Goal: Task Accomplishment & Management: Use online tool/utility

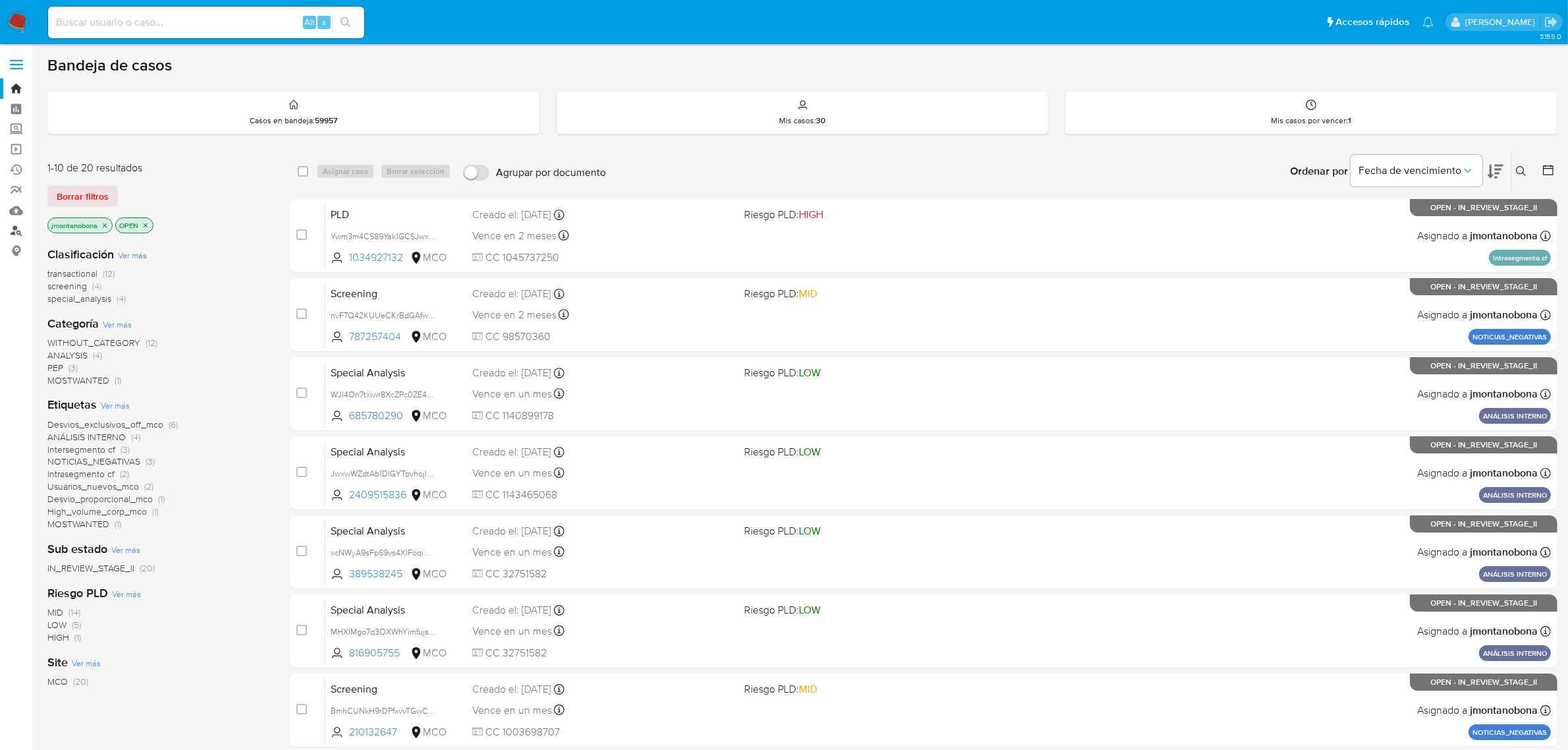
click at [13, 224] on link "Buscador de personas" at bounding box center [78, 230] width 157 height 20
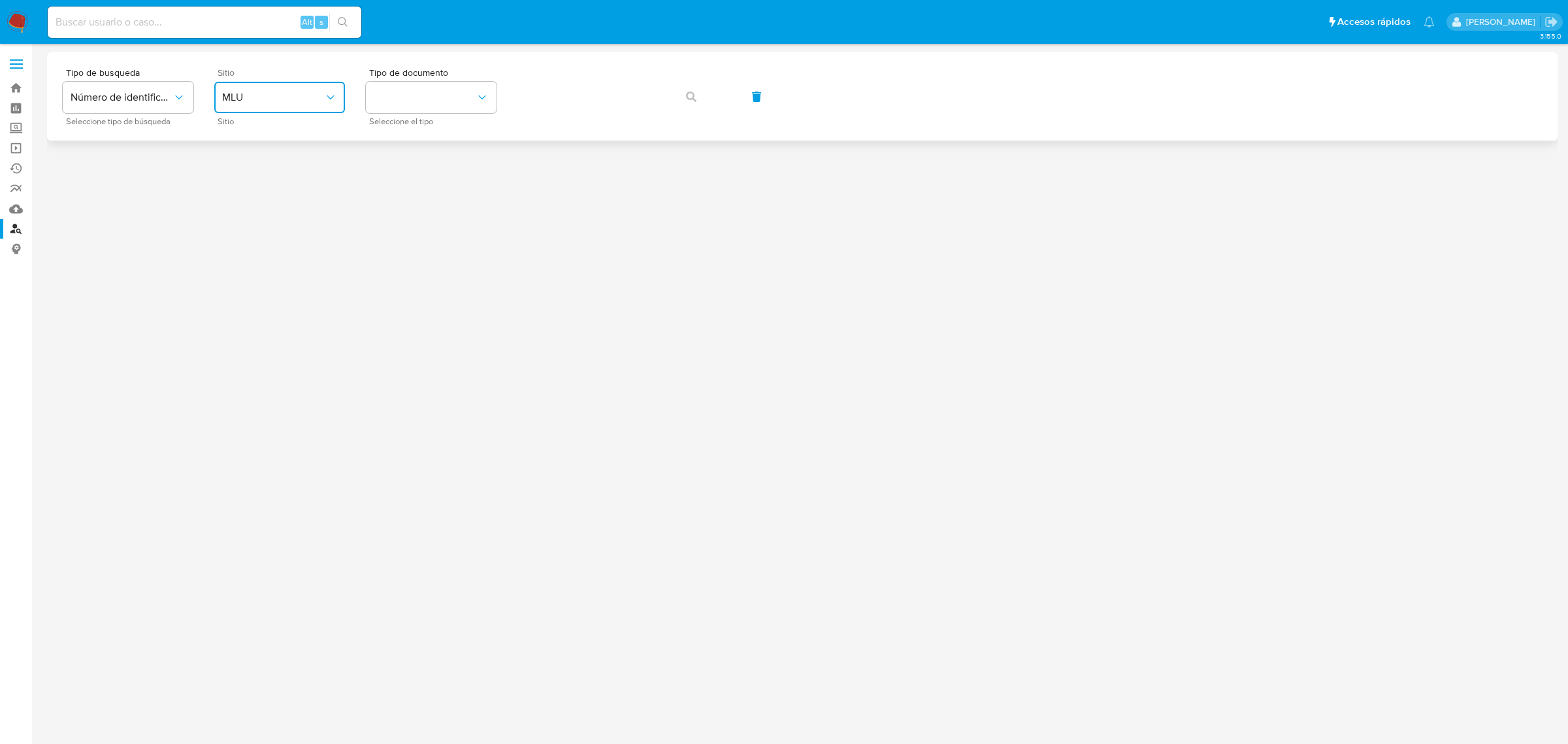
click at [328, 99] on icon "site_id" at bounding box center [331, 97] width 13 height 13
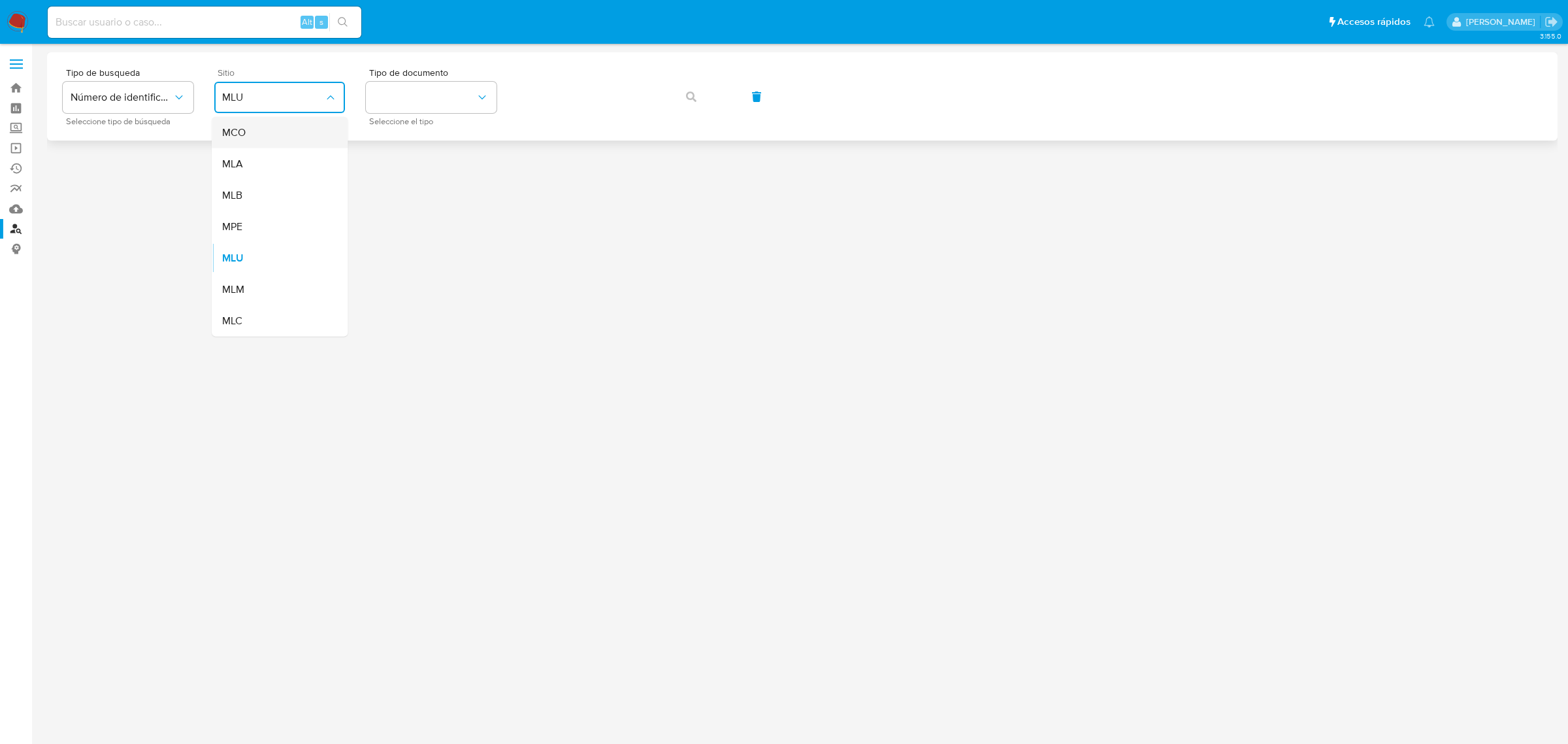
click at [288, 134] on div "MCO" at bounding box center [275, 132] width 107 height 31
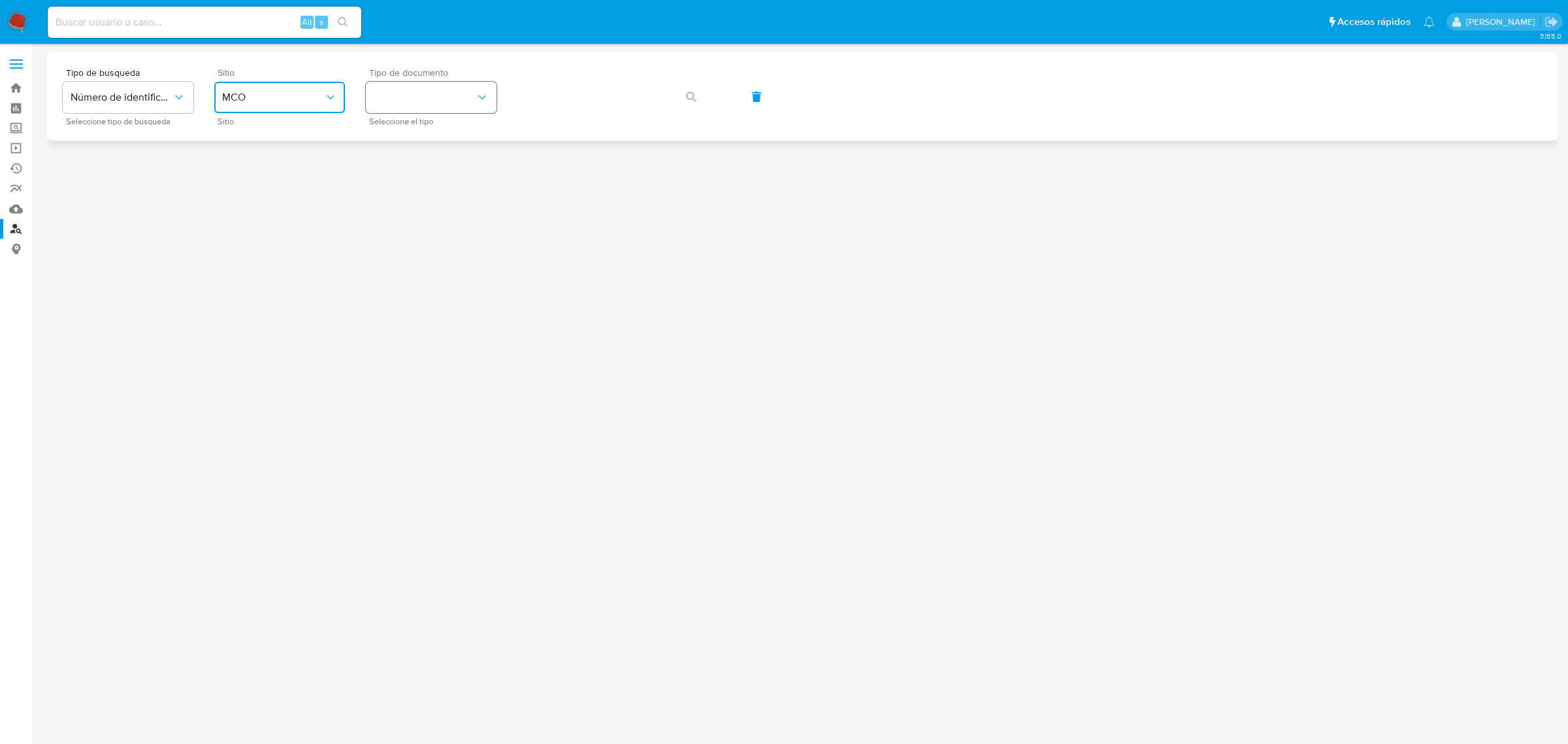
click at [451, 99] on button "identificationType" at bounding box center [431, 97] width 131 height 31
click at [427, 137] on div "CC CC" at bounding box center [428, 139] width 107 height 44
click at [675, 98] on button "button" at bounding box center [691, 96] width 44 height 31
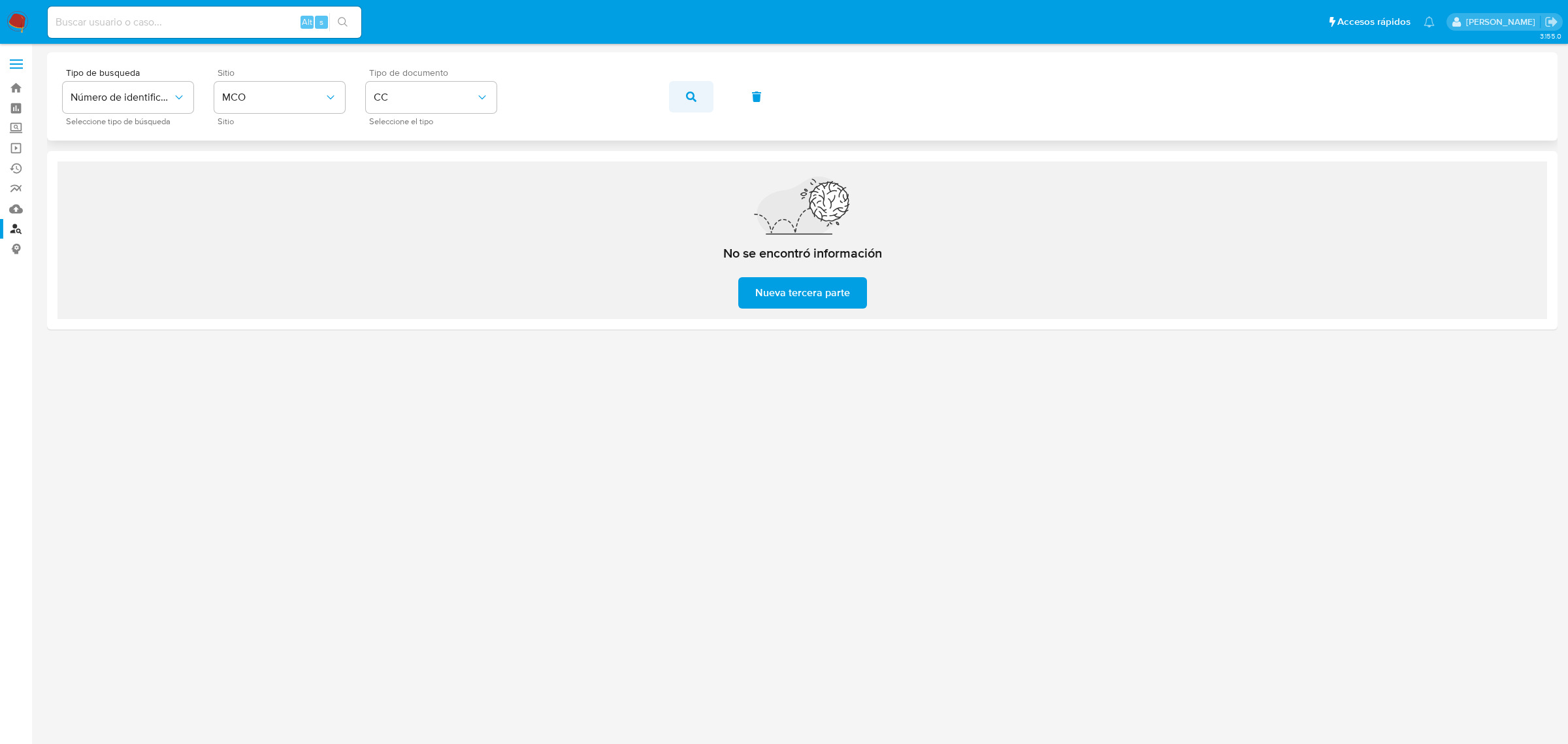
click at [698, 91] on button "button" at bounding box center [691, 96] width 44 height 31
click at [452, 99] on span "CC" at bounding box center [424, 97] width 102 height 13
click at [423, 230] on div "NIT NIT" at bounding box center [428, 227] width 107 height 44
click at [424, 99] on div "Tipo de busqueda Número de identificación Seleccione tipo de búsqueda Sitio MCO…" at bounding box center [802, 96] width 1479 height 57
click at [703, 90] on button "button" at bounding box center [691, 96] width 44 height 31
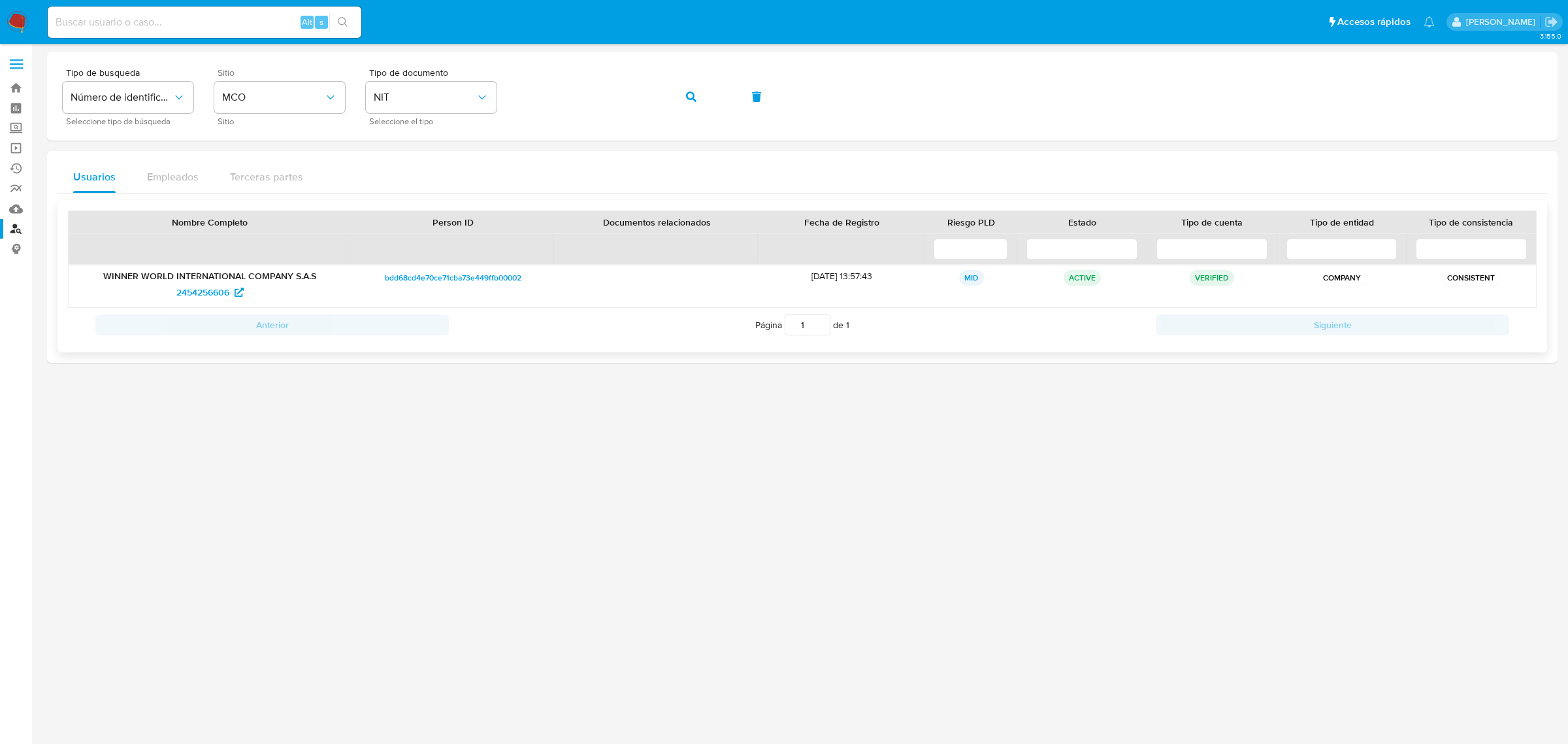
click at [289, 279] on p "WINNER WORLD INTERNATIONAL COMPANY S.A.S" at bounding box center [210, 275] width 264 height 12
click at [212, 293] on span "2454256606" at bounding box center [203, 292] width 53 height 21
drag, startPoint x: 99, startPoint y: 275, endPoint x: 321, endPoint y: 278, distance: 222.0
click at [321, 278] on p "WINNER WORLD INTERNATIONAL COMPANY S.A.S" at bounding box center [210, 275] width 264 height 12
click at [12, 89] on link "Bandeja" at bounding box center [78, 87] width 155 height 20
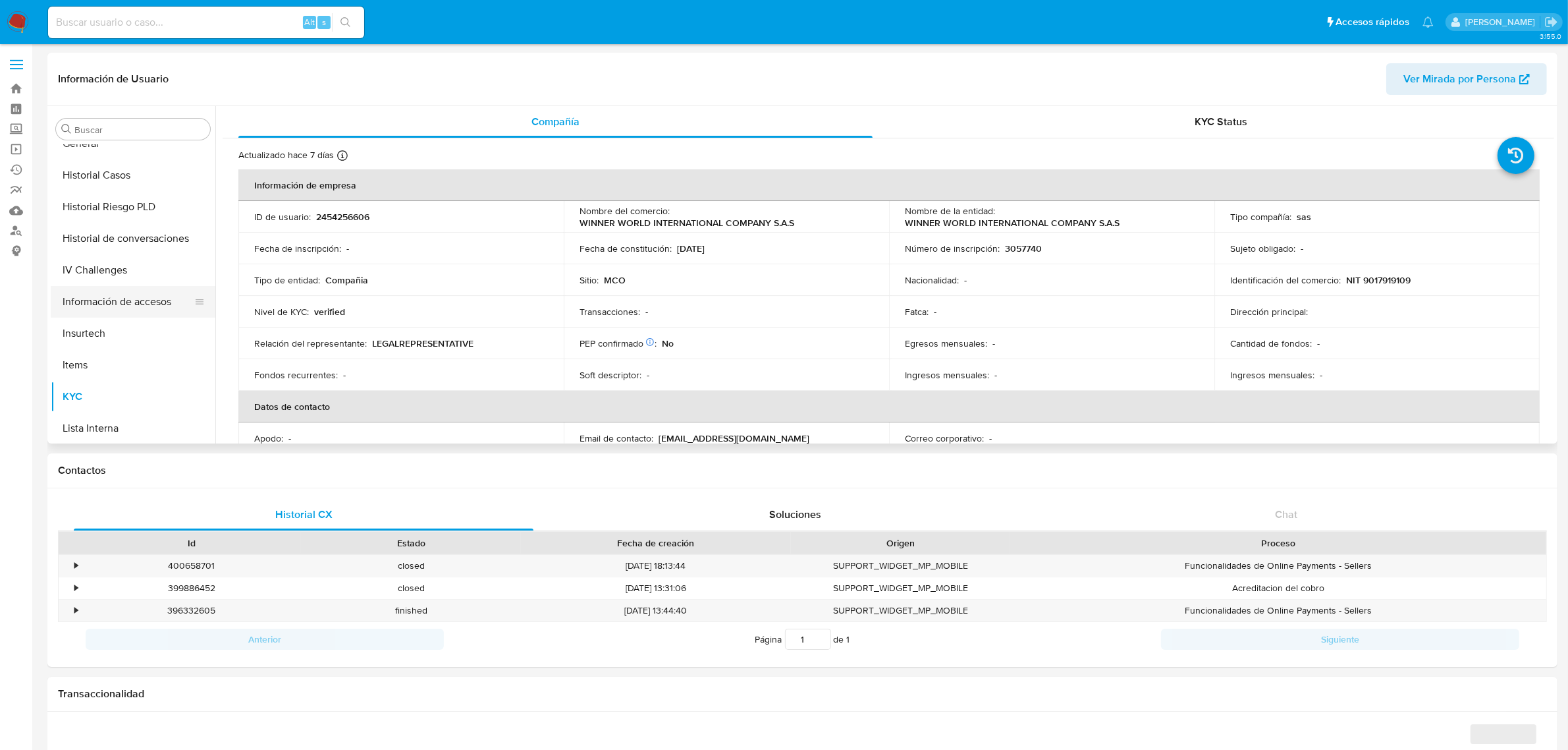
select select "10"
click at [110, 177] on button "Historial Casos" at bounding box center [128, 181] width 154 height 31
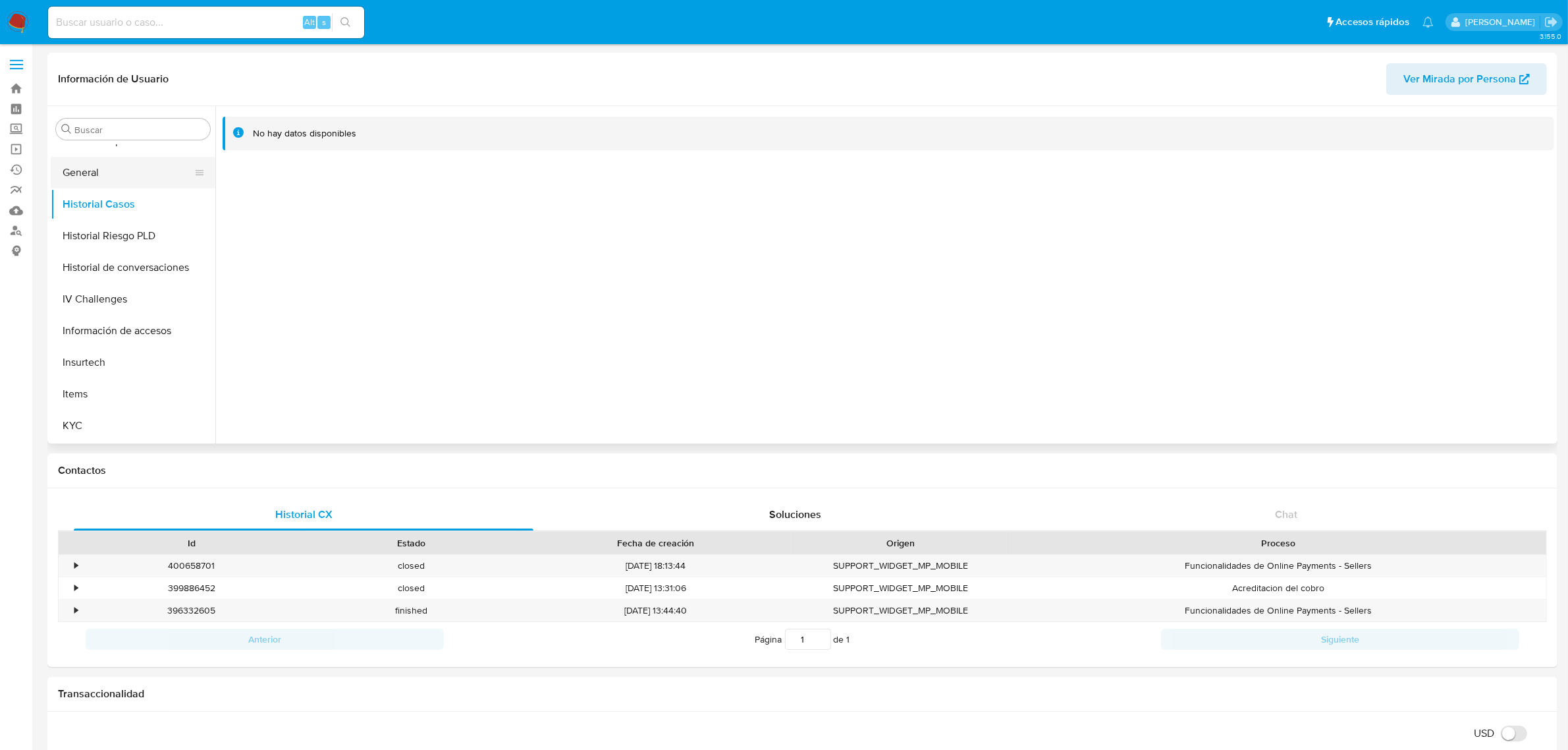
scroll to position [412, 0]
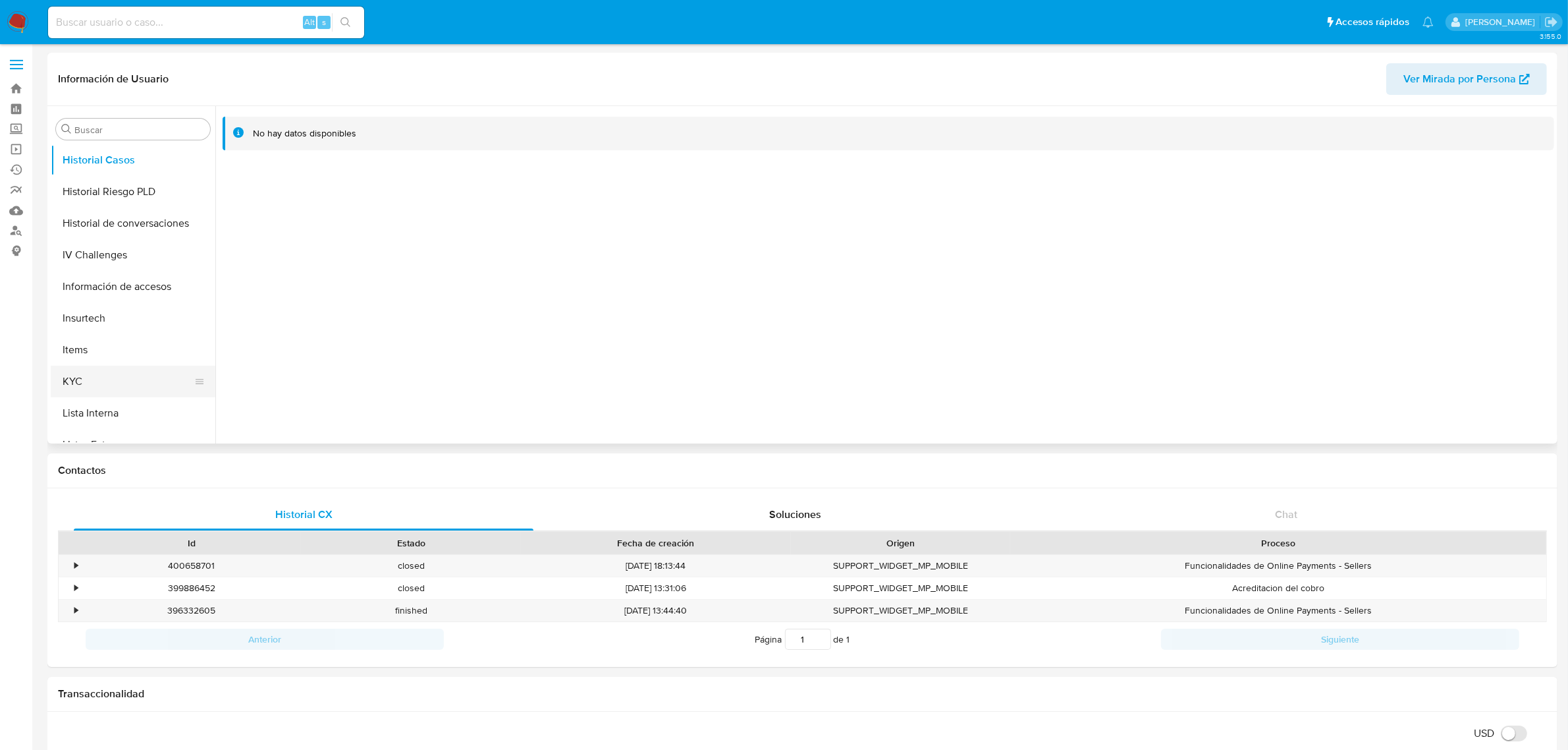
click at [90, 367] on button "KYC" at bounding box center [128, 381] width 154 height 31
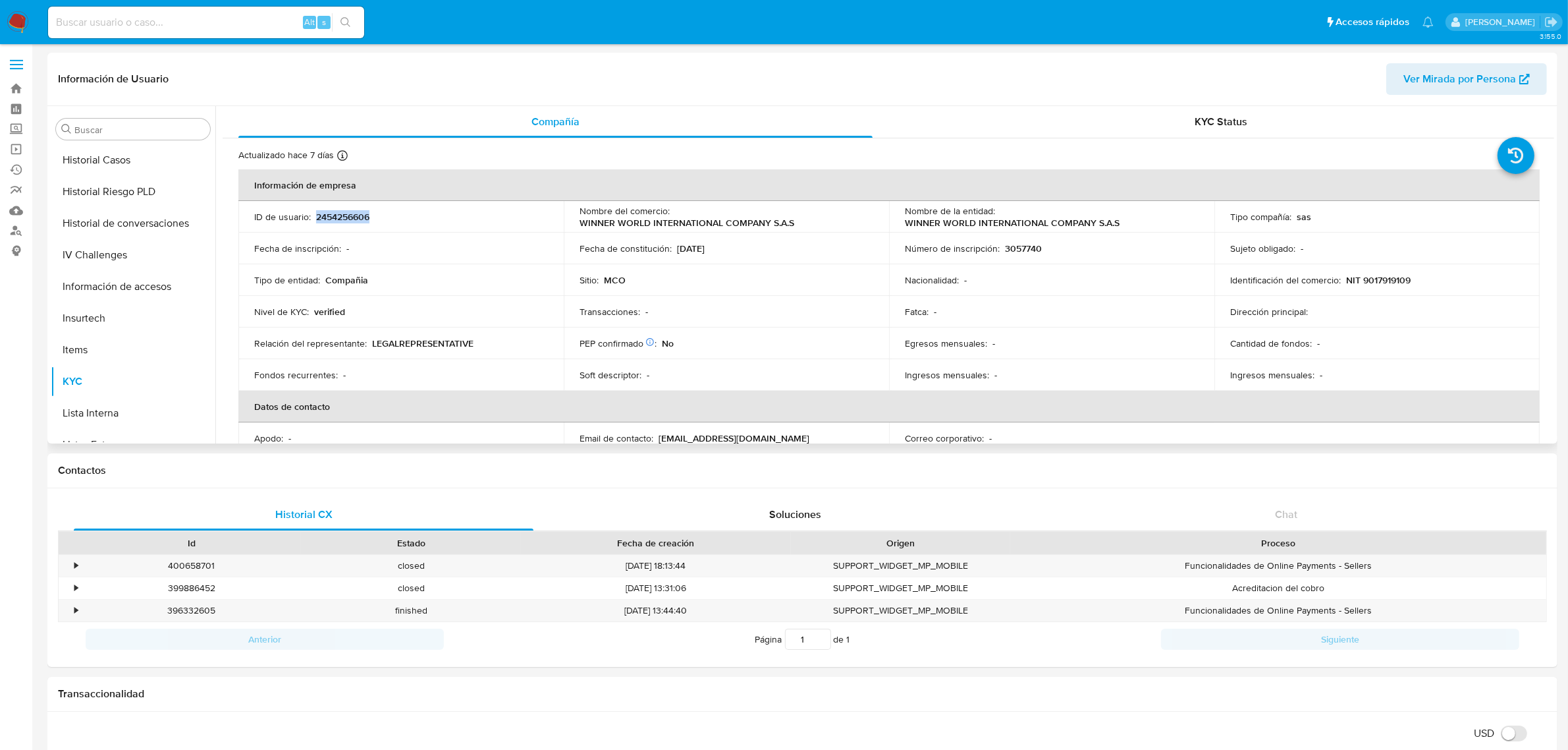
drag, startPoint x: 397, startPoint y: 218, endPoint x: 316, endPoint y: 218, distance: 81.0
click at [316, 218] on div "ID de usuario : 2454256606" at bounding box center [401, 216] width 294 height 12
copy p "2454256606"
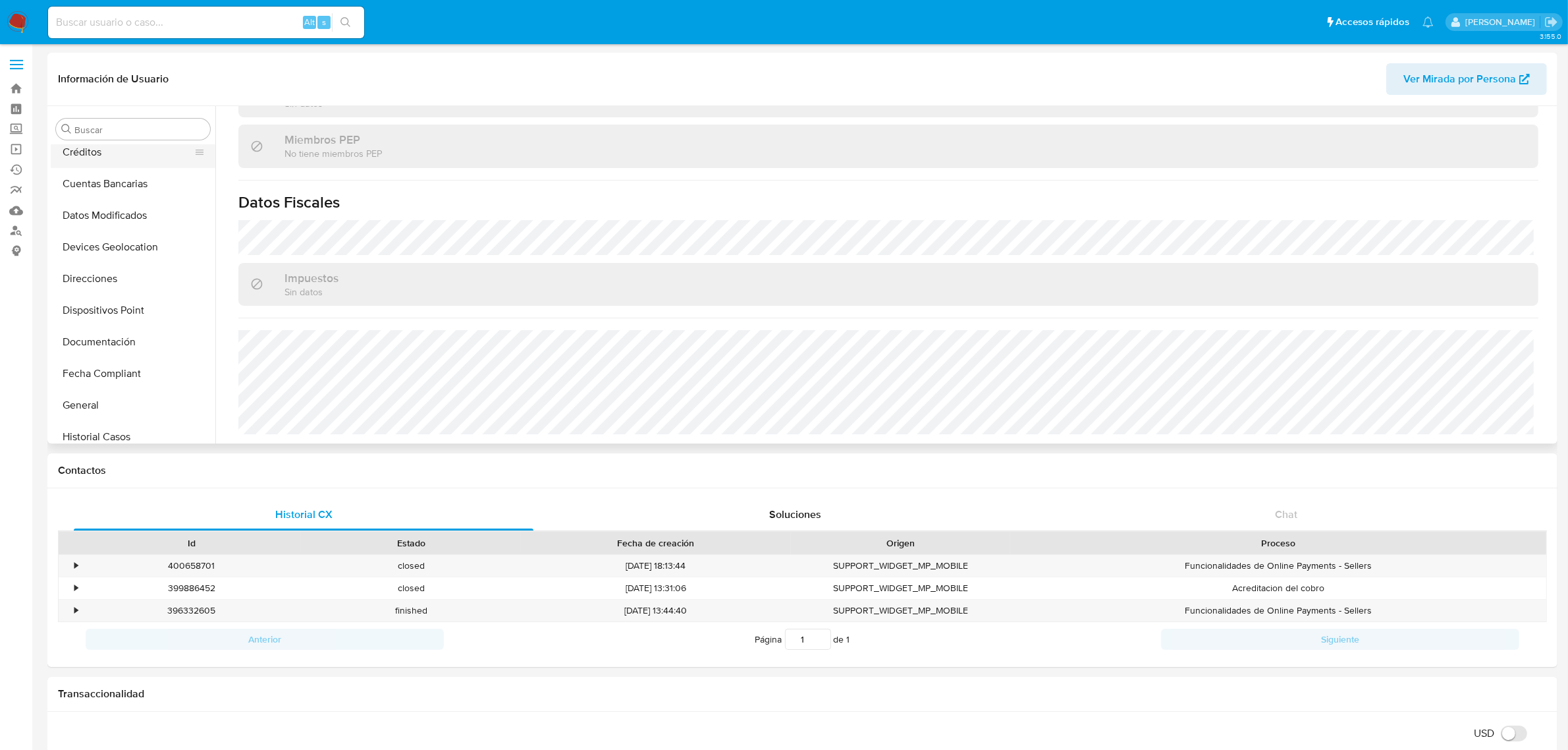
scroll to position [165, 0]
click at [94, 367] on button "General" at bounding box center [128, 375] width 154 height 31
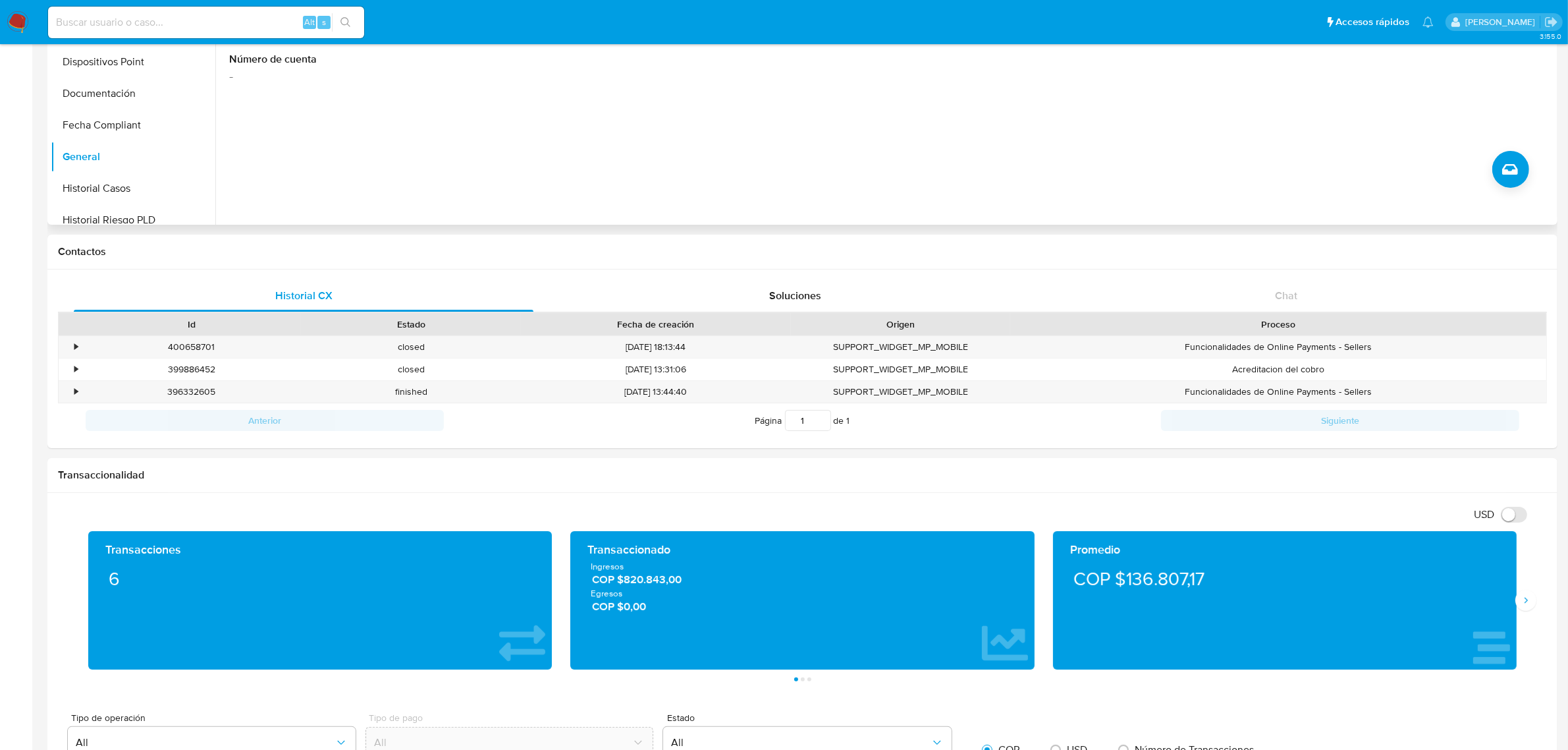
scroll to position [0, 0]
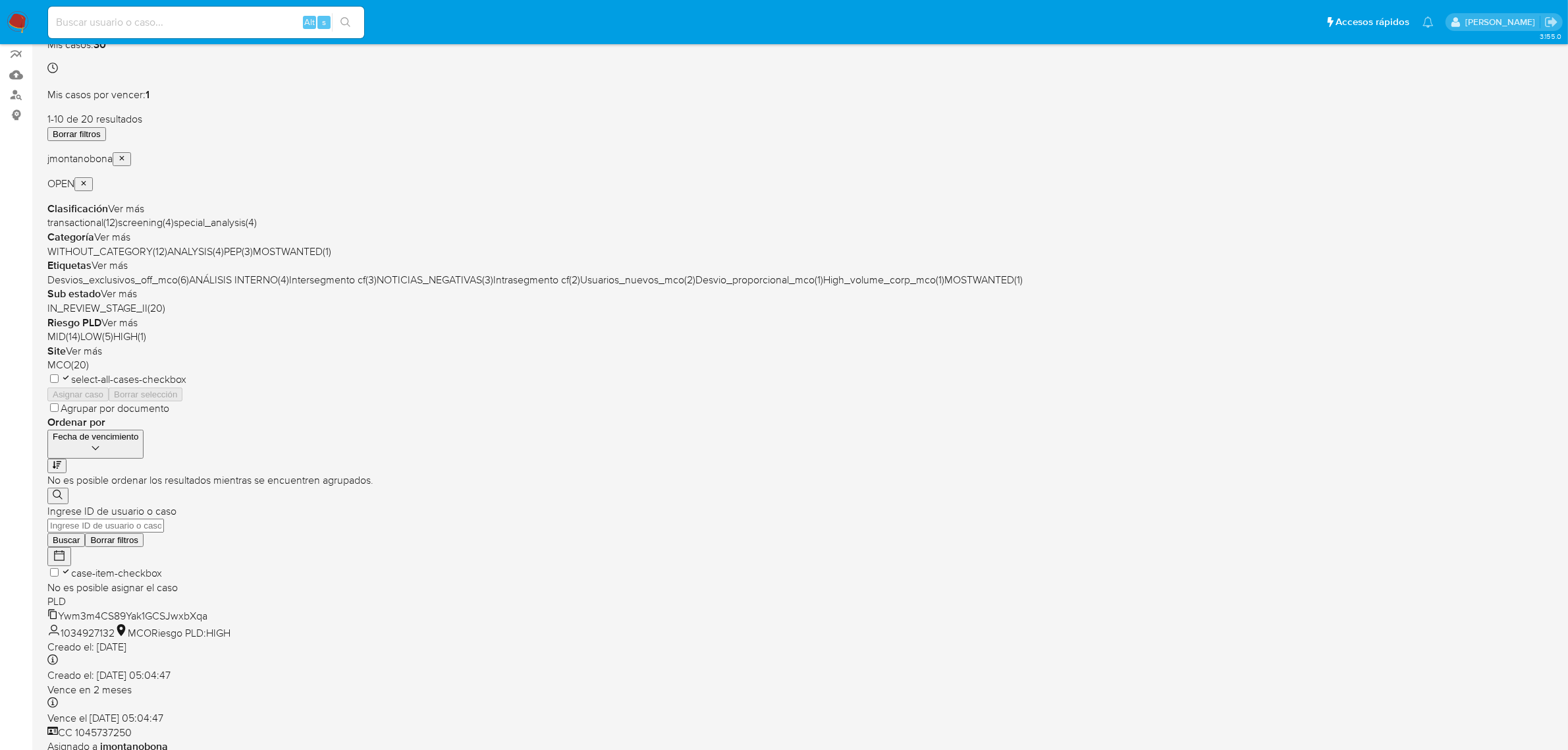
scroll to position [288, 0]
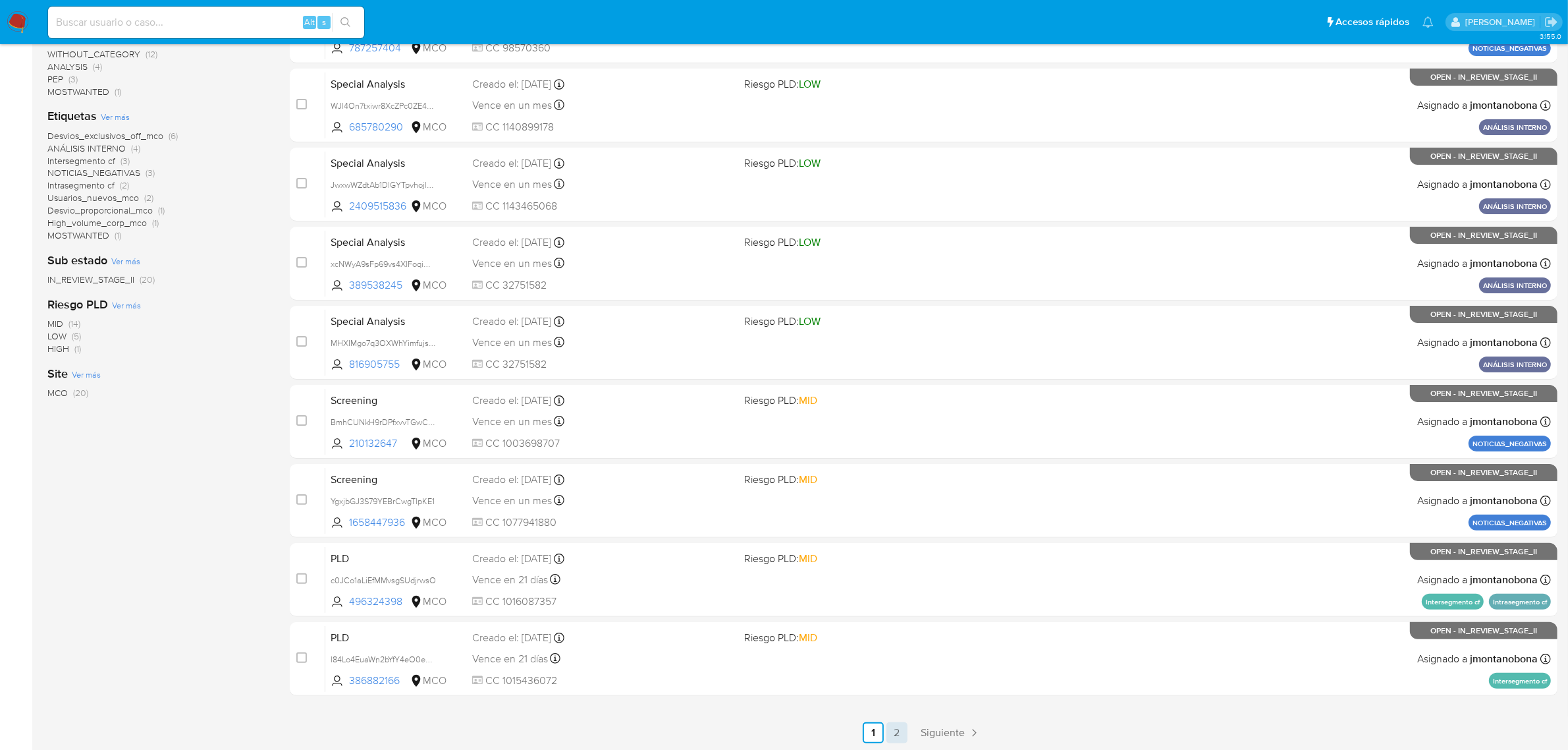
click at [897, 732] on link "2" at bounding box center [897, 732] width 21 height 21
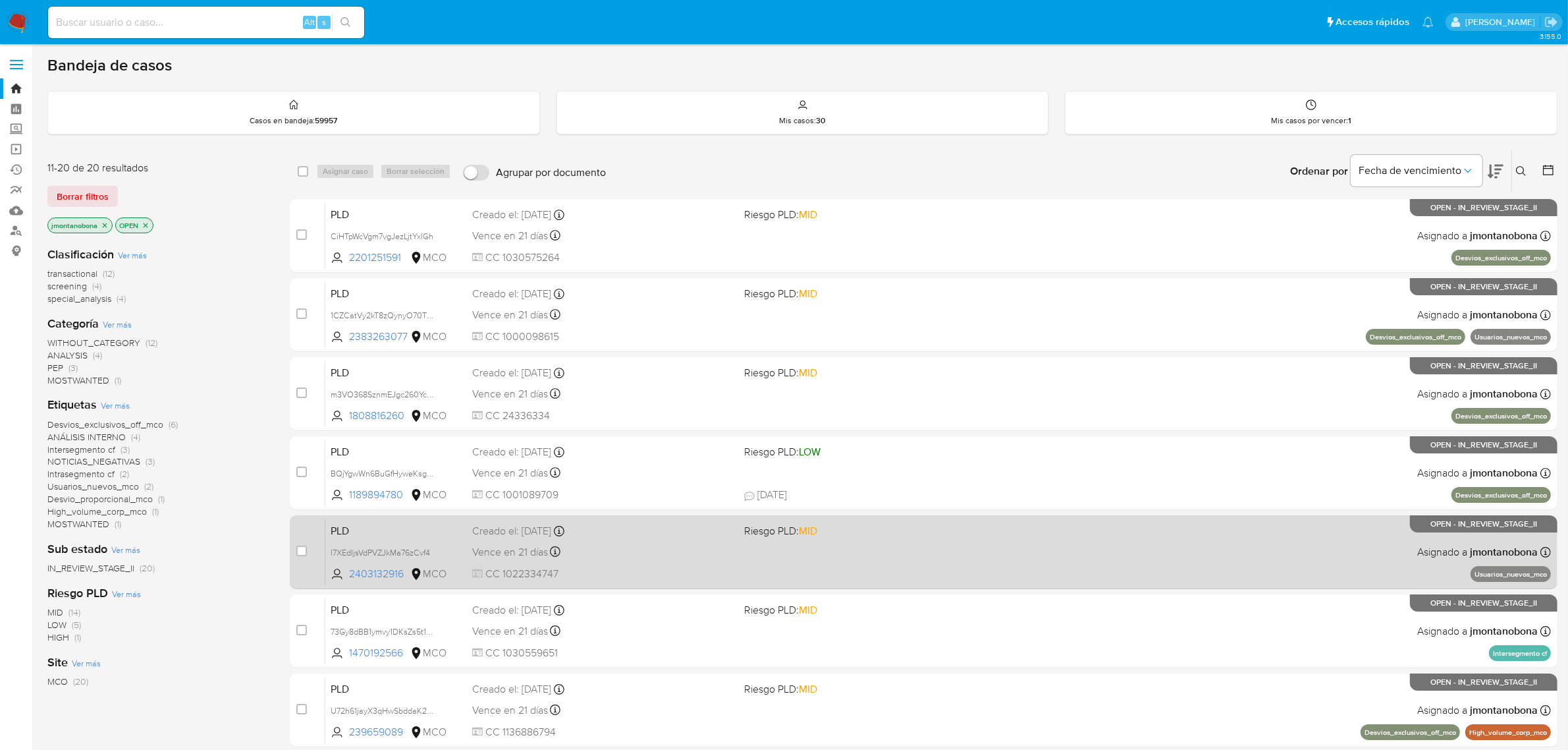
scroll to position [288, 0]
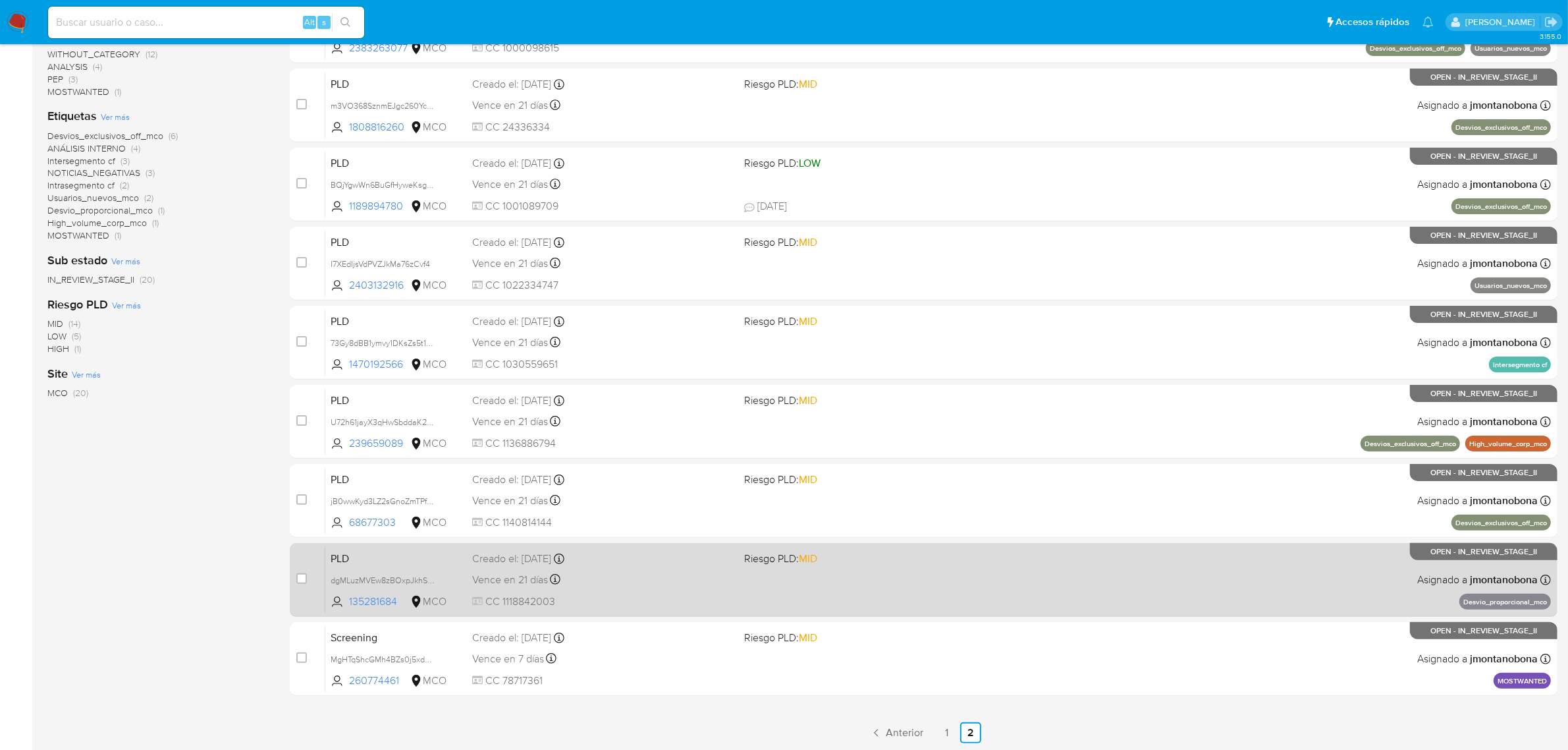
click at [504, 575] on span "Vence en 21 días" at bounding box center [510, 580] width 76 height 15
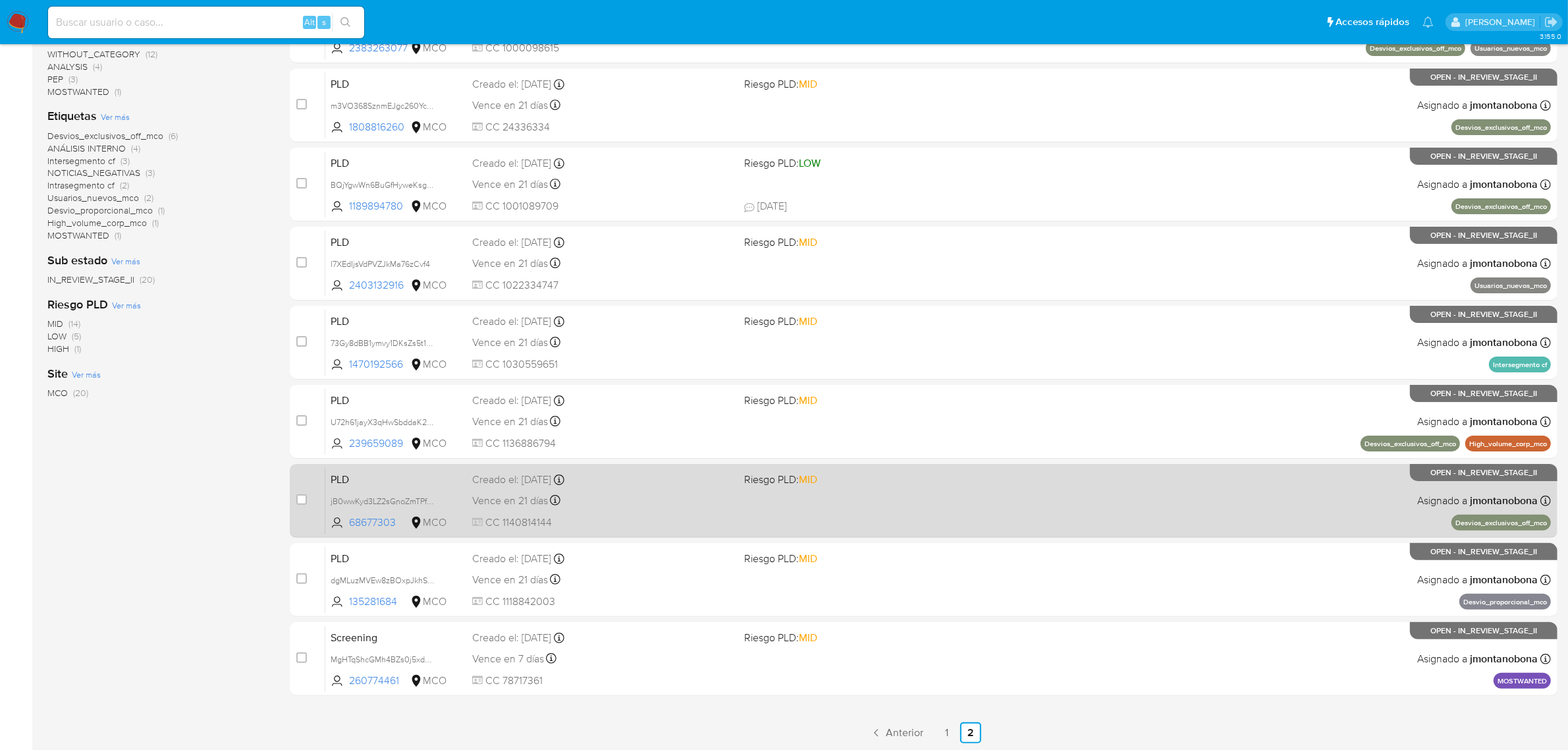
click at [633, 495] on div "Vence en 21 días Vence el 10/09/2025 05:03:39" at bounding box center [603, 501] width 262 height 18
click at [596, 503] on div "Vence en 21 días Vence el 10/09/2025 05:03:39" at bounding box center [603, 501] width 262 height 18
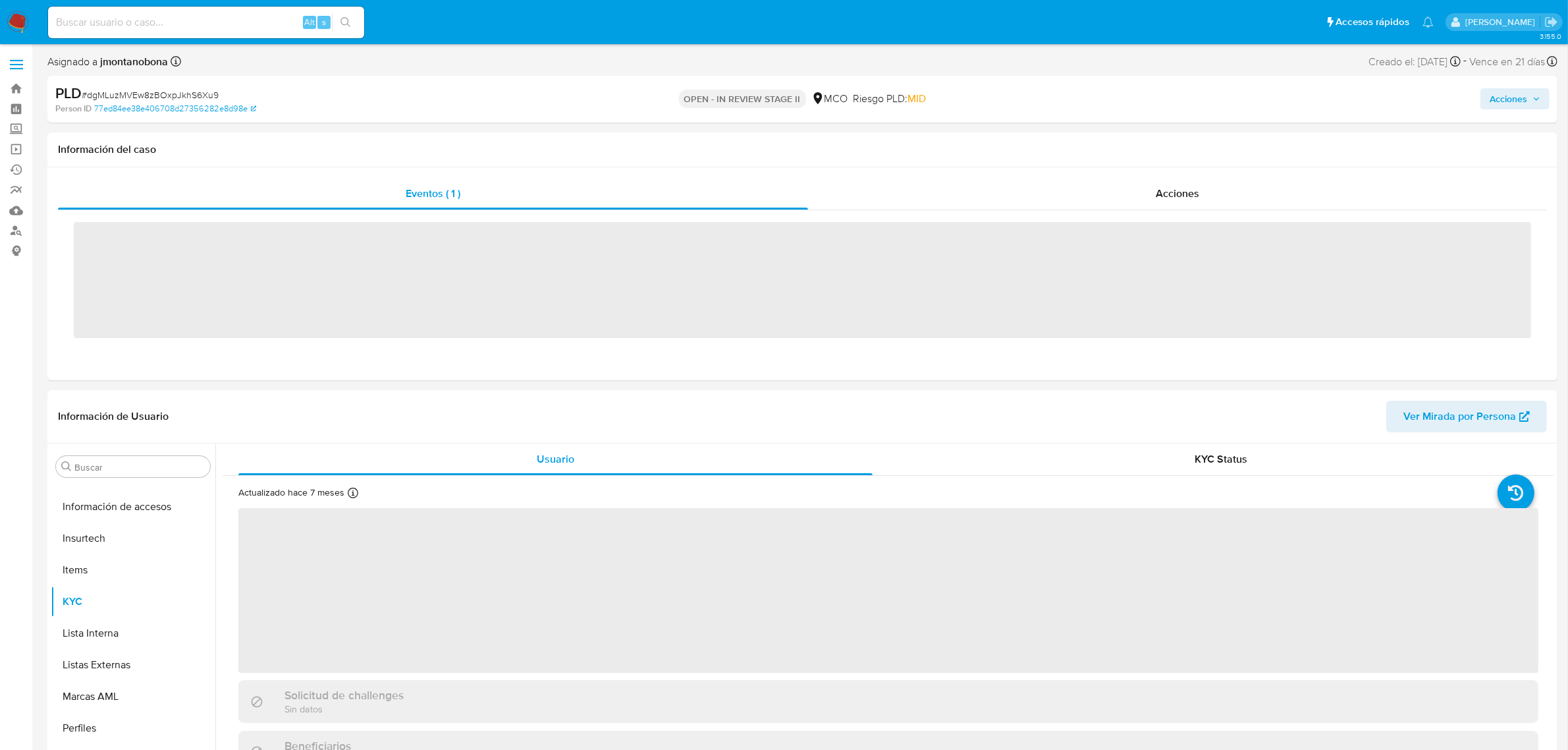
scroll to position [555, 0]
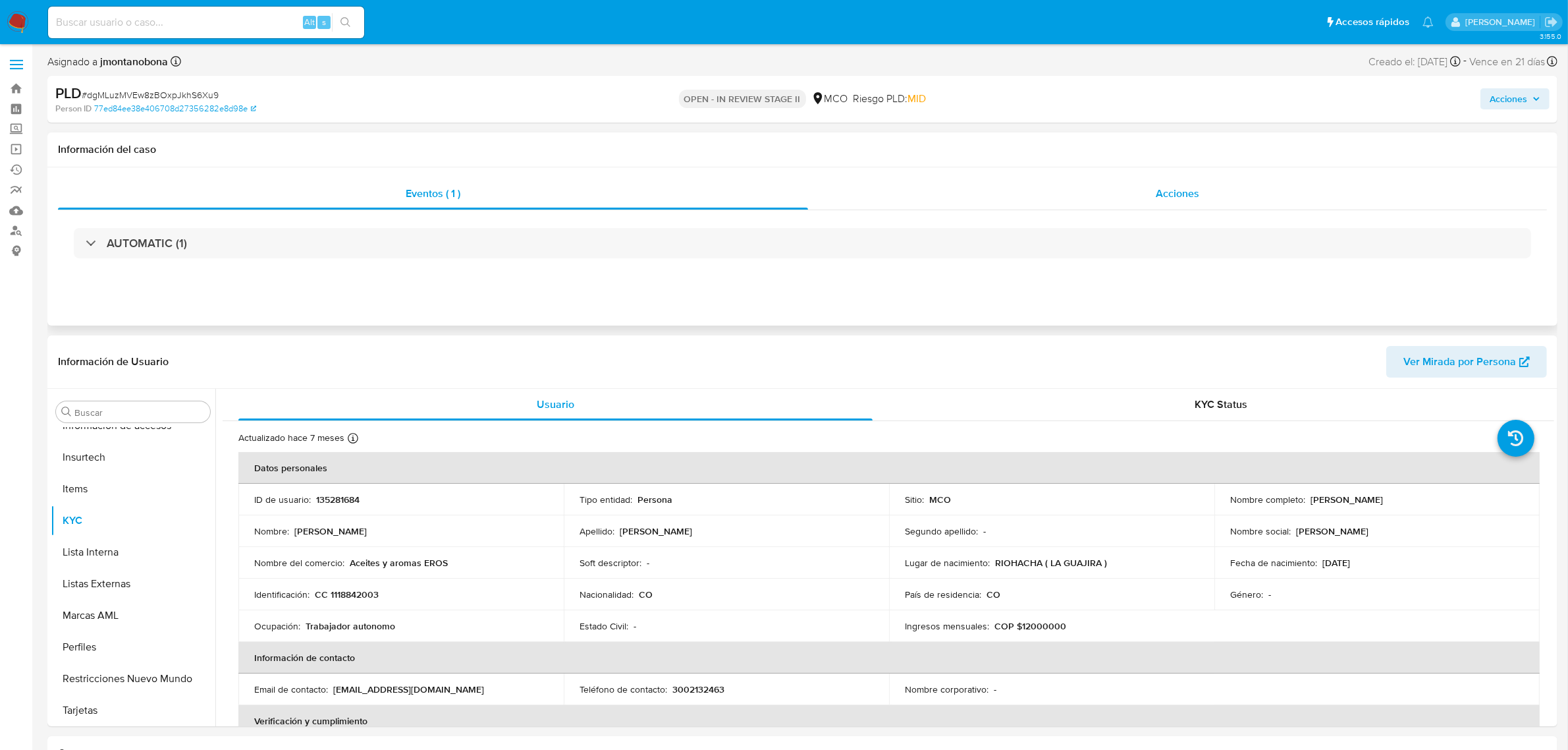
click at [1173, 199] on span "Acciones" at bounding box center [1177, 193] width 44 height 15
select select "10"
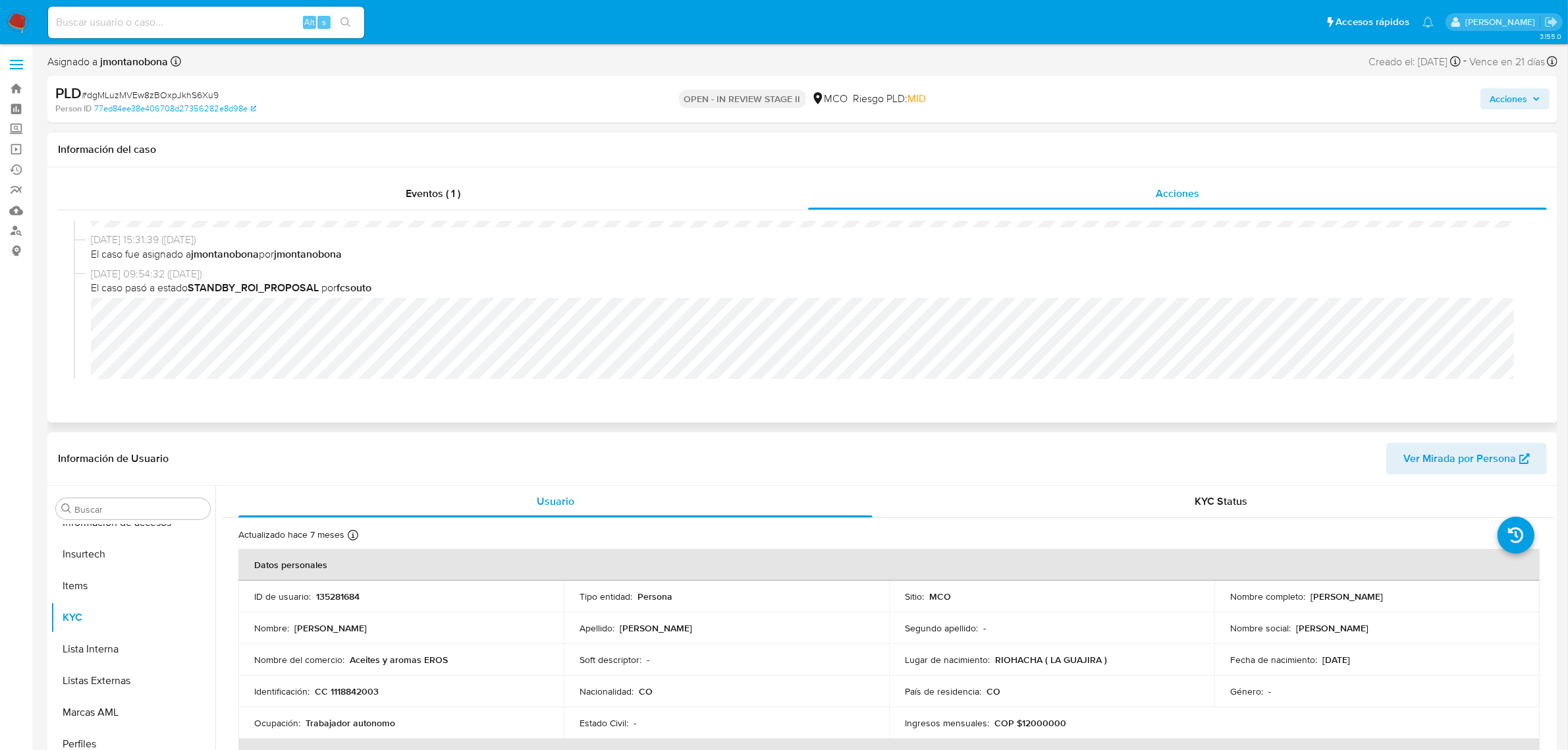
scroll to position [82, 0]
click at [87, 296] on div "25/07/2025 09:54:32 (hace un mes) El caso pasó a estado STANDBY_ROI_PROPOSAL po…" at bounding box center [802, 301] width 1457 height 121
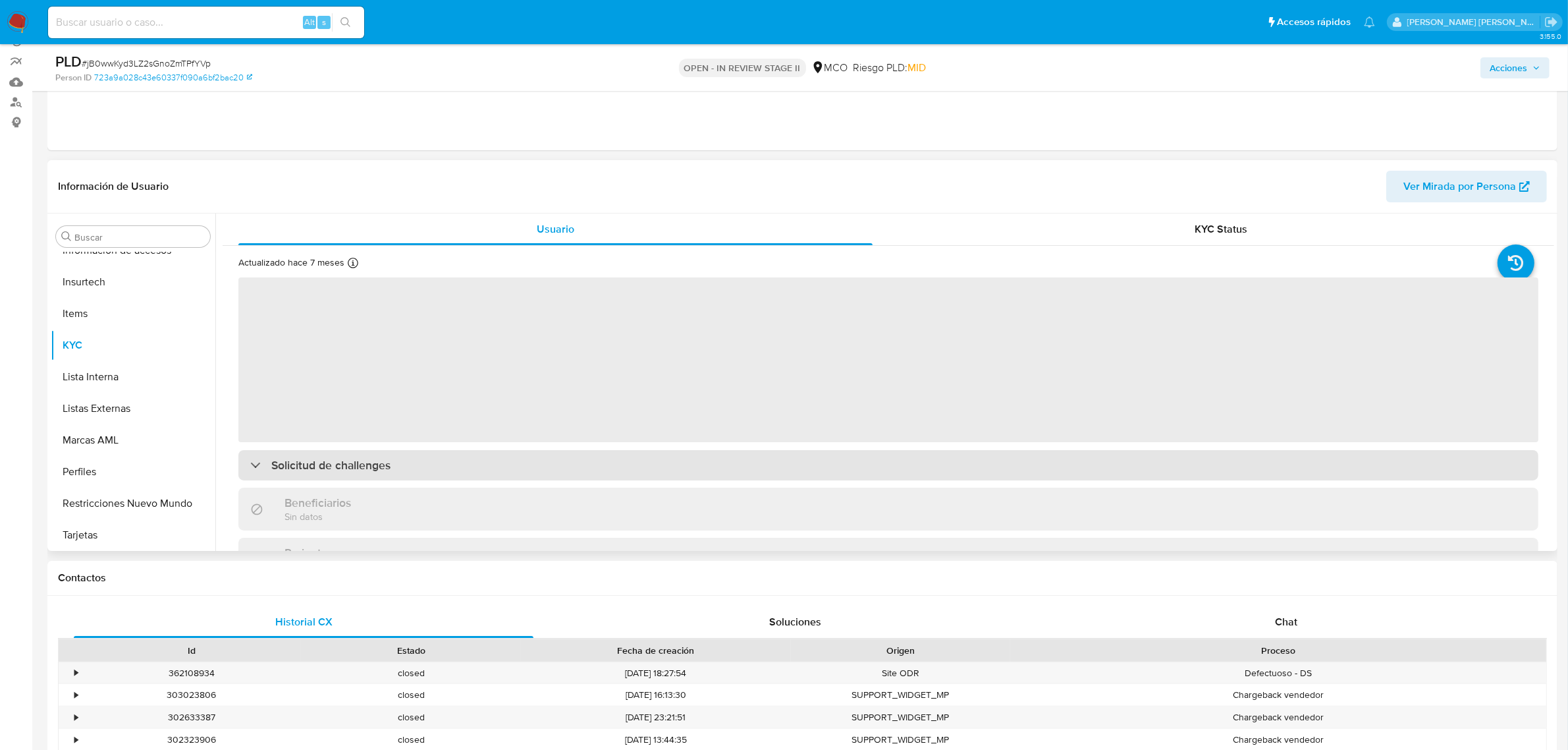
scroll to position [165, 0]
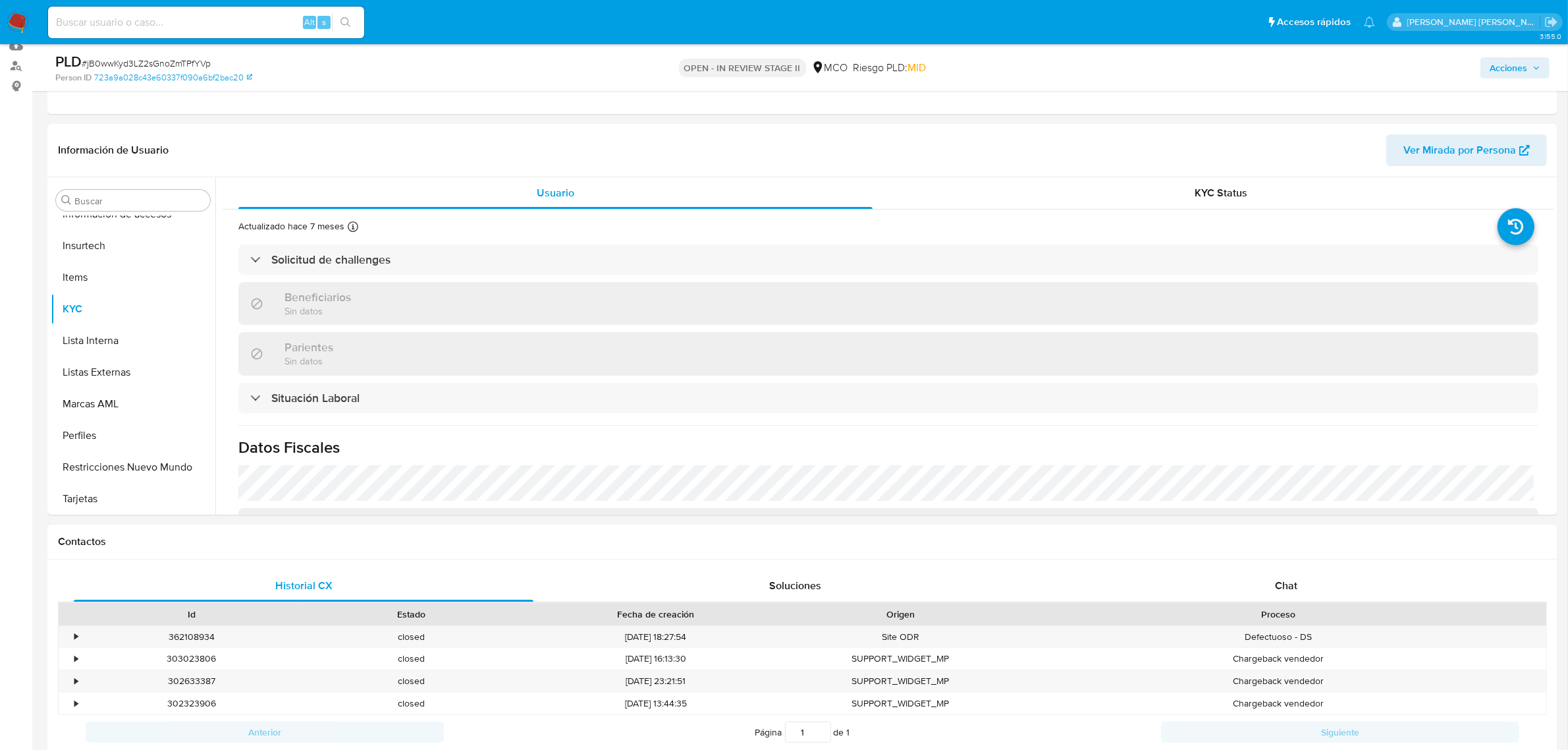
select select "10"
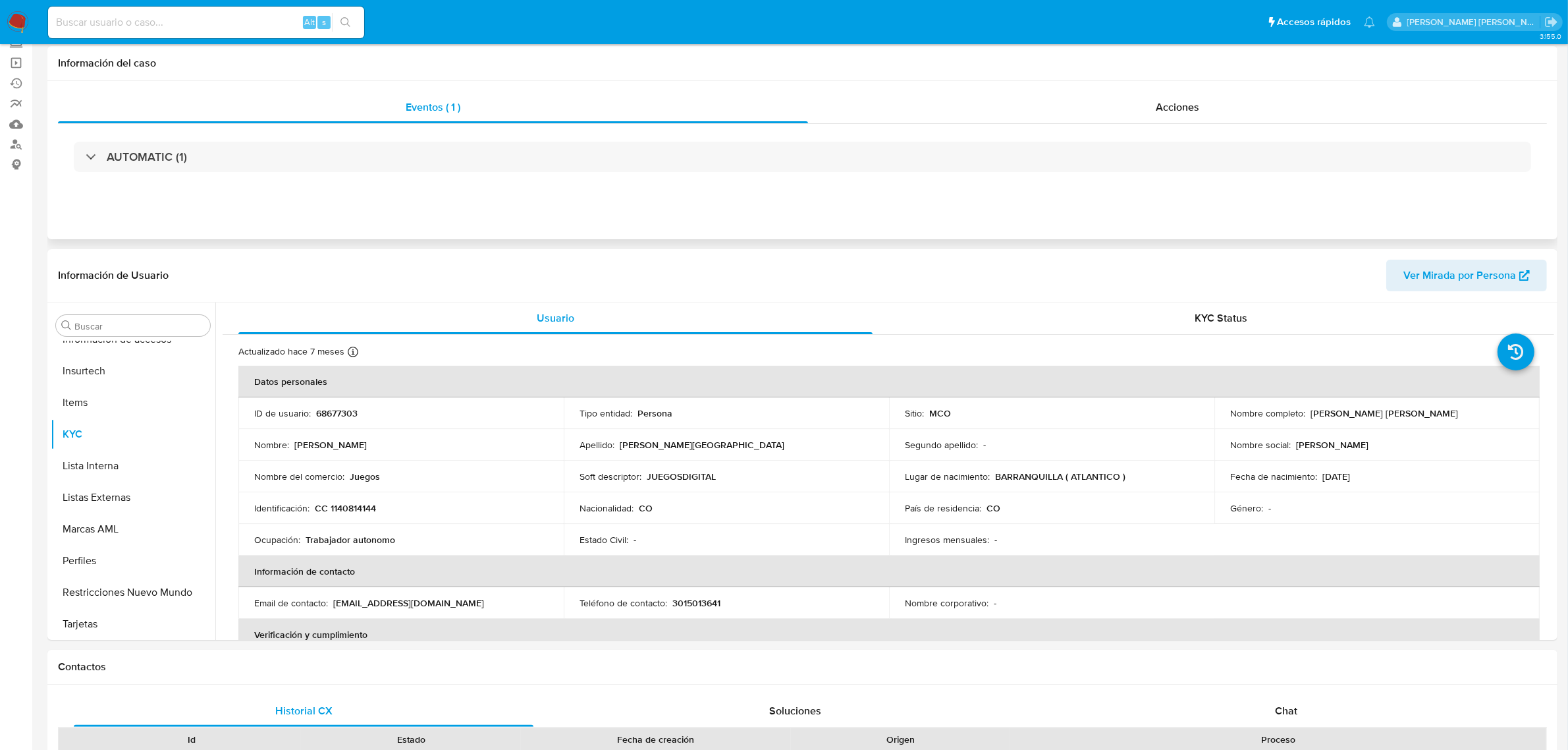
scroll to position [0, 0]
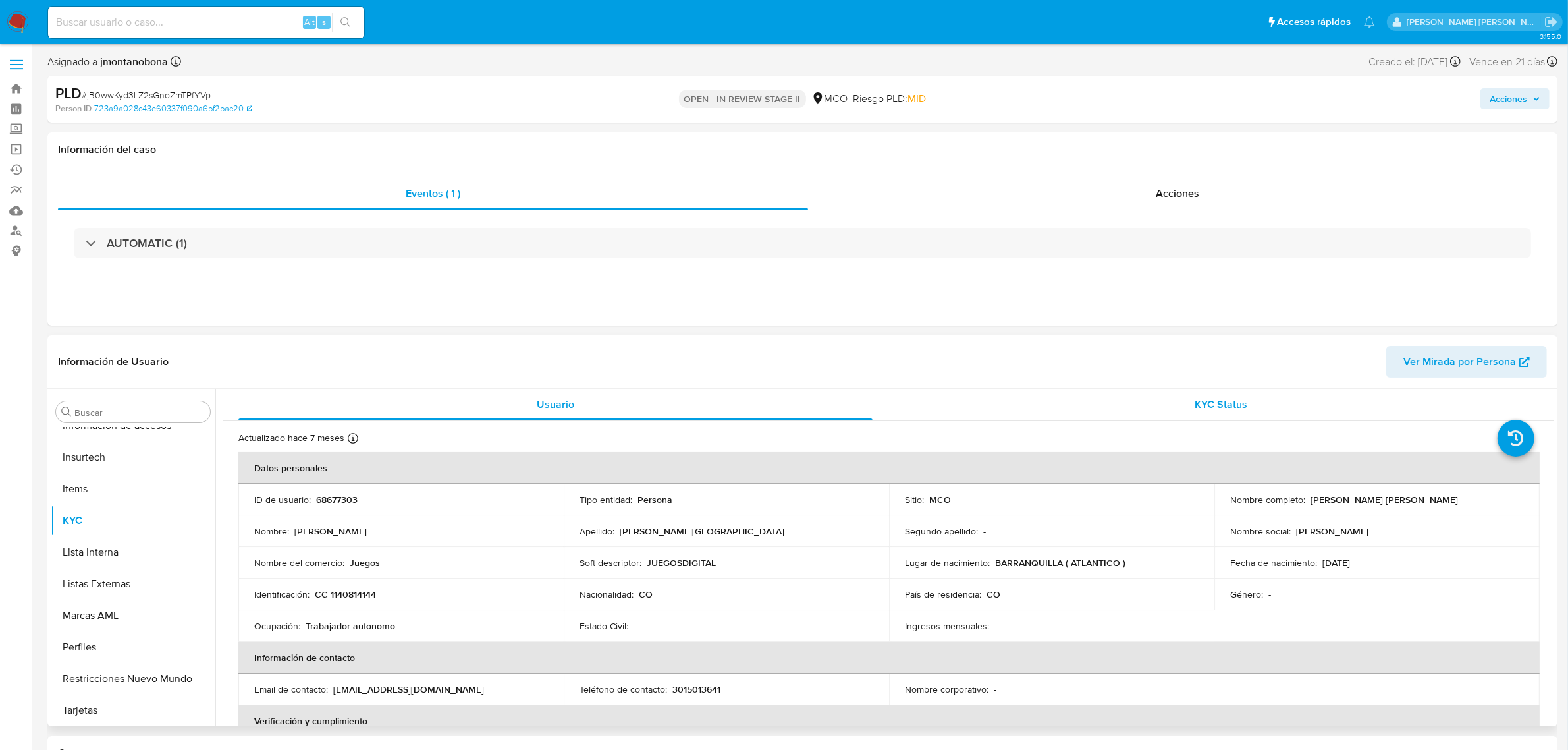
click at [1157, 413] on div "KYC Status" at bounding box center [1221, 404] width 634 height 31
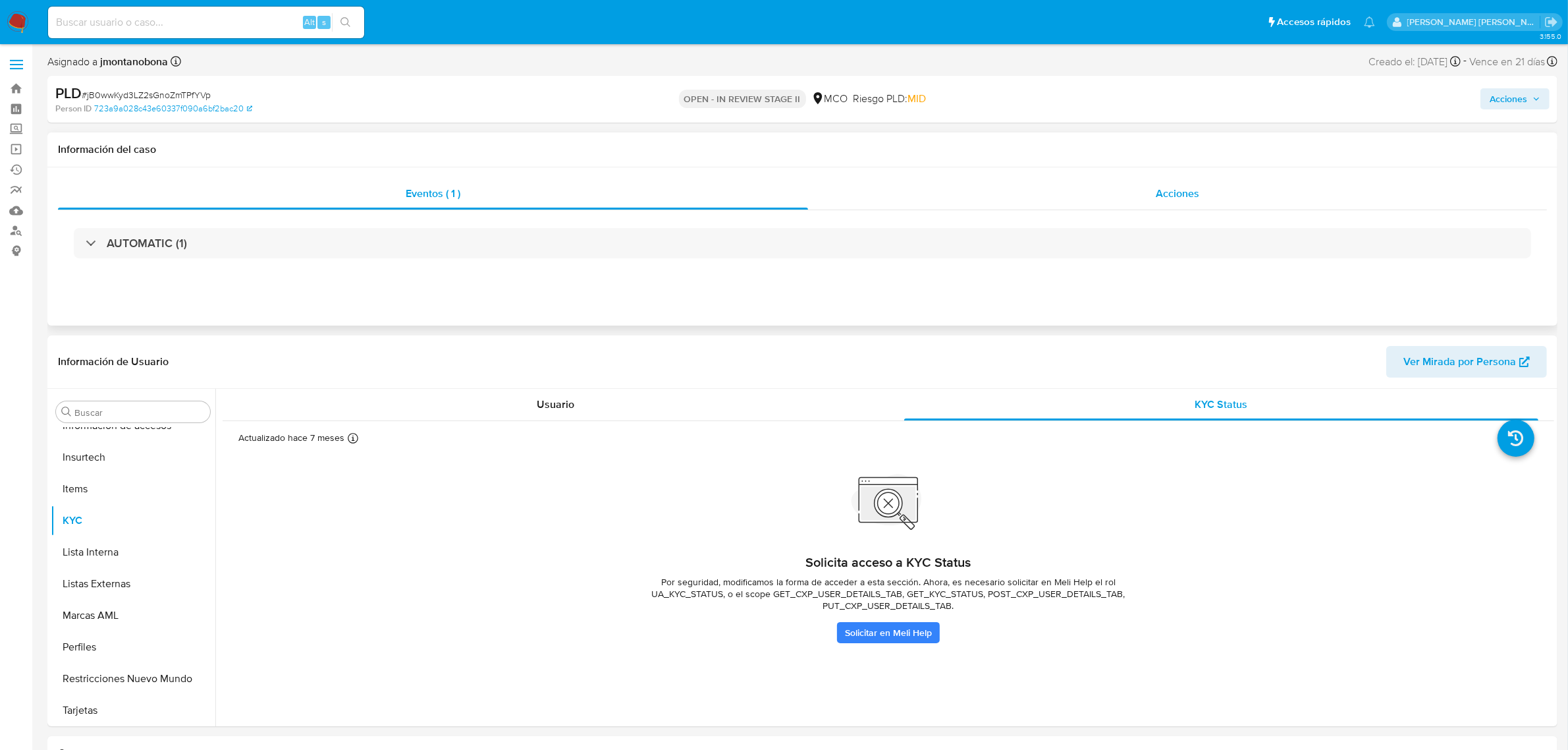
click at [1121, 192] on div "Acciones" at bounding box center [1177, 193] width 739 height 31
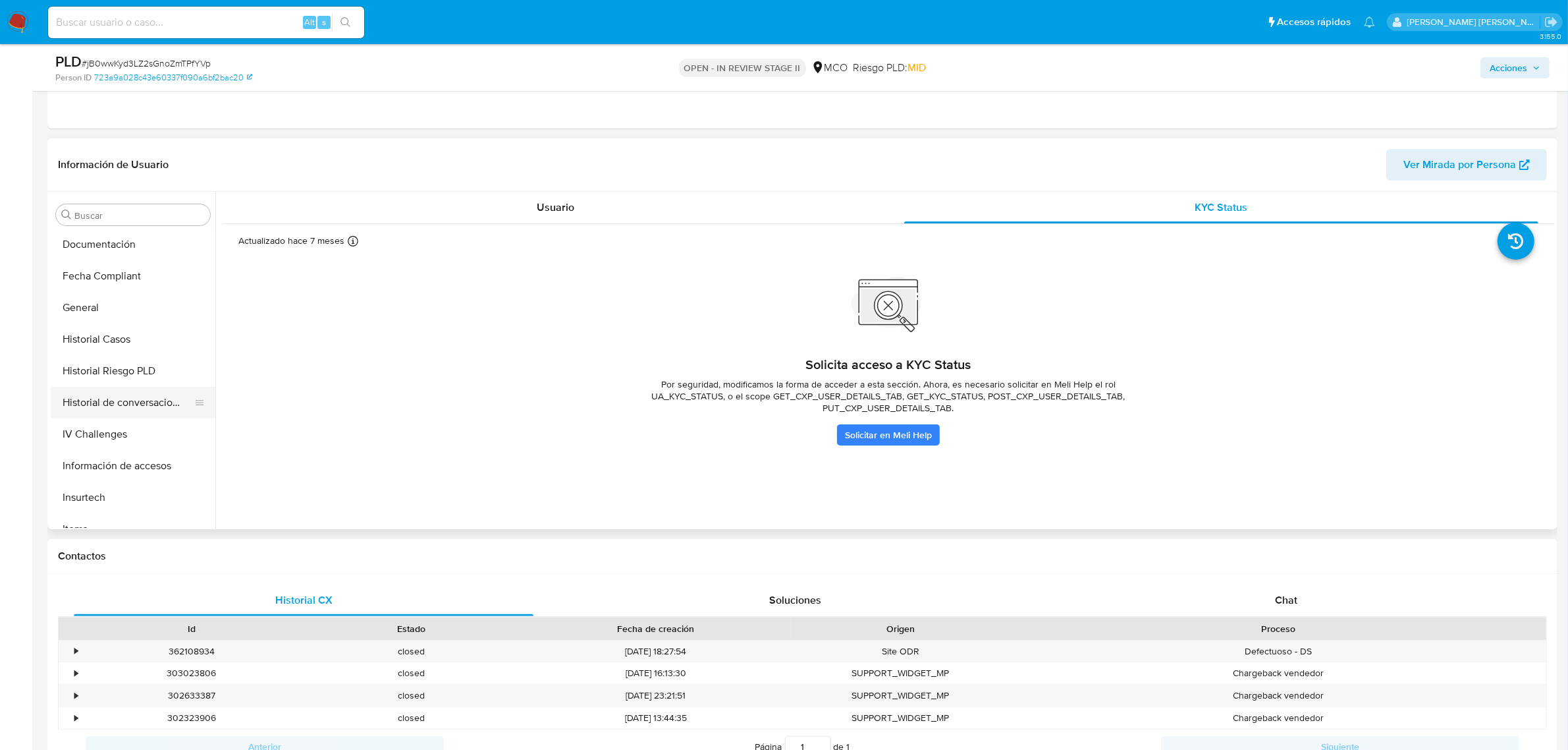
scroll to position [308, 0]
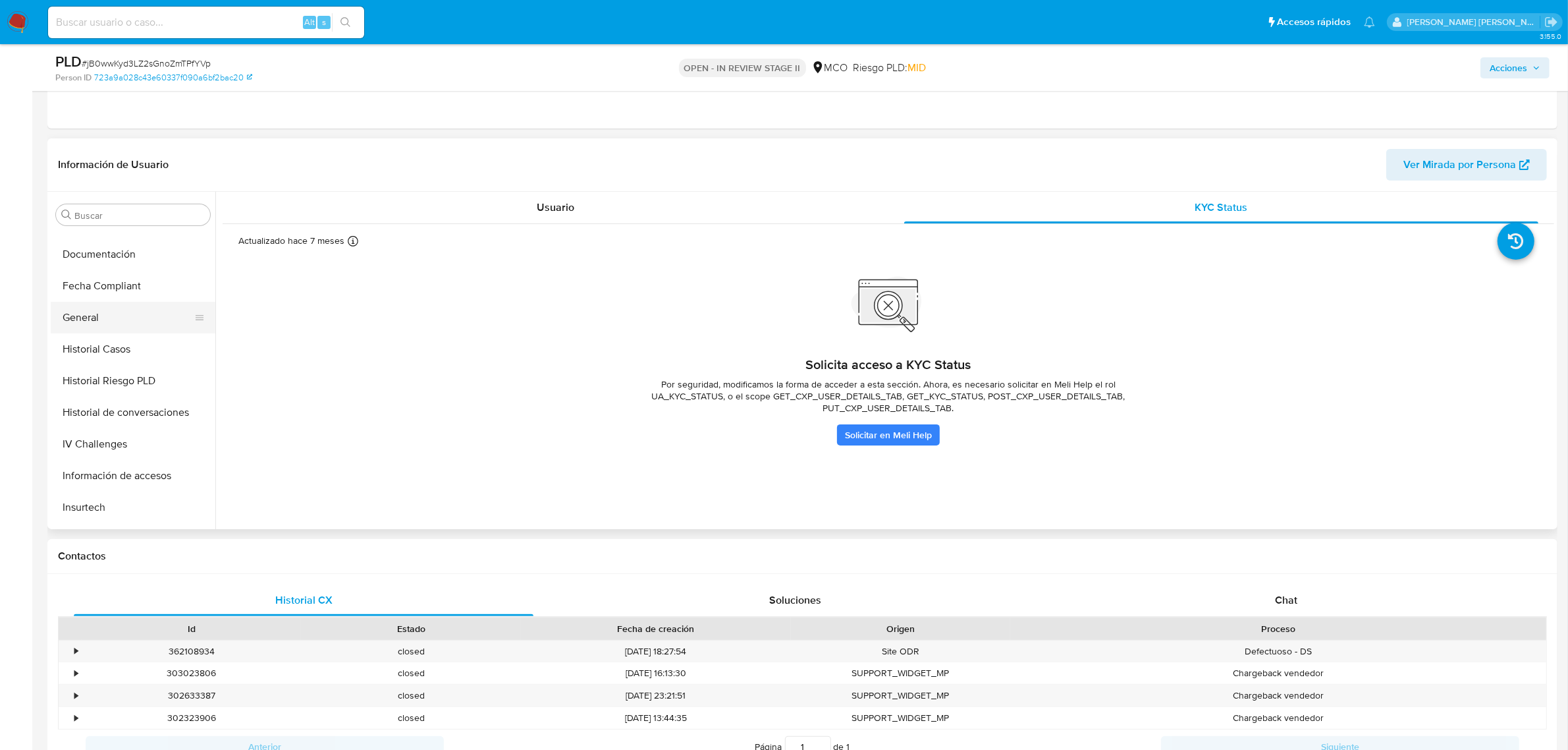
click at [106, 317] on button "General" at bounding box center [128, 317] width 154 height 31
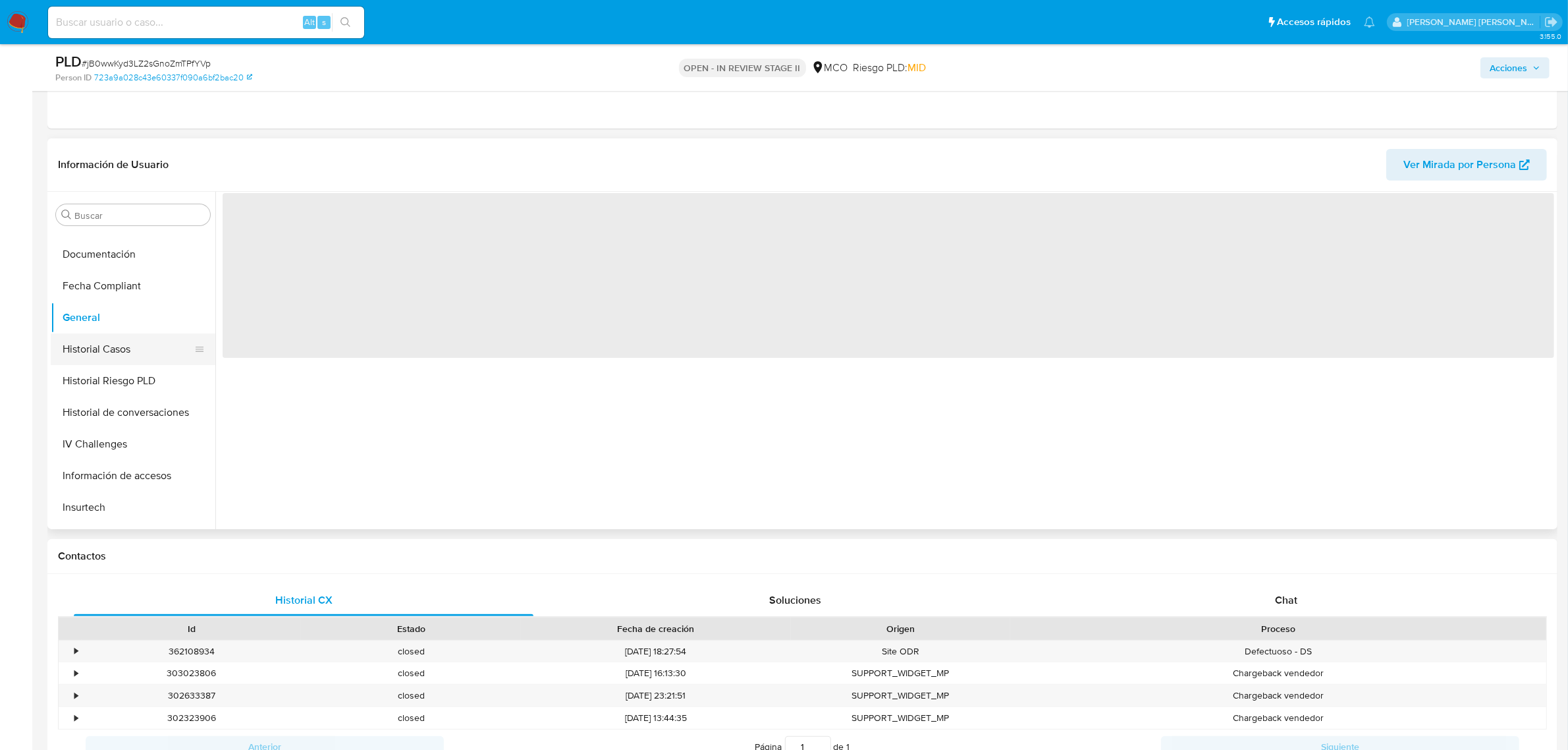
click at [123, 357] on button "Historial Casos" at bounding box center [128, 349] width 154 height 31
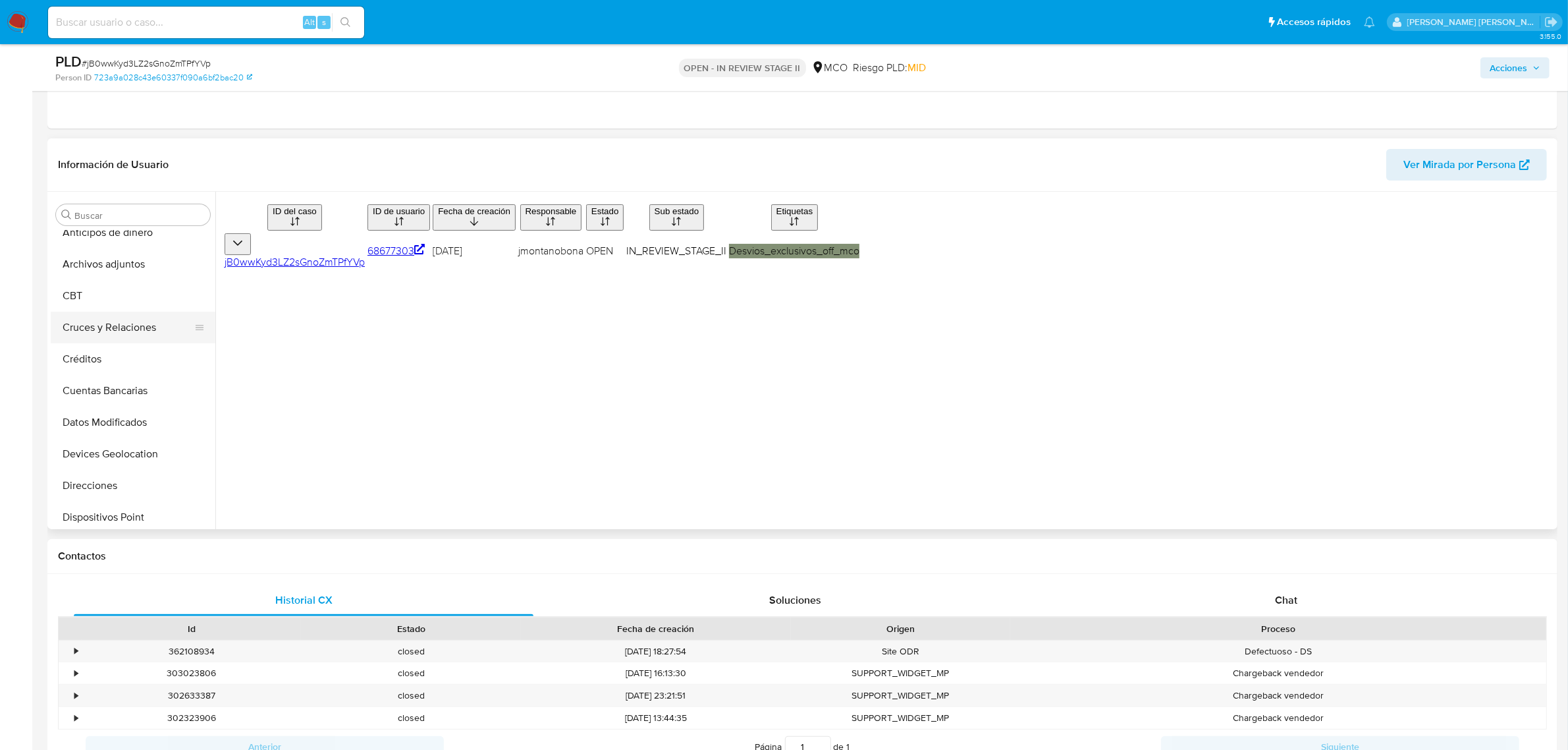
scroll to position [0, 0]
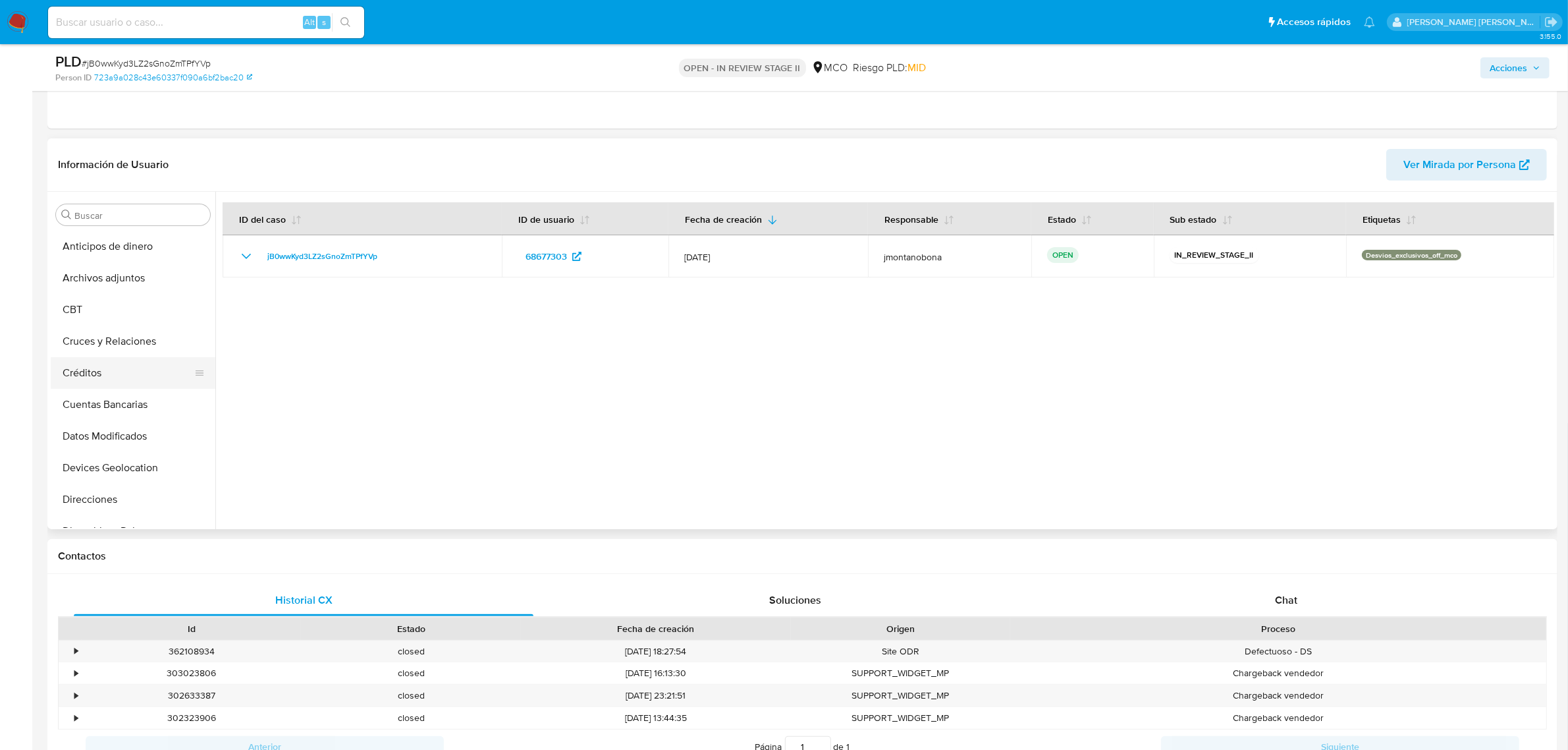
click at [104, 367] on button "Créditos" at bounding box center [128, 372] width 154 height 31
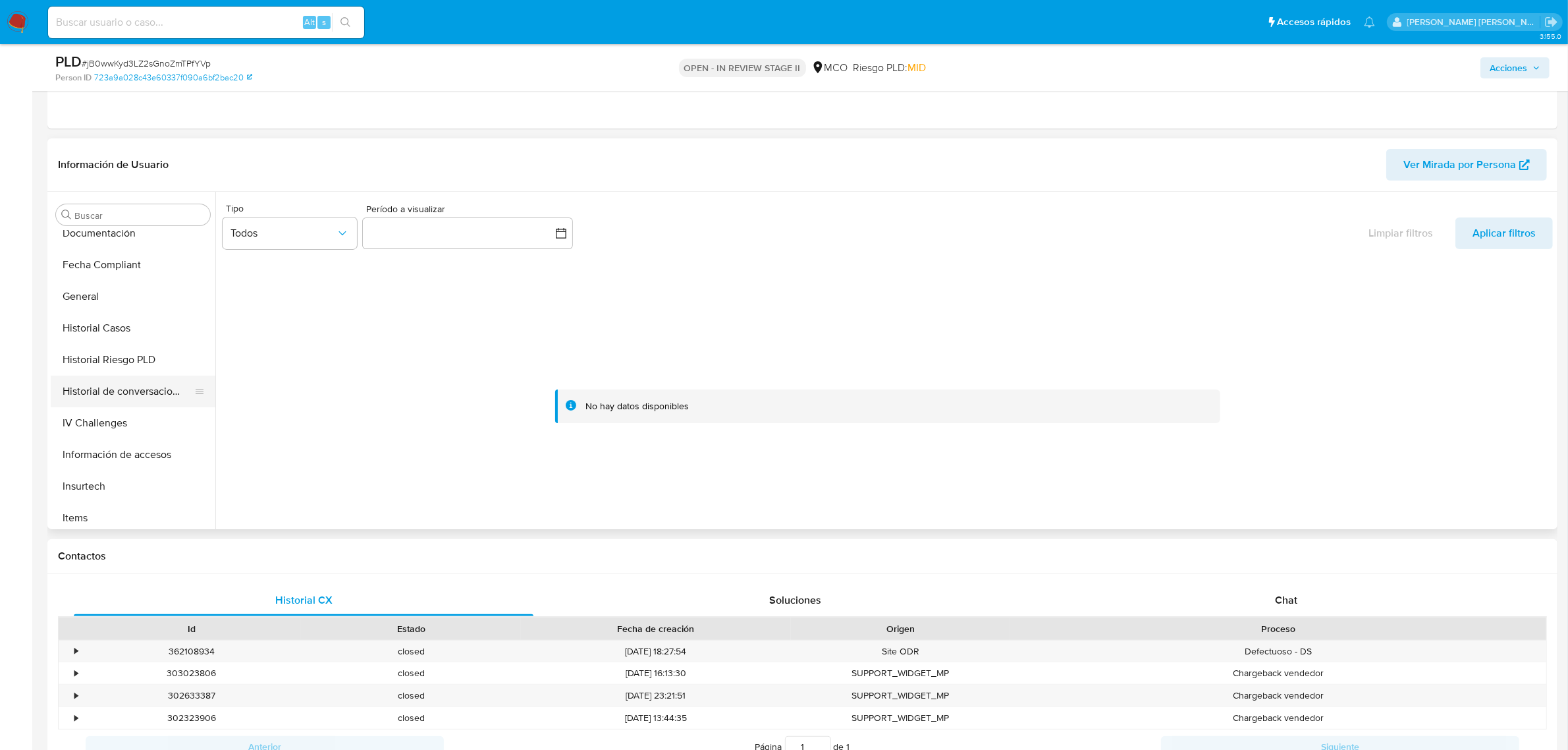
scroll to position [412, 0]
click at [98, 458] on button "KYC" at bounding box center [128, 467] width 154 height 31
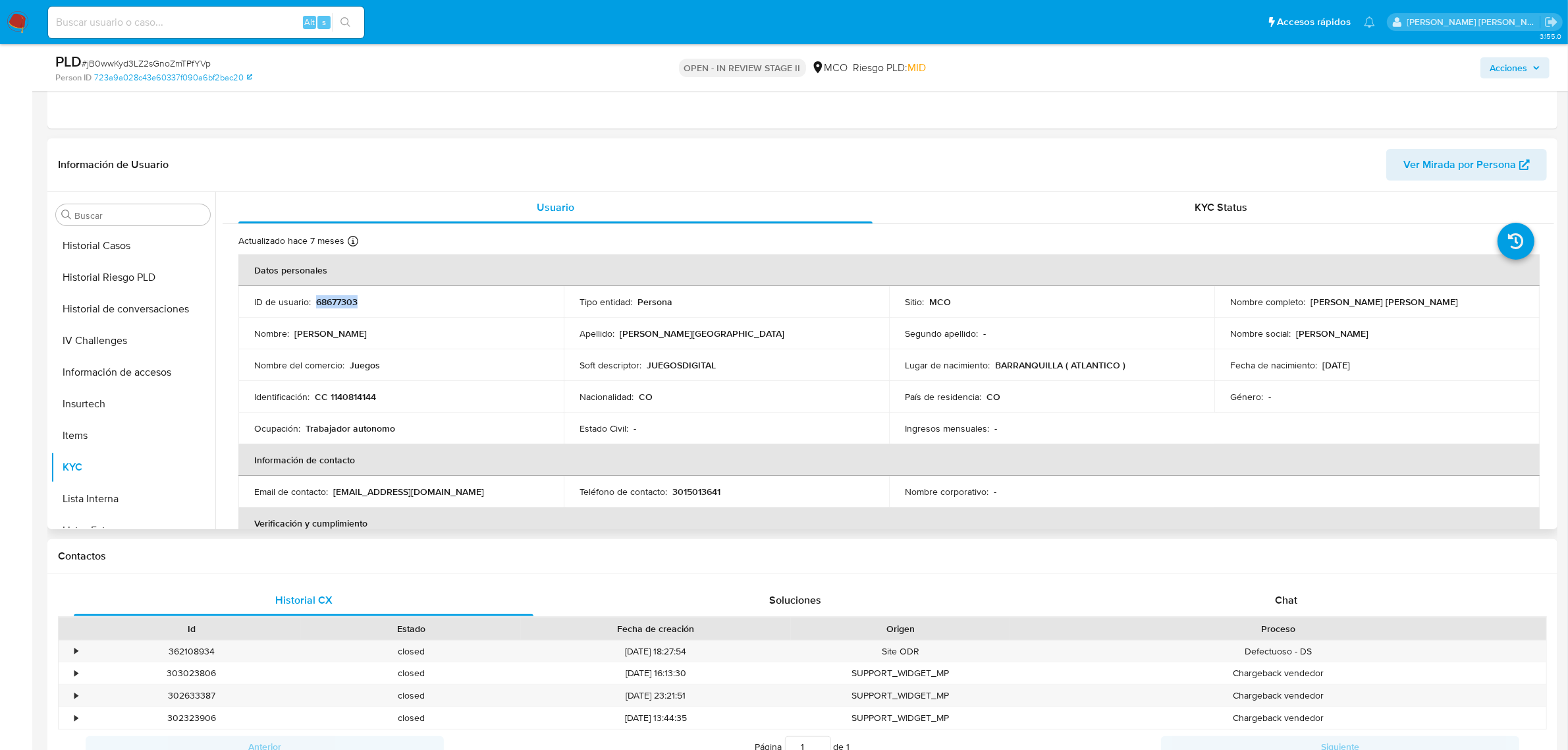
drag, startPoint x: 369, startPoint y: 298, endPoint x: 315, endPoint y: 305, distance: 54.5
click at [315, 305] on div "ID de usuario : 68677303" at bounding box center [401, 301] width 294 height 12
copy p "68677303"
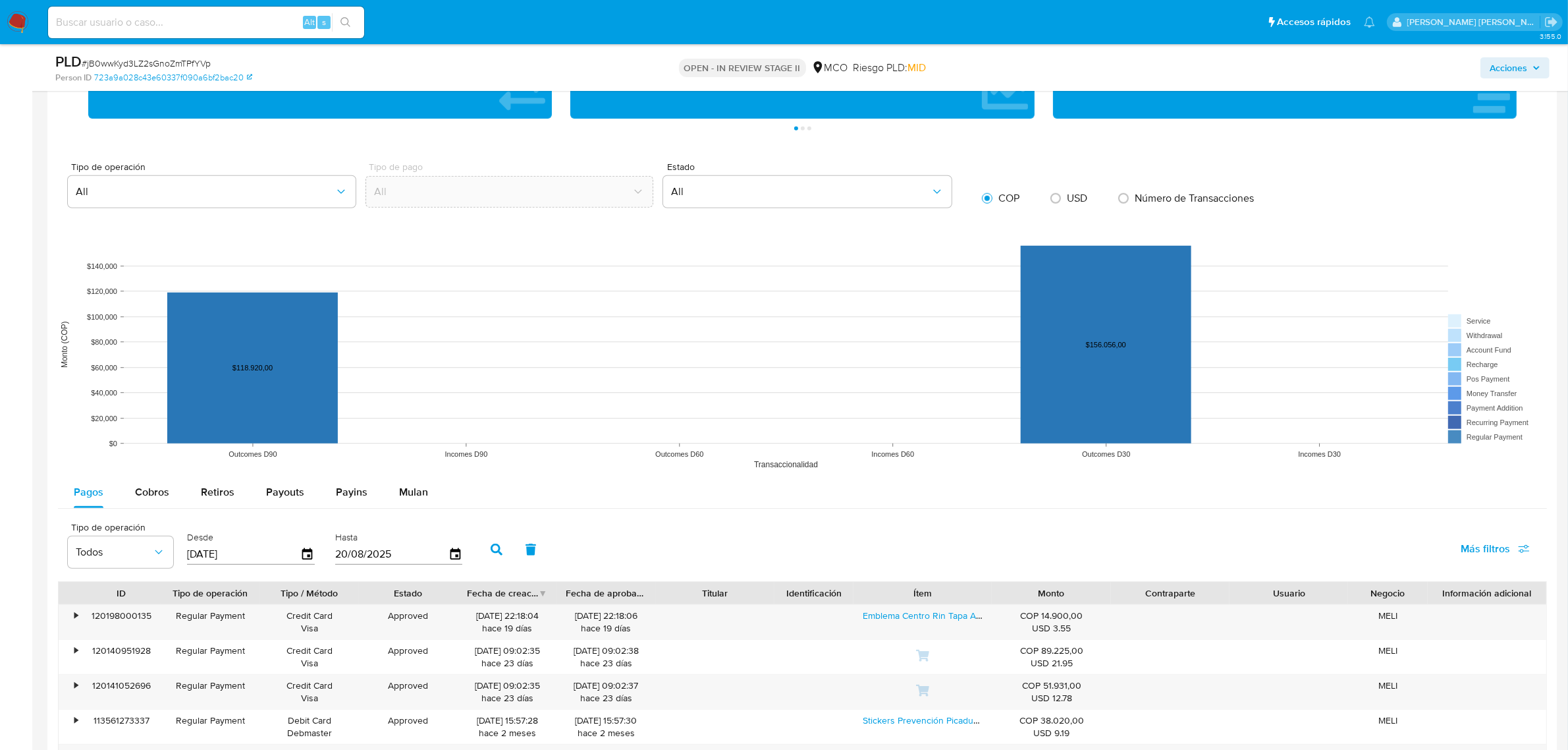
scroll to position [1235, 0]
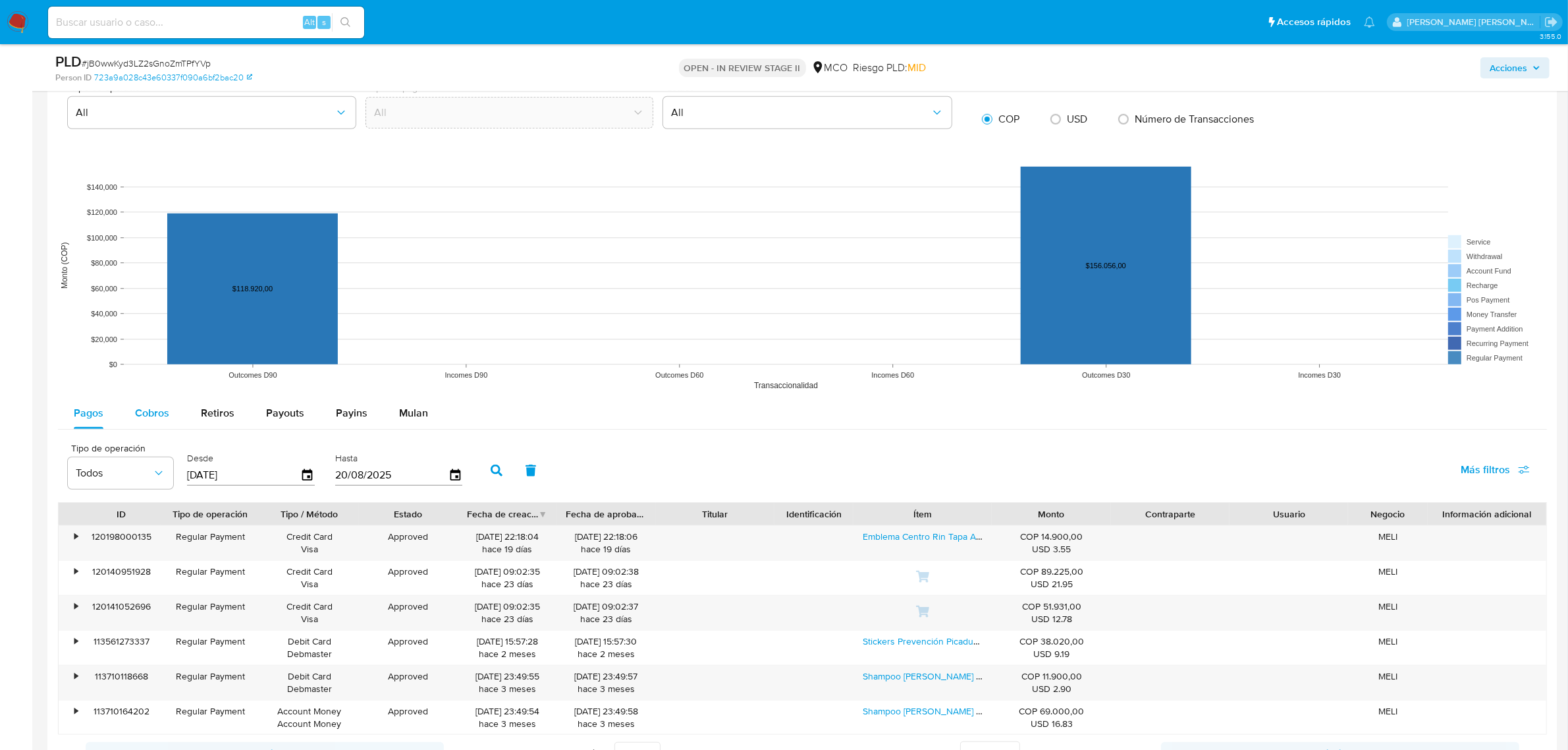
click at [148, 409] on span "Cobros" at bounding box center [152, 413] width 34 height 15
select select "10"
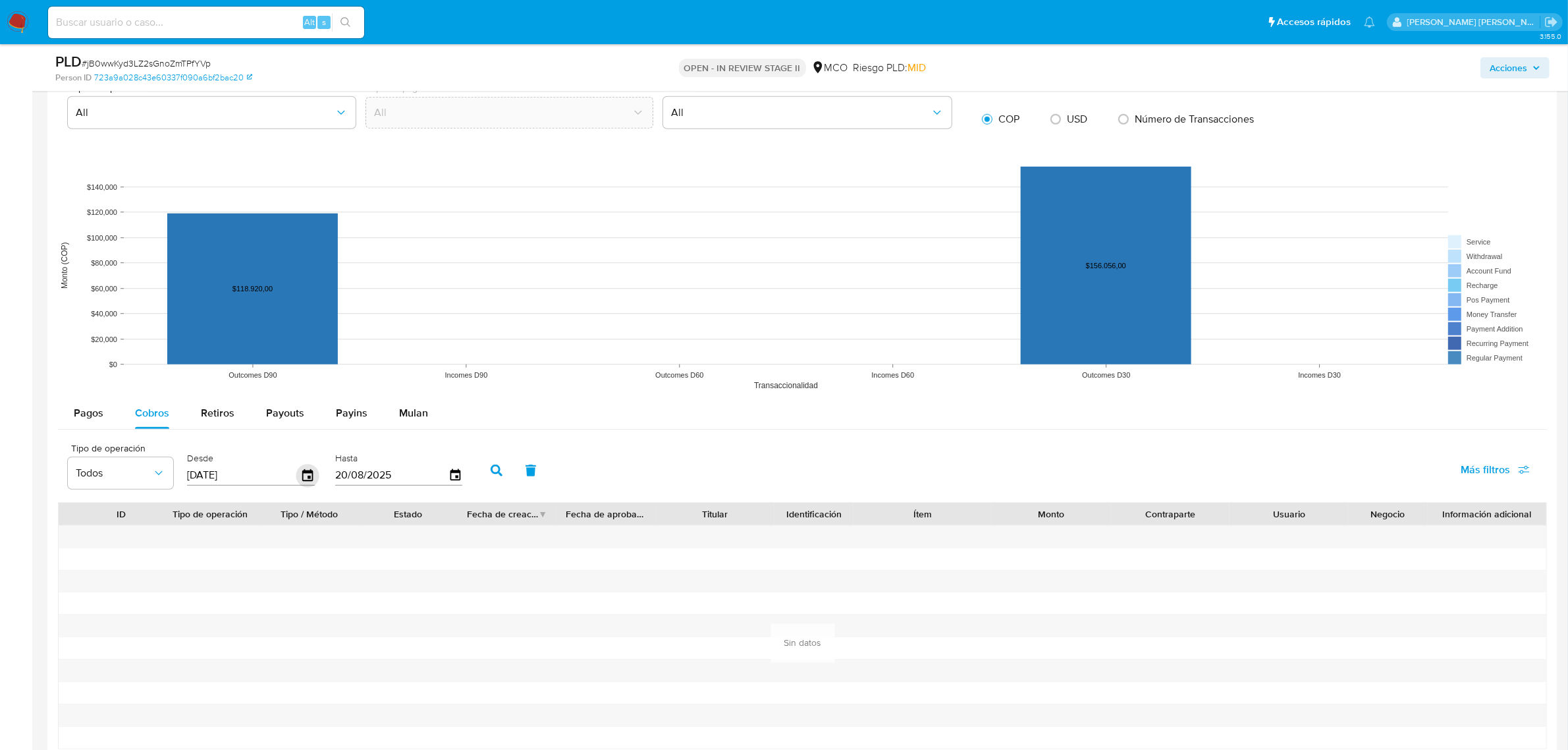
click at [307, 478] on icon "button" at bounding box center [307, 474] width 10 height 12
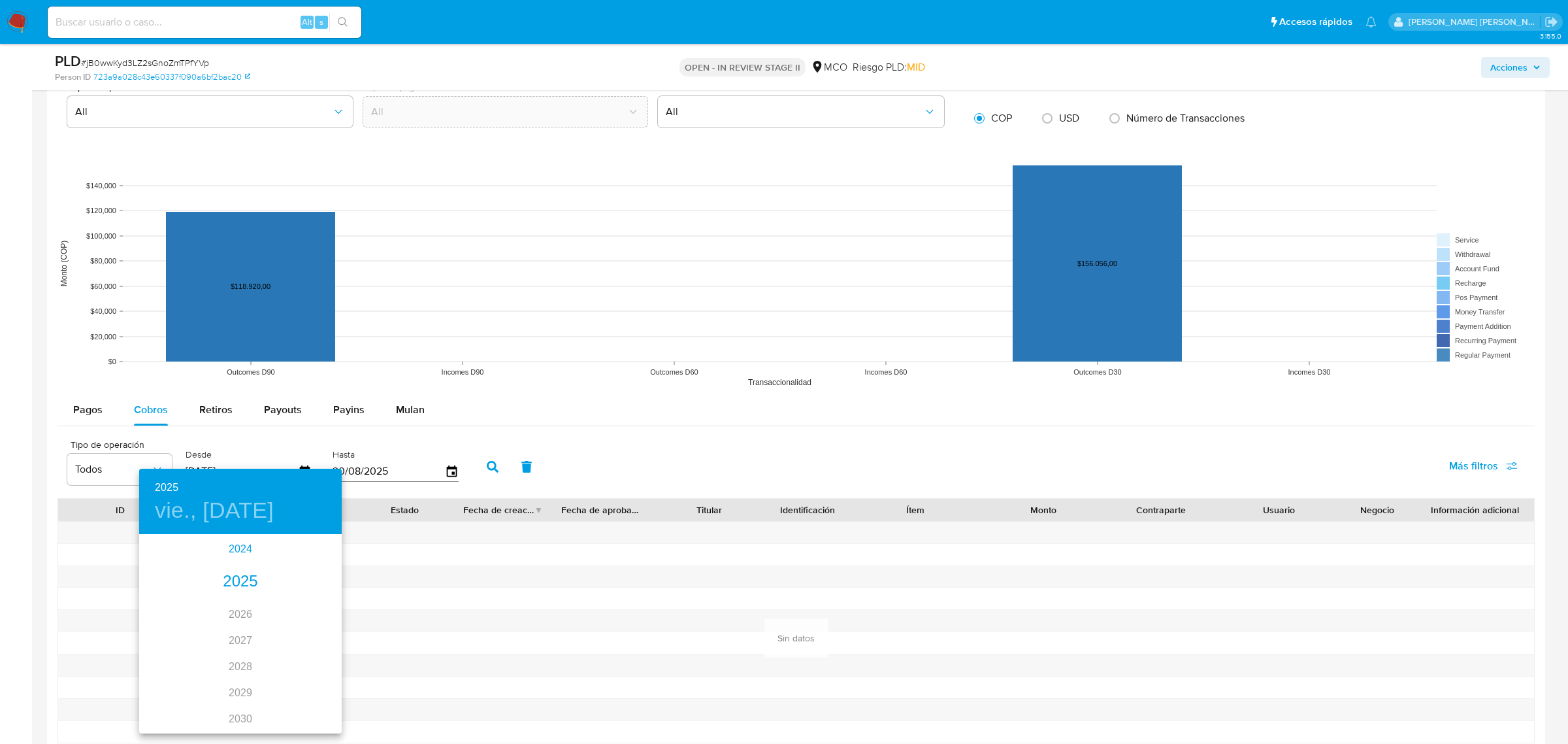
click at [243, 550] on div "2024" at bounding box center [240, 549] width 203 height 26
click at [242, 666] on div "ago." at bounding box center [240, 658] width 67 height 49
type input "23/08/2024"
click at [265, 677] on p "23" at bounding box center [266, 674] width 10 height 13
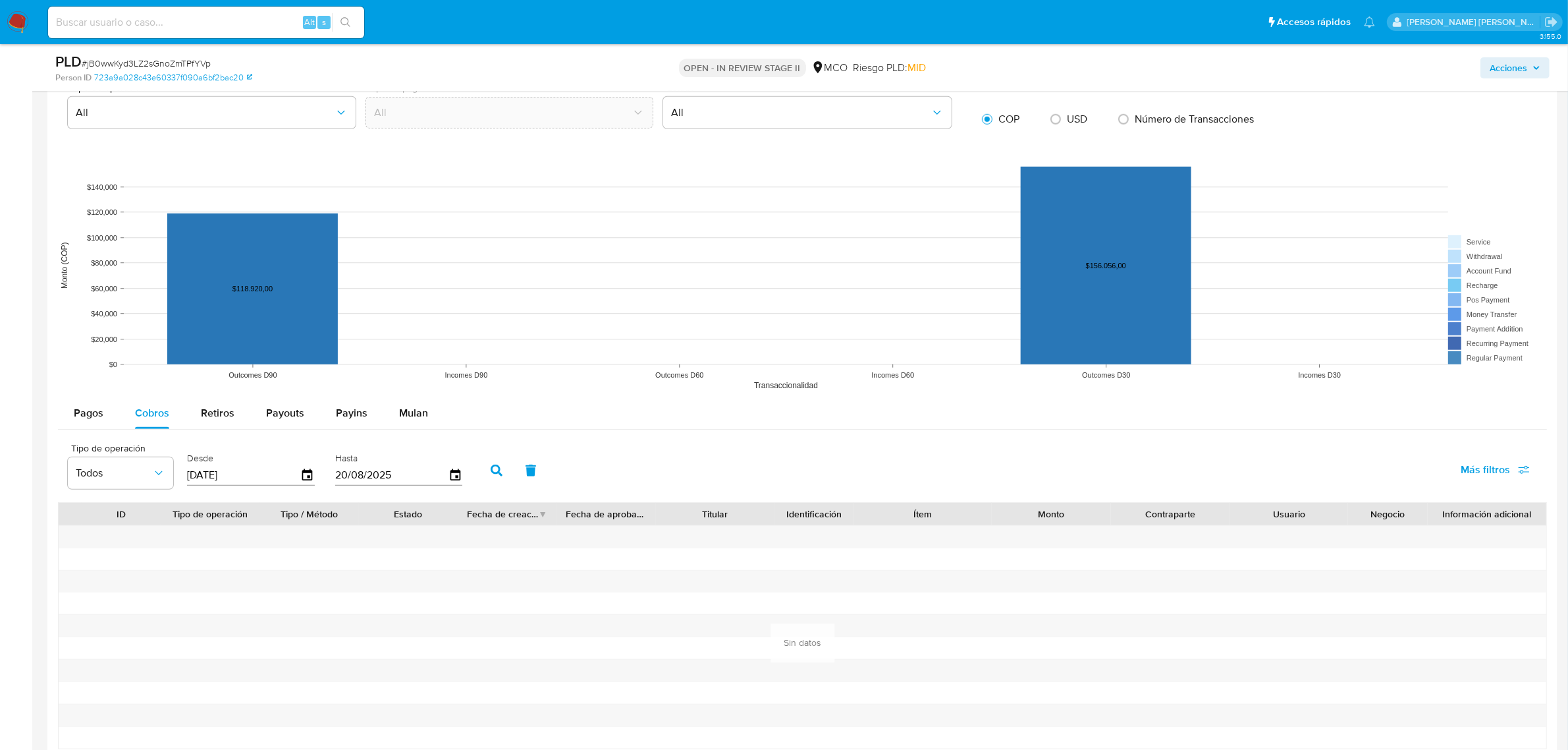
click at [497, 476] on icon "button" at bounding box center [496, 470] width 12 height 12
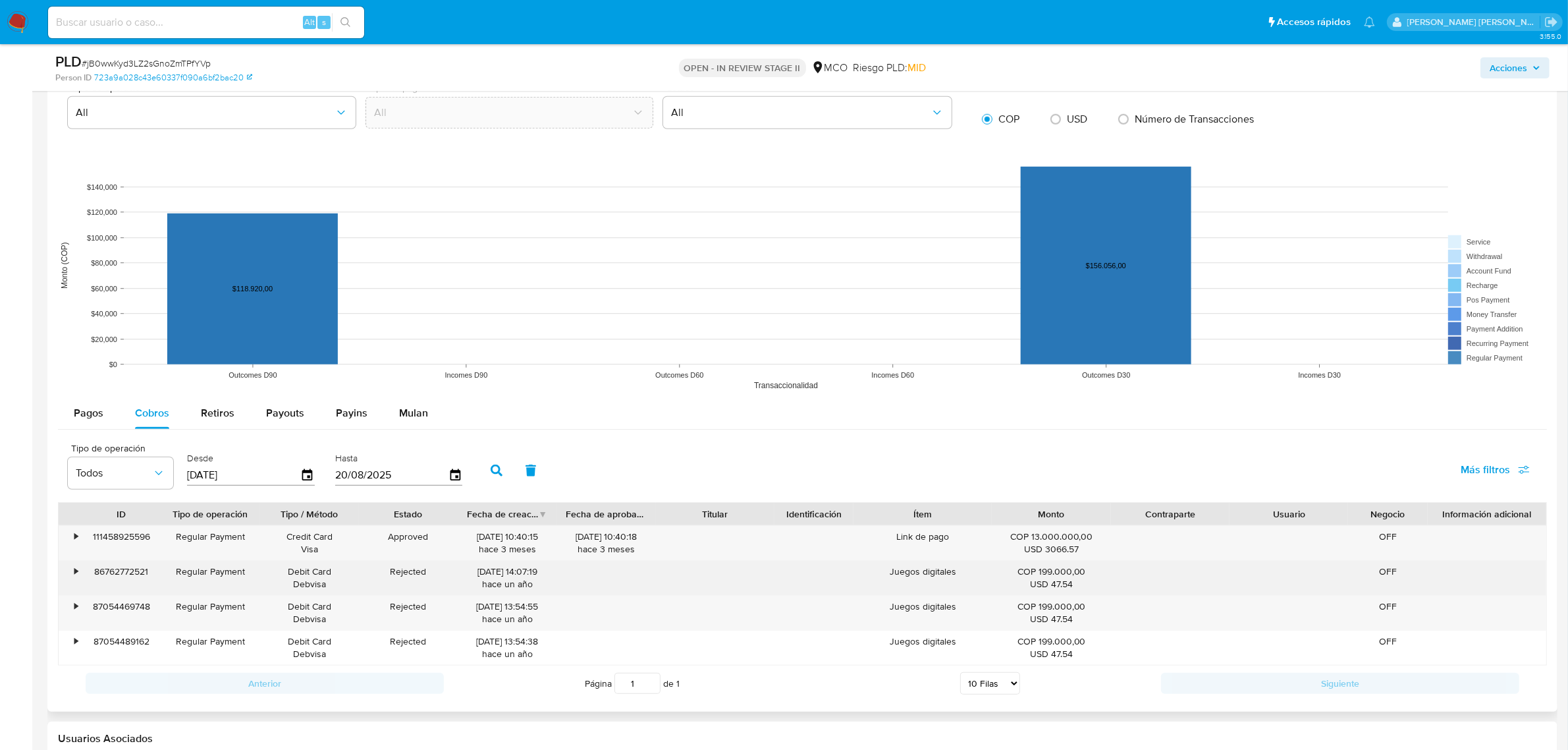
drag, startPoint x: 900, startPoint y: 575, endPoint x: 969, endPoint y: 575, distance: 69.0
click at [969, 575] on div "Juegos digitales" at bounding box center [922, 577] width 138 height 34
click at [979, 575] on div "Juegos digitales" at bounding box center [922, 577] width 138 height 34
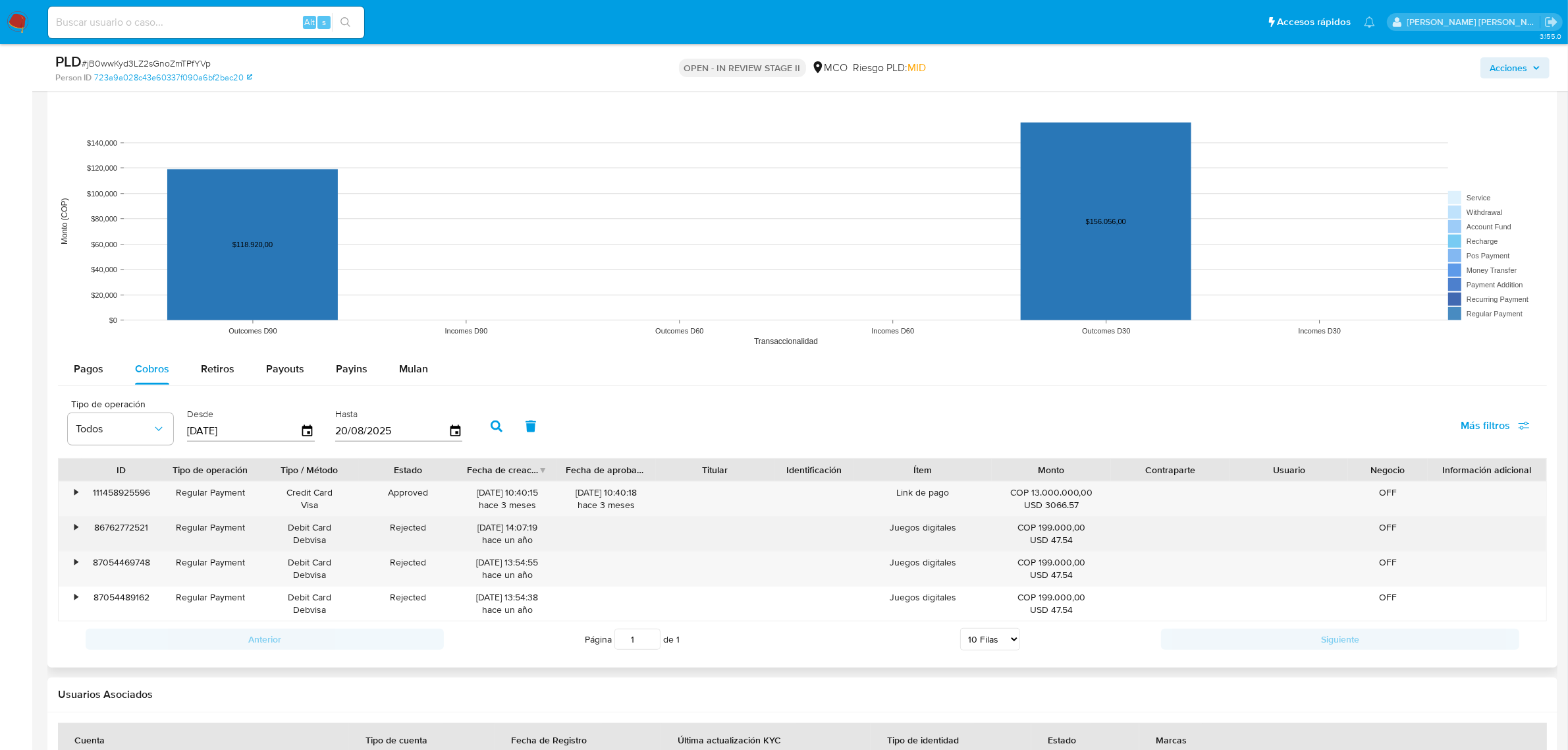
scroll to position [1318, 0]
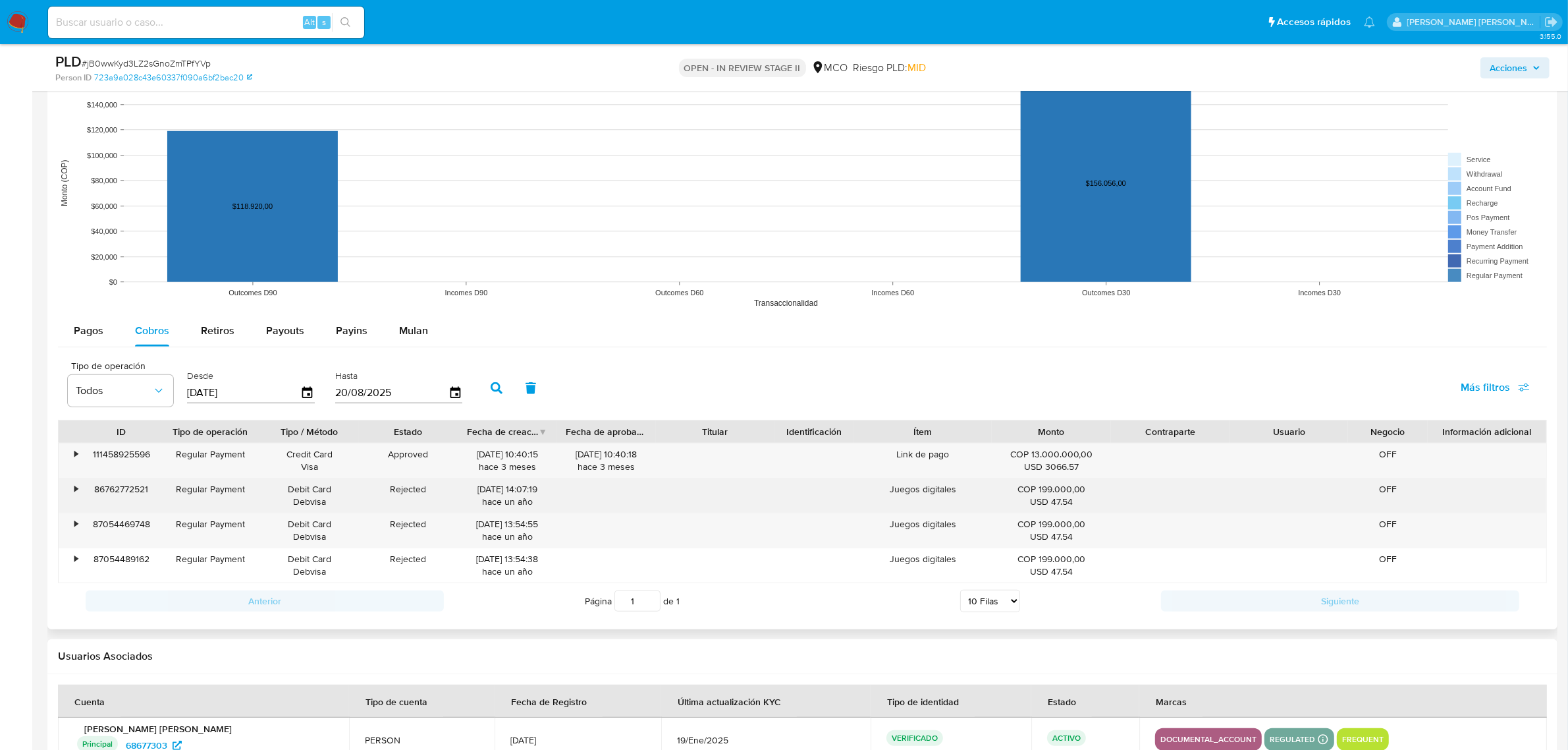
drag, startPoint x: 884, startPoint y: 491, endPoint x: 926, endPoint y: 496, distance: 42.3
click at [926, 496] on div "Juegos digitales" at bounding box center [922, 495] width 138 height 34
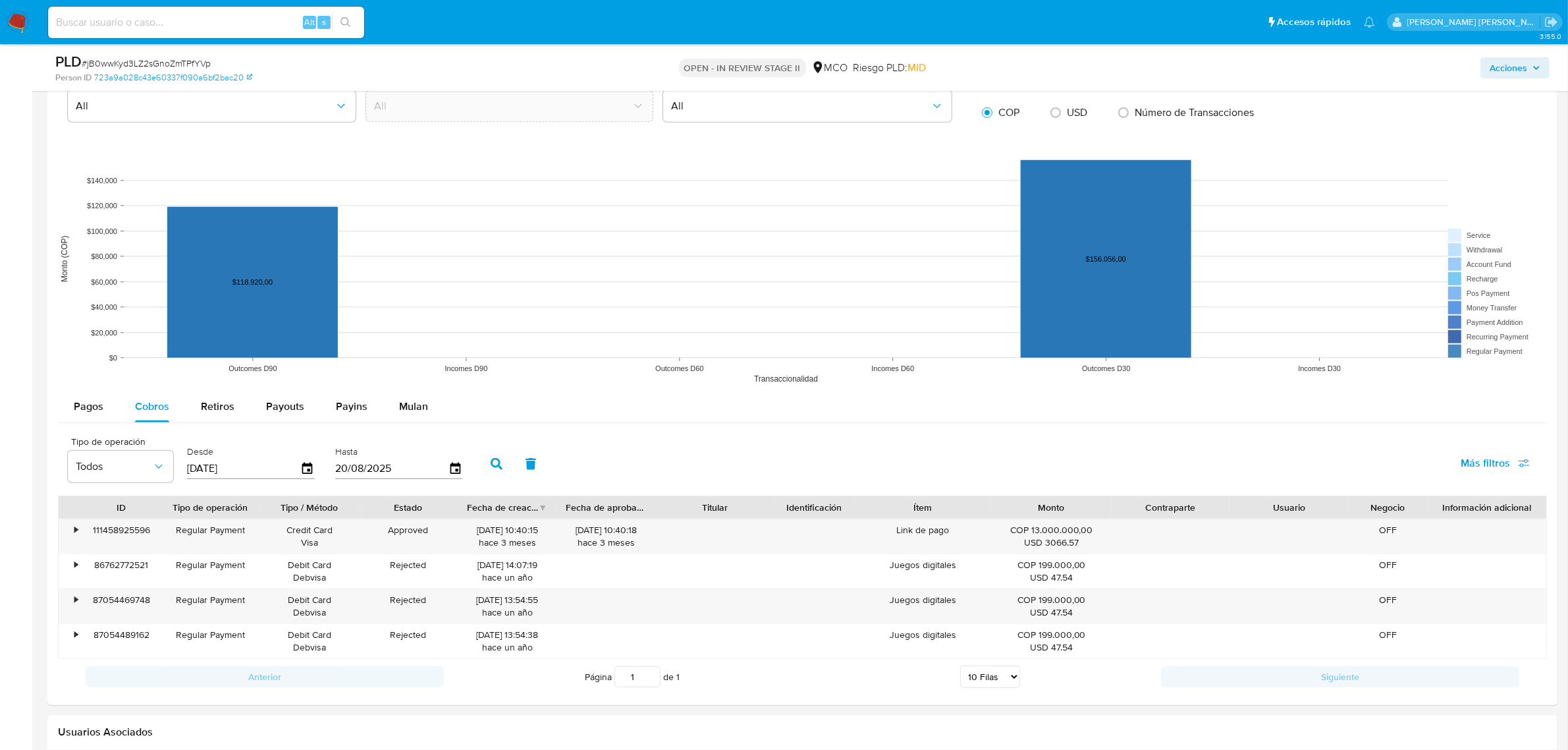
scroll to position [1235, 0]
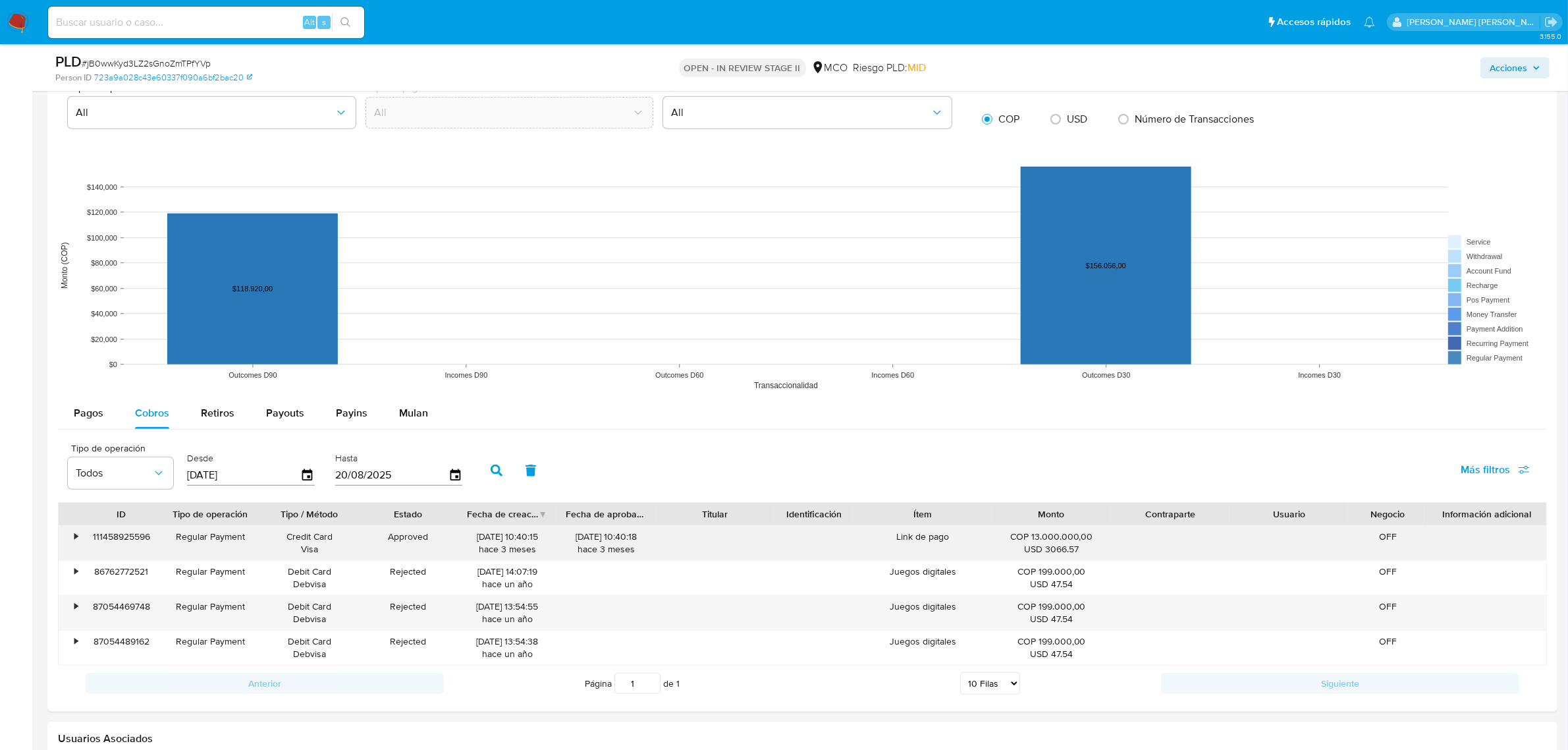
drag, startPoint x: 893, startPoint y: 538, endPoint x: 972, endPoint y: 542, distance: 79.1
click at [972, 542] on div "Link de pago" at bounding box center [922, 543] width 138 height 34
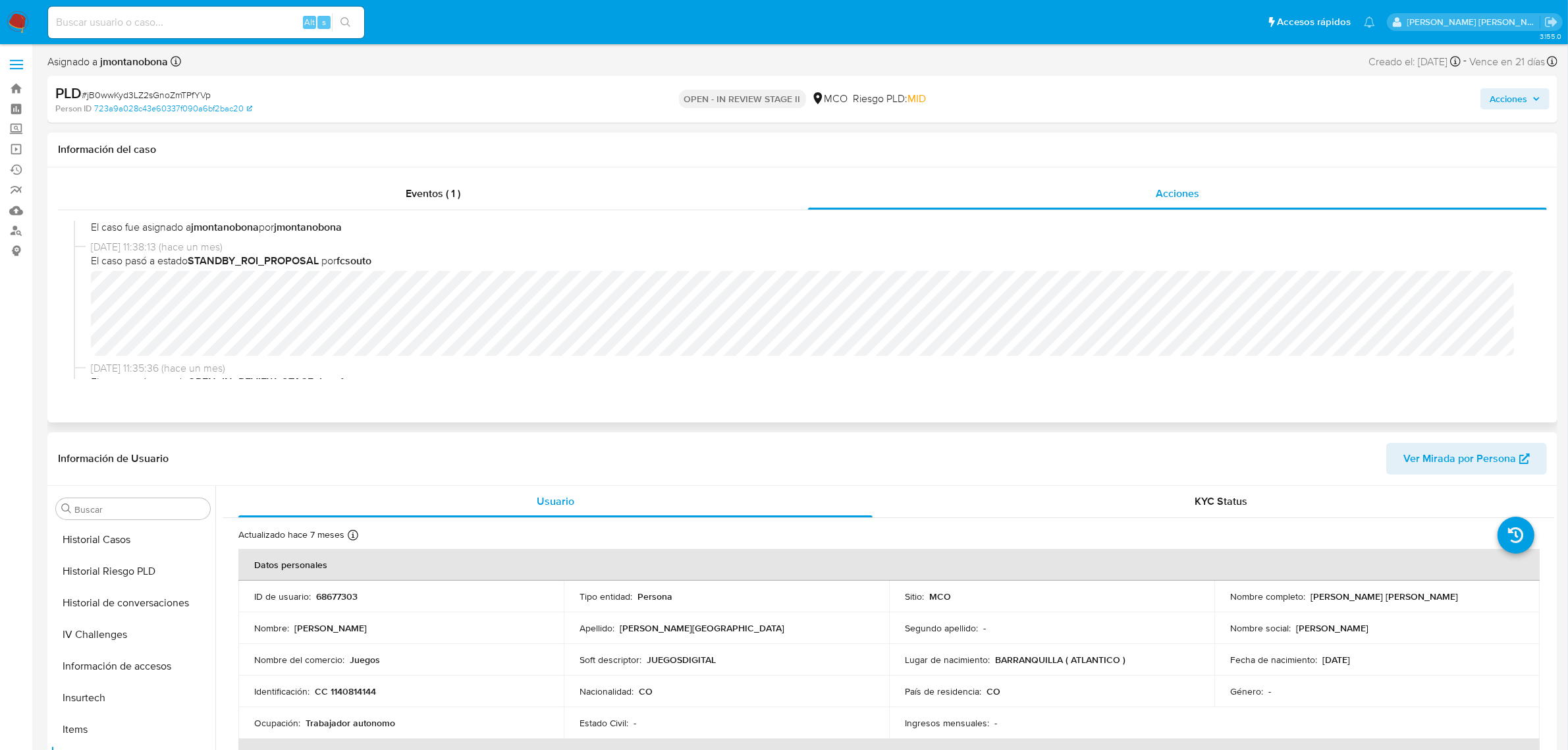
scroll to position [82, 0]
click at [1507, 103] on span "Acciones" at bounding box center [1508, 98] width 38 height 21
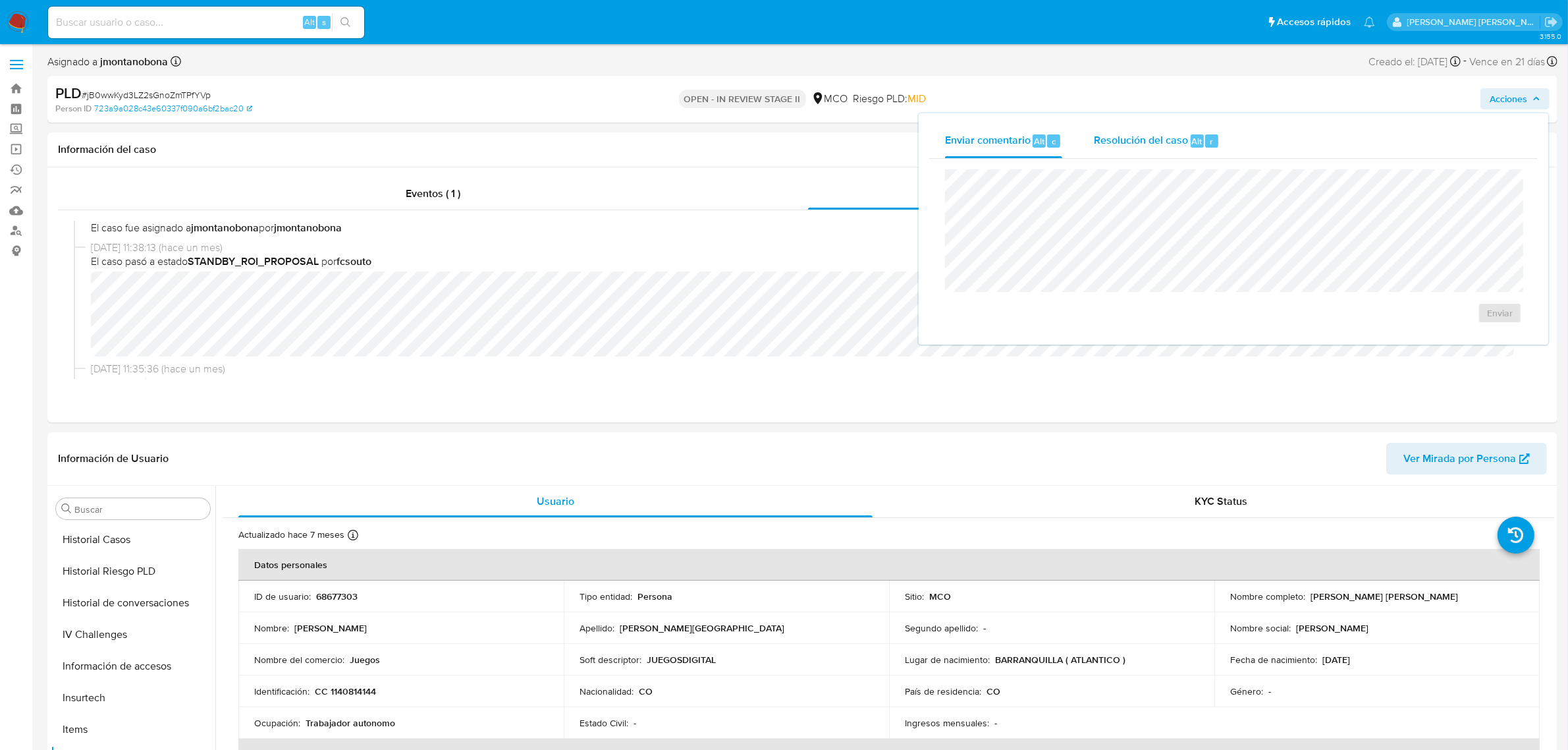
click at [1136, 140] on span "Resolución del caso" at bounding box center [1140, 140] width 94 height 15
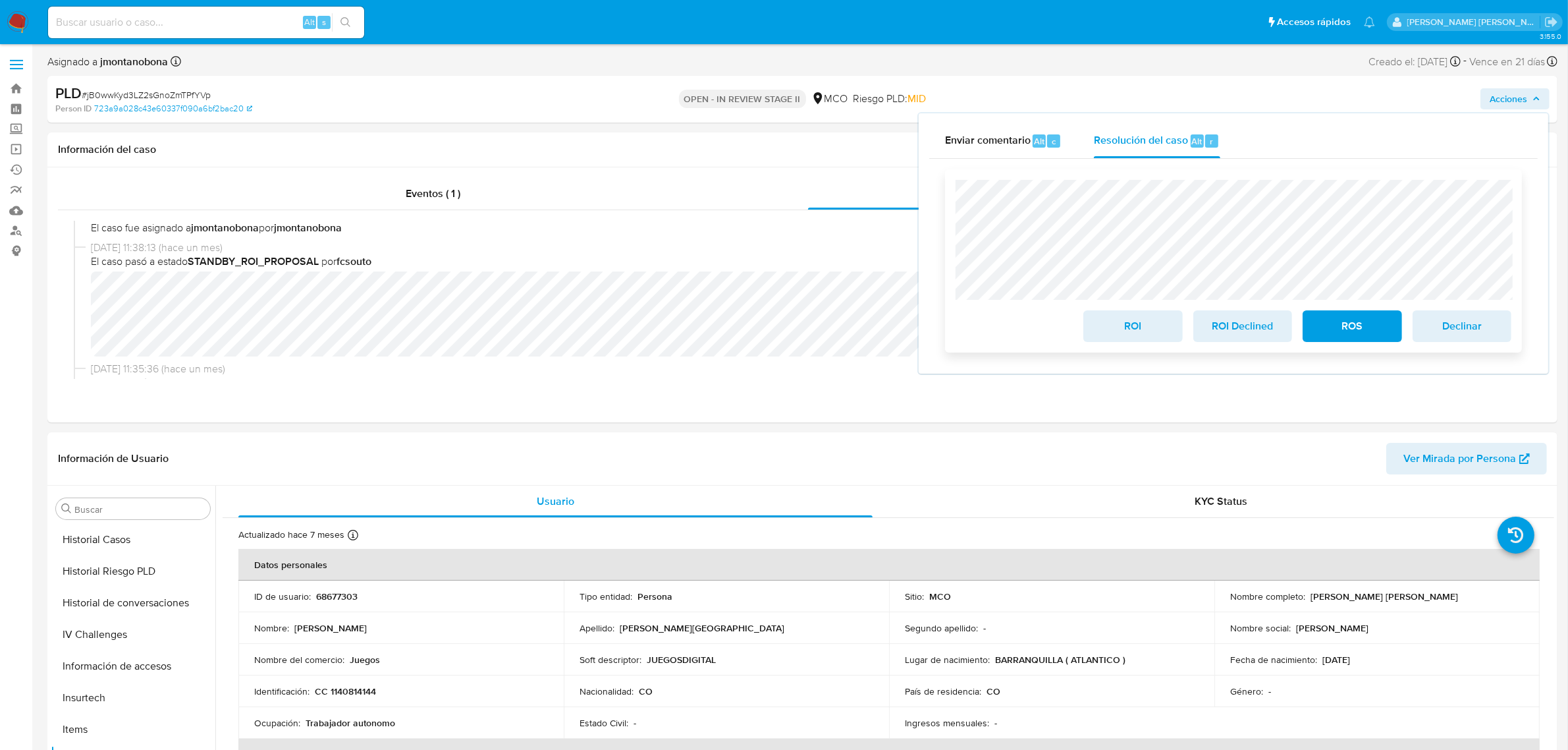
click at [945, 195] on div "ROI ROI Declined ROS Declinar" at bounding box center [1233, 261] width 577 height 183
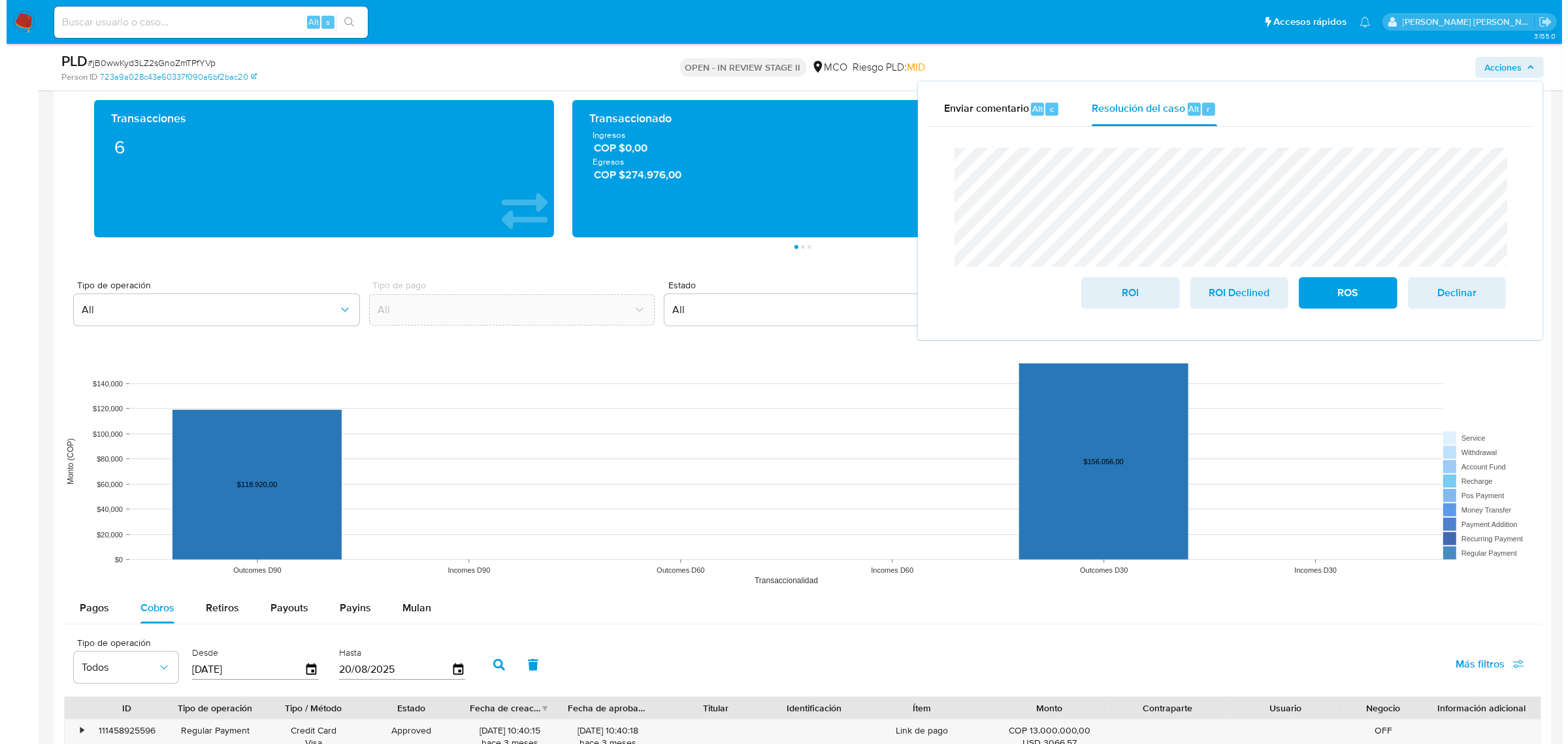
scroll to position [1225, 0]
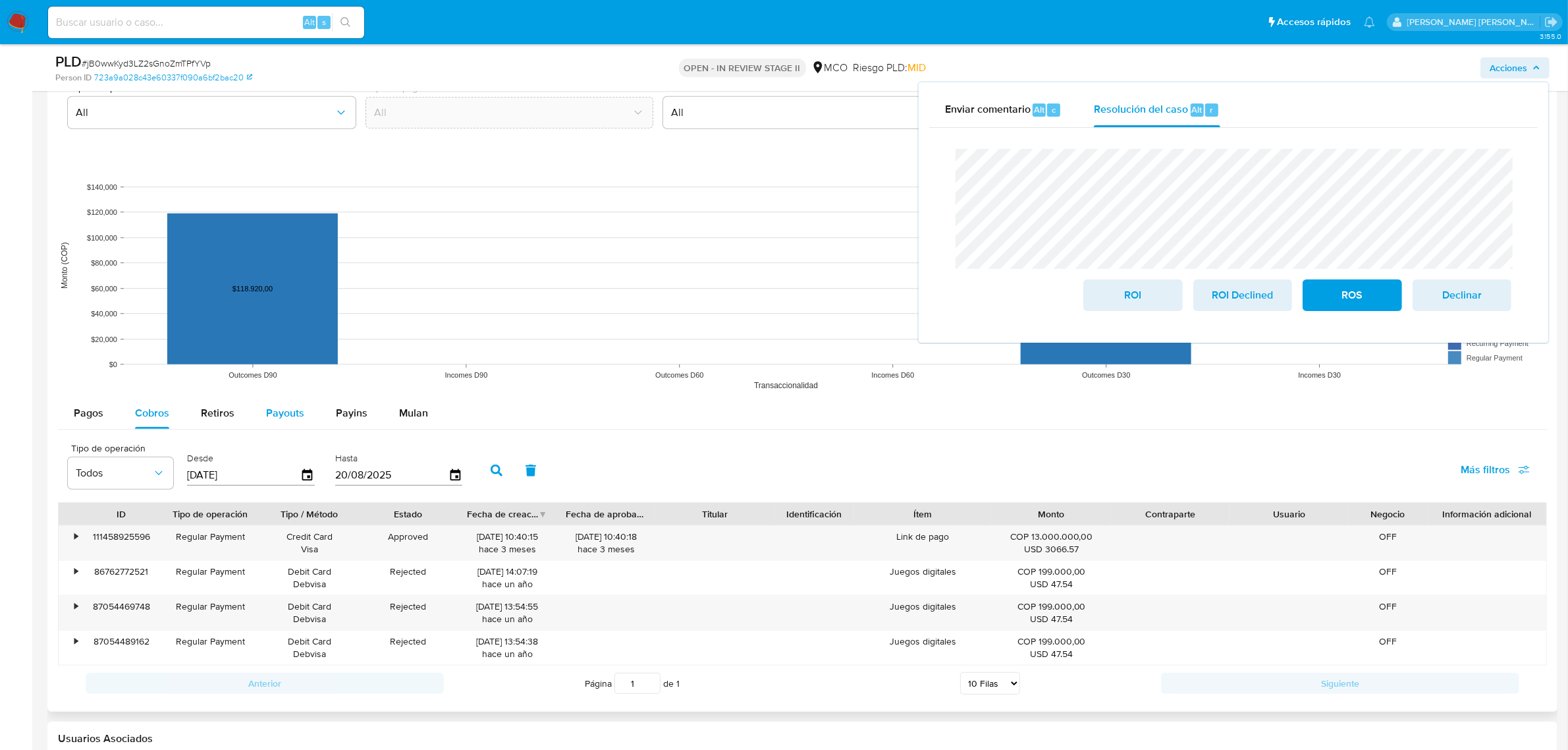
click at [274, 410] on span "Payouts" at bounding box center [285, 413] width 38 height 15
select select "10"
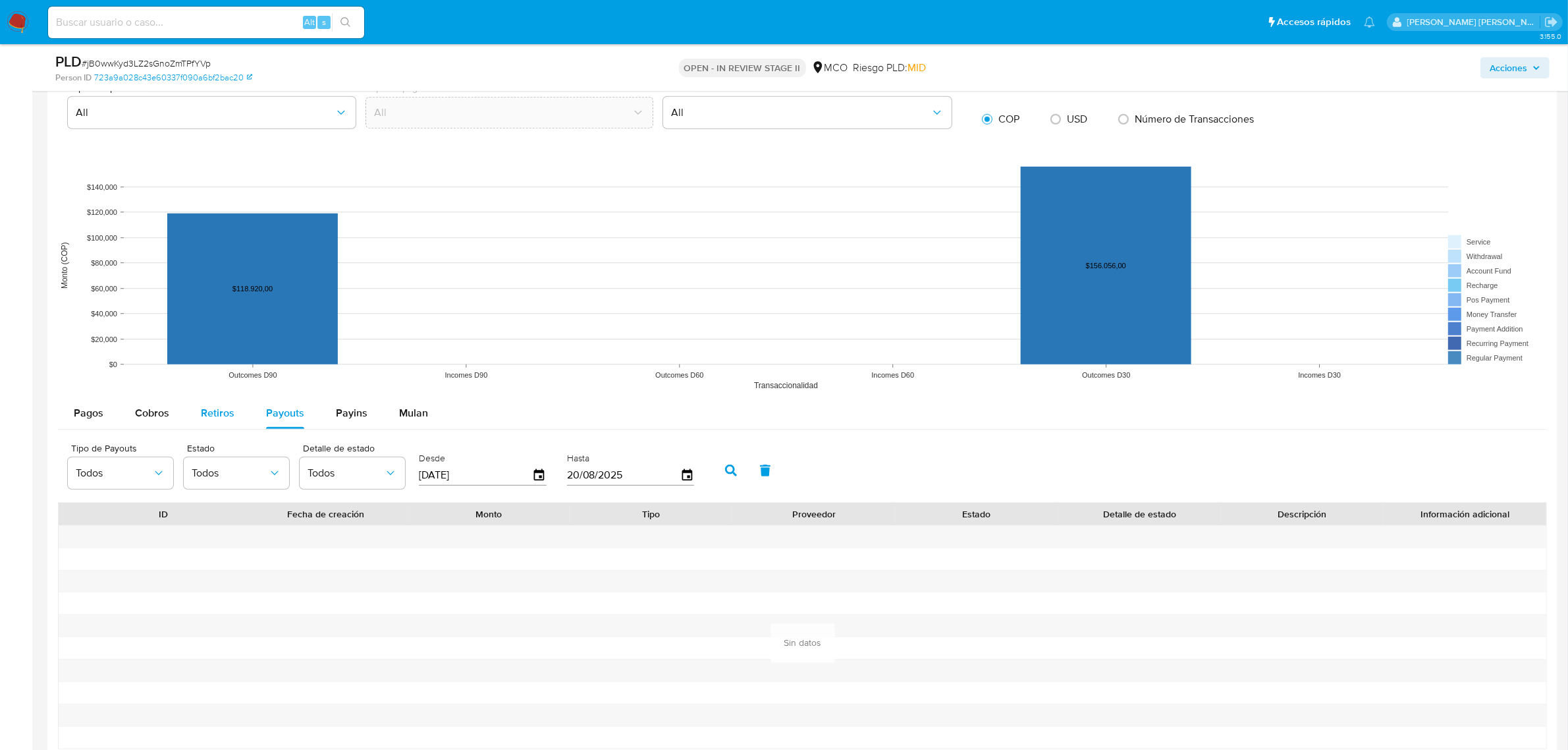
click at [221, 412] on span "Retiros" at bounding box center [218, 413] width 34 height 15
select select "10"
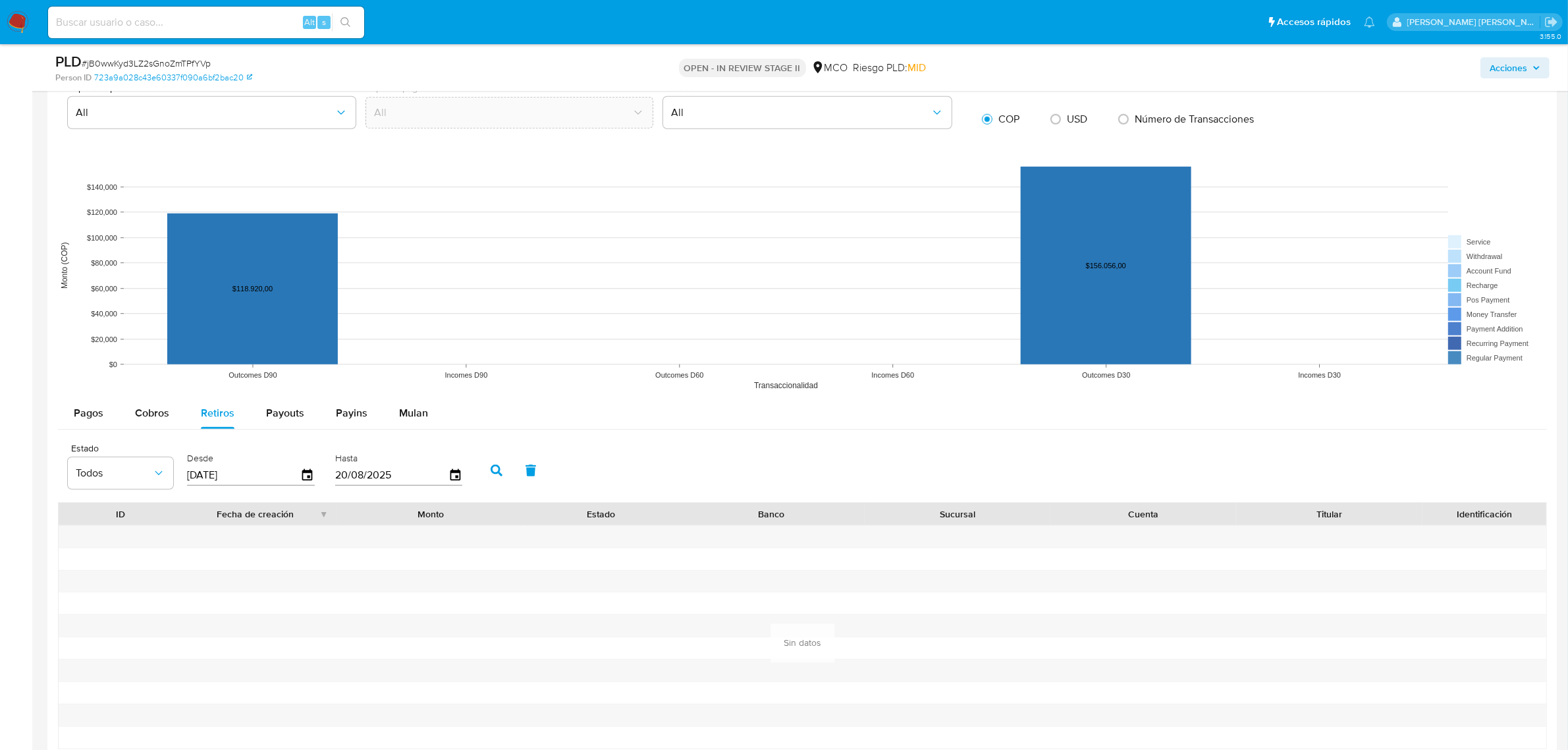
click at [1536, 63] on span "Acciones" at bounding box center [1515, 68] width 51 height 19
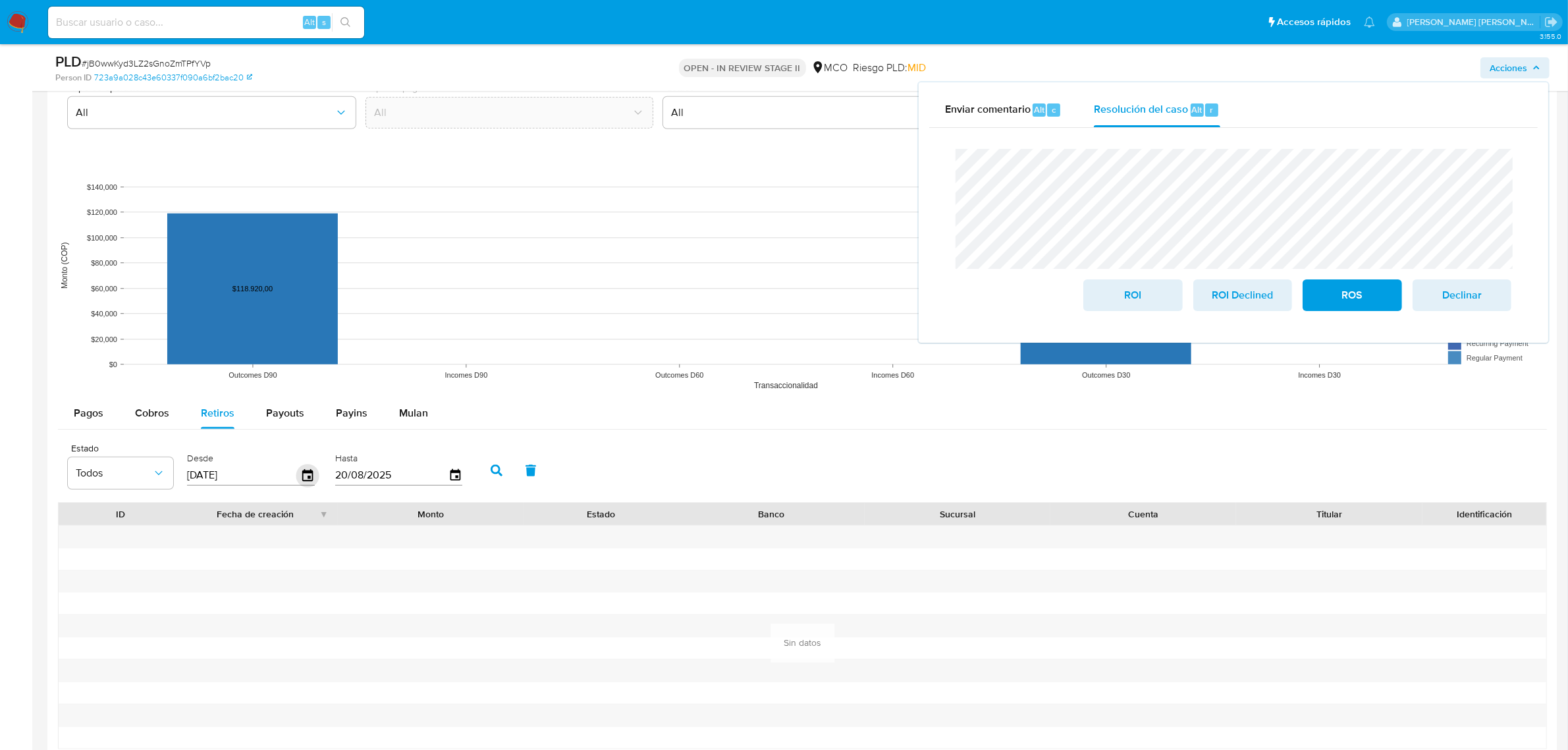
click at [305, 470] on icon "button" at bounding box center [307, 475] width 23 height 23
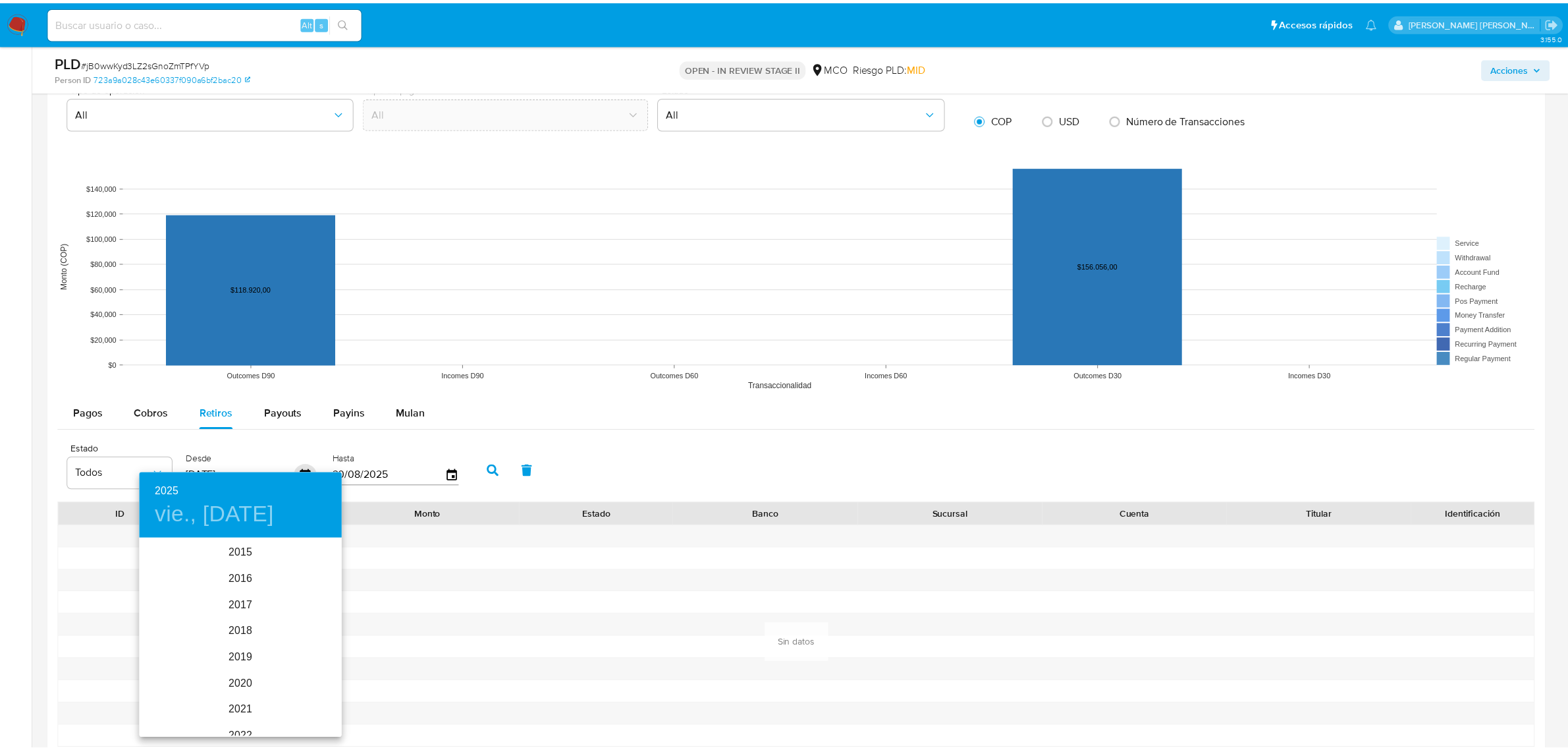
scroll to position [184, 0]
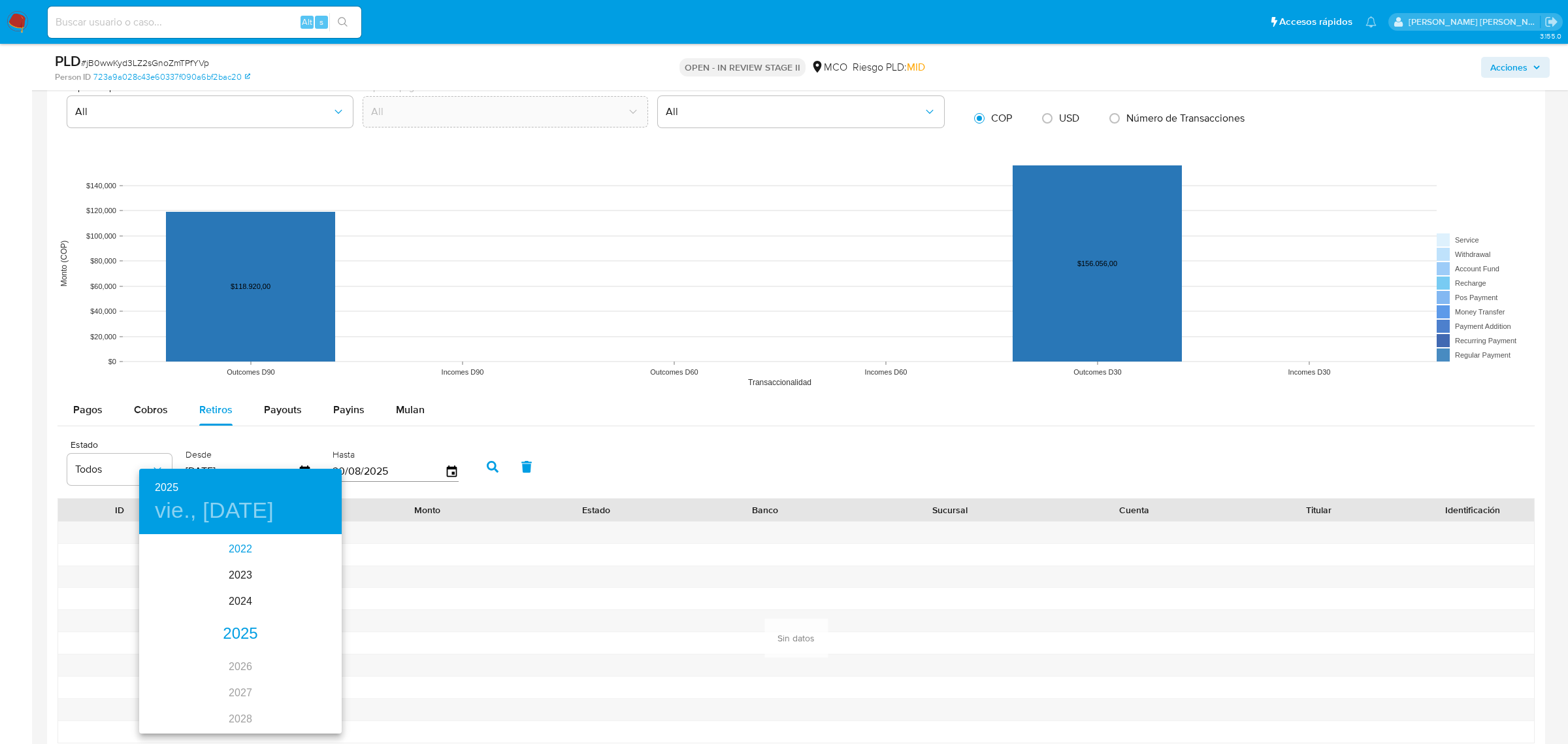
click at [239, 542] on div "2022" at bounding box center [240, 549] width 203 height 26
type input "23/05/2022"
click at [601, 400] on div at bounding box center [784, 372] width 1568 height 744
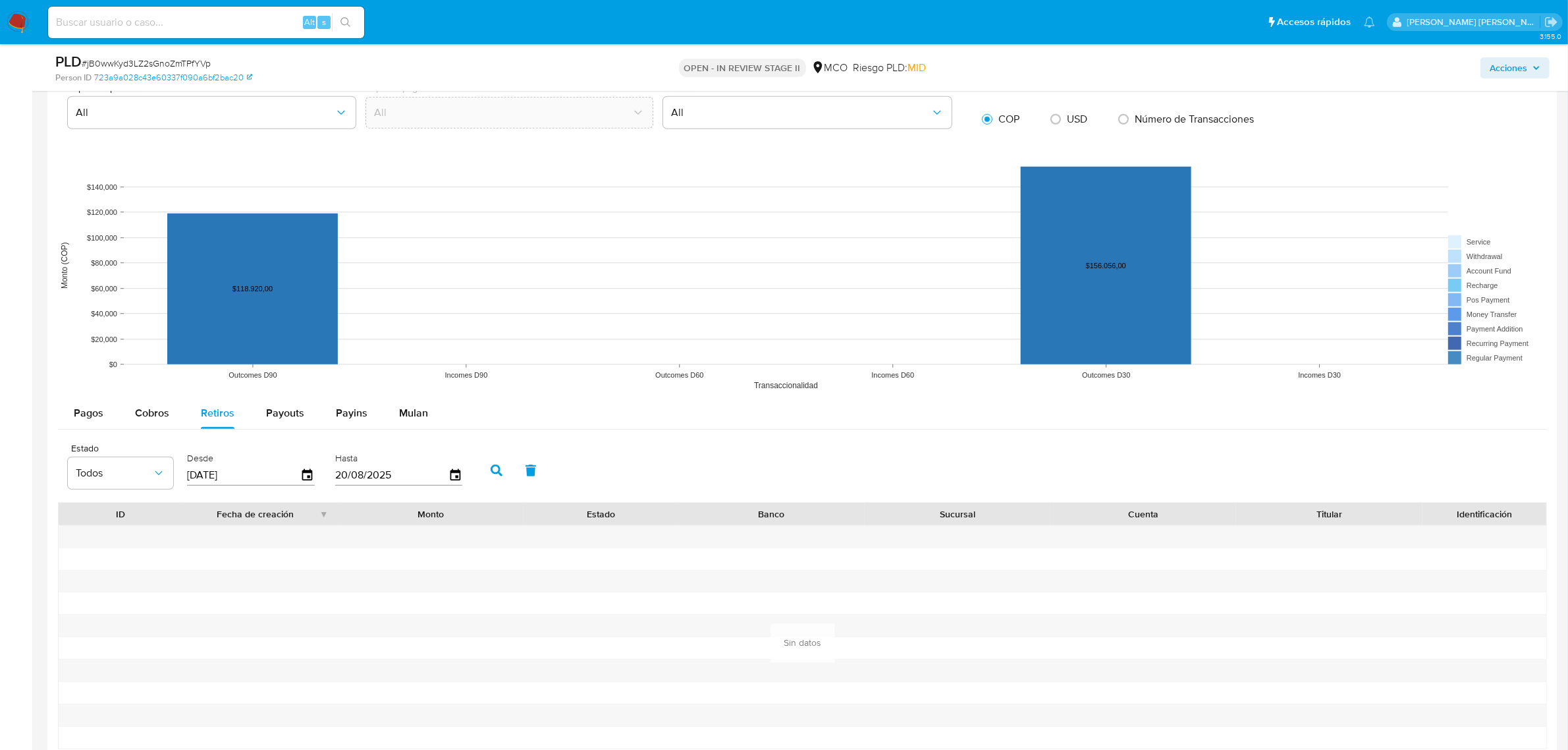
click at [492, 471] on icon "button" at bounding box center [496, 470] width 12 height 12
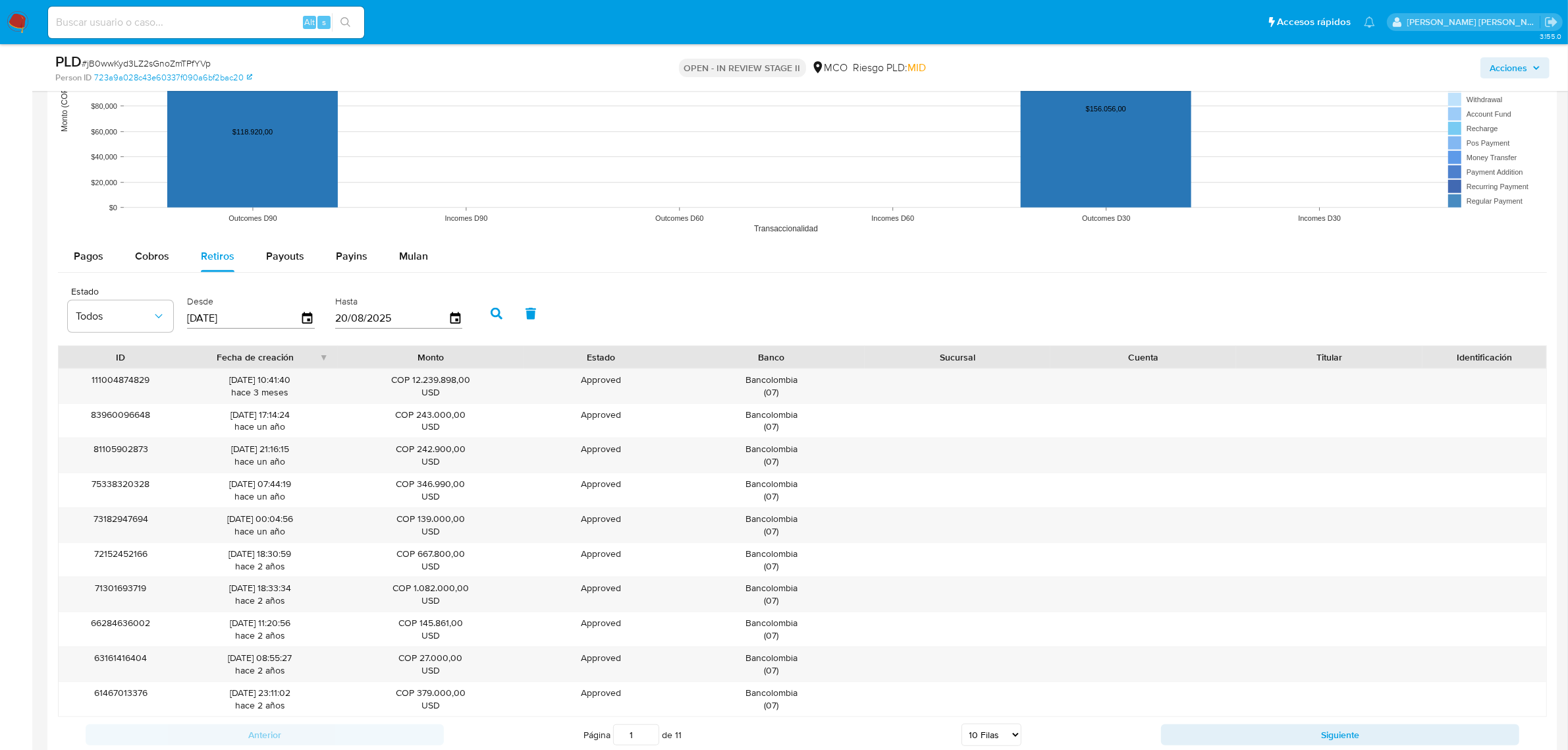
scroll to position [1400, 0]
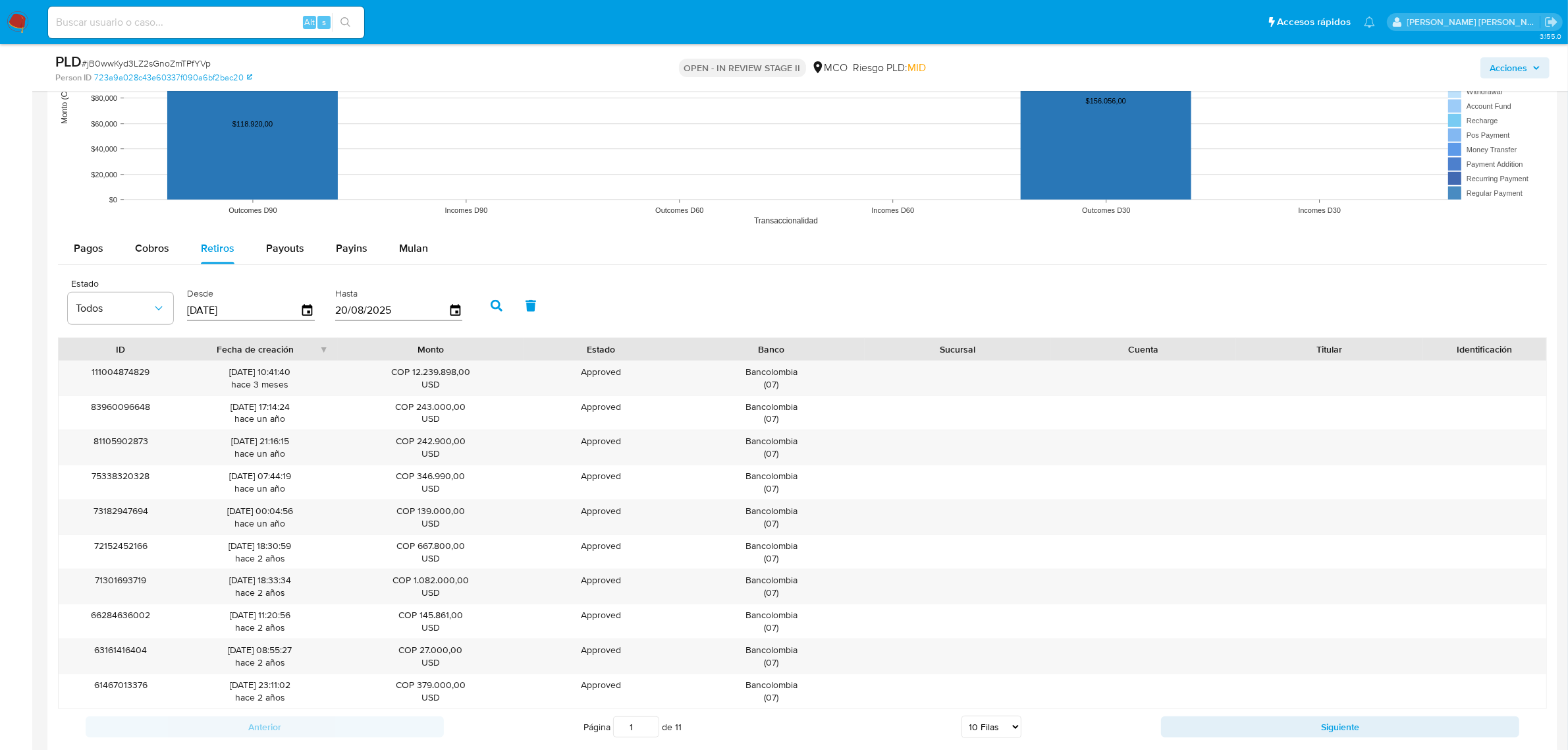
click at [1519, 64] on span "Acciones" at bounding box center [1508, 68] width 38 height 21
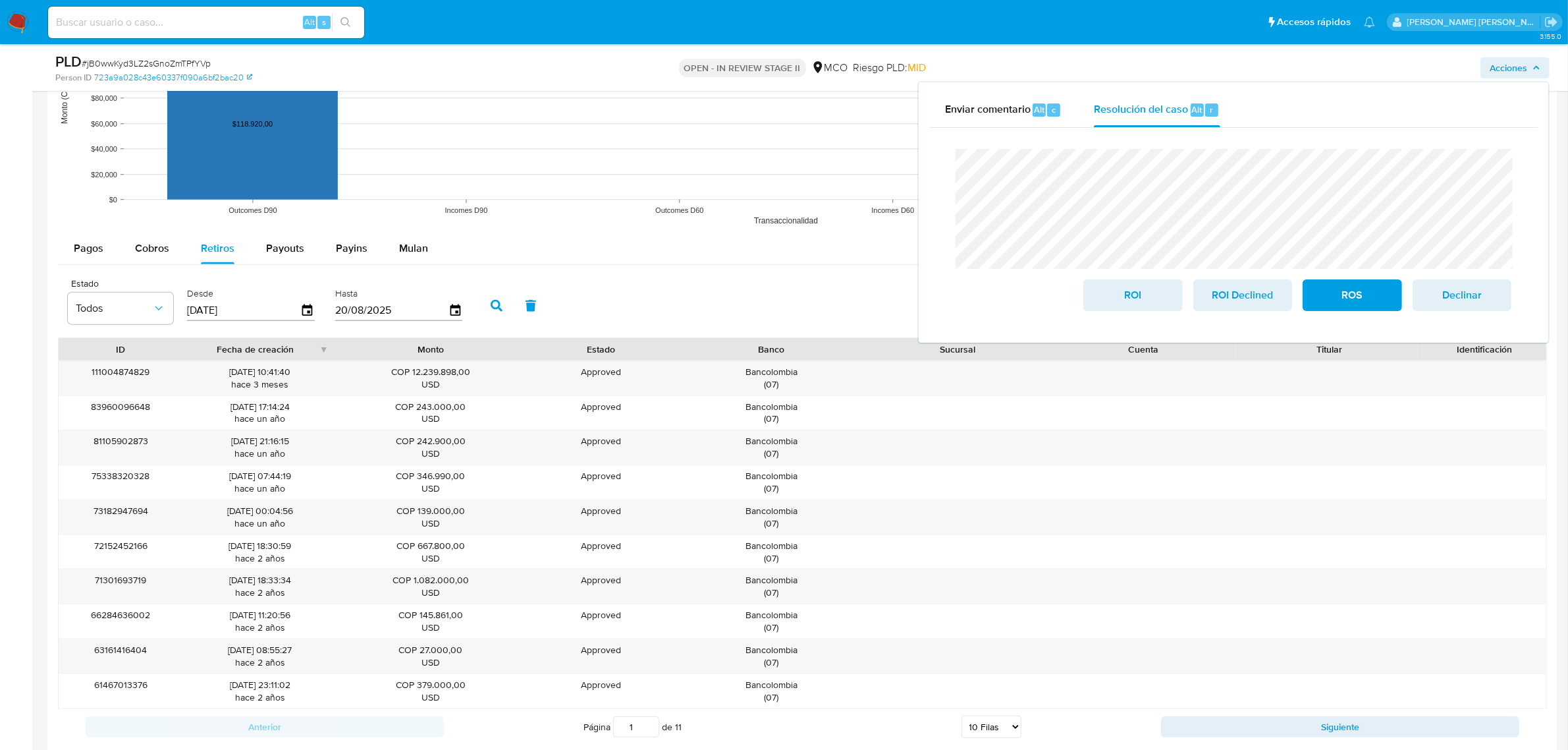
click at [932, 145] on div "Cierre de caso ROI ROI Declined ROS Declinar" at bounding box center [1233, 229] width 608 height 204
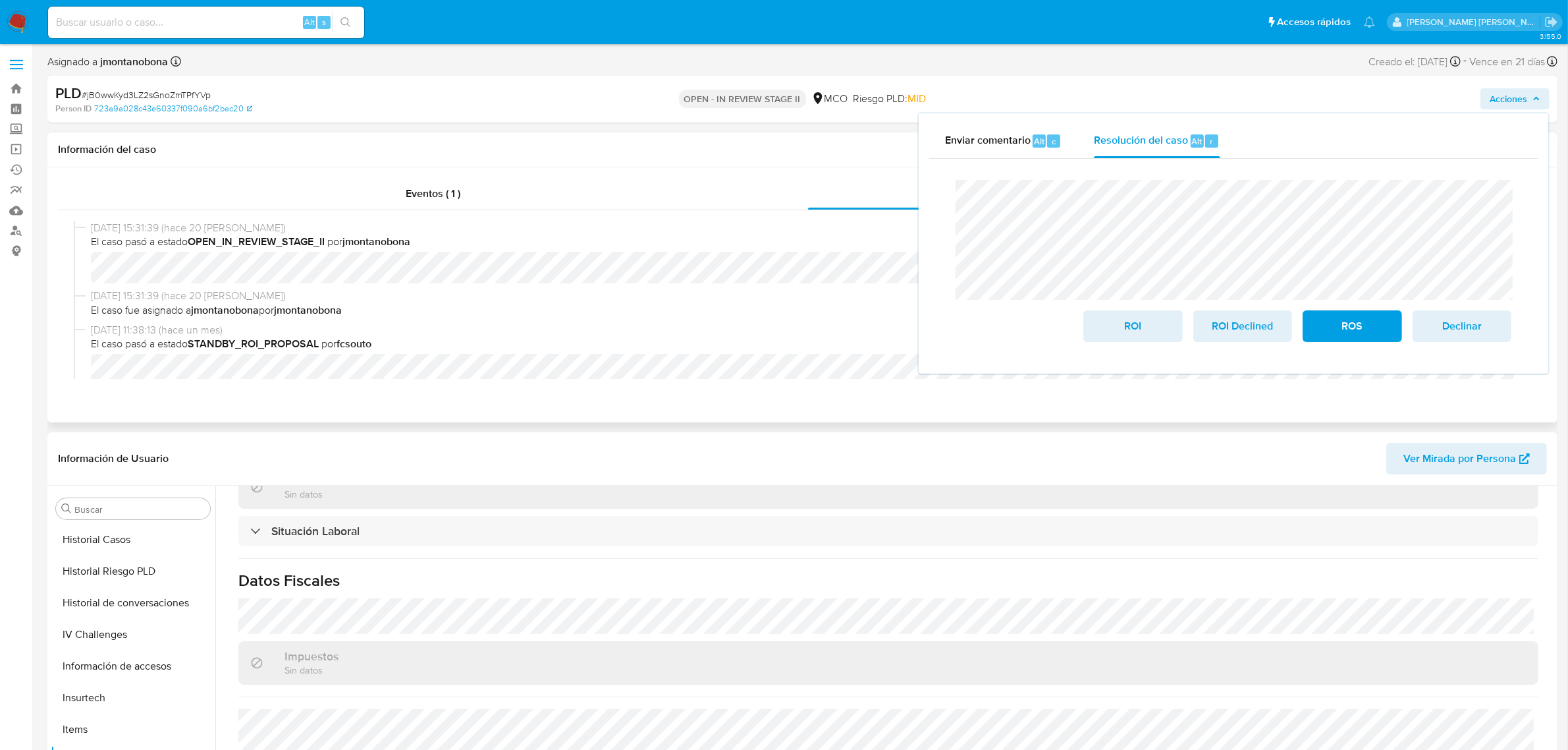
scroll to position [82, 0]
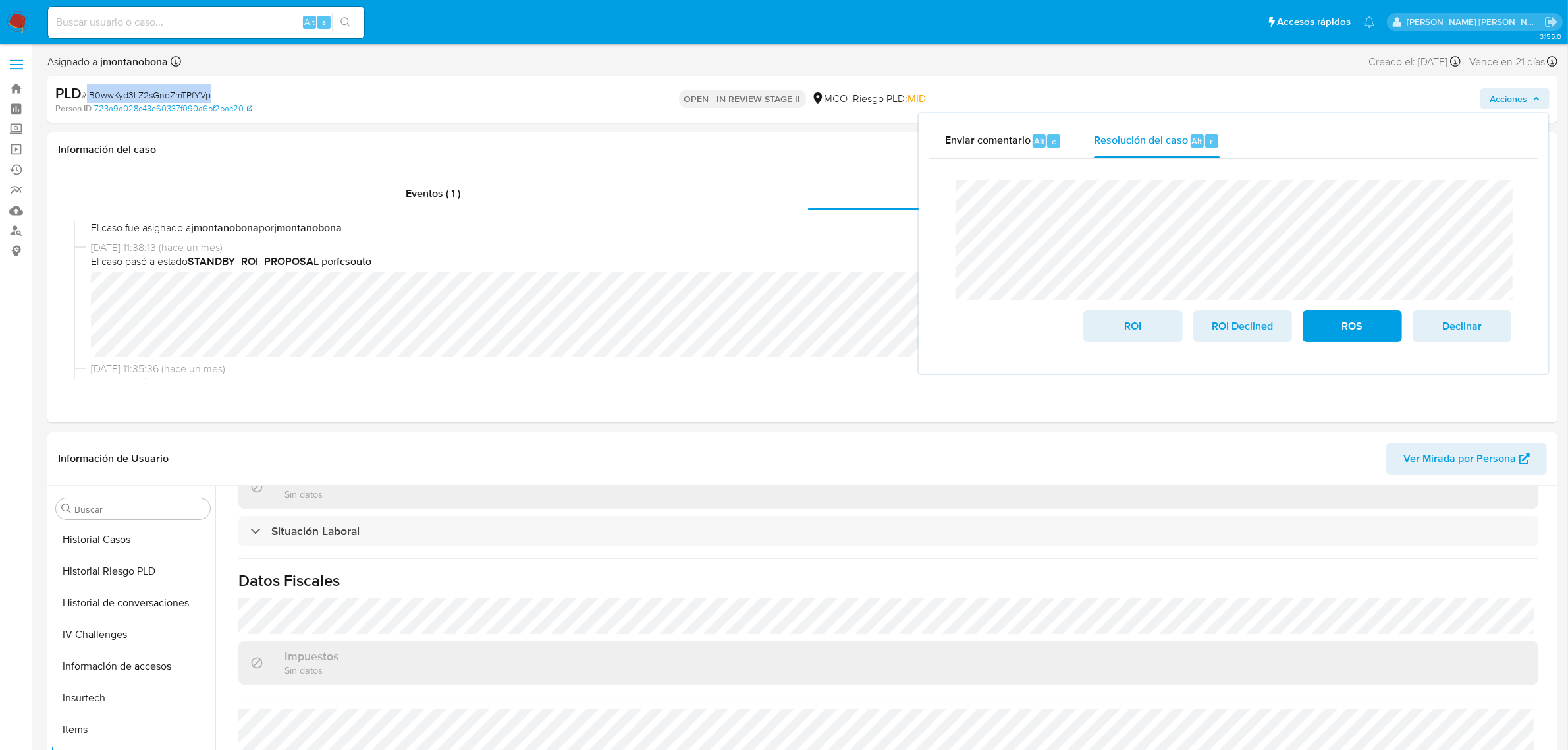
drag, startPoint x: 217, startPoint y: 92, endPoint x: 88, endPoint y: 95, distance: 129.0
click at [88, 95] on div "PLD # jB0wwKyd3LZ2sGnoZmTPfYVp" at bounding box center [302, 94] width 493 height 19
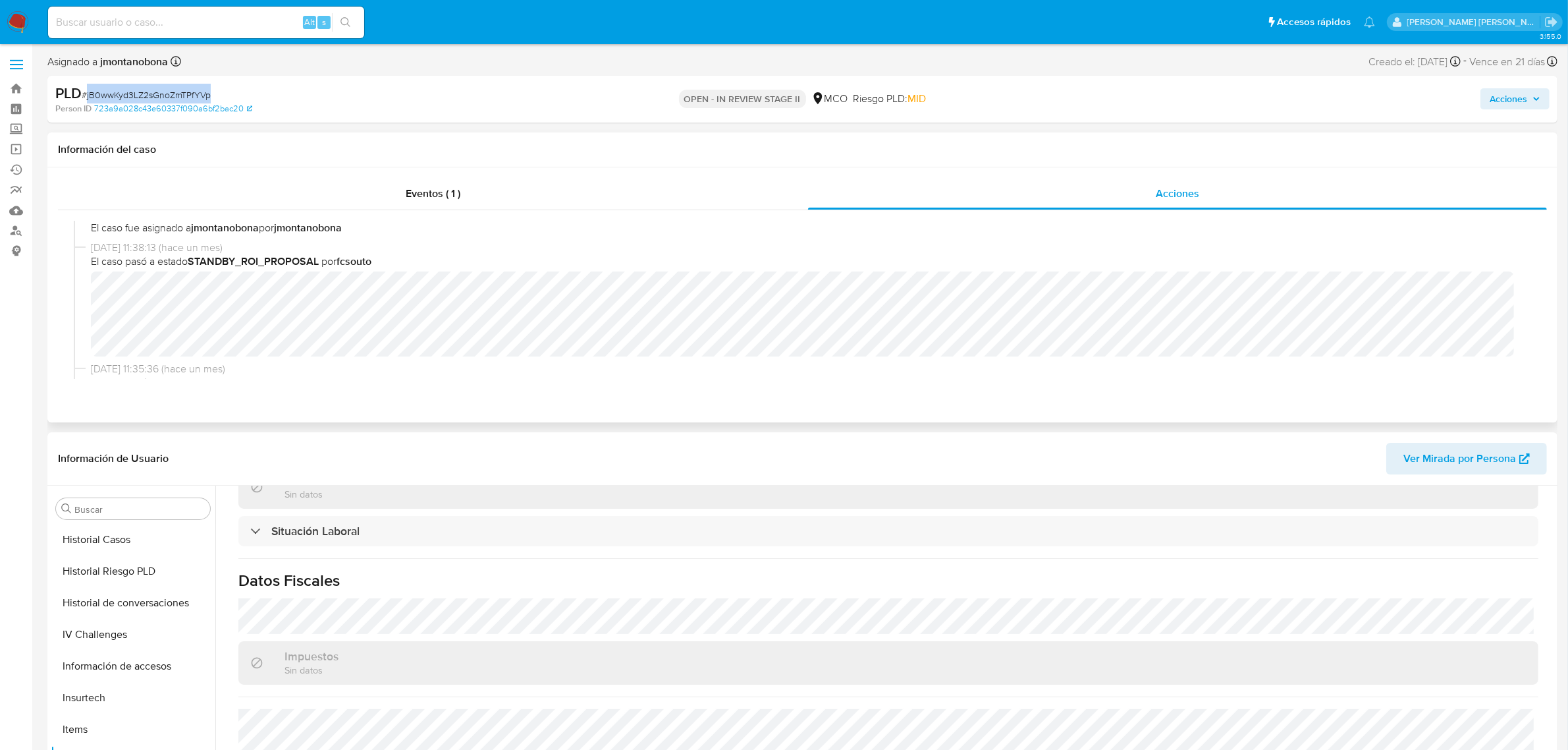
copy span "jB0wwKyd3LZ2sGnoZmTPfYVp"
click at [1527, 95] on span "Acciones" at bounding box center [1508, 98] width 38 height 21
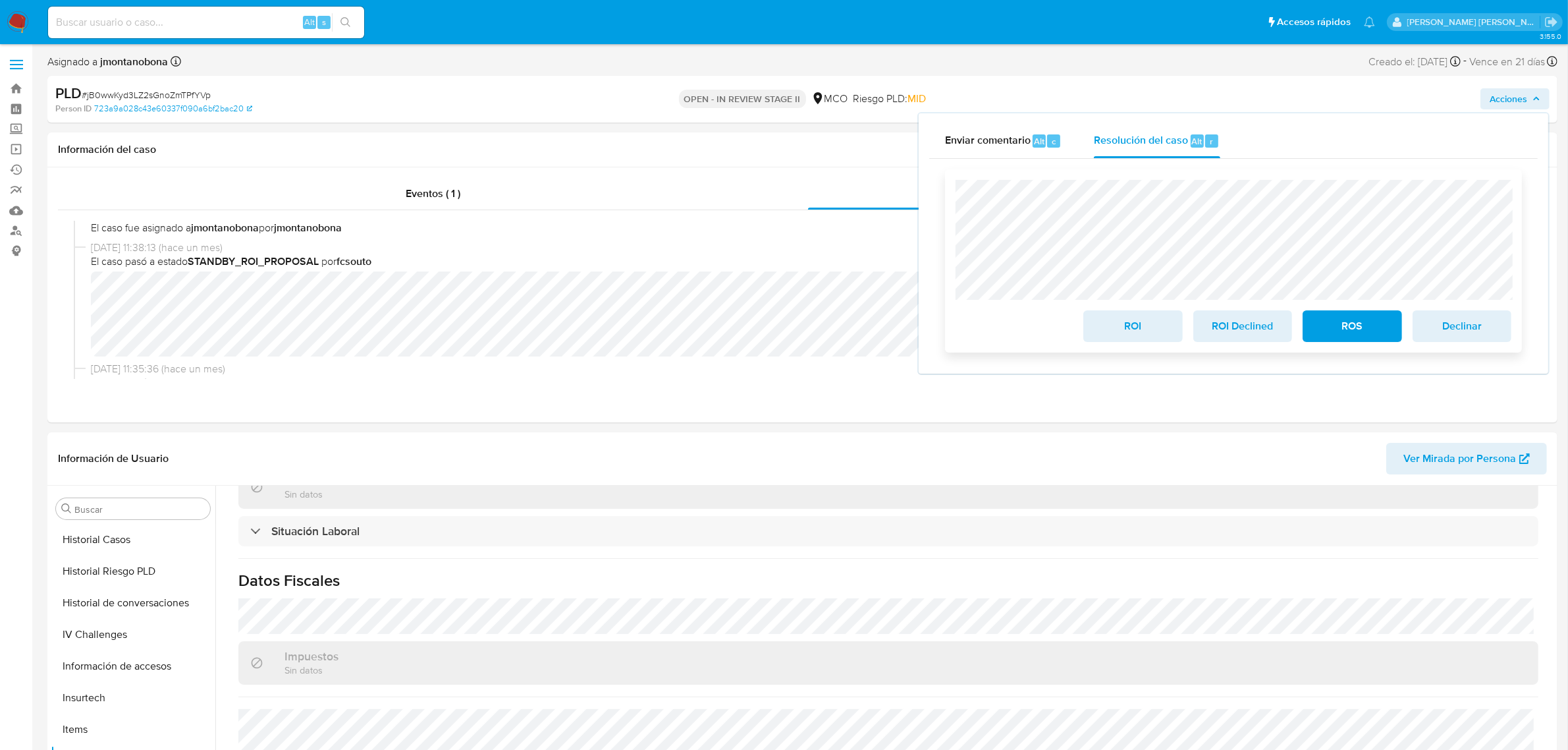
click at [1240, 333] on span "ROI Declined" at bounding box center [1243, 326] width 65 height 29
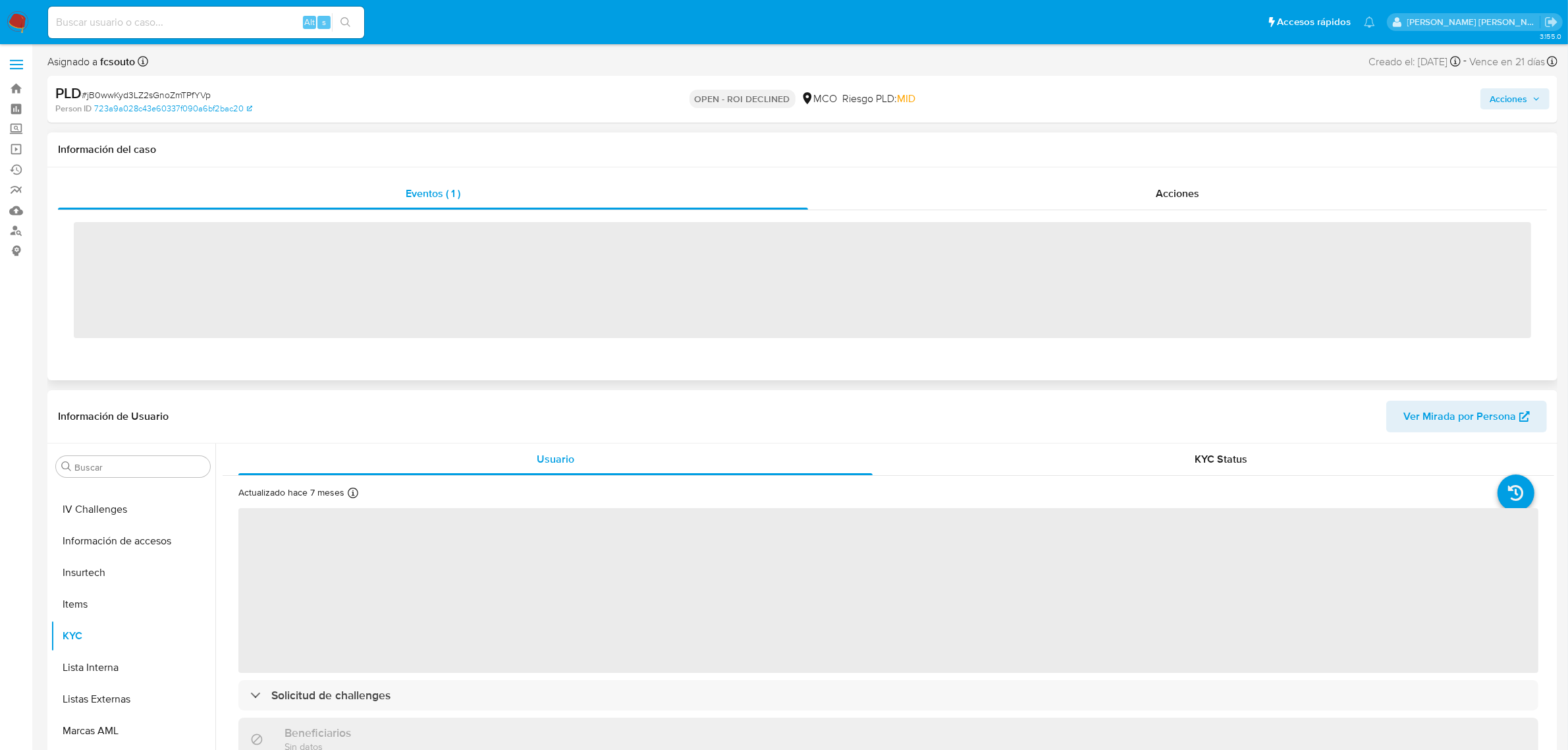
scroll to position [555, 0]
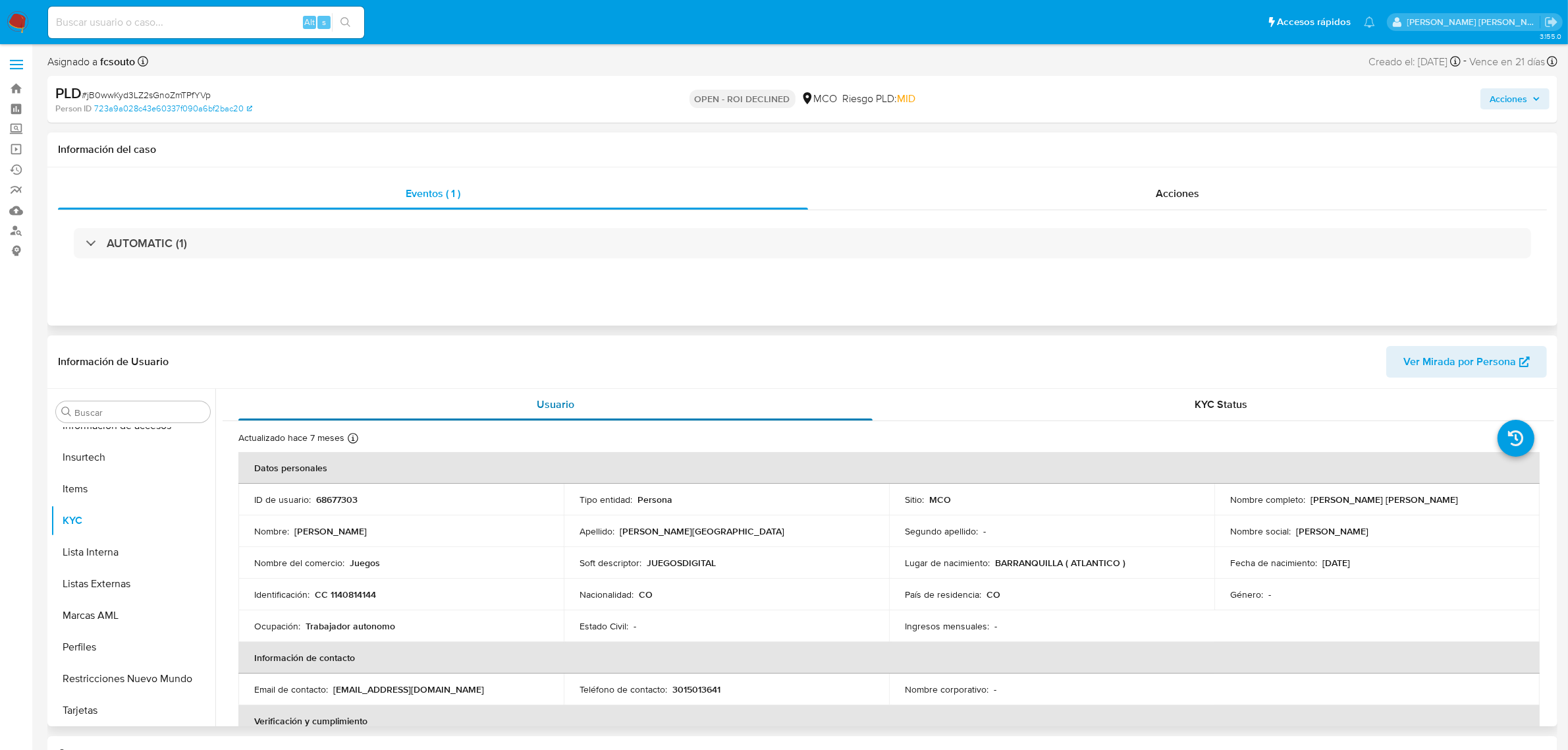
select select "10"
click at [1147, 412] on div "KYC Status" at bounding box center [1221, 404] width 634 height 31
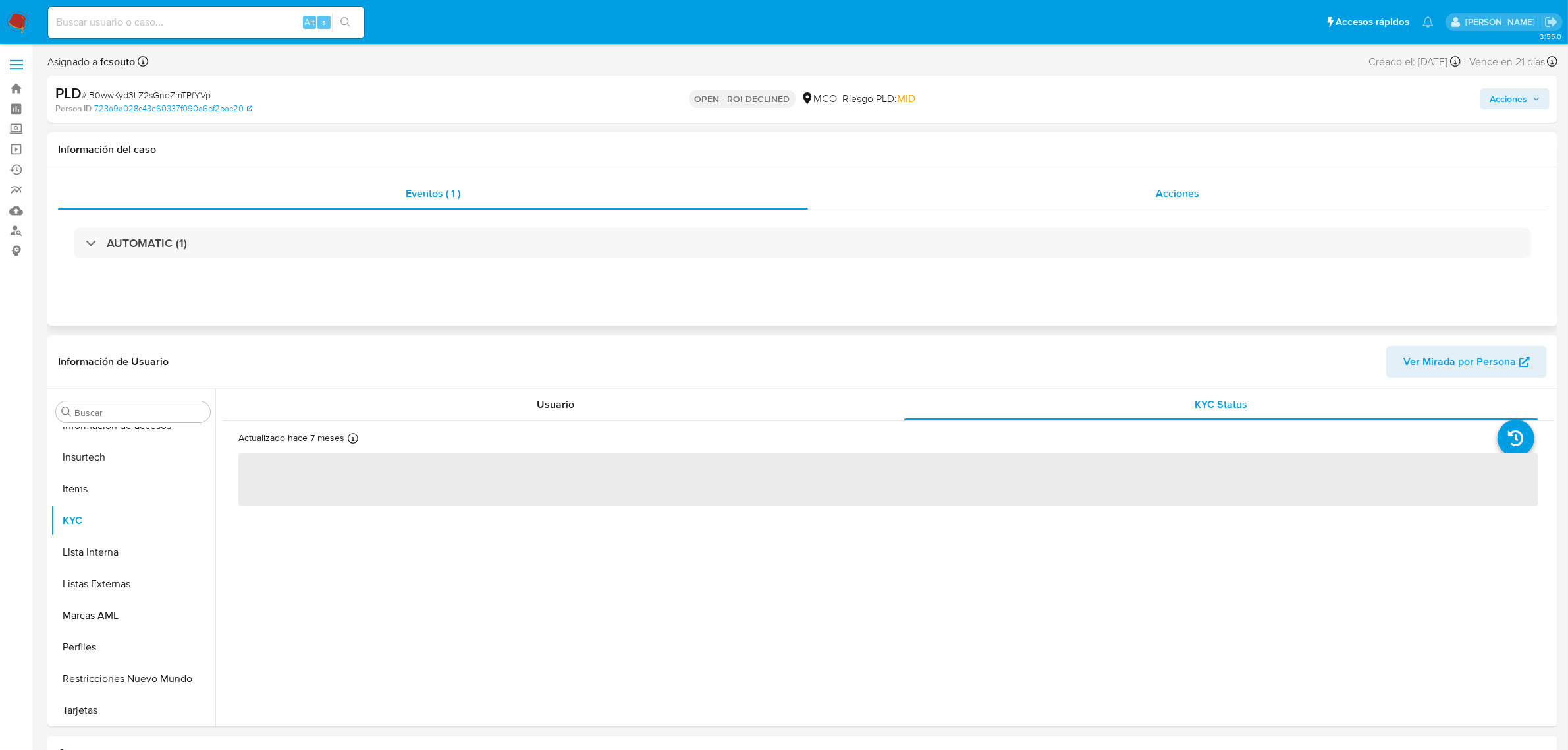
click at [1162, 196] on span "Acciones" at bounding box center [1177, 193] width 44 height 15
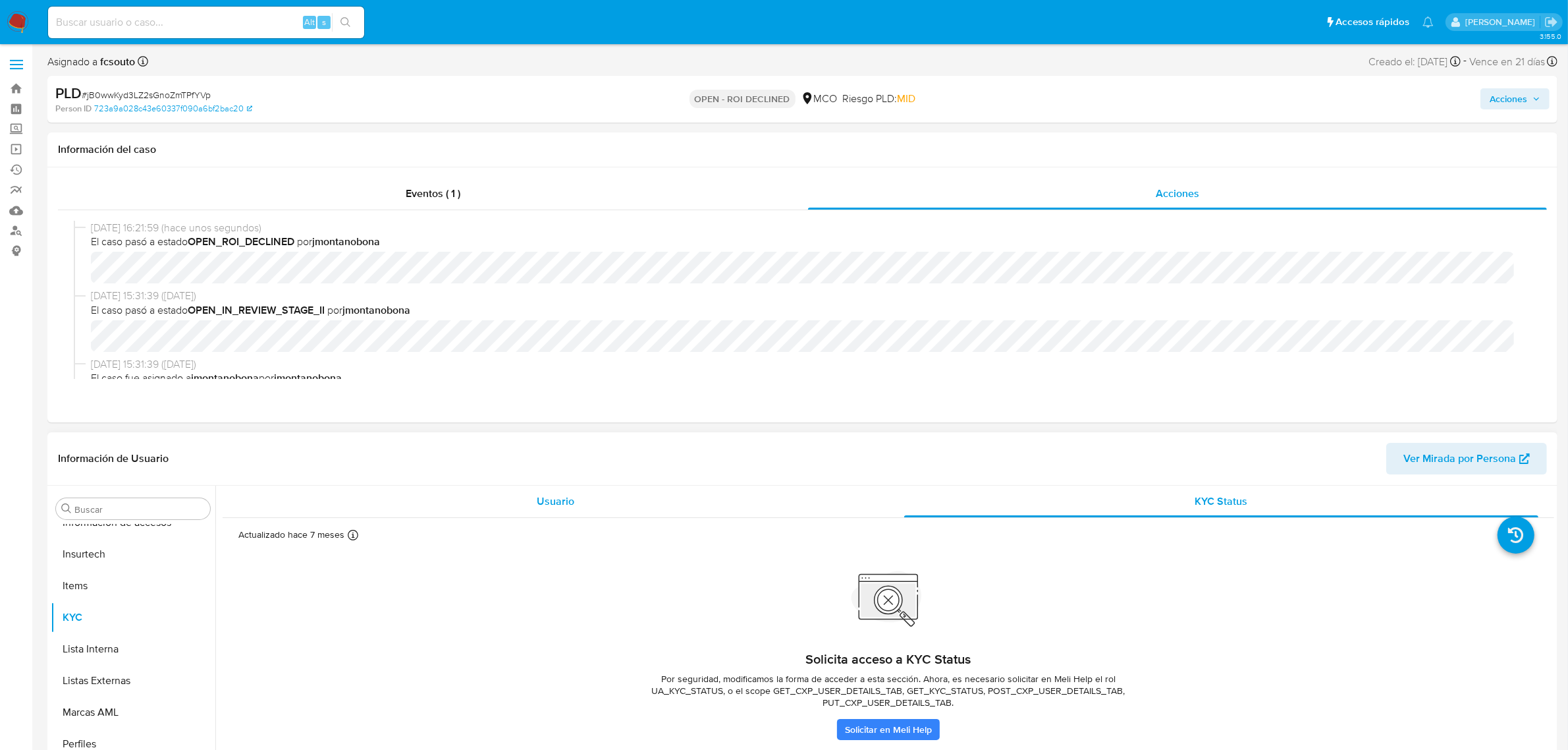
click at [600, 510] on div "Usuario" at bounding box center [555, 501] width 634 height 31
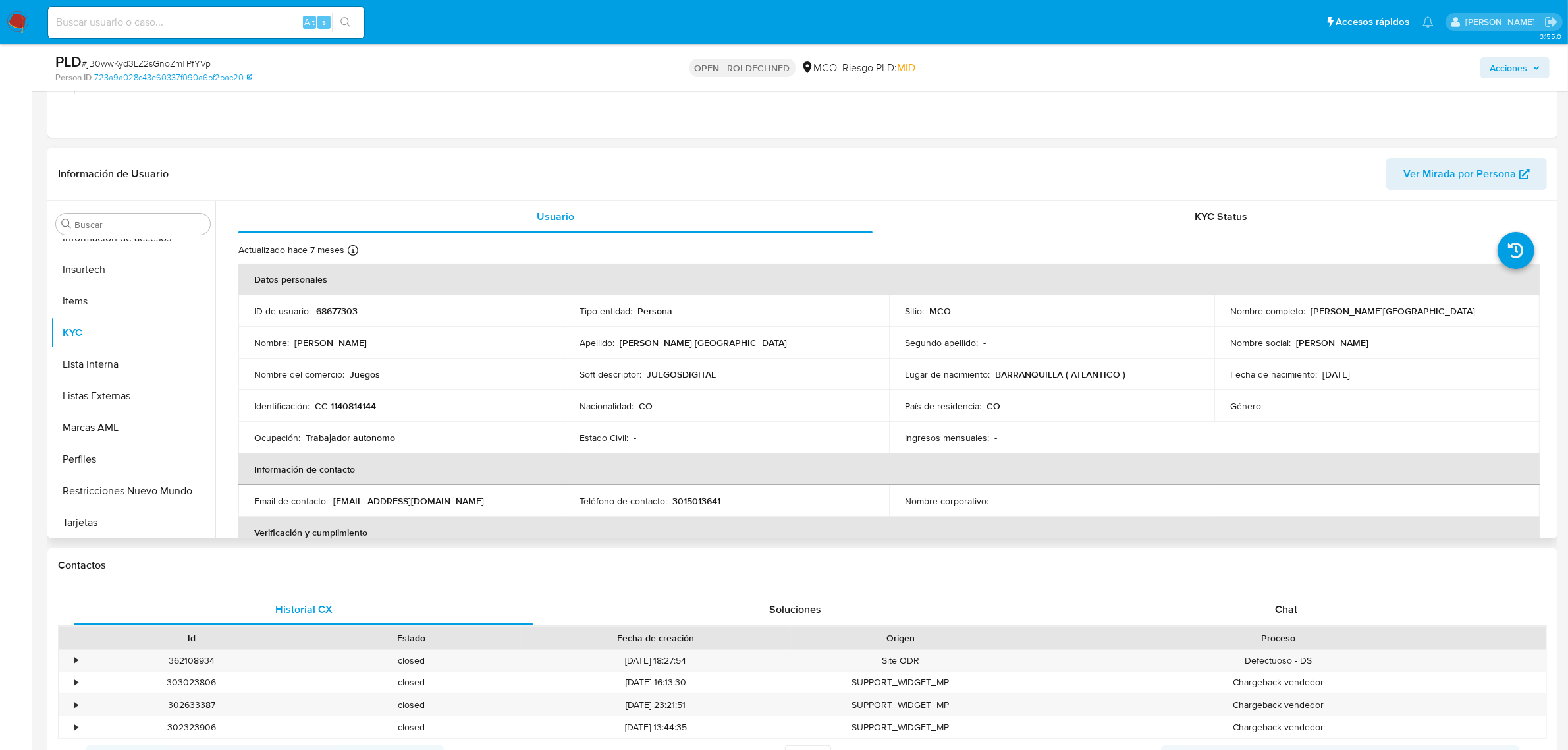
scroll to position [247, 0]
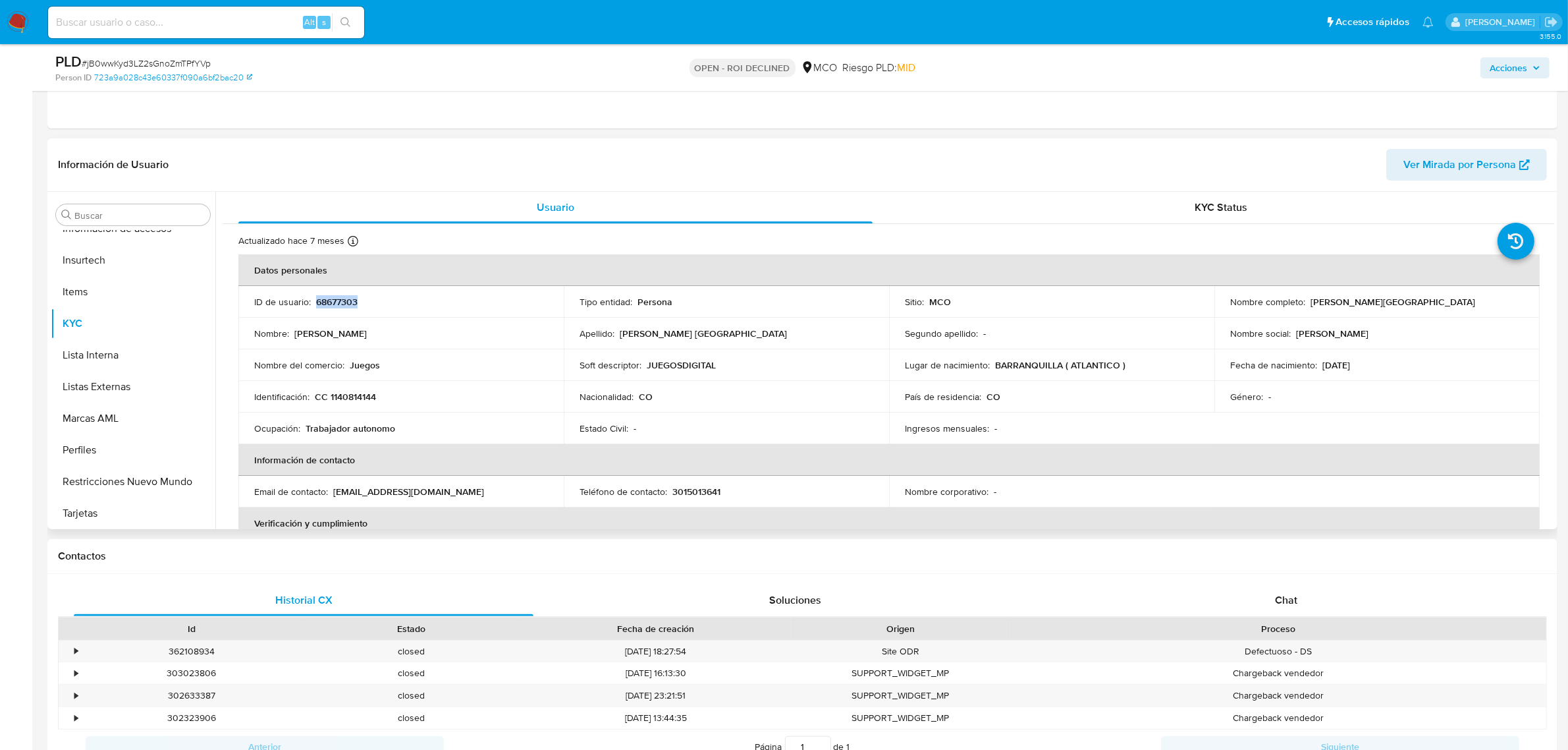
drag, startPoint x: 363, startPoint y: 301, endPoint x: 315, endPoint y: 305, distance: 48.2
click at [315, 305] on div "ID de usuario : 68677303" at bounding box center [401, 301] width 294 height 12
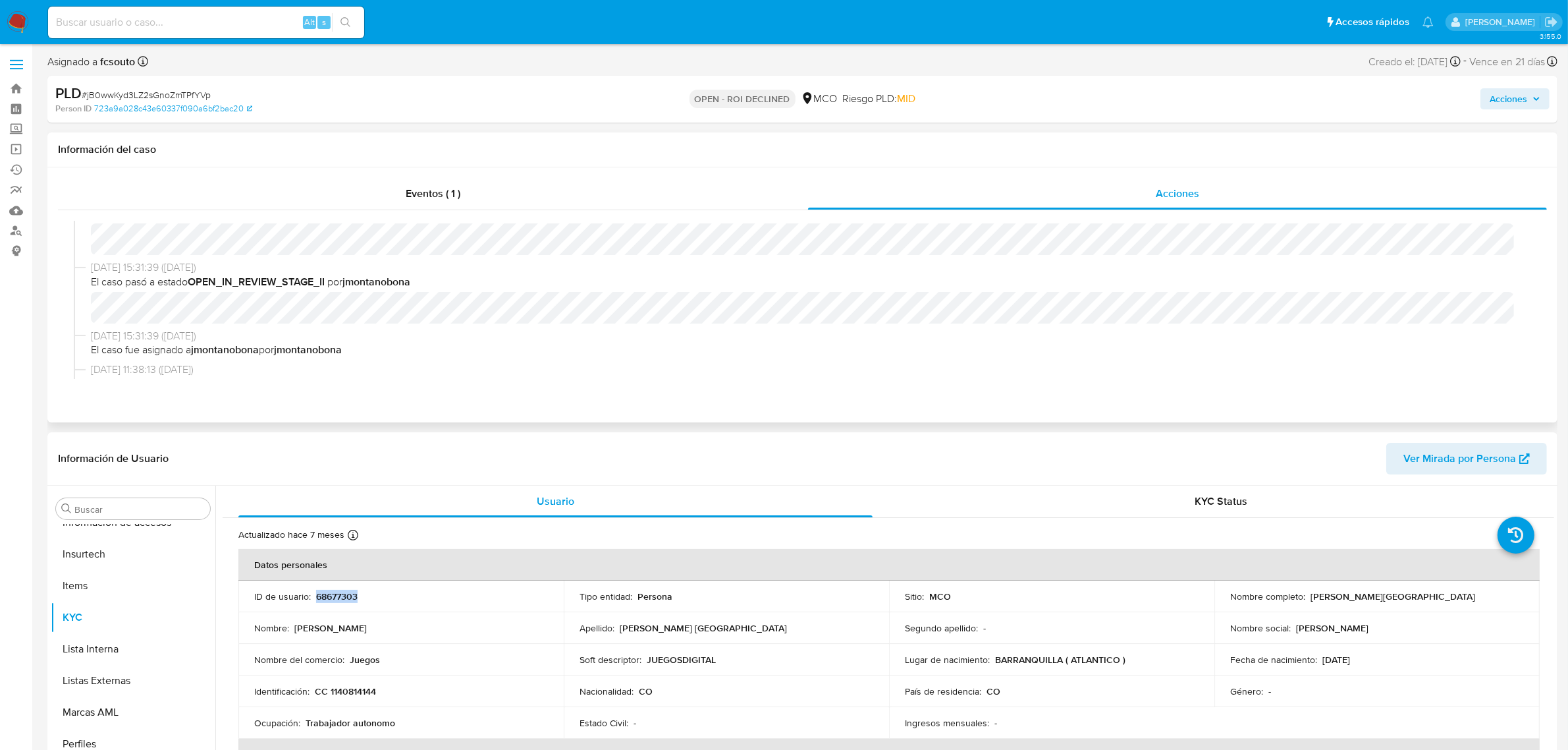
scroll to position [0, 0]
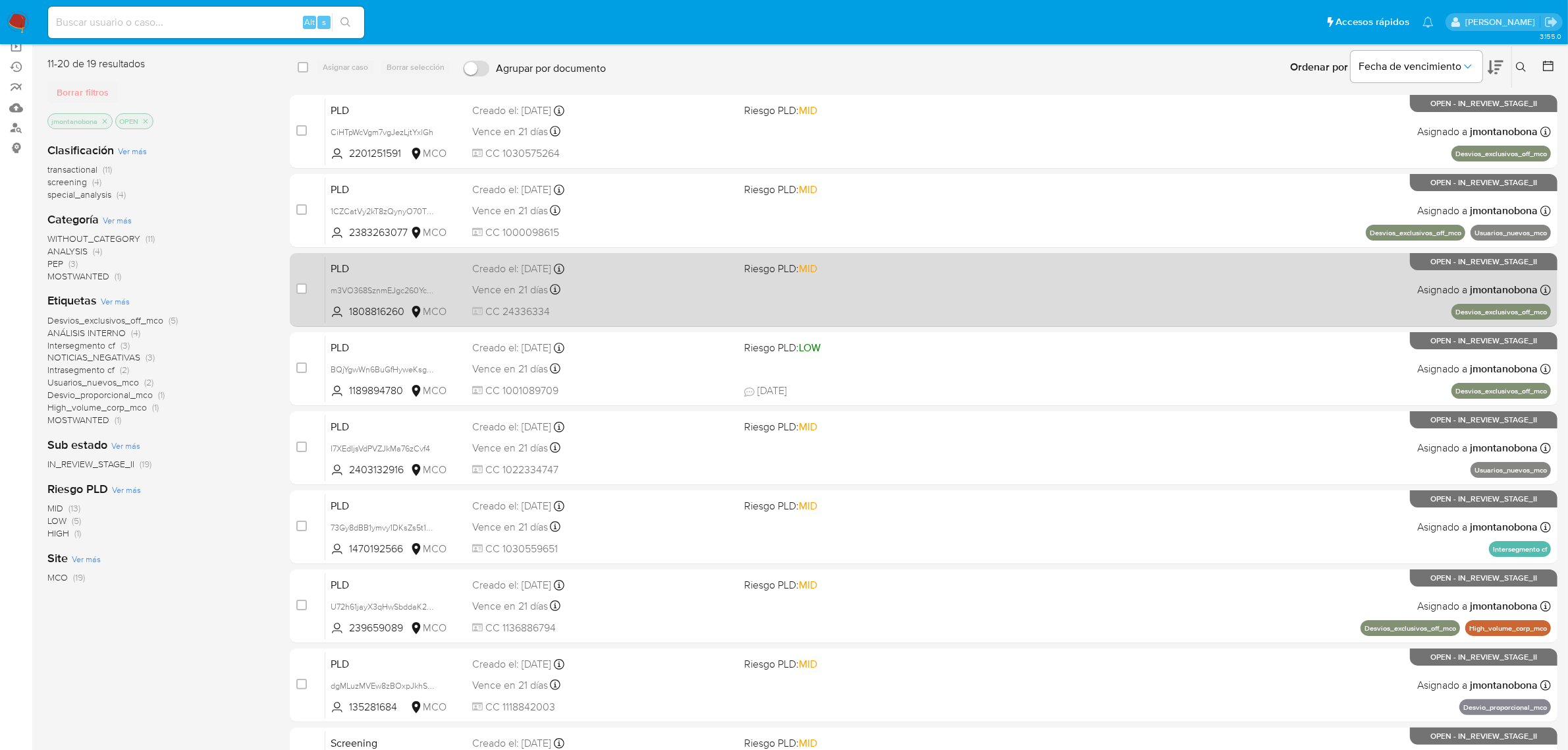
scroll to position [209, 0]
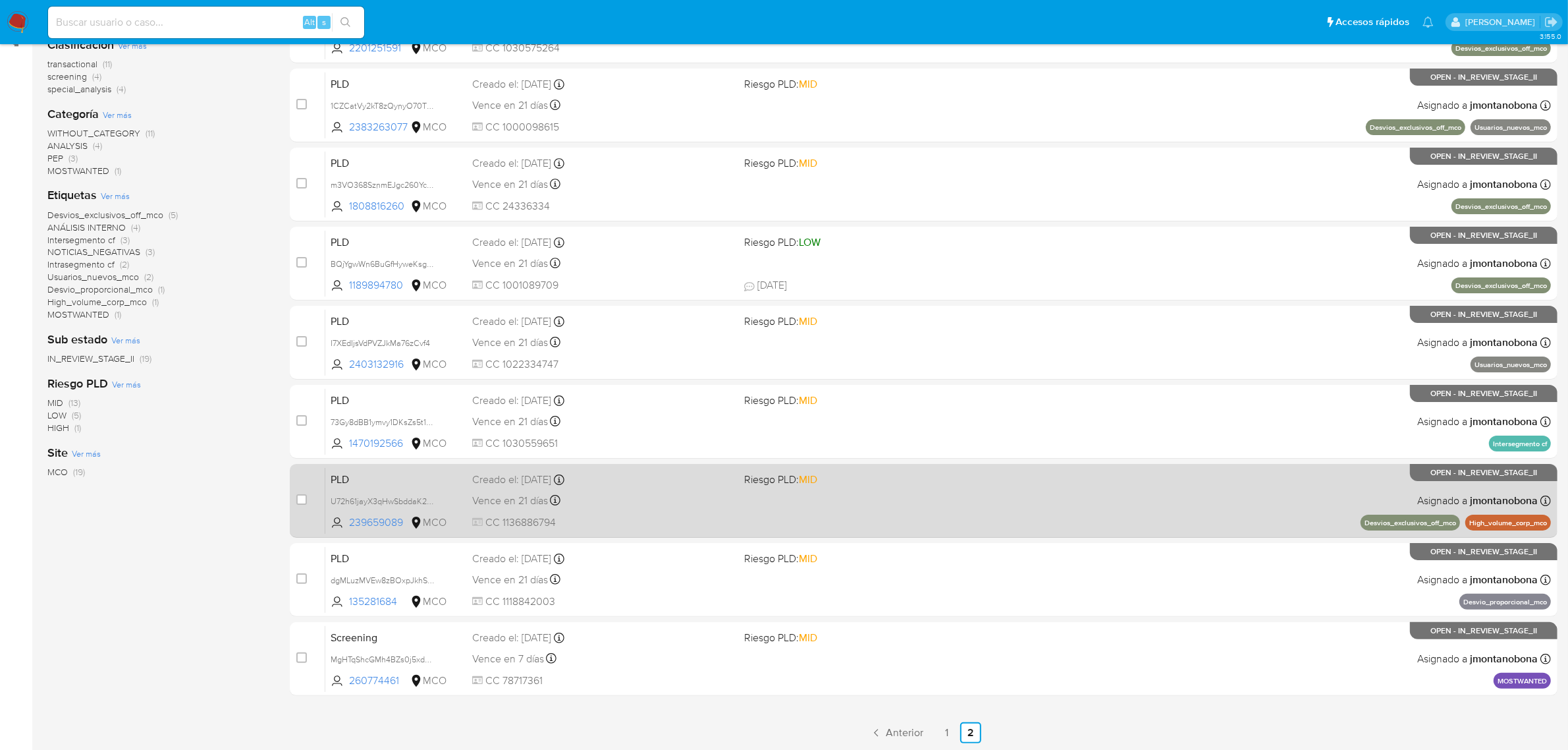
click at [662, 499] on div "Vence en 21 días Vence el [DATE] 05:04:15" at bounding box center [603, 501] width 262 height 18
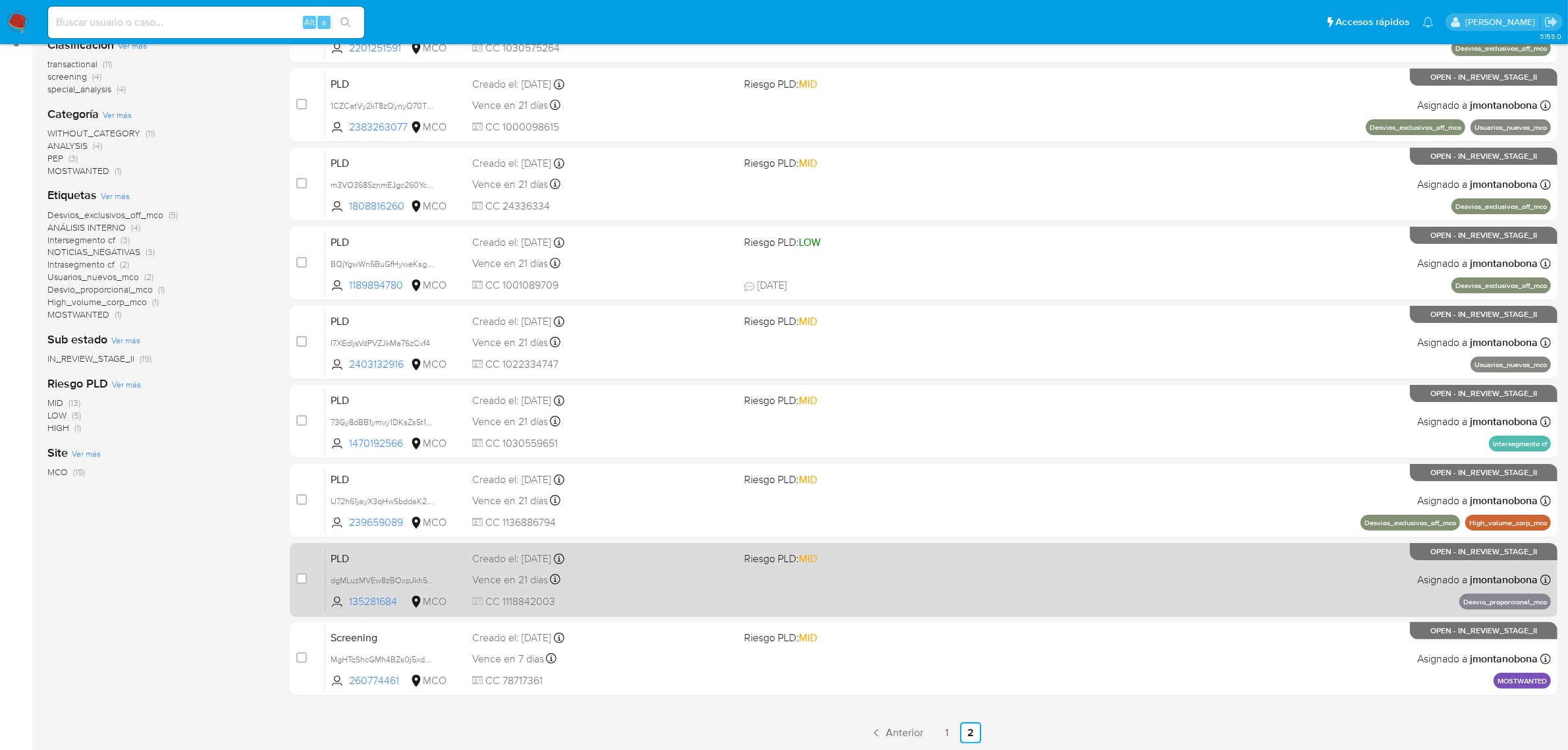
click at [413, 589] on div "PLD dgMLuzMVEw8zBOxpJkhS6Xu9 135281684 MCO Riesgo PLD: MID Creado el: [DATE] Cr…" at bounding box center [938, 579] width 1225 height 66
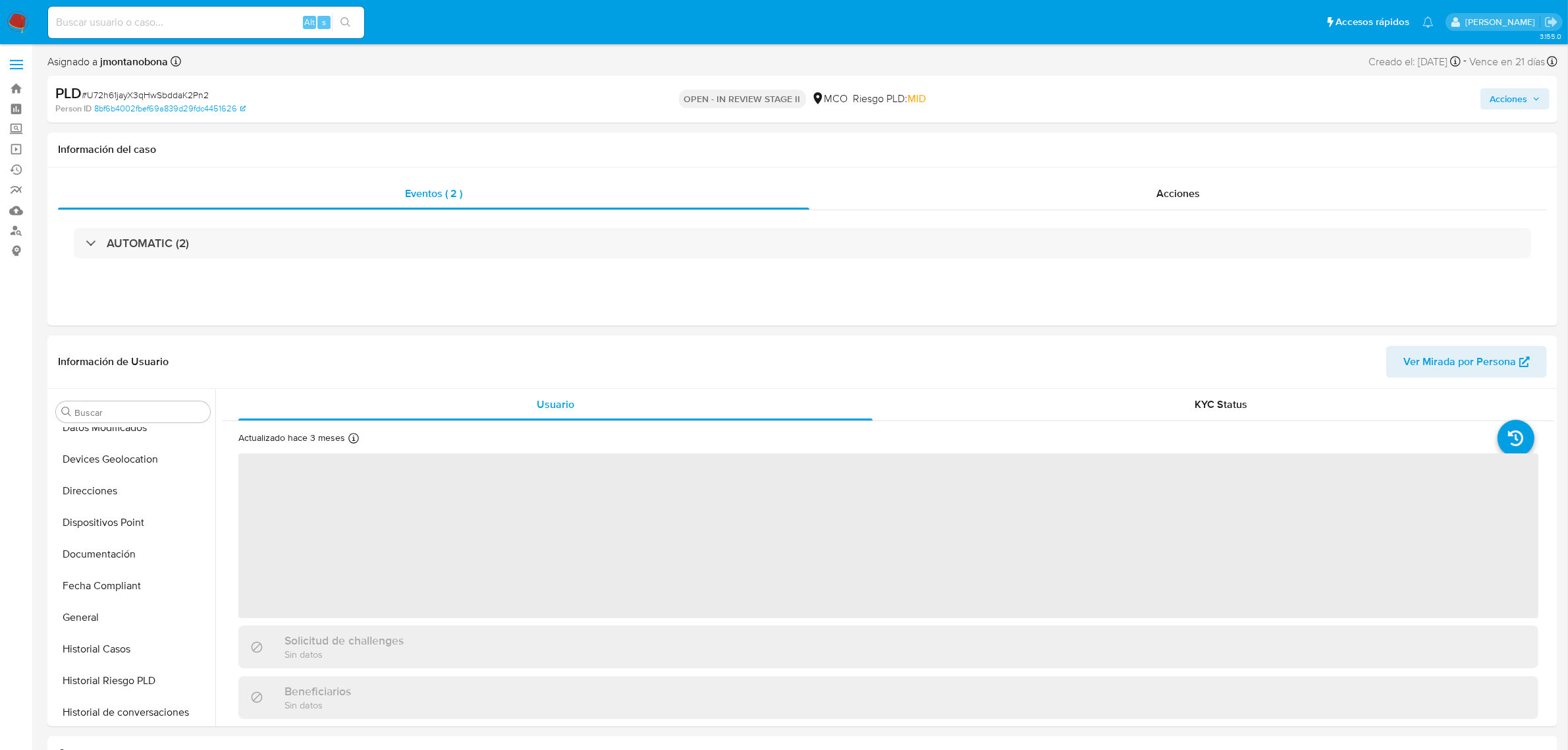
scroll to position [555, 0]
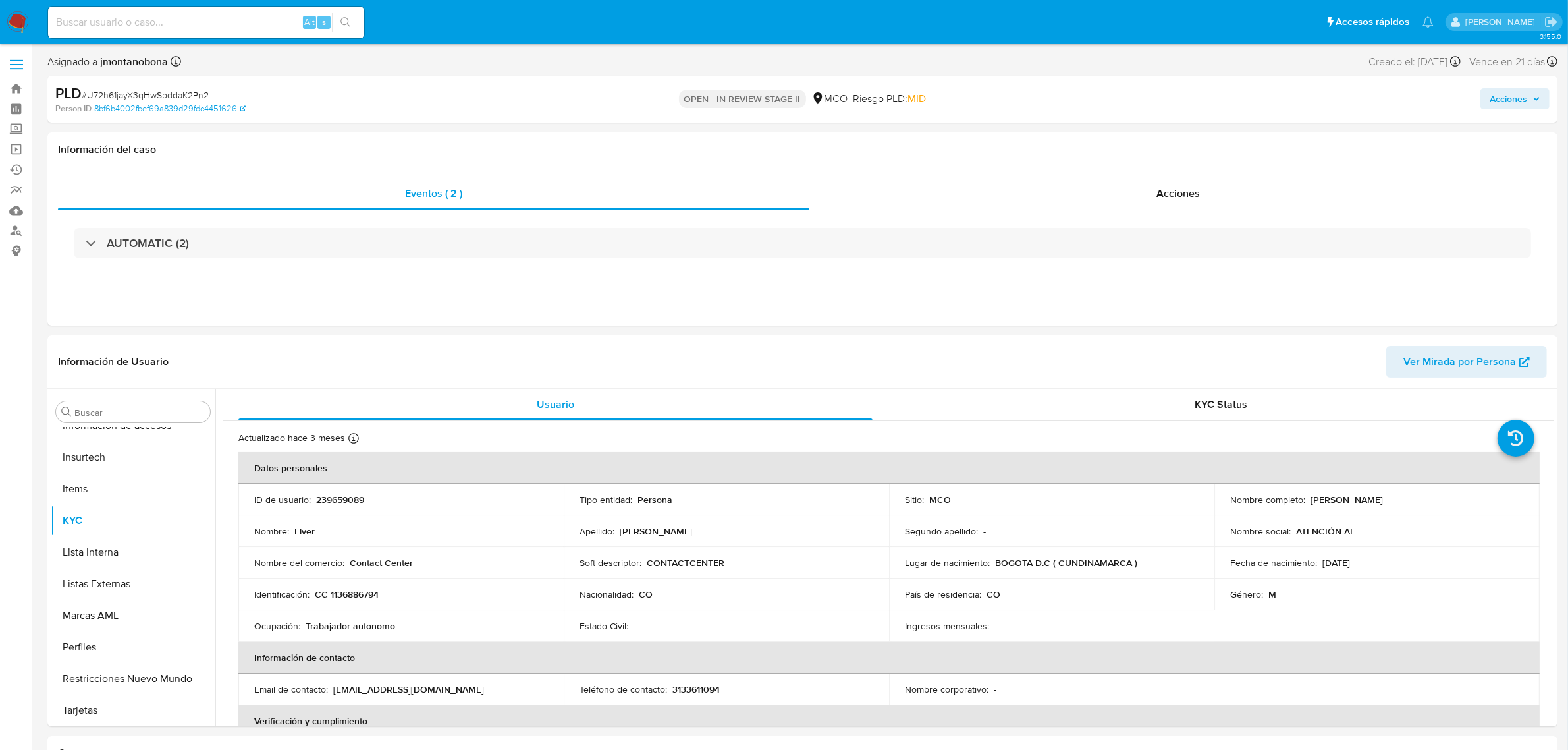
select select "10"
click at [1123, 205] on div "Acciones" at bounding box center [1178, 193] width 738 height 31
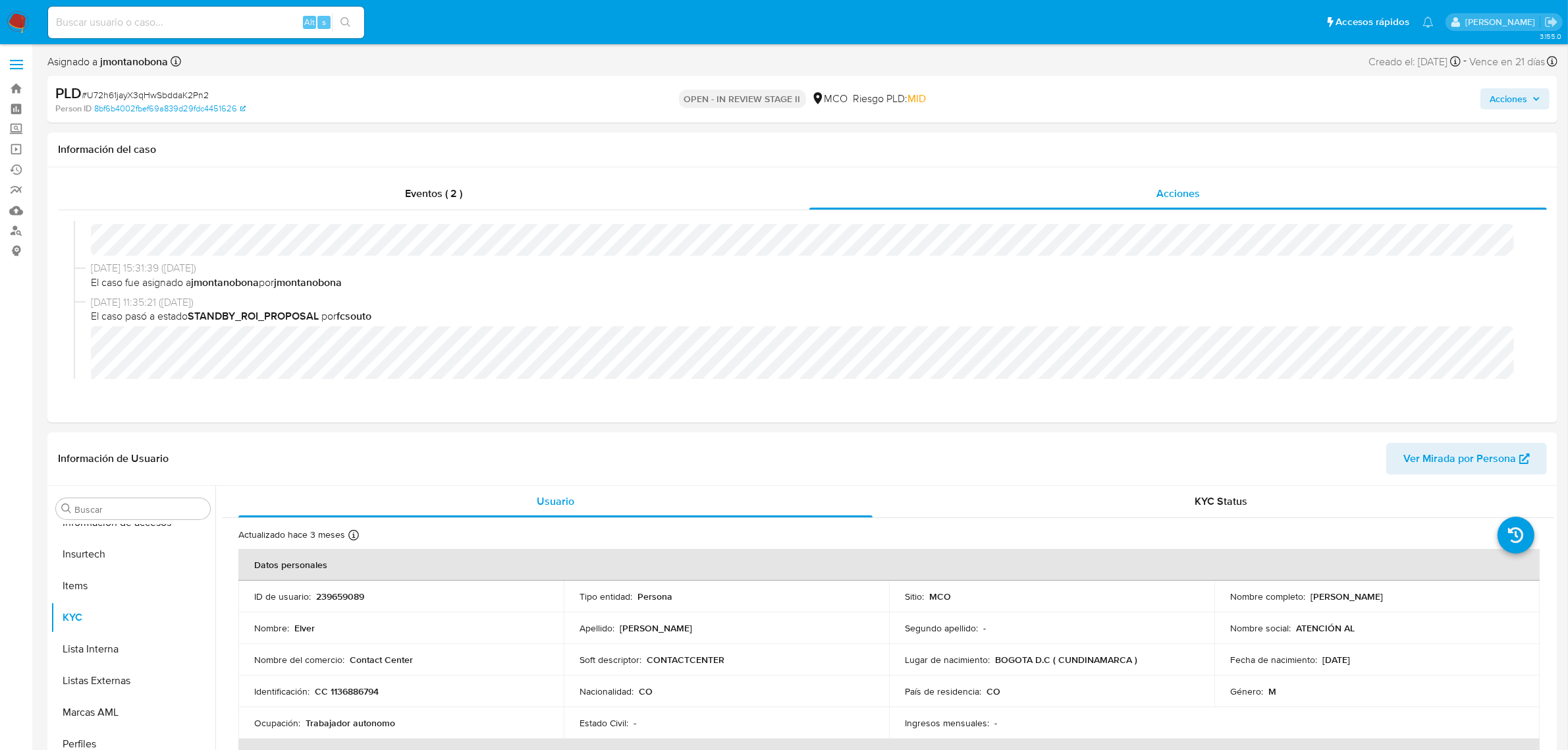
scroll to position [0, 0]
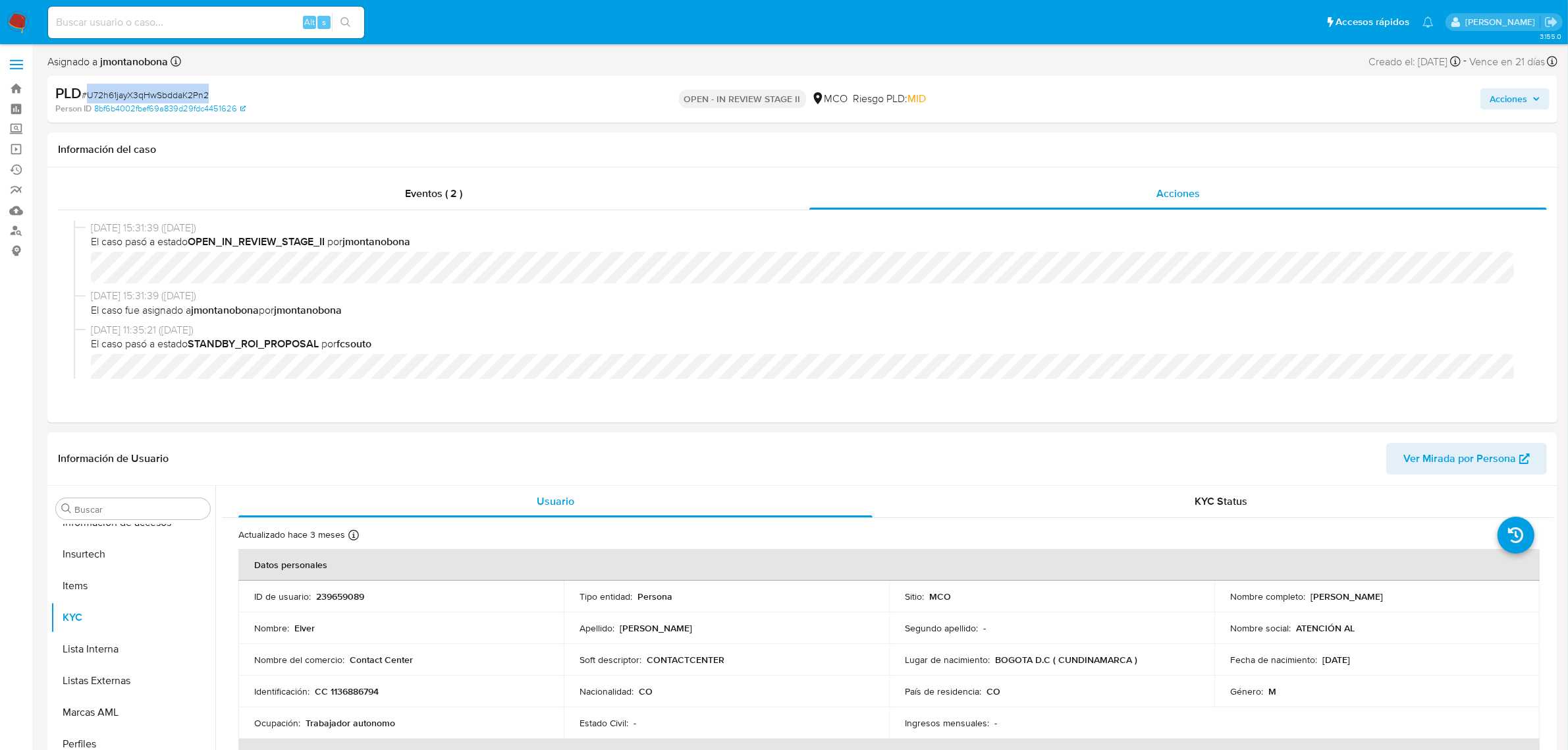
drag, startPoint x: 226, startPoint y: 94, endPoint x: 87, endPoint y: 100, distance: 139.1
click at [87, 100] on div "PLD # U72h61jayX3qHwSbddaK2Pn2" at bounding box center [302, 94] width 493 height 19
copy span "U72h61jayX3qHwSbddaK2Pn2"
drag, startPoint x: 374, startPoint y: 593, endPoint x: 315, endPoint y: 600, distance: 59.4
click at [315, 600] on div "ID de usuario : 239659089" at bounding box center [401, 596] width 294 height 12
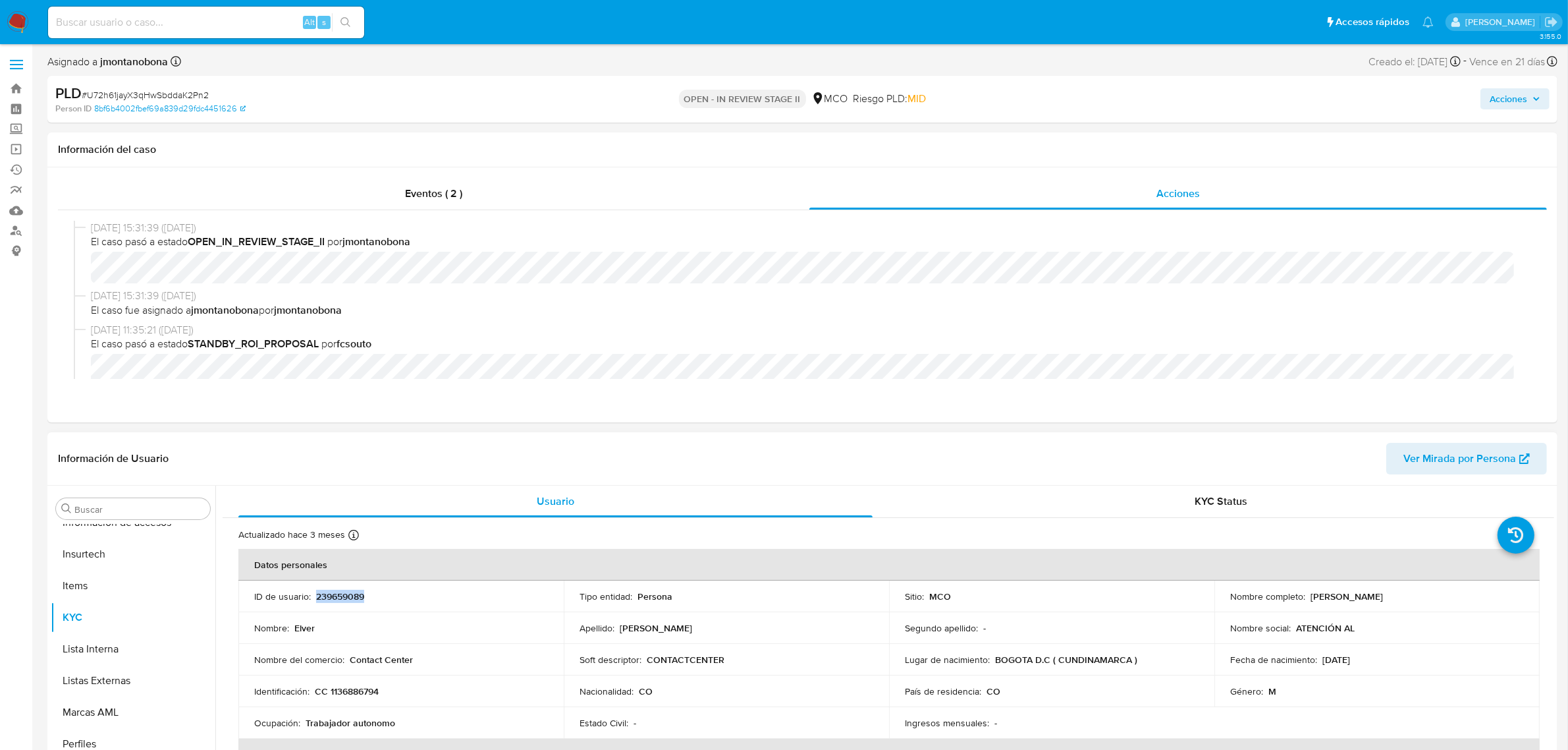
copy p "239659089"
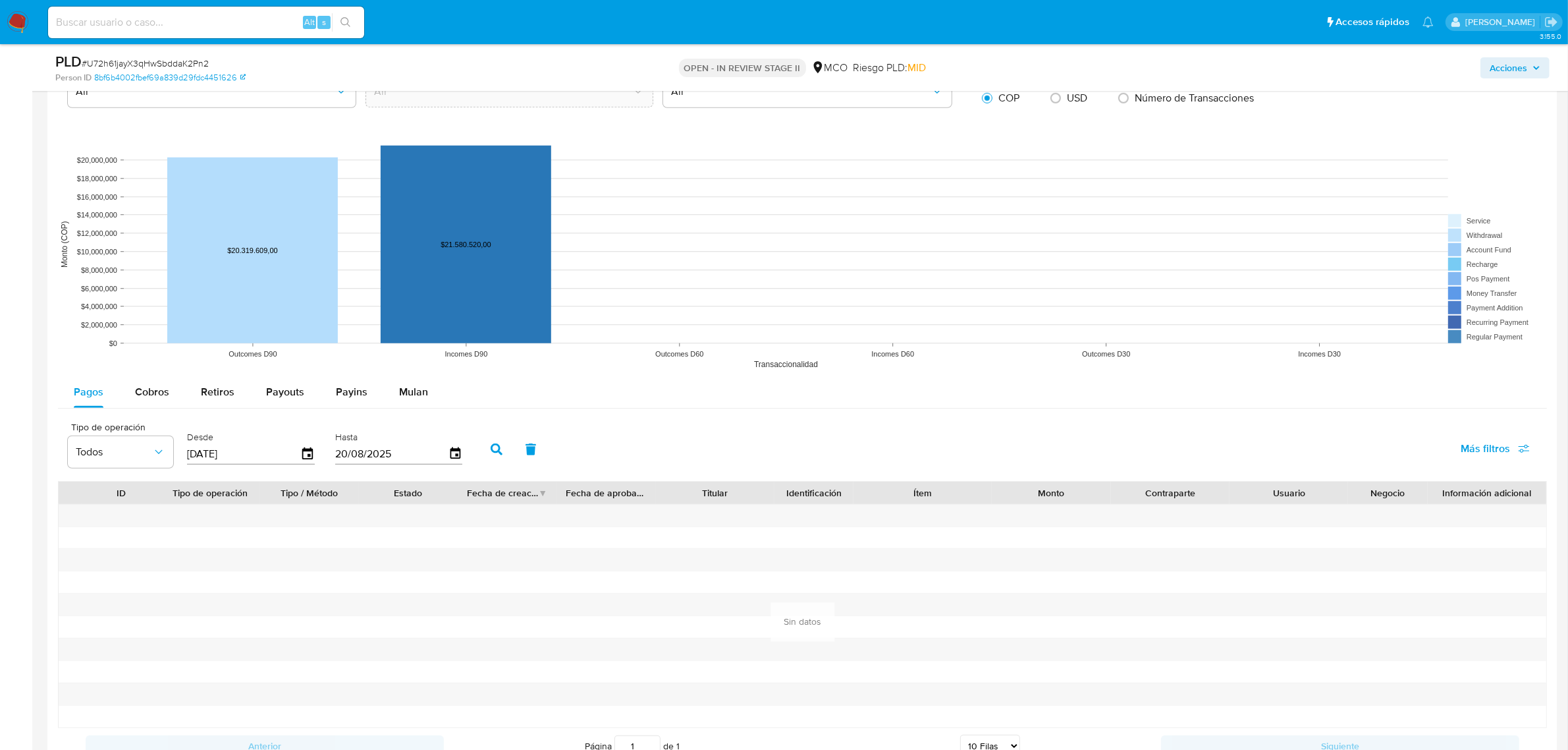
scroll to position [1392, 0]
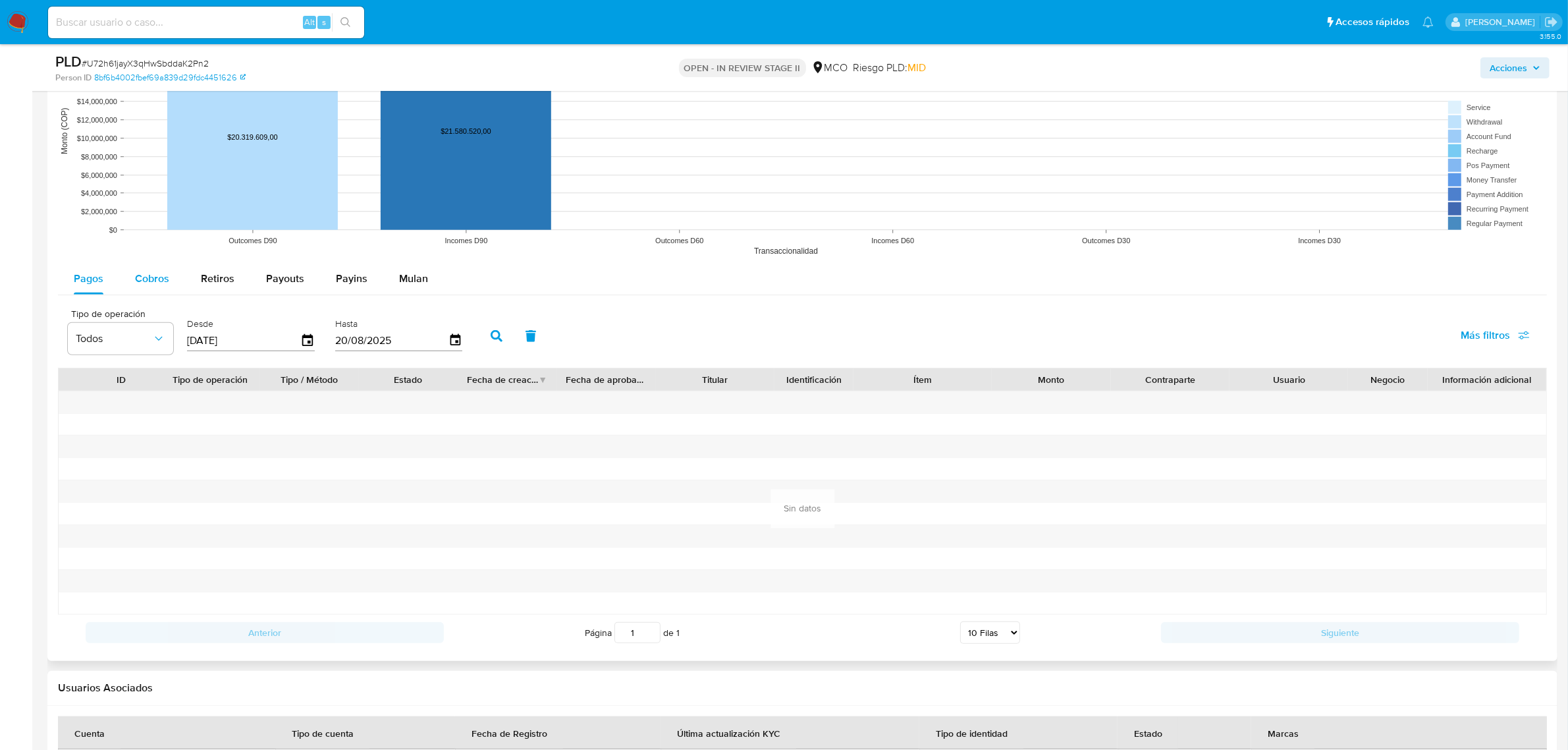
click at [159, 277] on span "Cobros" at bounding box center [152, 278] width 34 height 15
select select "10"
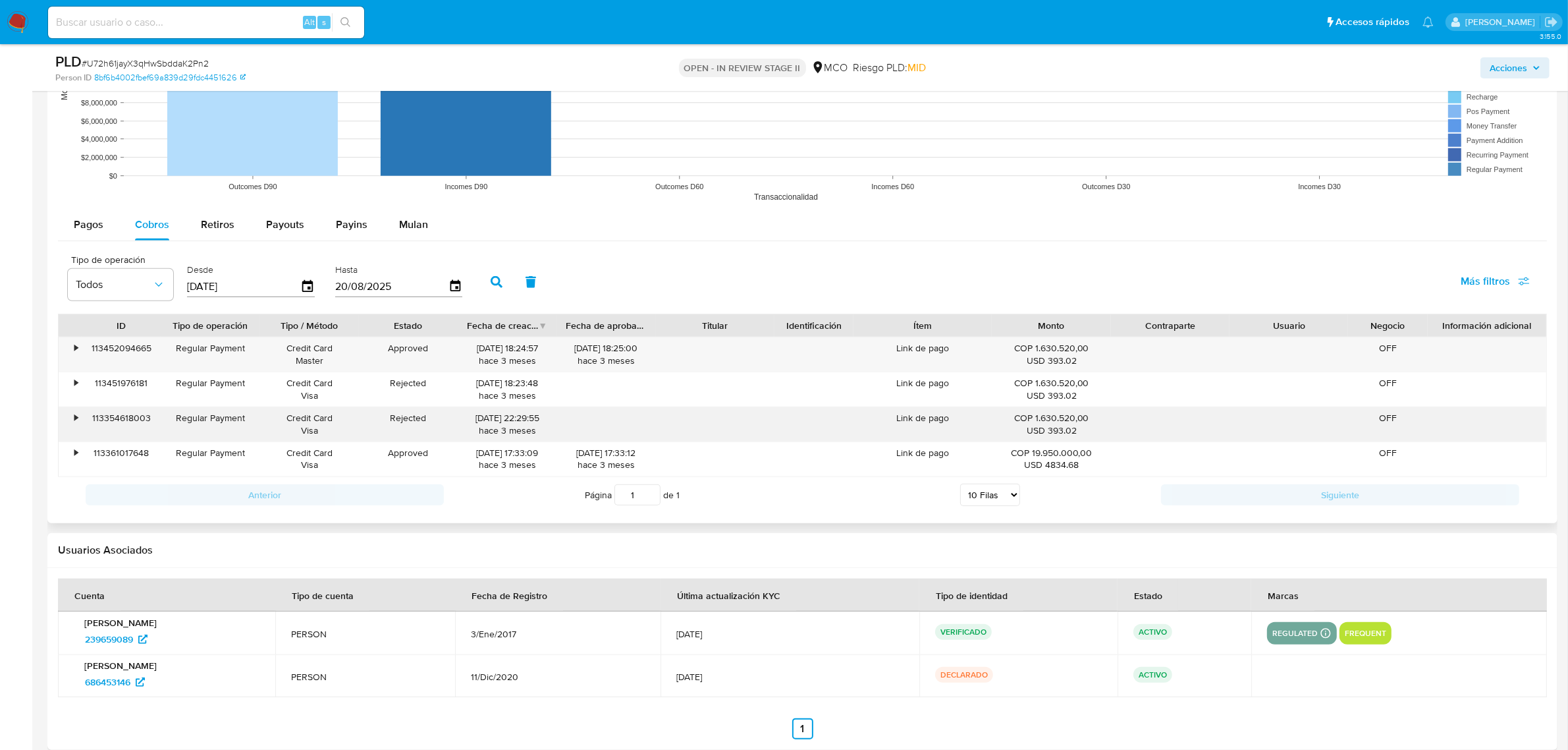
scroll to position [1474, 0]
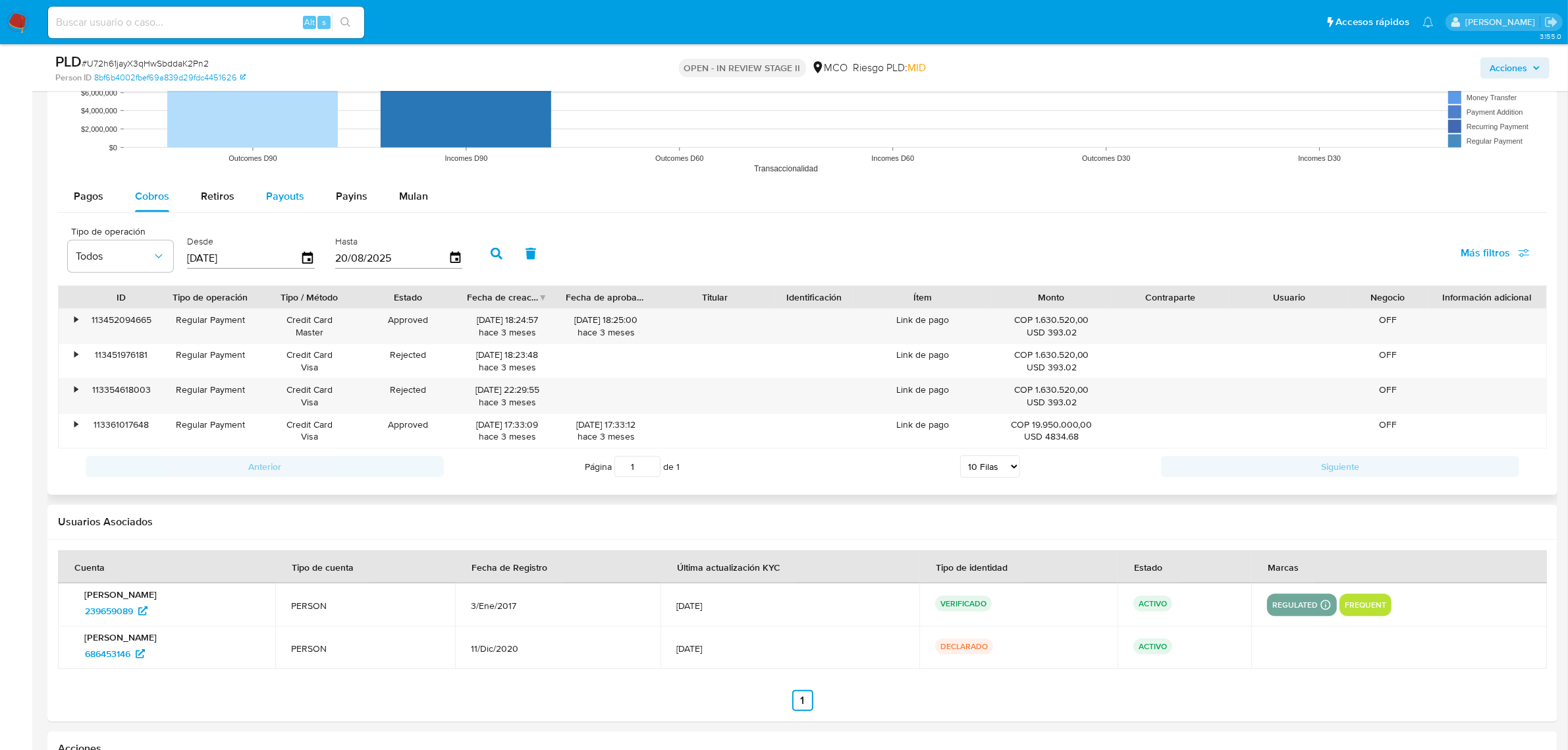
click at [269, 195] on span "Payouts" at bounding box center [285, 195] width 38 height 15
select select "10"
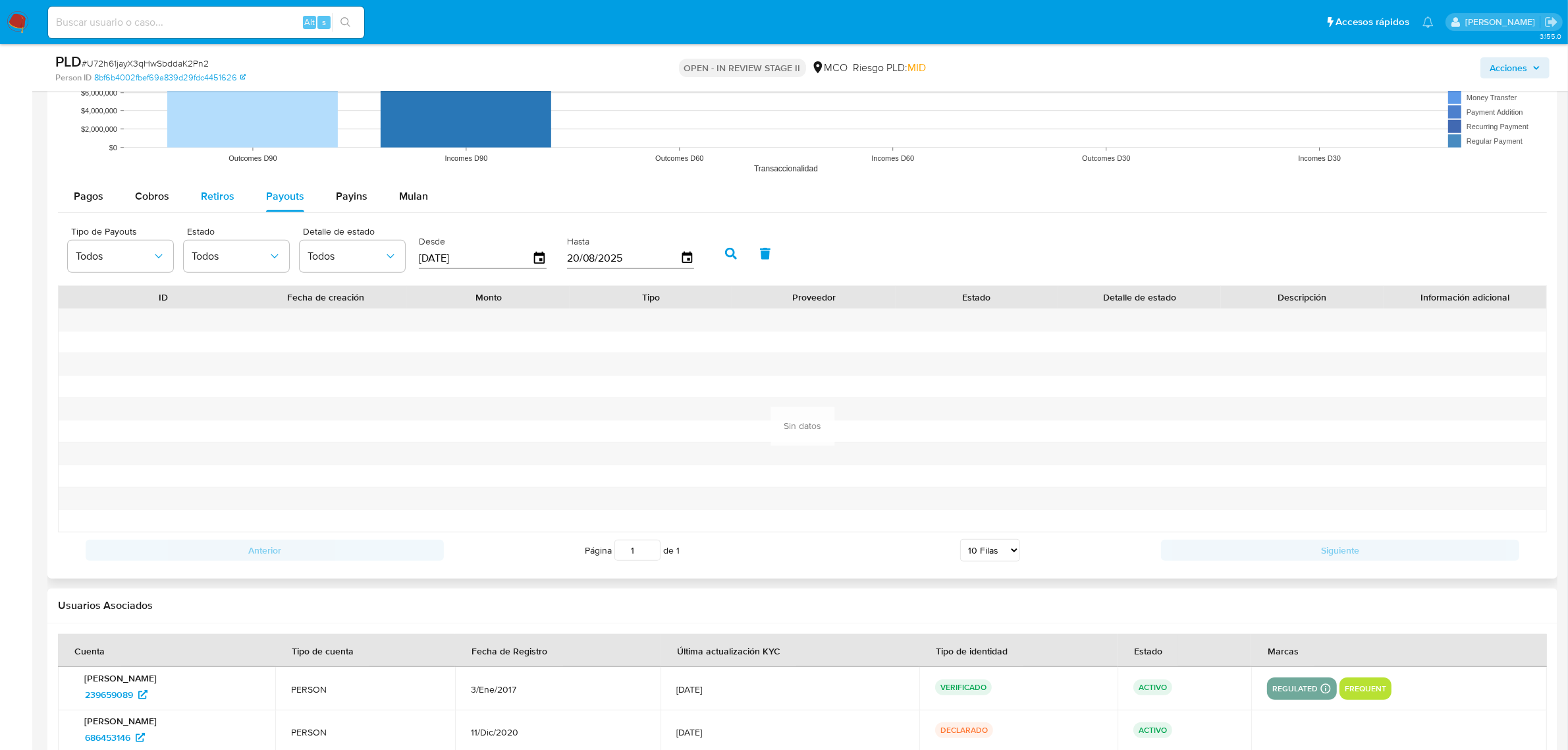
click at [224, 195] on span "Retiros" at bounding box center [218, 195] width 34 height 15
select select "10"
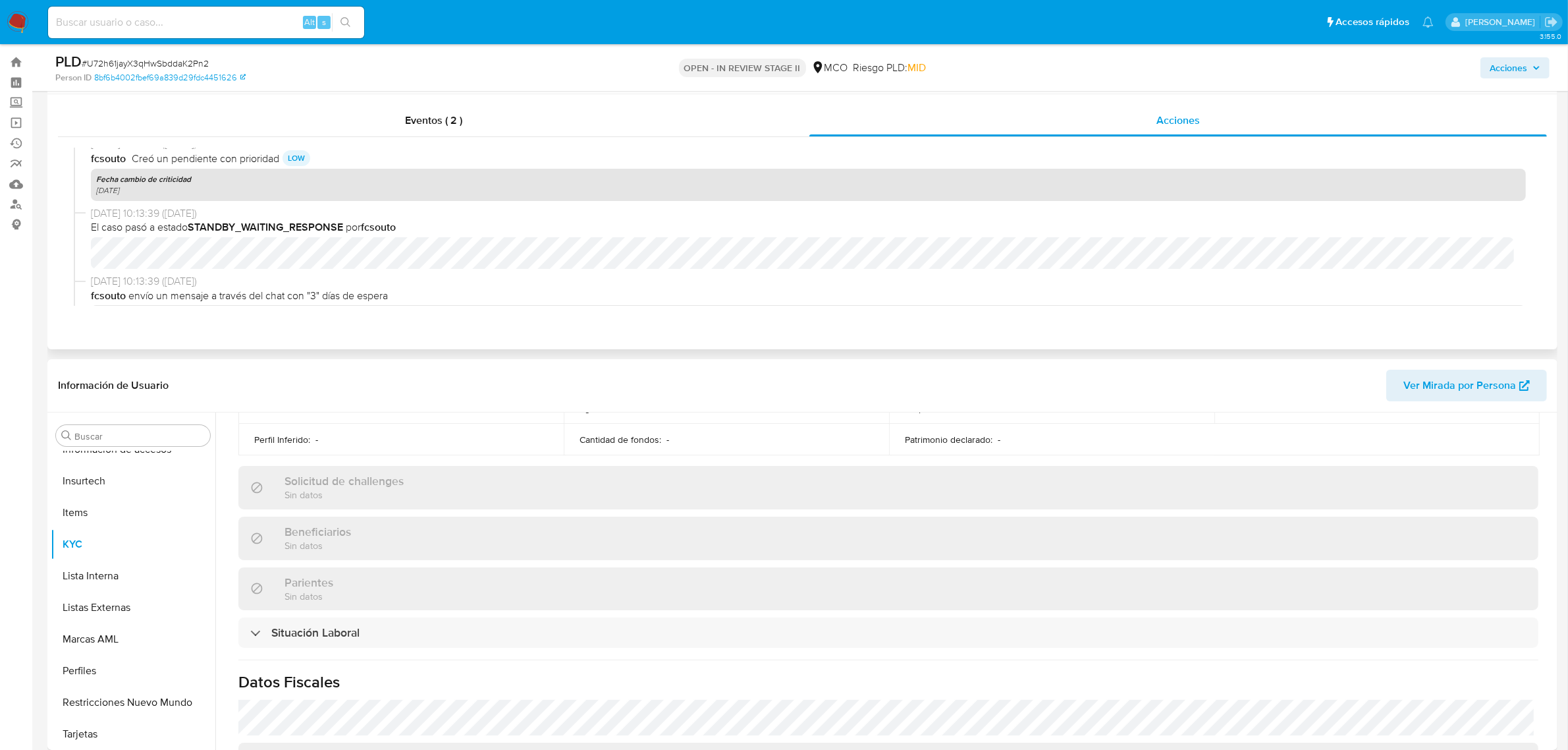
scroll to position [0, 0]
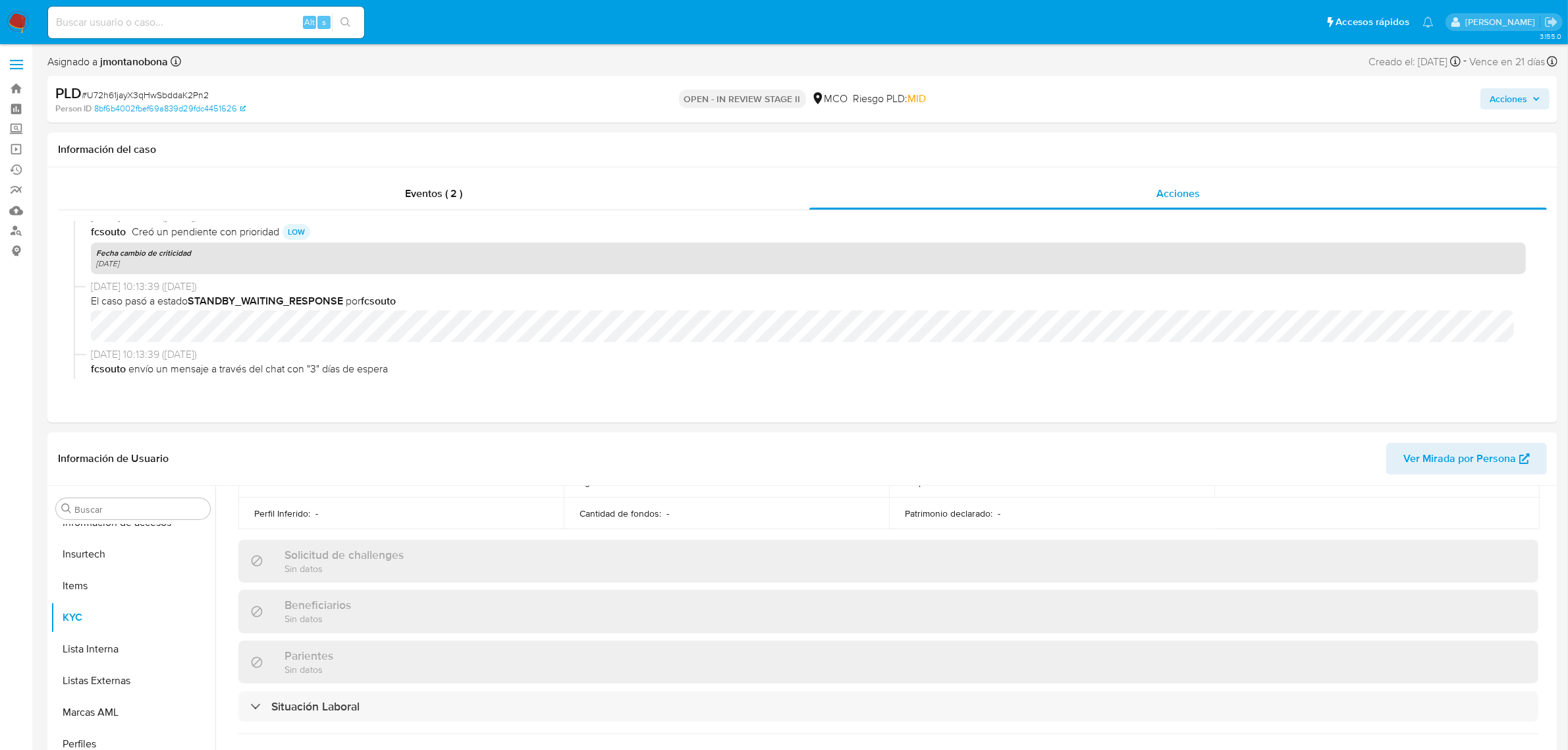
click at [1501, 96] on span "Acciones" at bounding box center [1508, 98] width 38 height 21
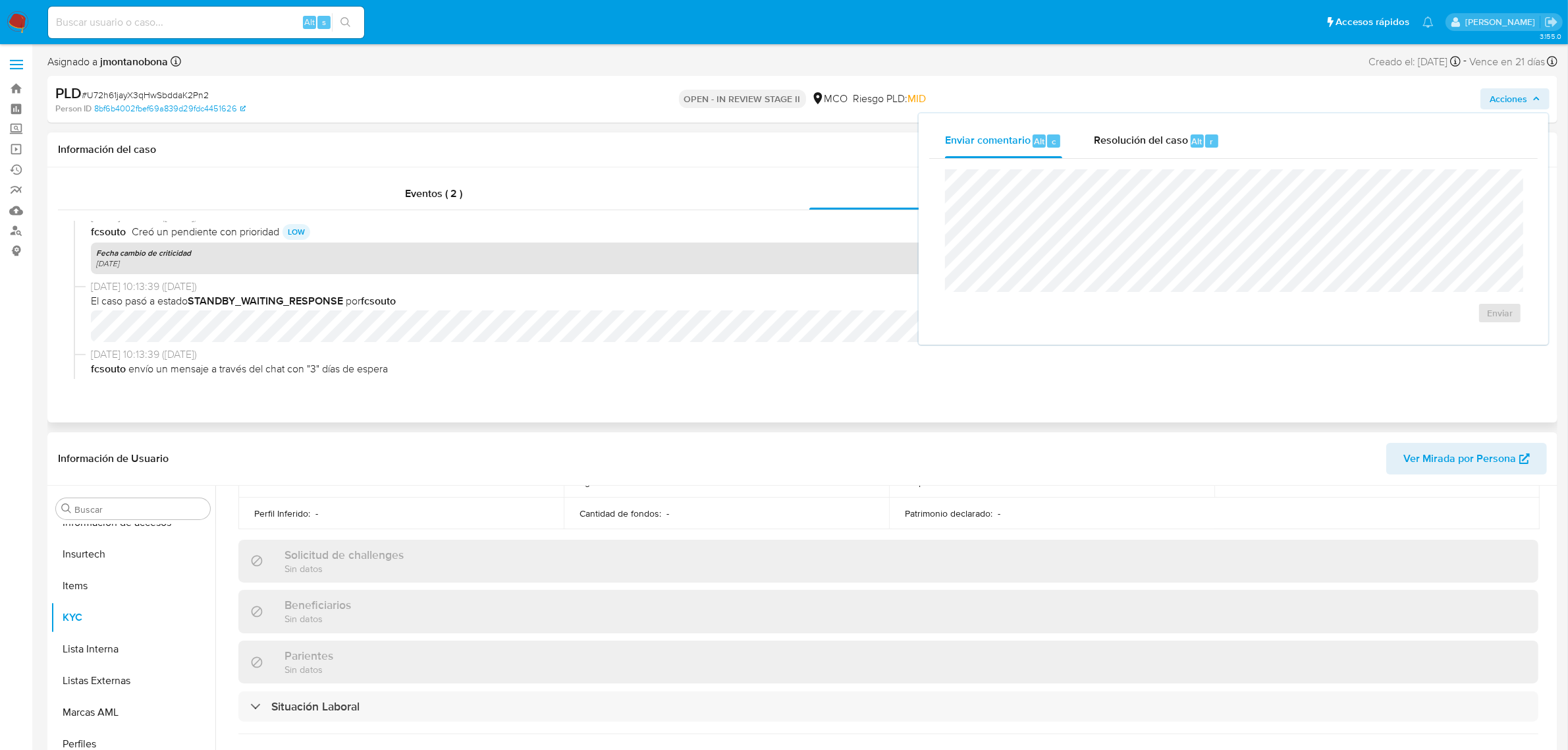
click at [765, 226] on div "fcsouto Creó un pendiente con prioridad LOW" at bounding box center [809, 232] width 1435 height 16
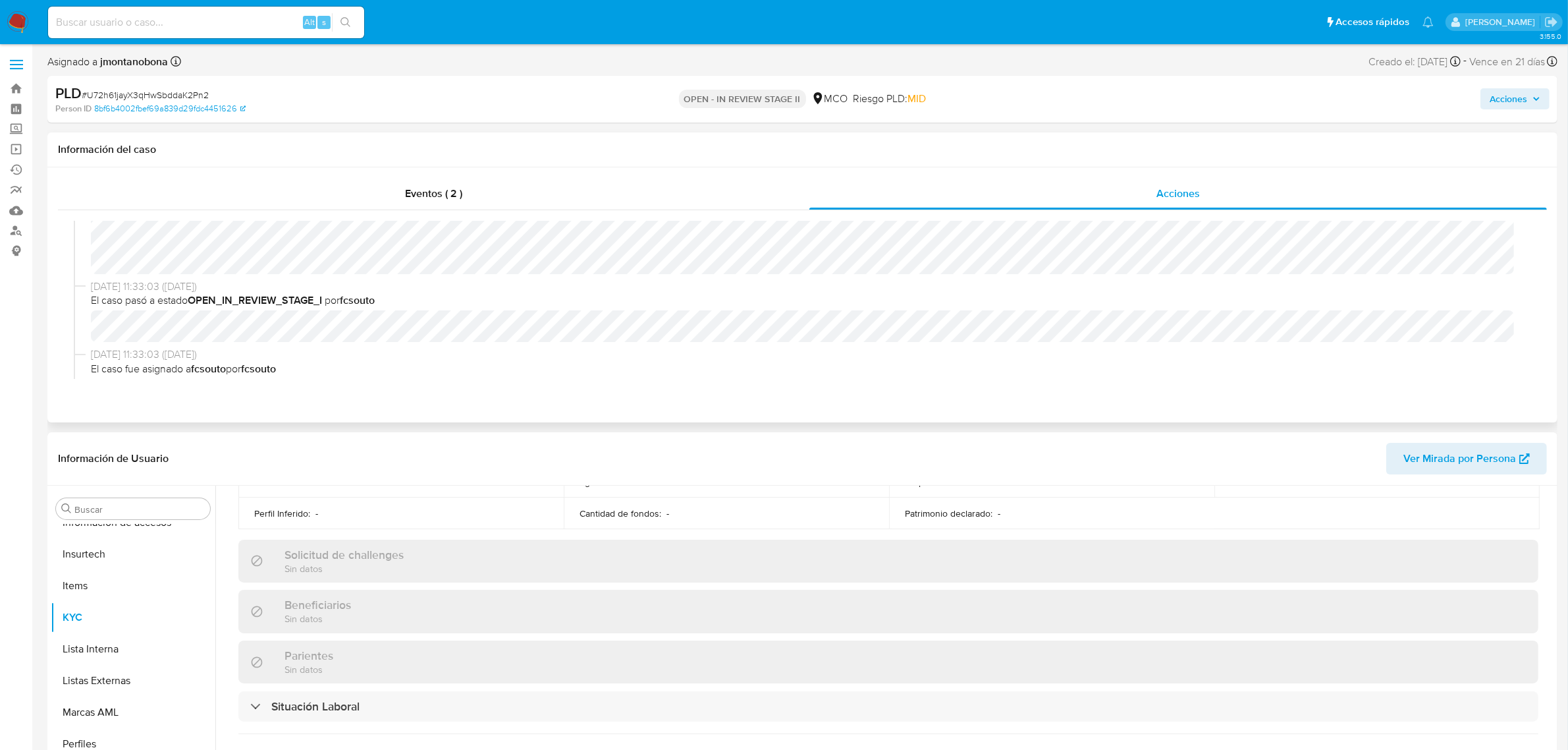
scroll to position [82, 0]
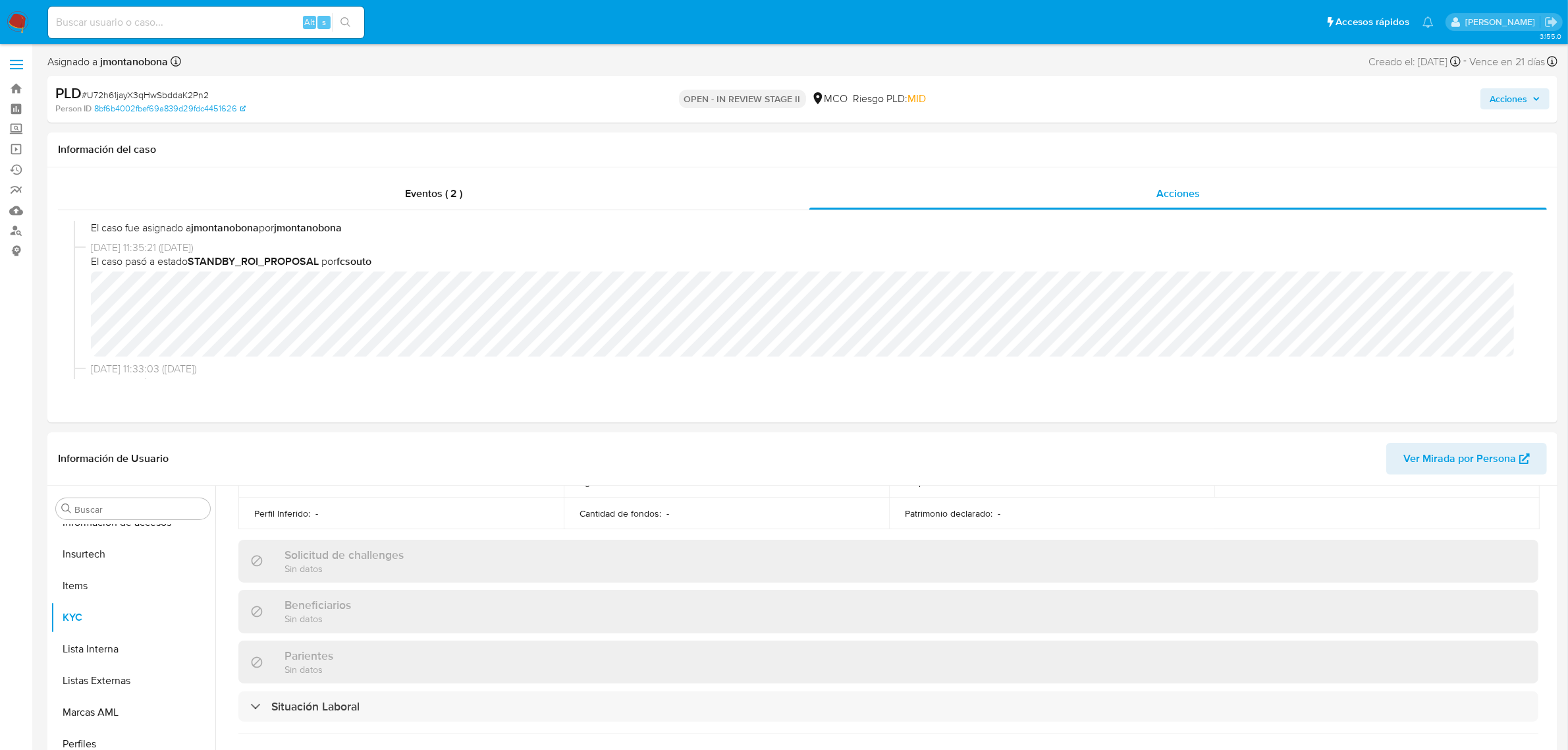
click at [1526, 95] on span "Acciones" at bounding box center [1508, 98] width 38 height 21
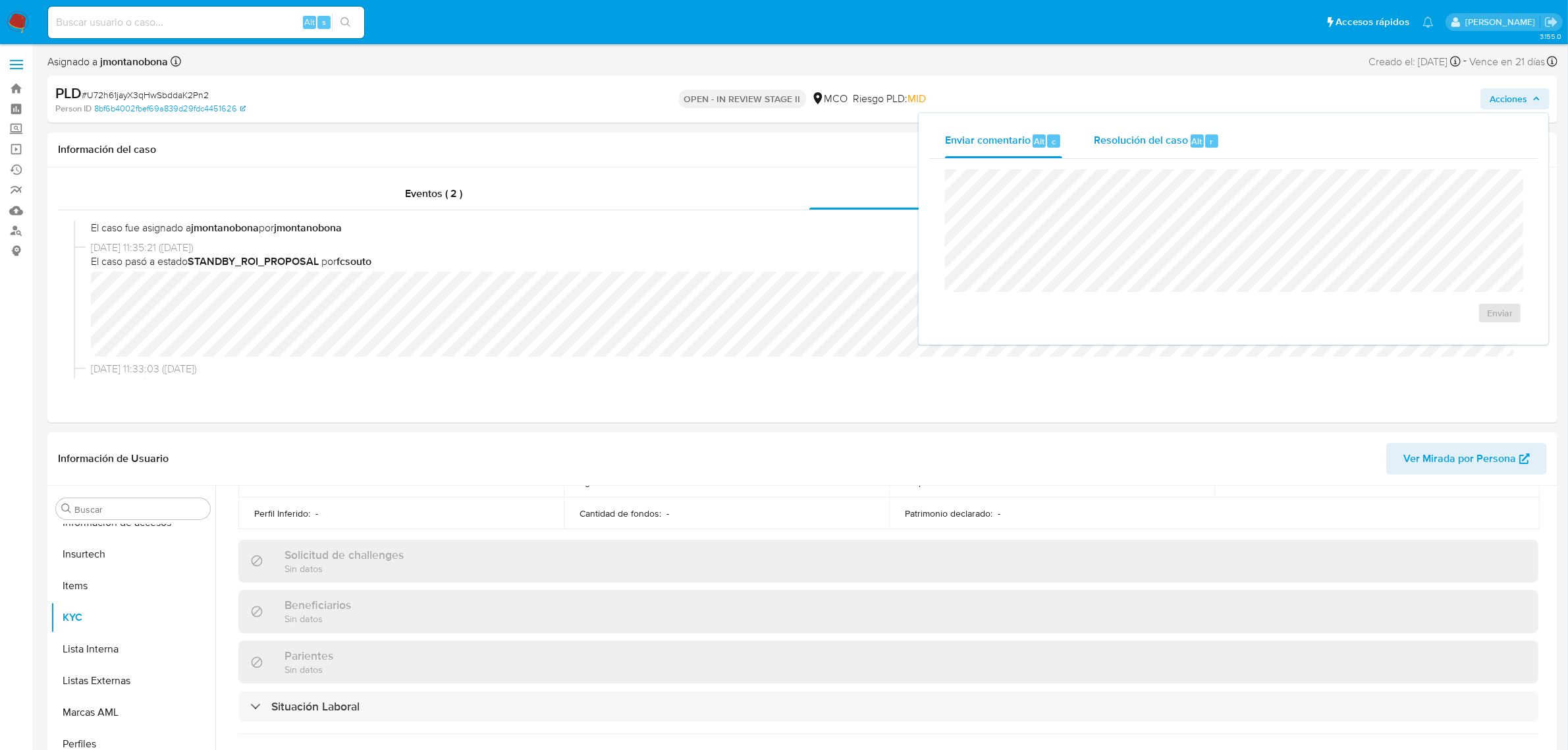
click at [1153, 143] on span "Resolución del caso" at bounding box center [1140, 140] width 94 height 15
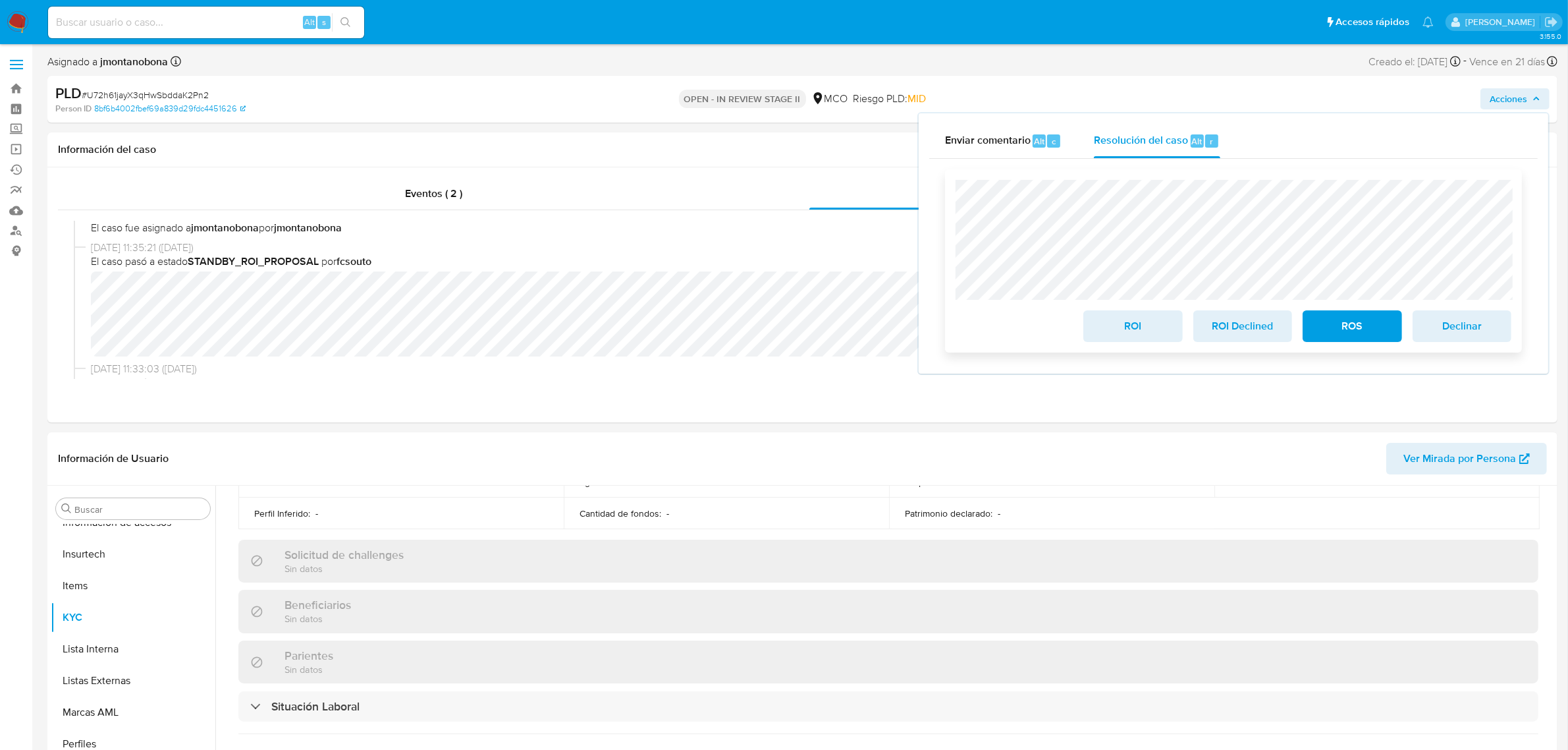
click at [1236, 331] on span "ROI Declined" at bounding box center [1243, 326] width 65 height 29
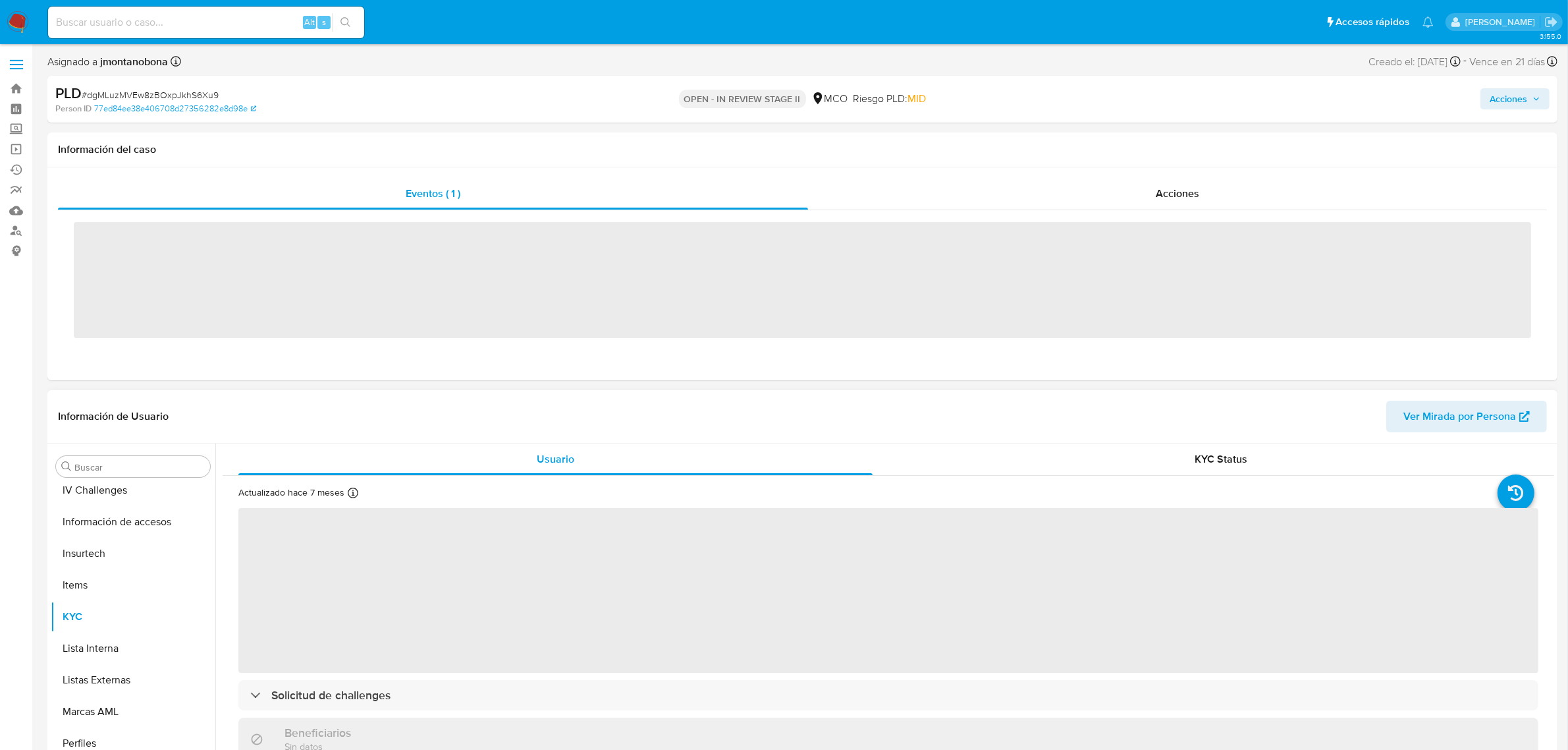
scroll to position [555, 0]
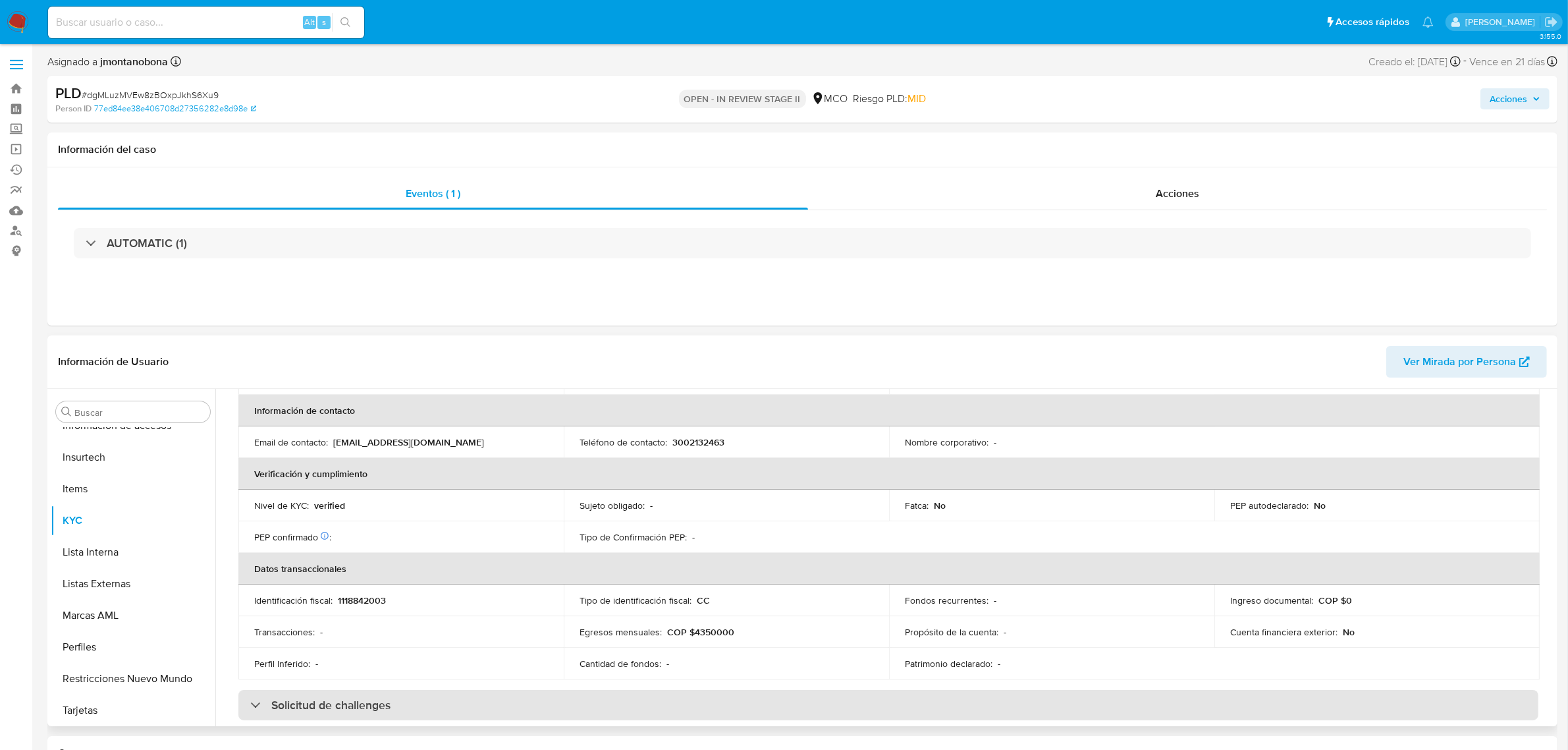
select select "10"
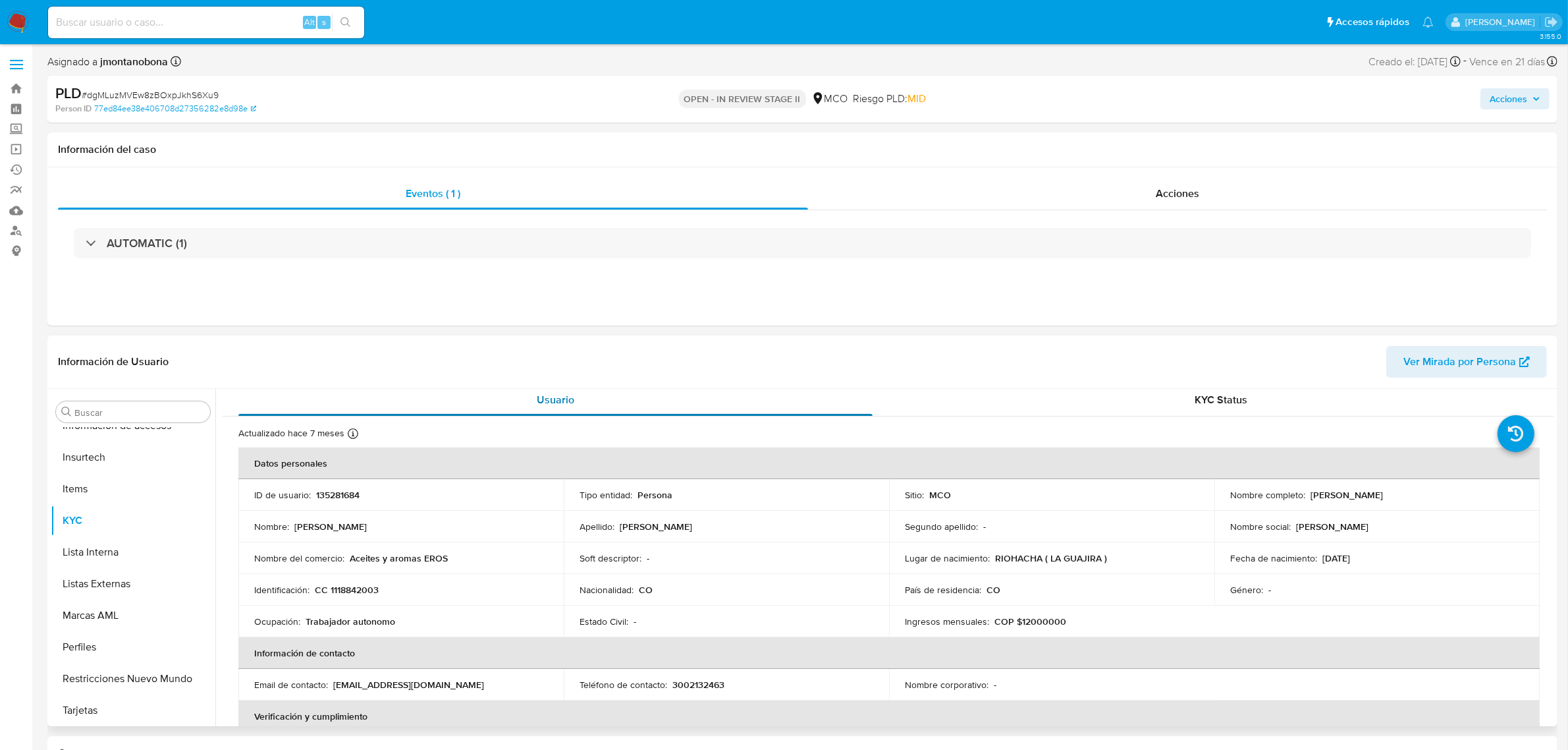
scroll to position [0, 0]
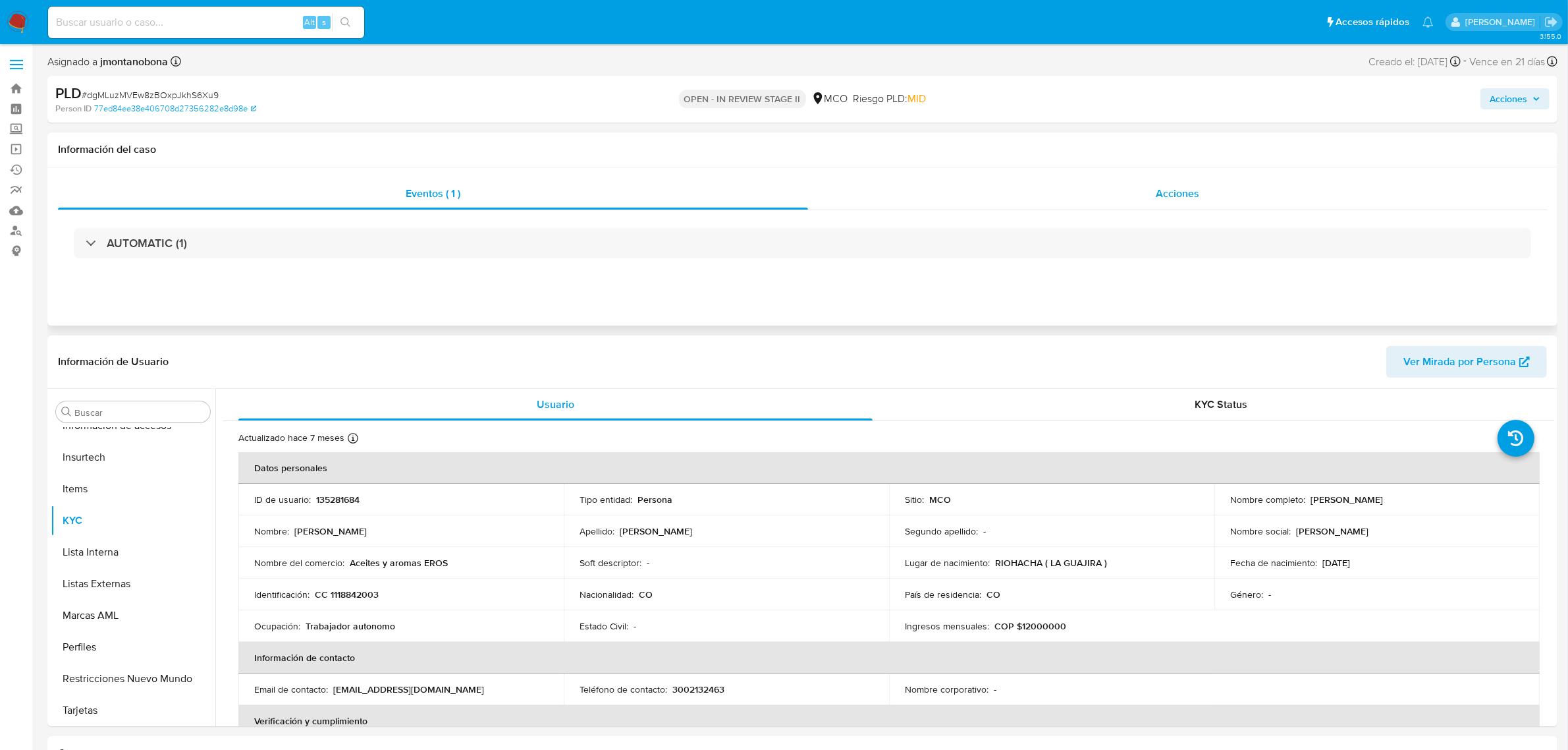
click at [1108, 203] on div "Acciones" at bounding box center [1177, 193] width 739 height 31
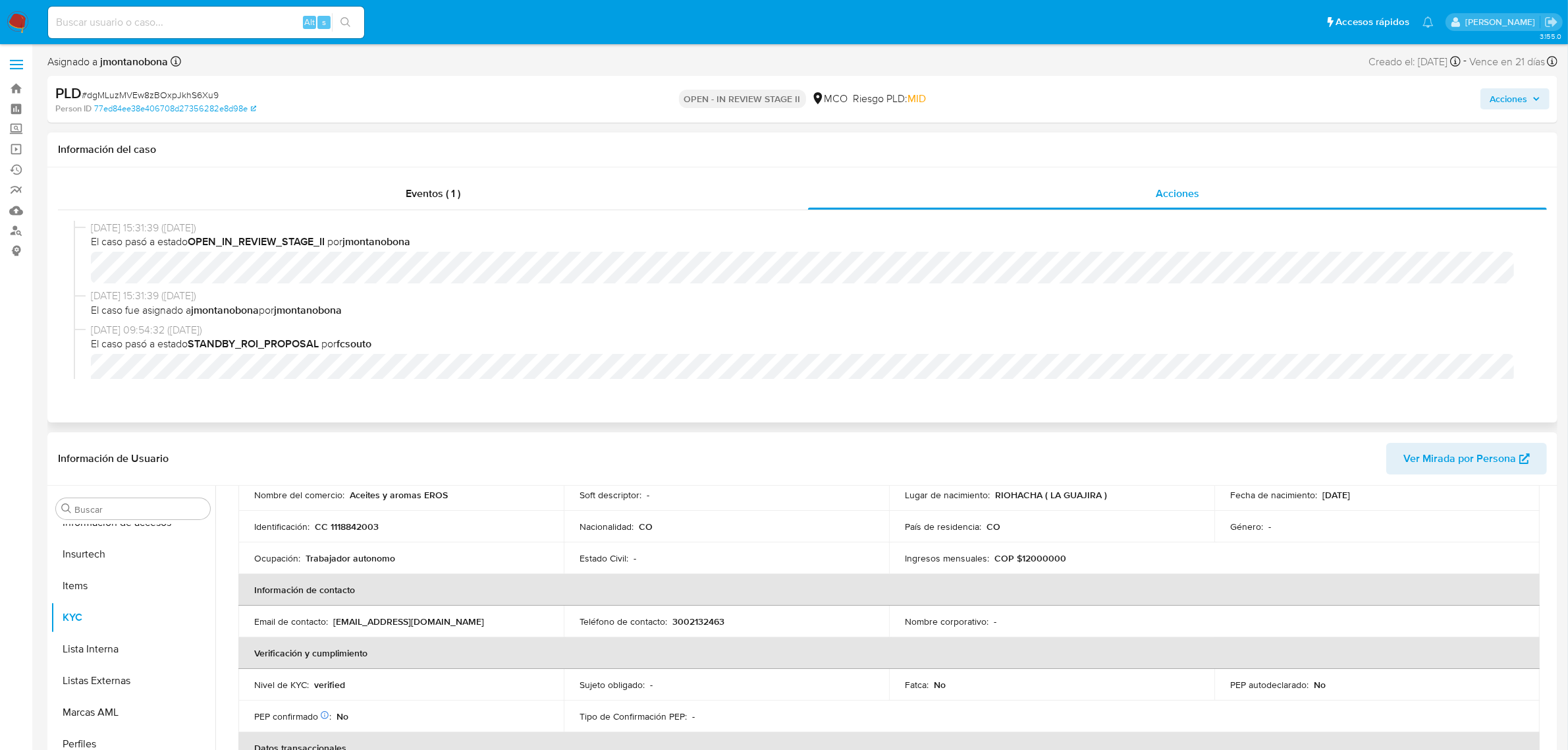
scroll to position [82, 0]
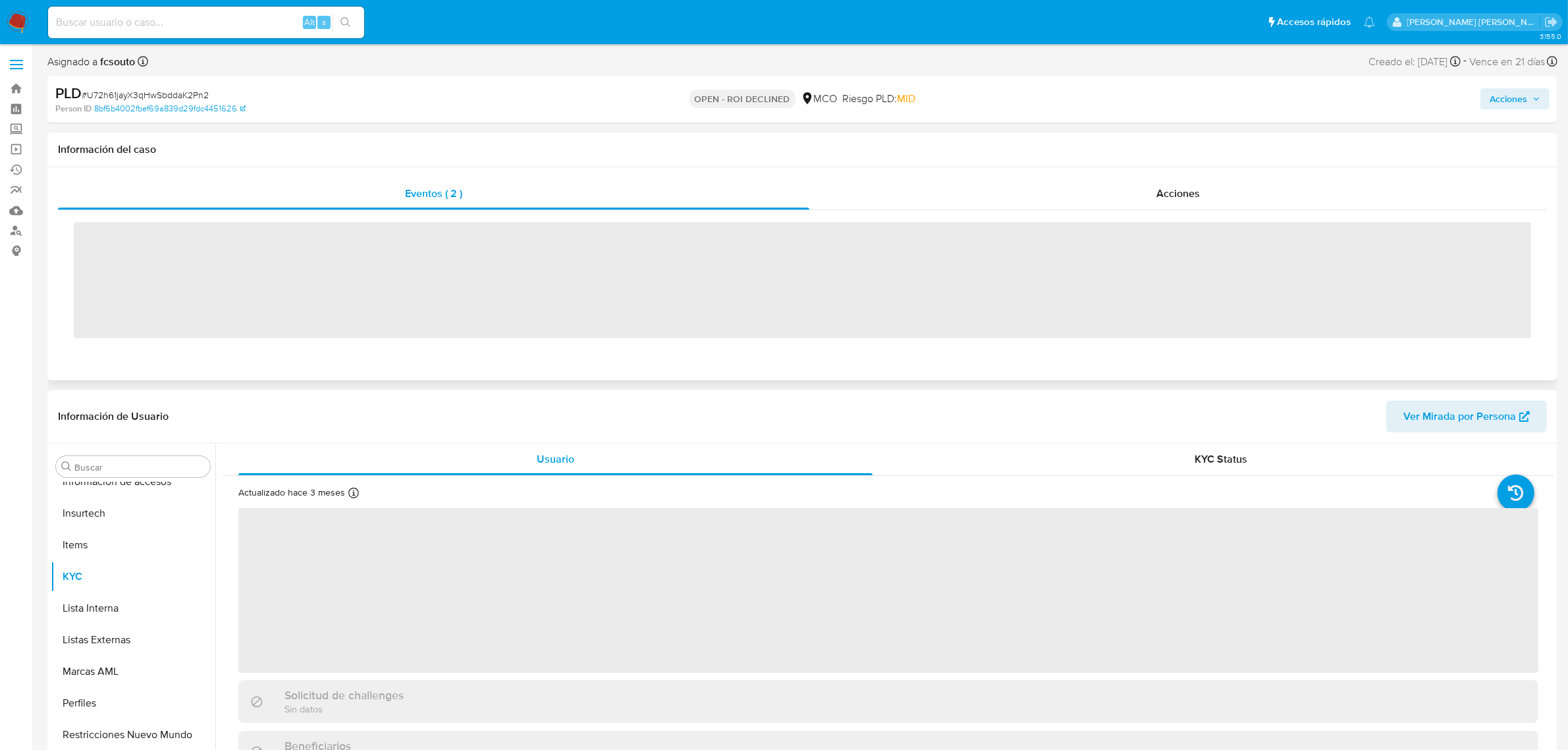
scroll to position [555, 0]
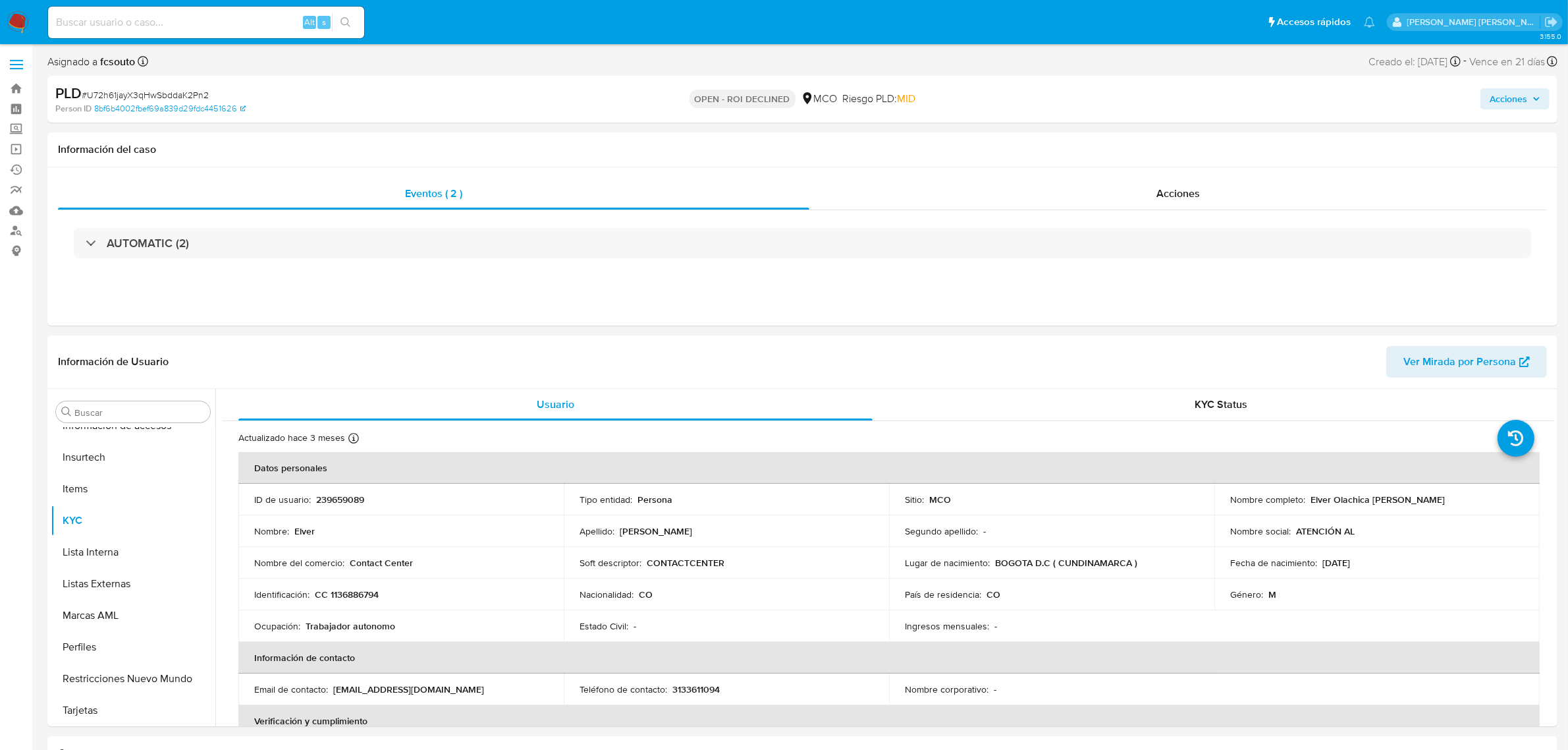
select select "10"
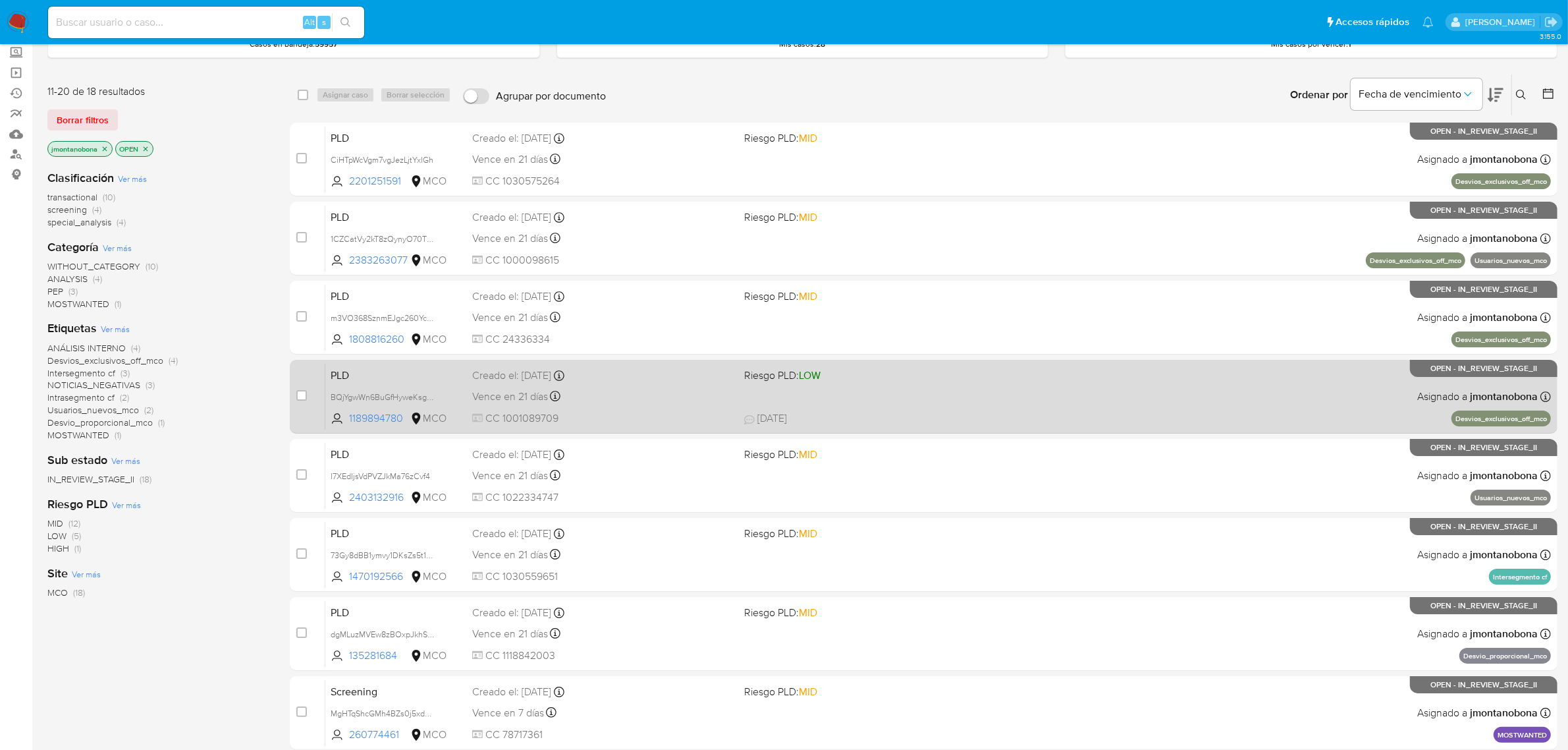
scroll to position [131, 0]
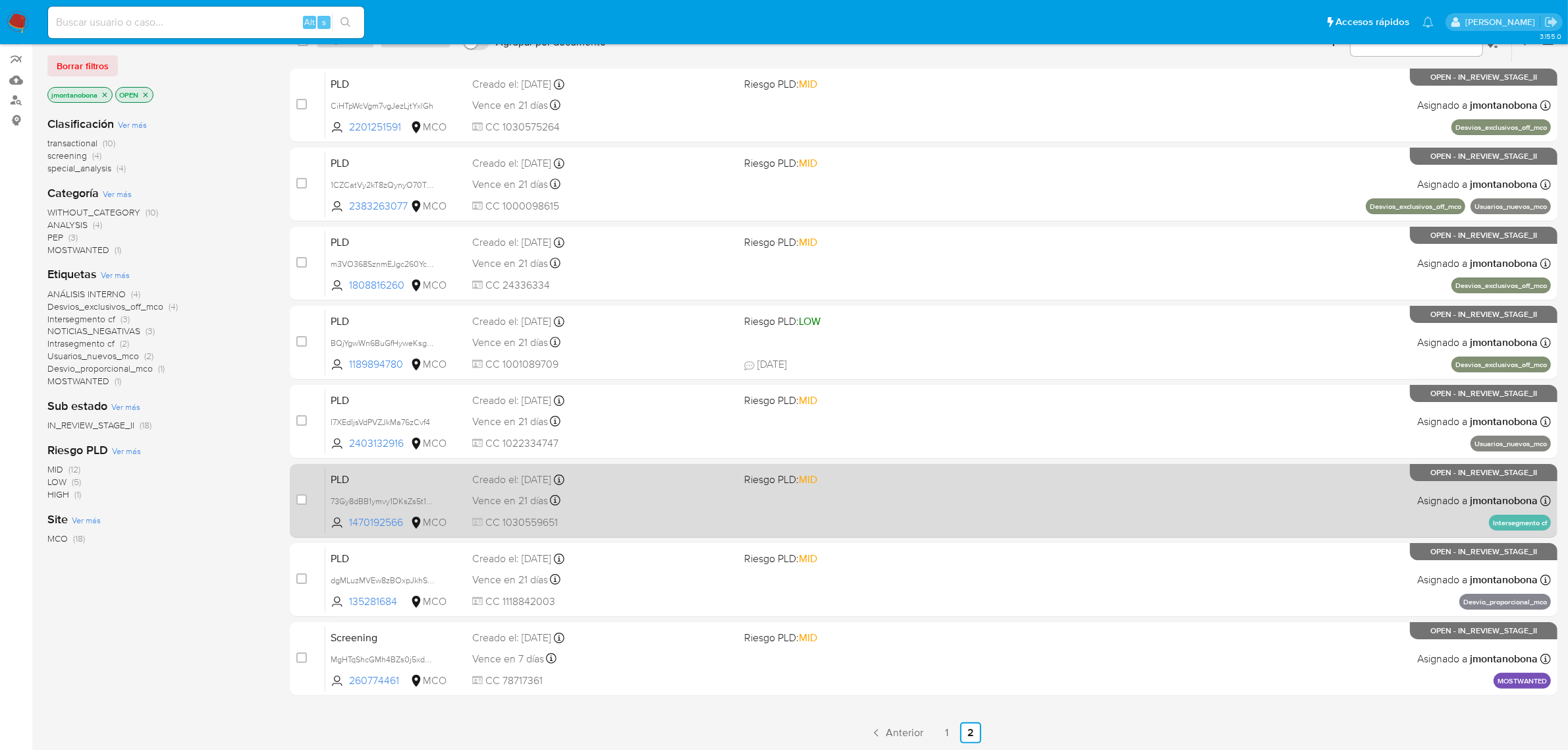
click at [667, 496] on div "Vence en 21 días Vence el [DATE] 05:04:24" at bounding box center [603, 501] width 262 height 18
click at [508, 494] on span "Vence en 21 días" at bounding box center [510, 501] width 76 height 15
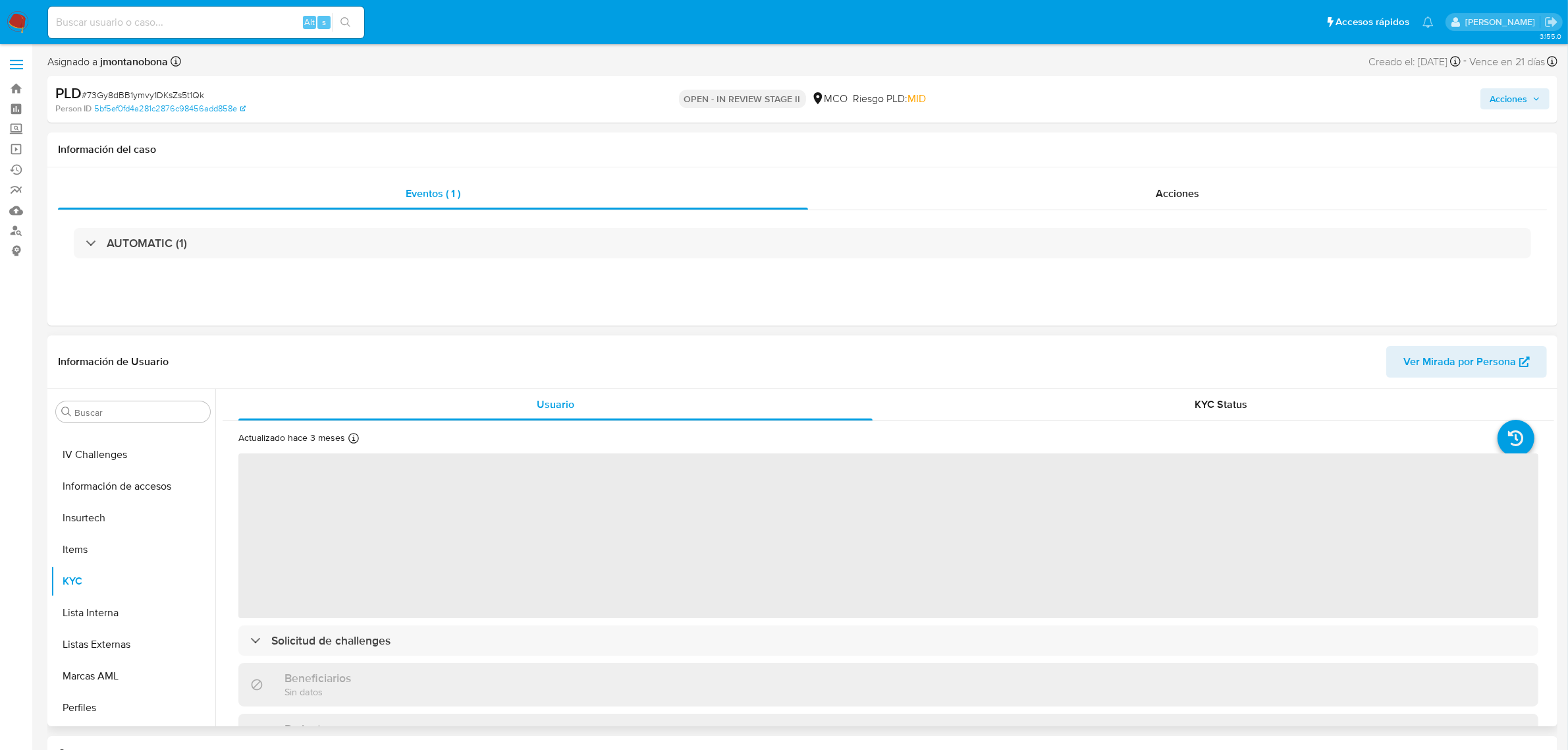
scroll to position [555, 0]
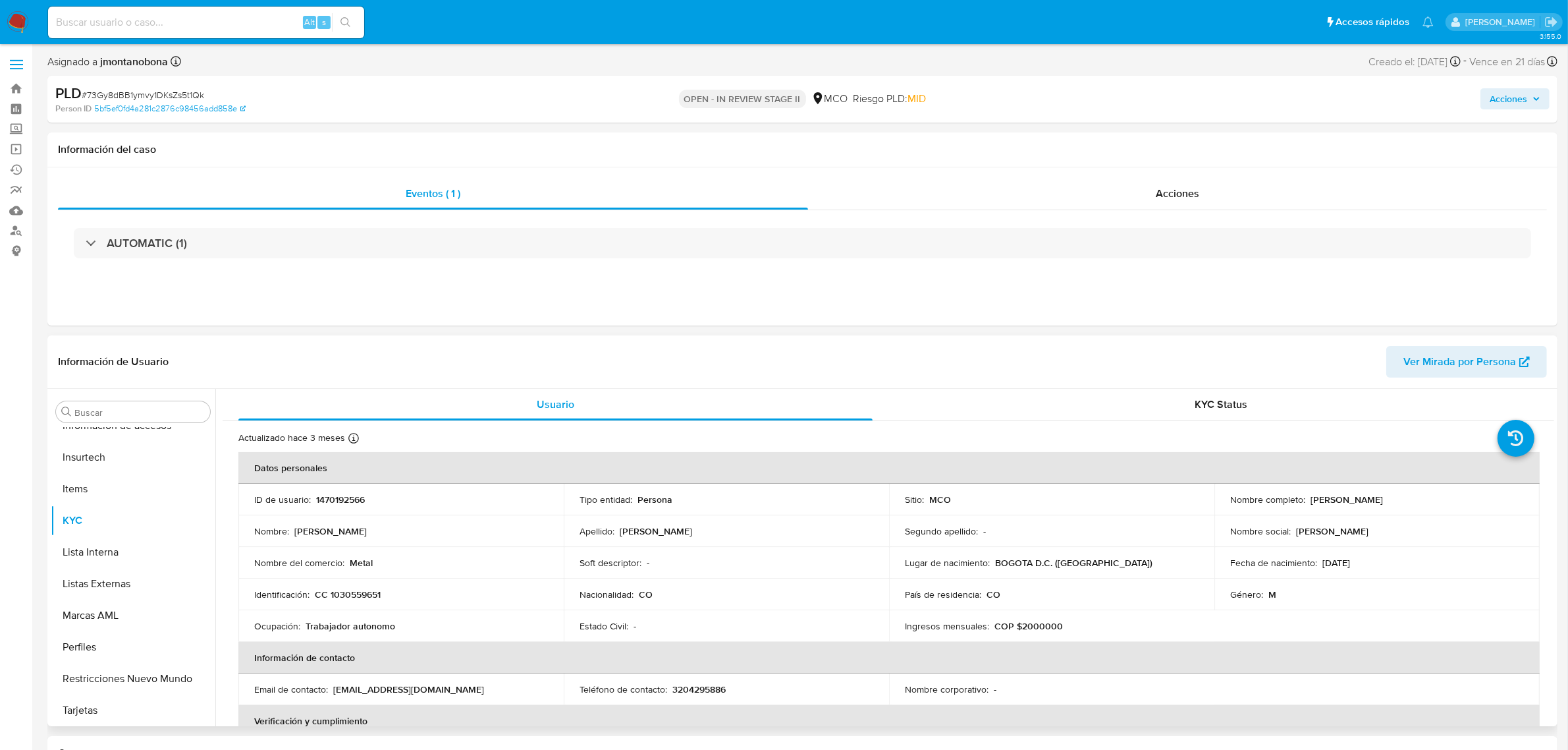
select select "10"
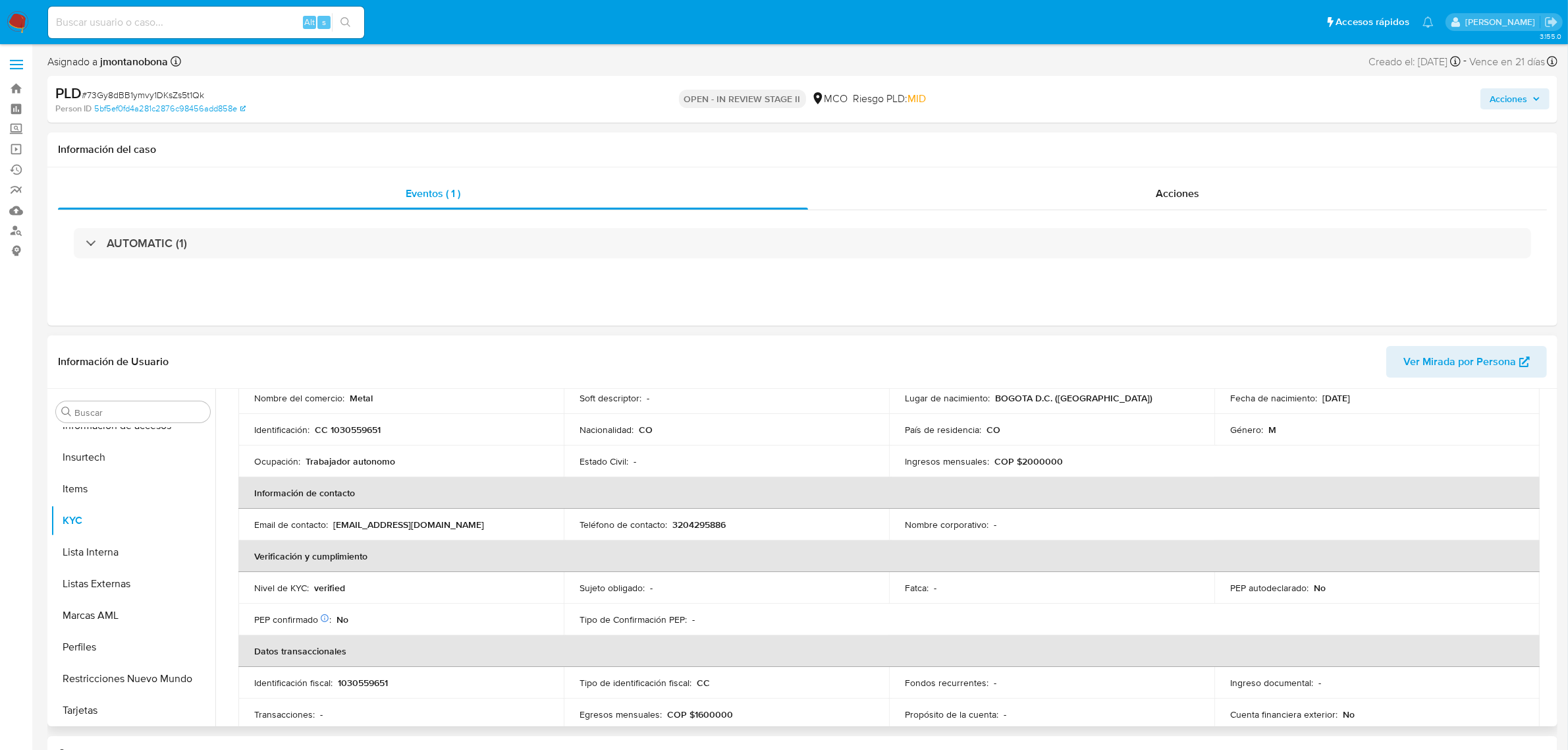
scroll to position [0, 0]
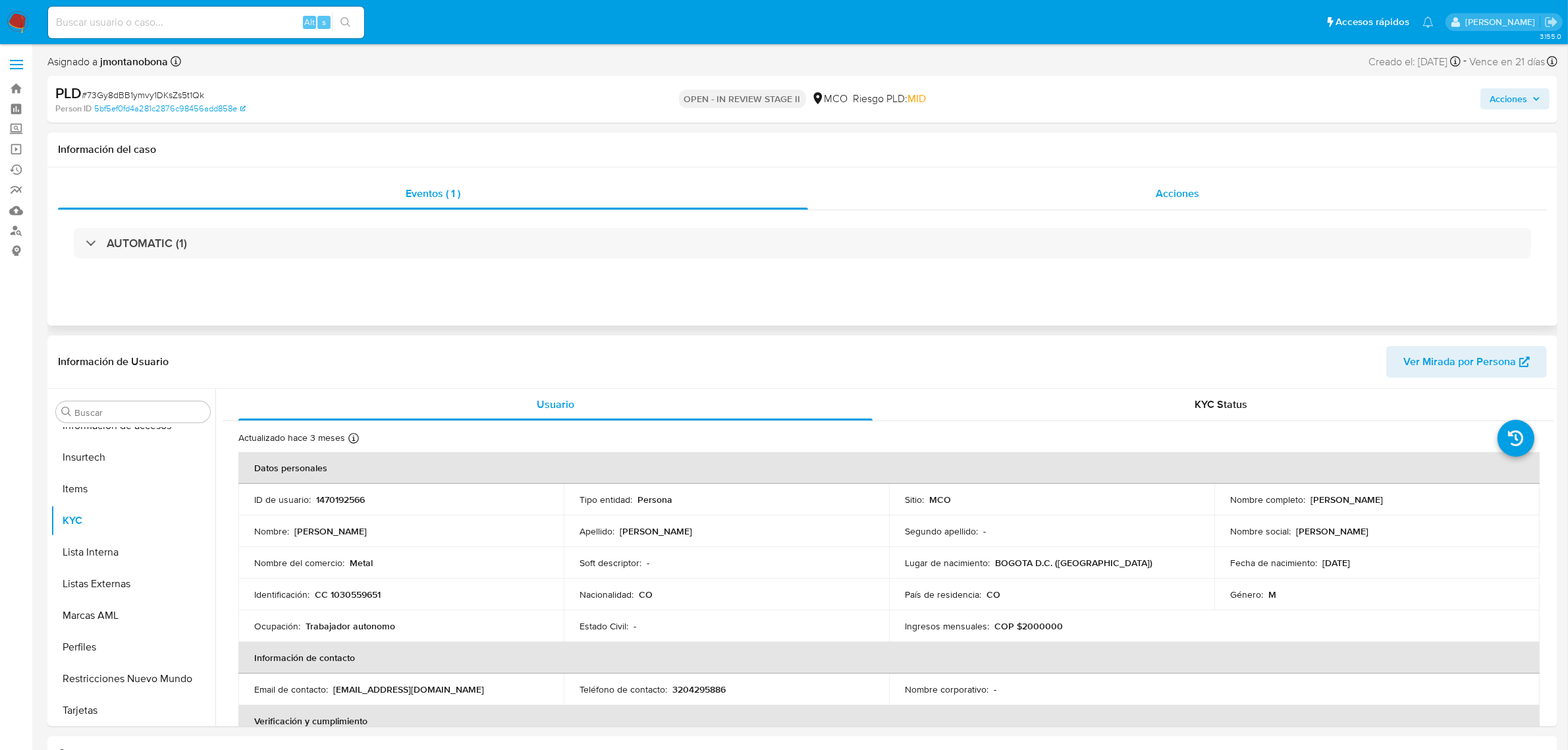
click at [1176, 198] on span "Acciones" at bounding box center [1177, 193] width 44 height 15
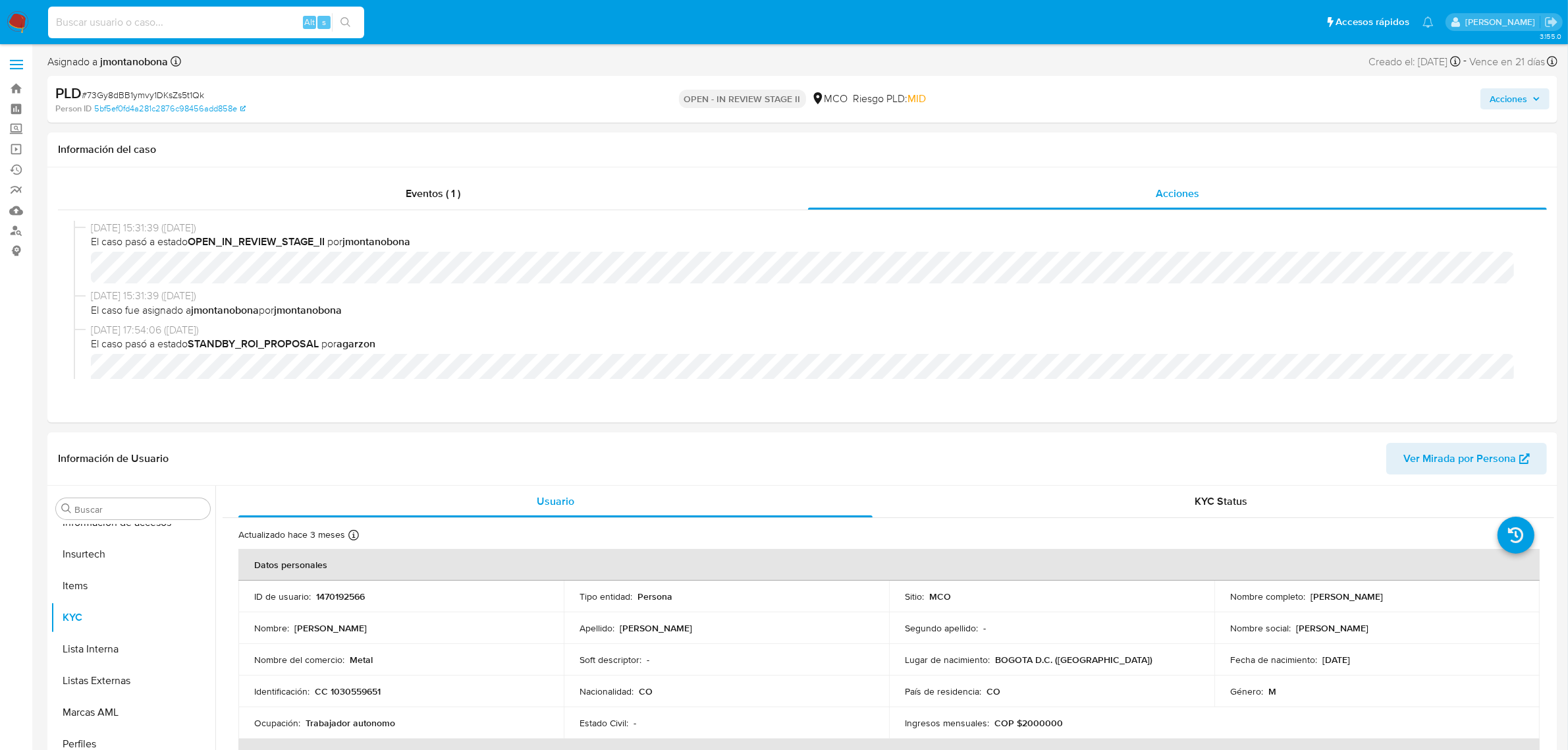
click at [193, 16] on input at bounding box center [207, 22] width 316 height 17
paste input "U72h61jayX3qHwSbddaK2Pn2"
type input "U72h61jayX3qHwSbddaK2Pn2"
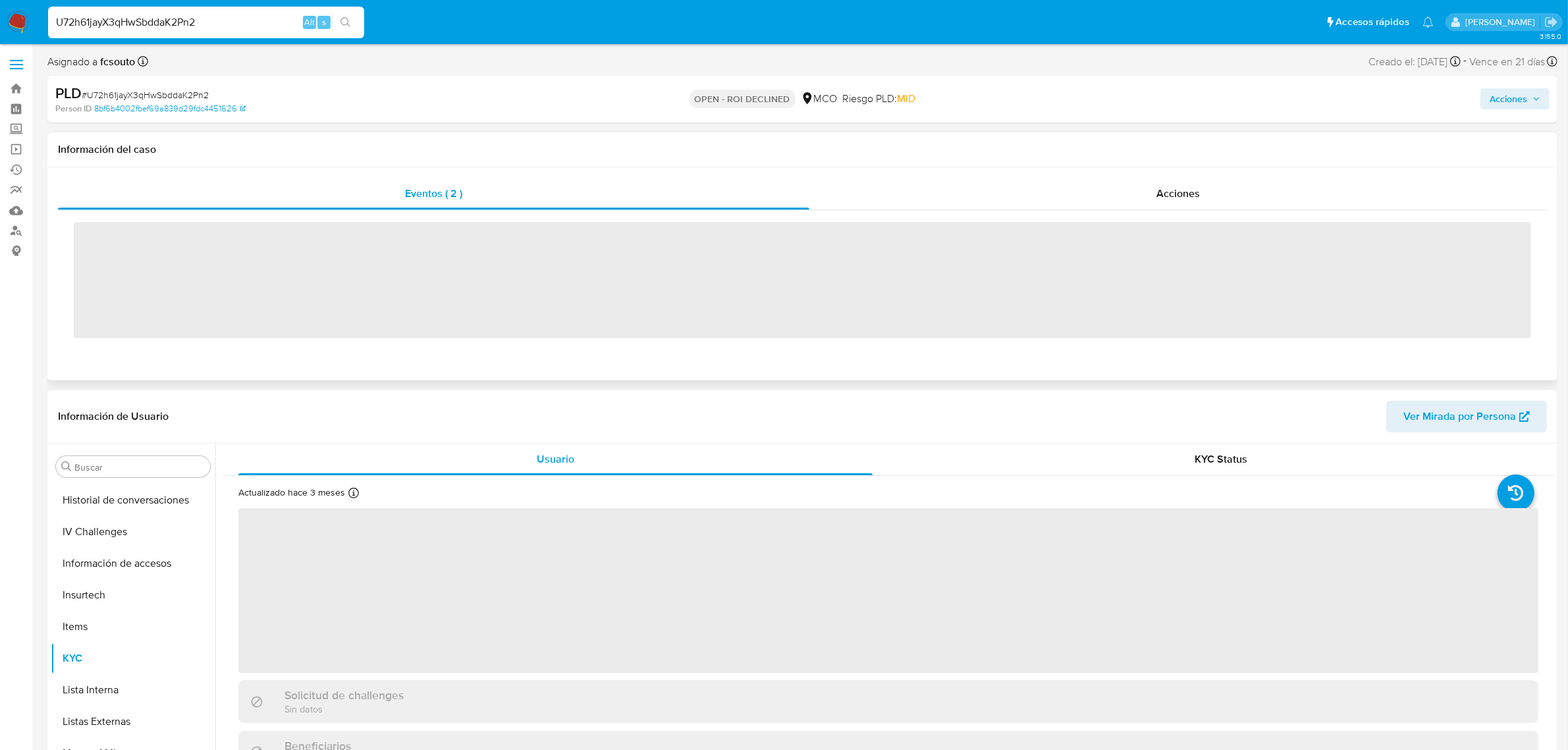
scroll to position [555, 0]
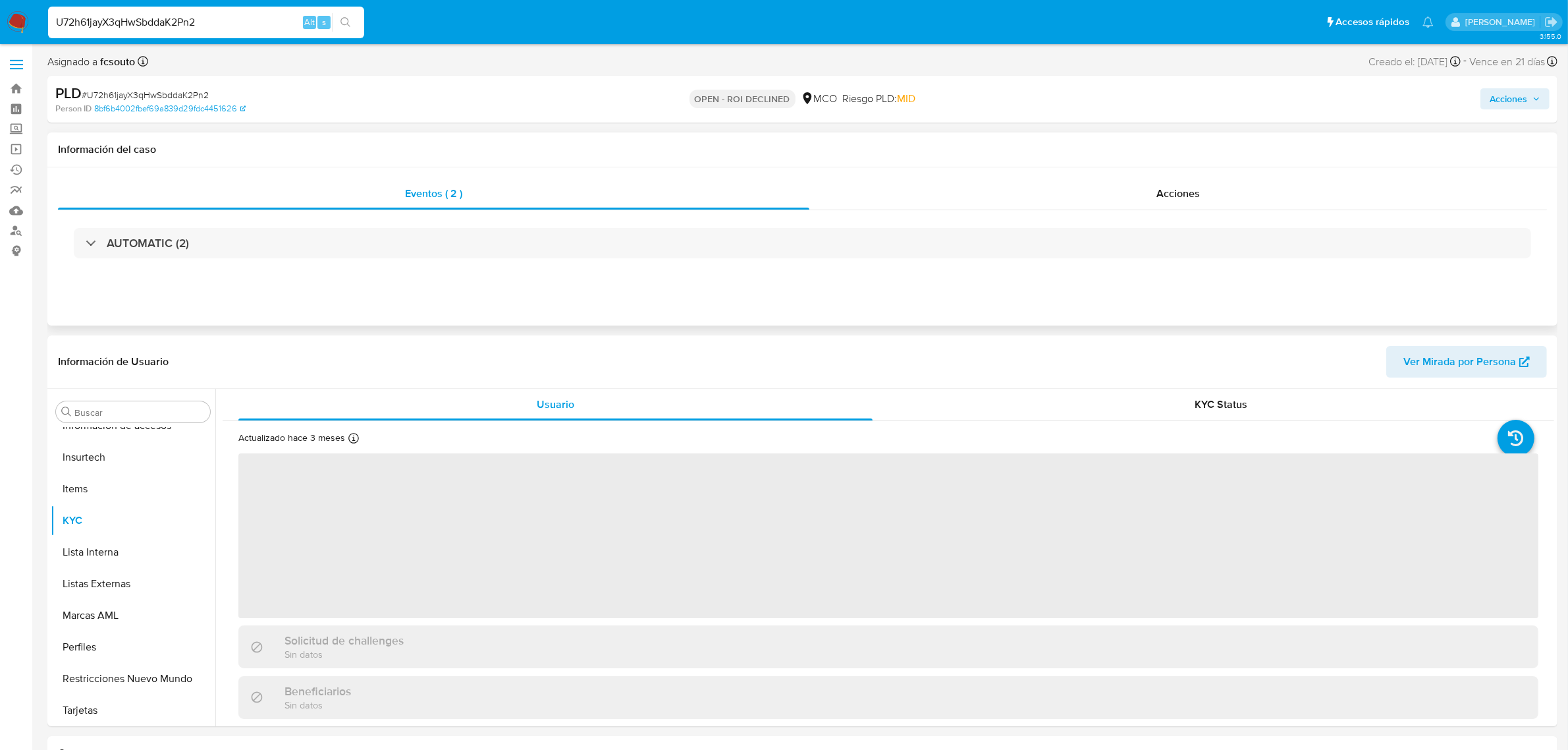
select select "10"
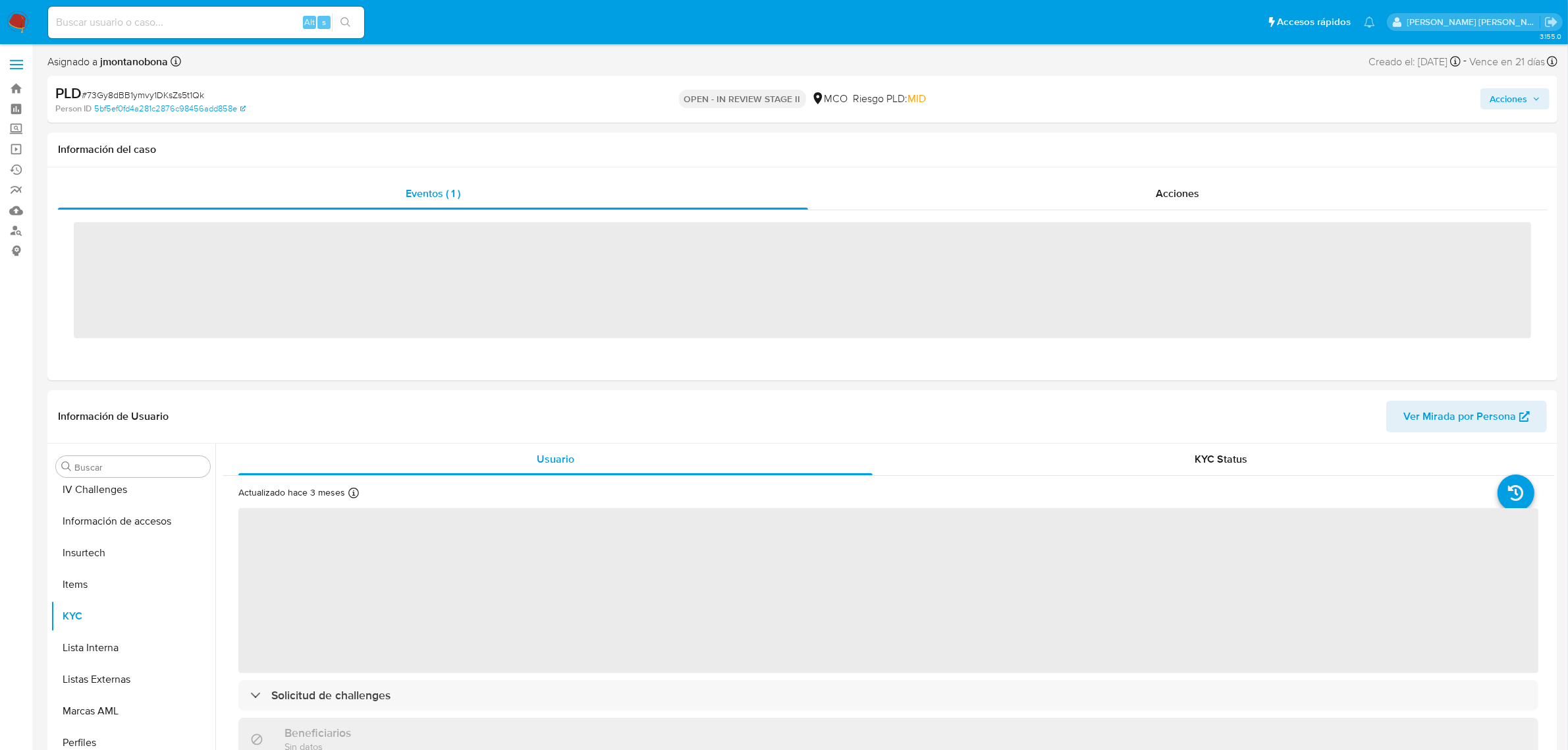
scroll to position [555, 0]
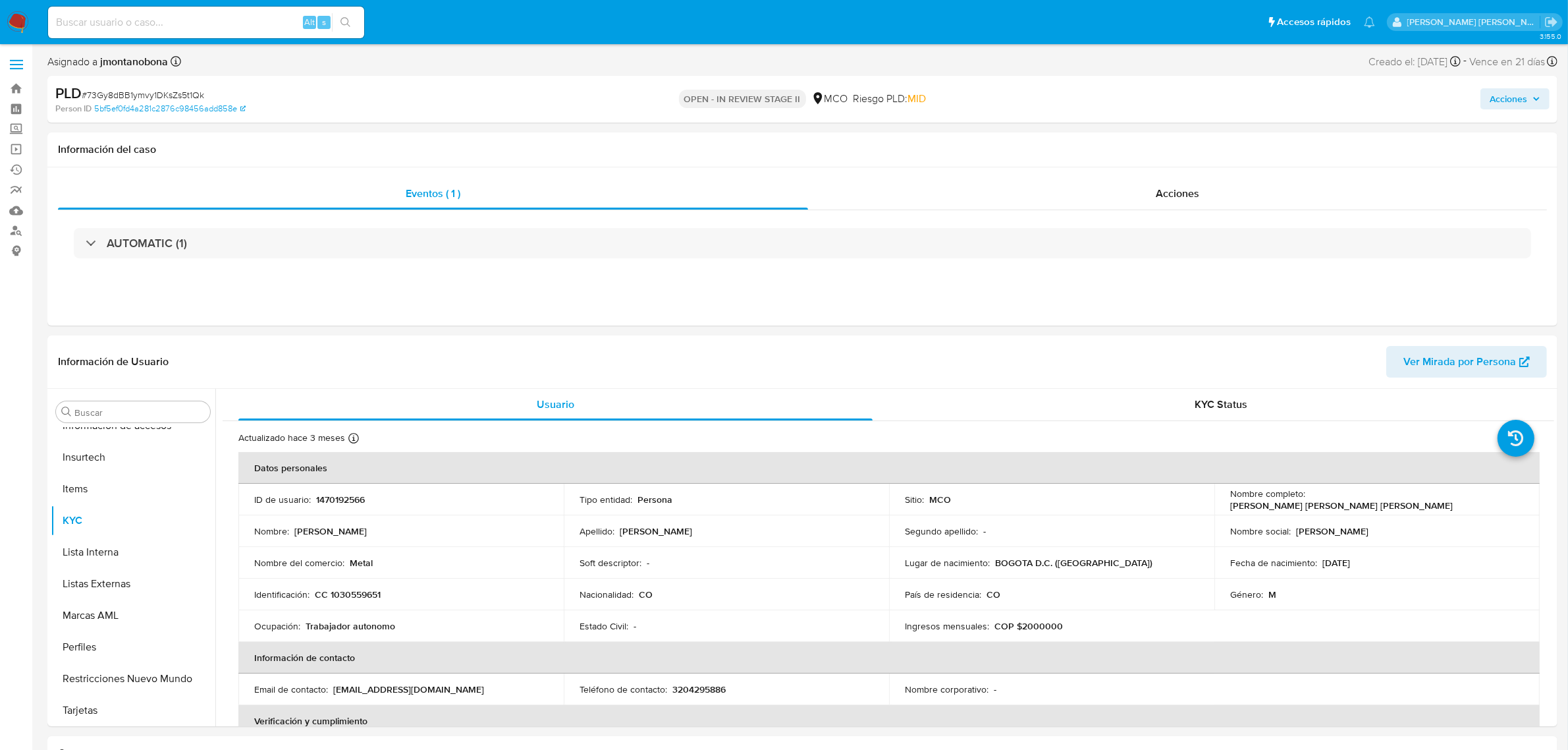
select select "10"
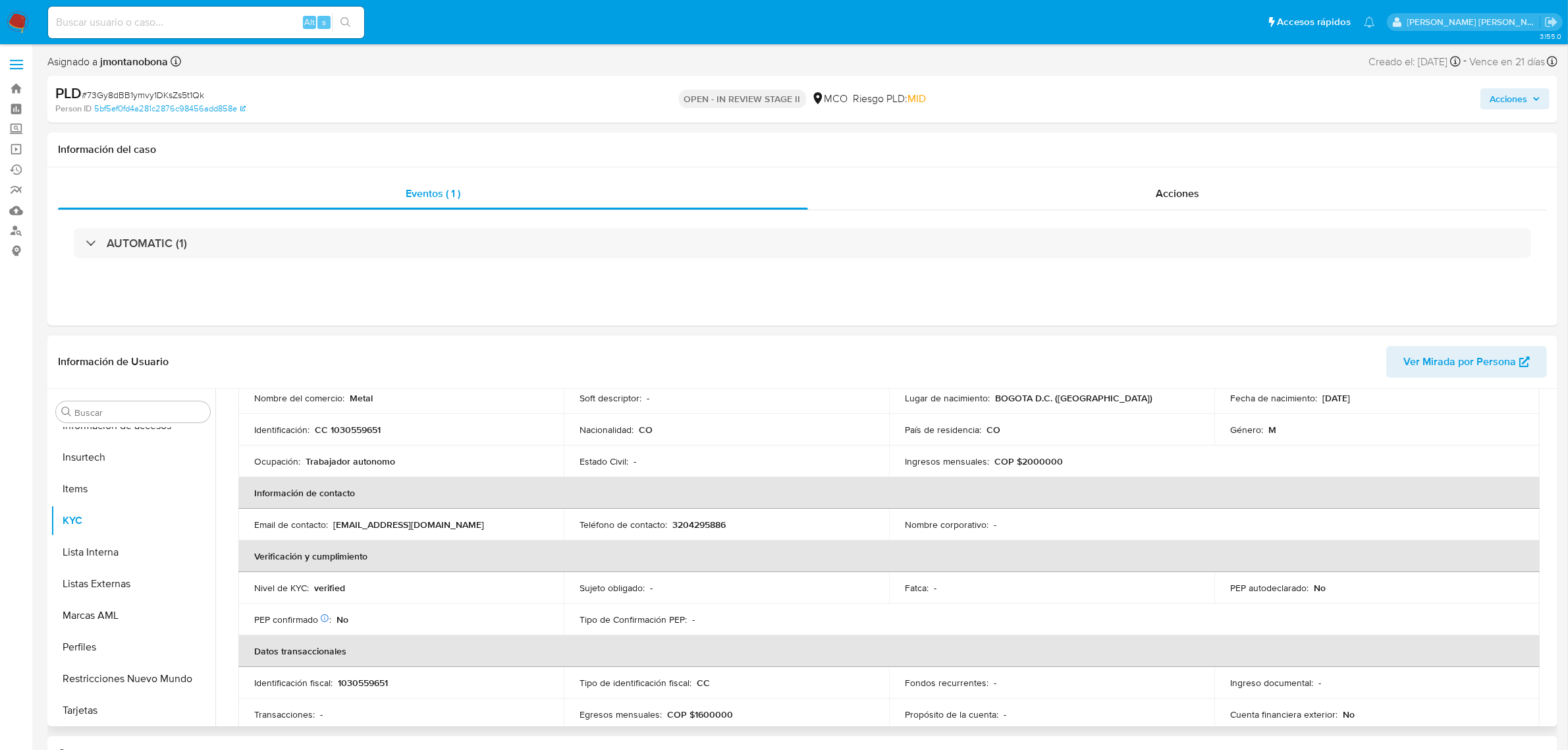
scroll to position [0, 0]
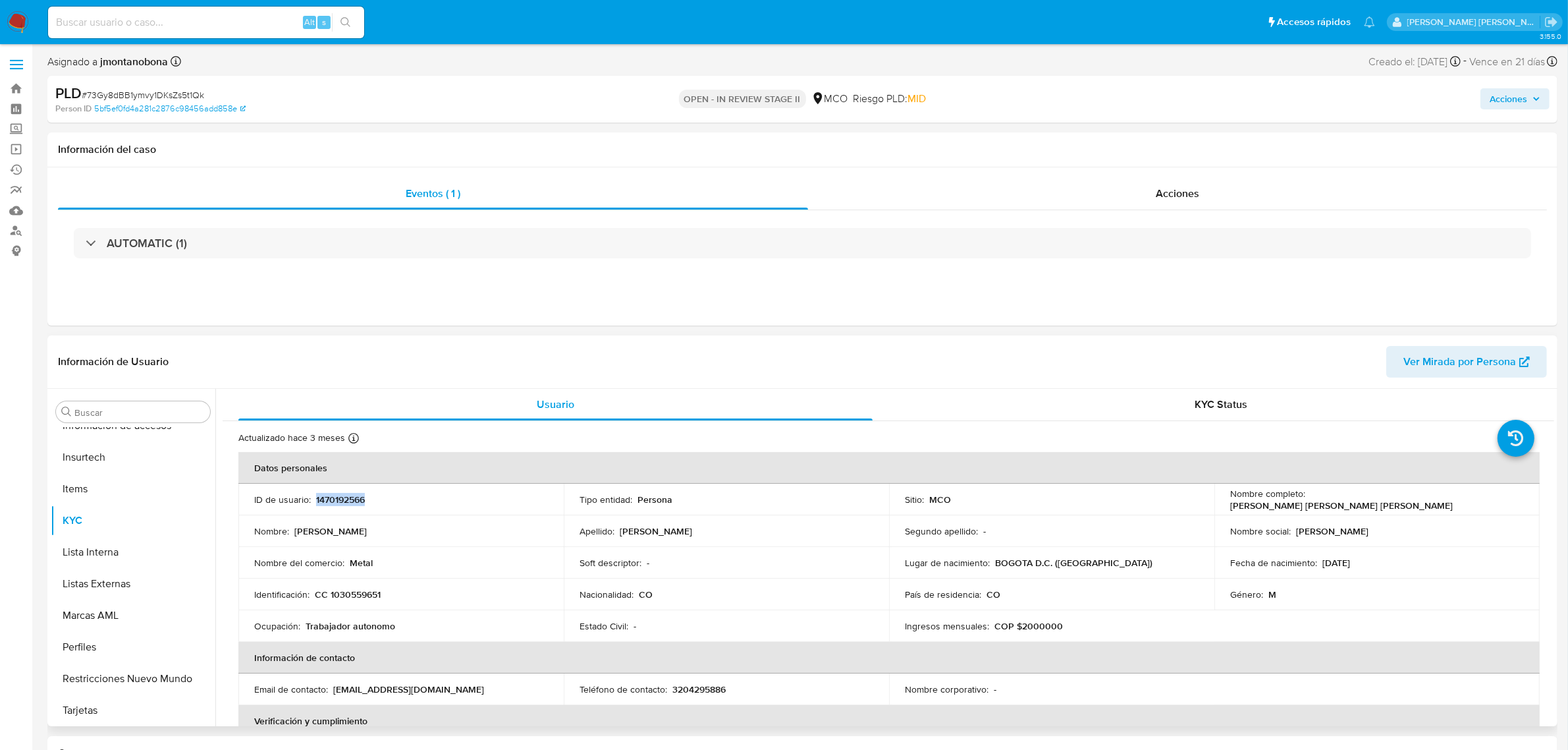
drag, startPoint x: 364, startPoint y: 502, endPoint x: 315, endPoint y: 503, distance: 49.0
click at [316, 503] on p "1470192566" at bounding box center [341, 499] width 48 height 12
copy p "1470192566"
click at [1154, 195] on div "Acciones" at bounding box center [1177, 193] width 739 height 31
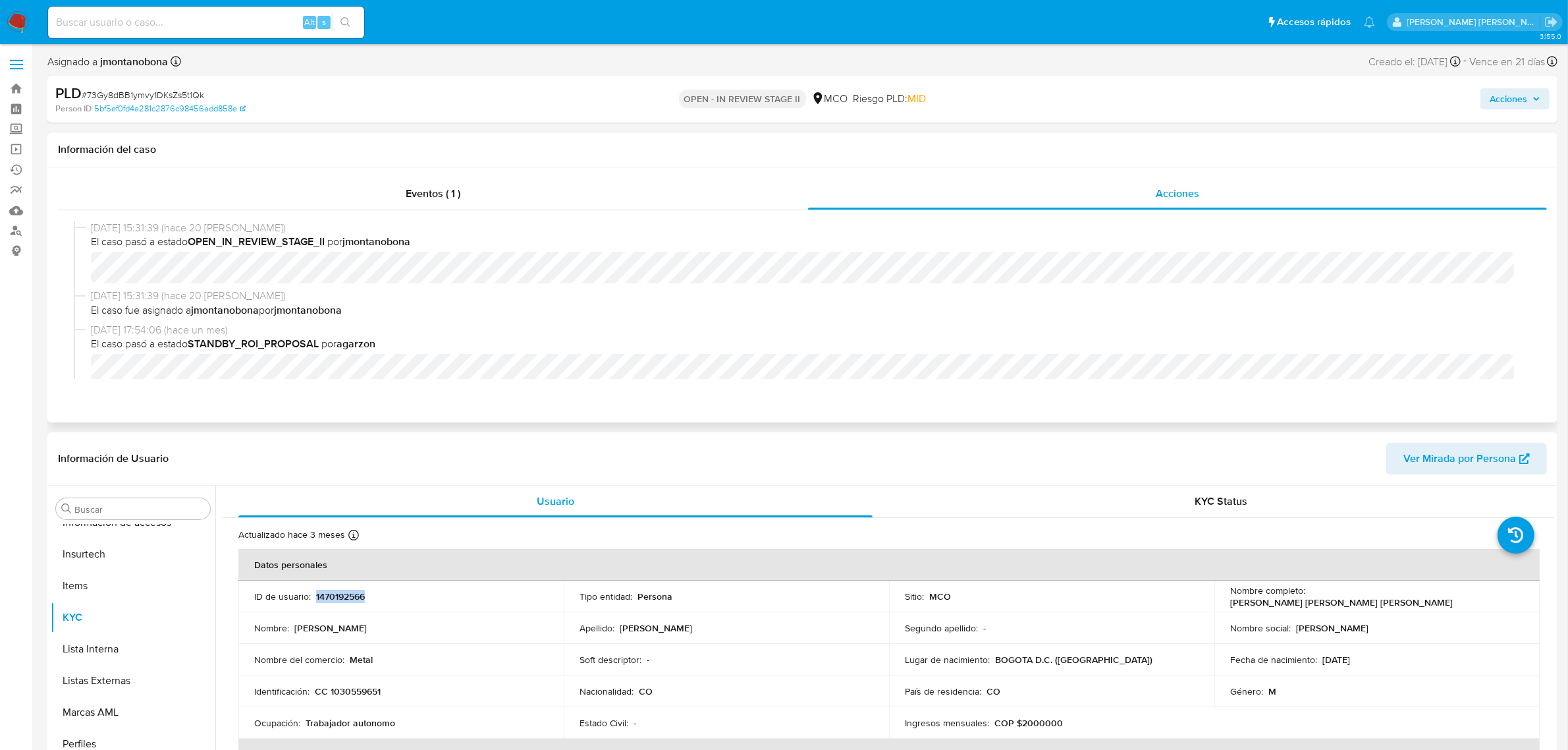
scroll to position [82, 0]
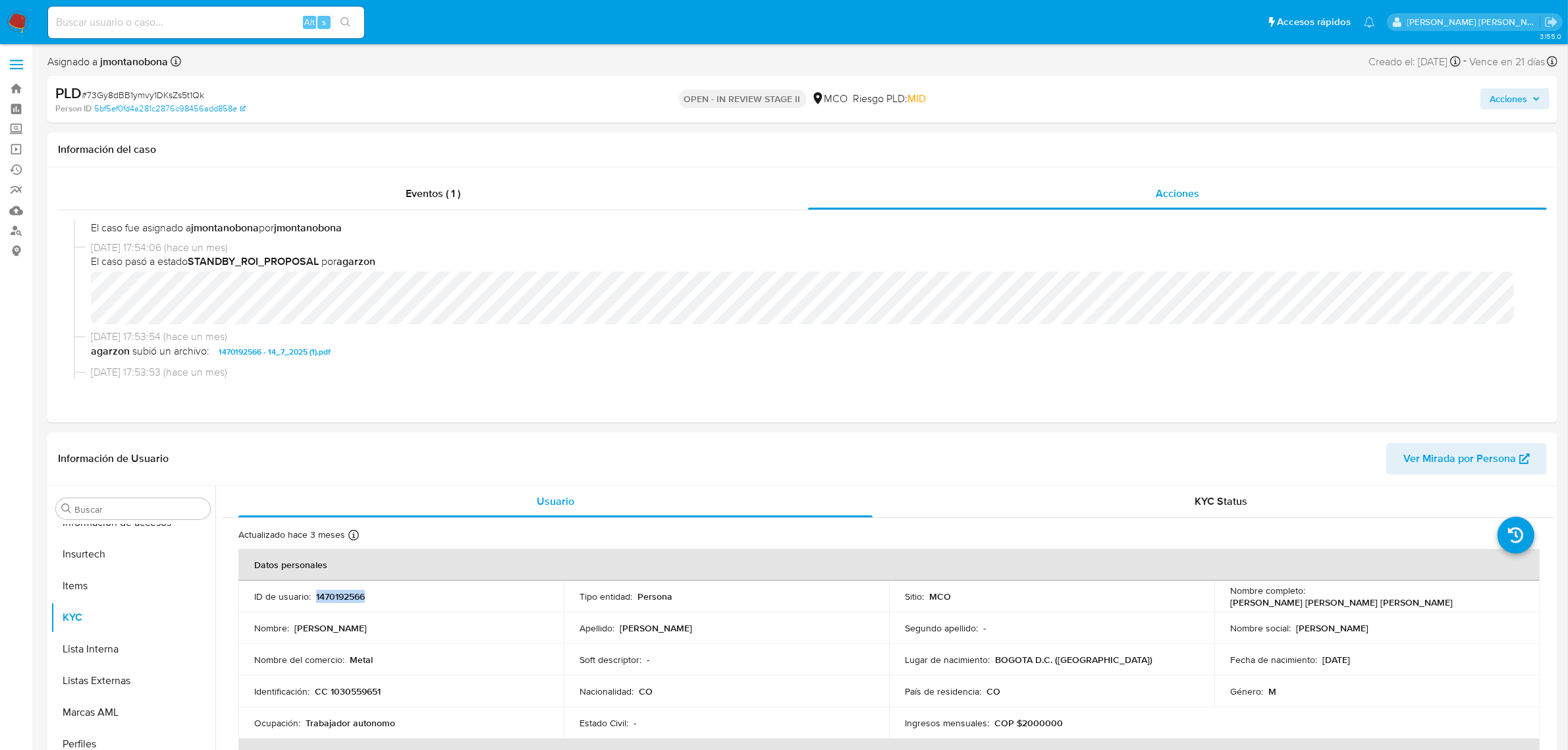
click at [1538, 103] on span "Acciones" at bounding box center [1515, 98] width 51 height 19
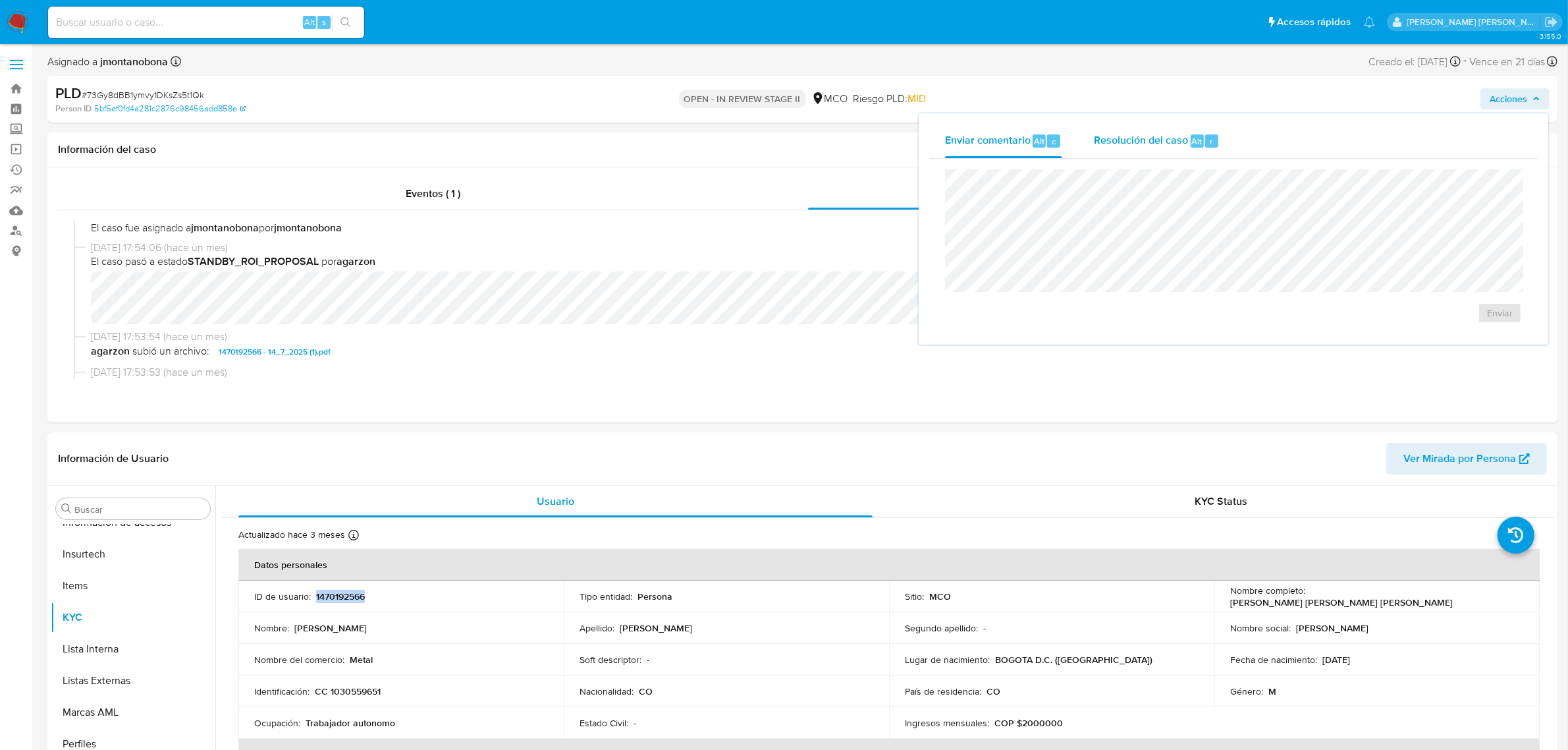
click at [1154, 145] on span "Resolución del caso" at bounding box center [1140, 140] width 94 height 15
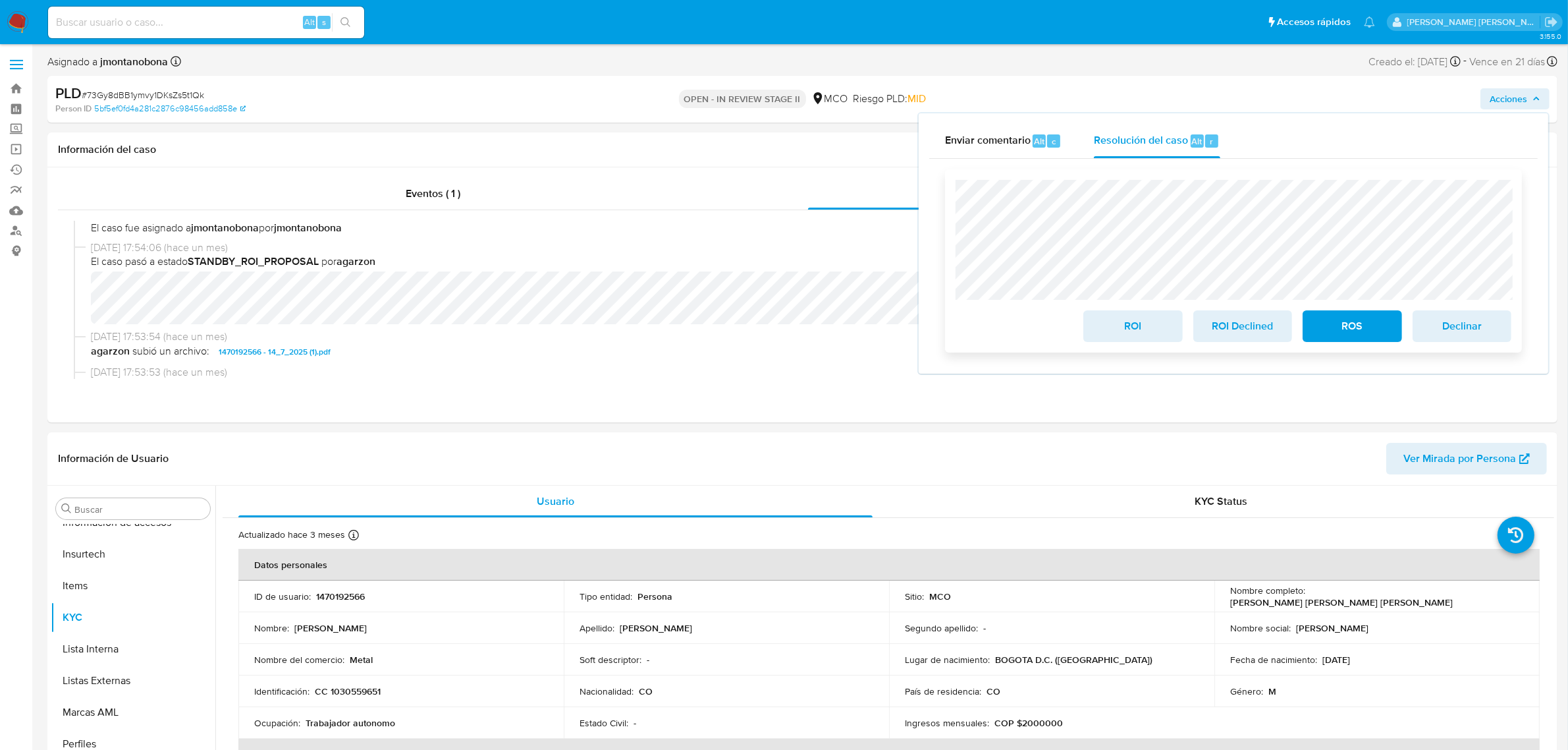
click at [1238, 325] on span "ROI Declined" at bounding box center [1243, 326] width 65 height 29
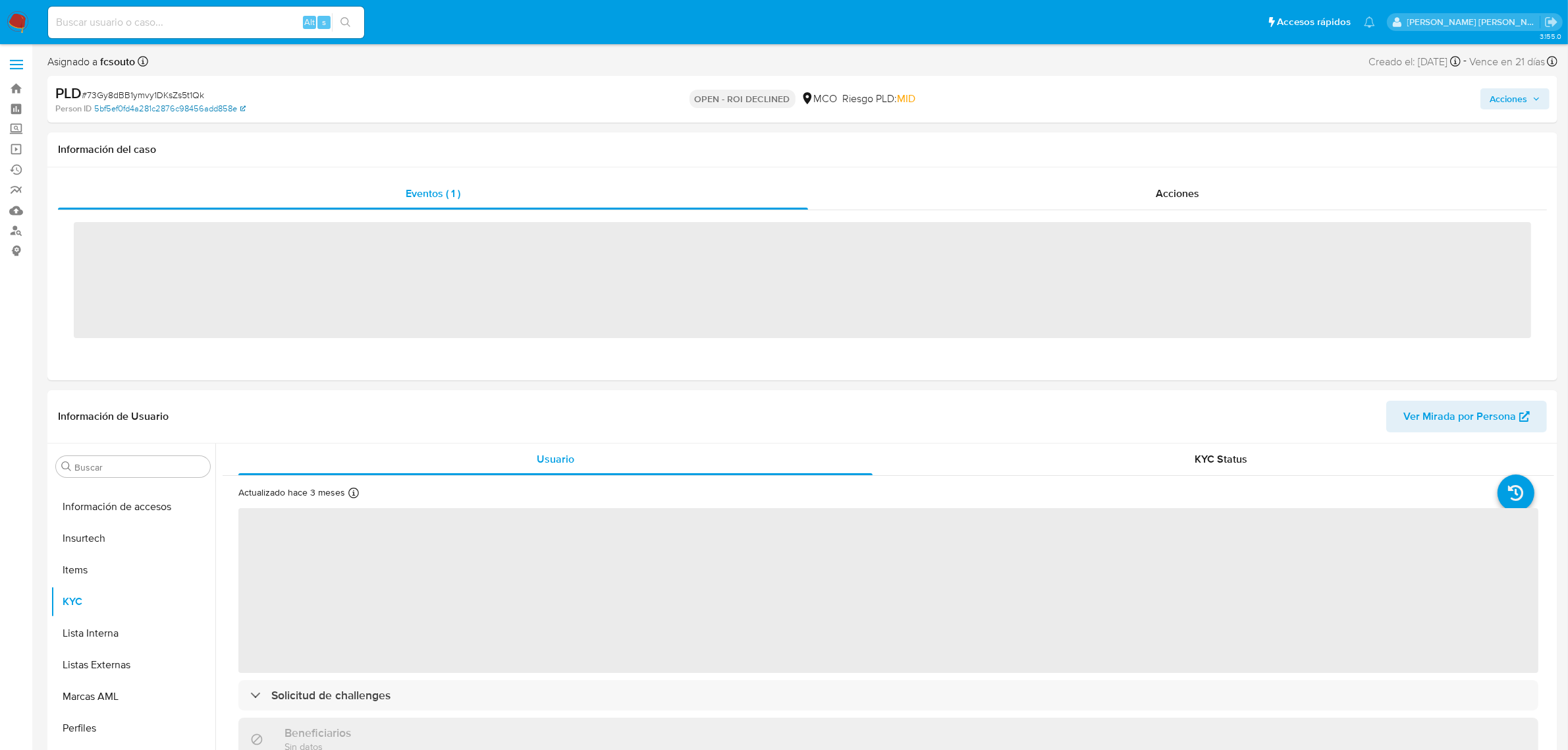
scroll to position [555, 0]
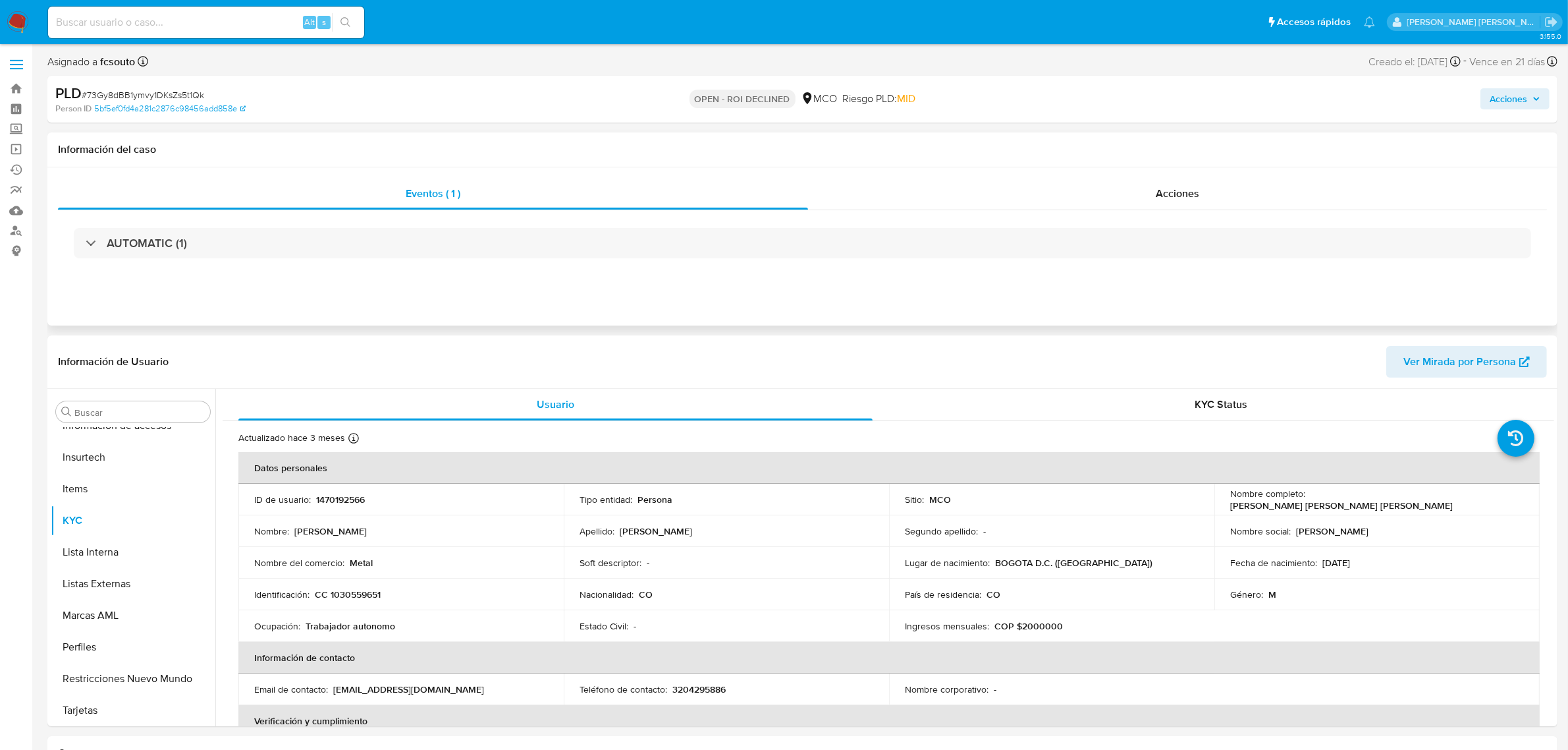
select select "10"
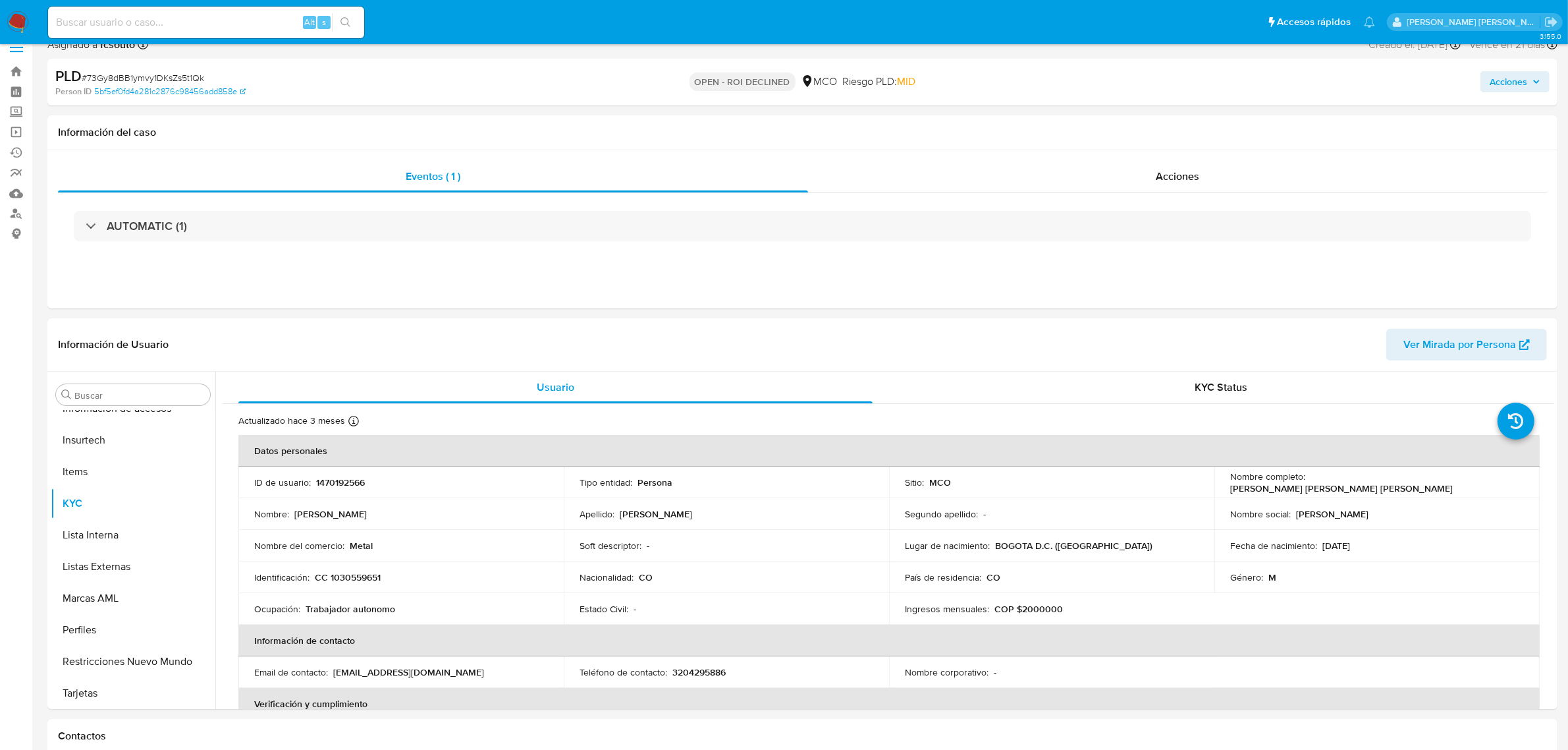
scroll to position [0, 0]
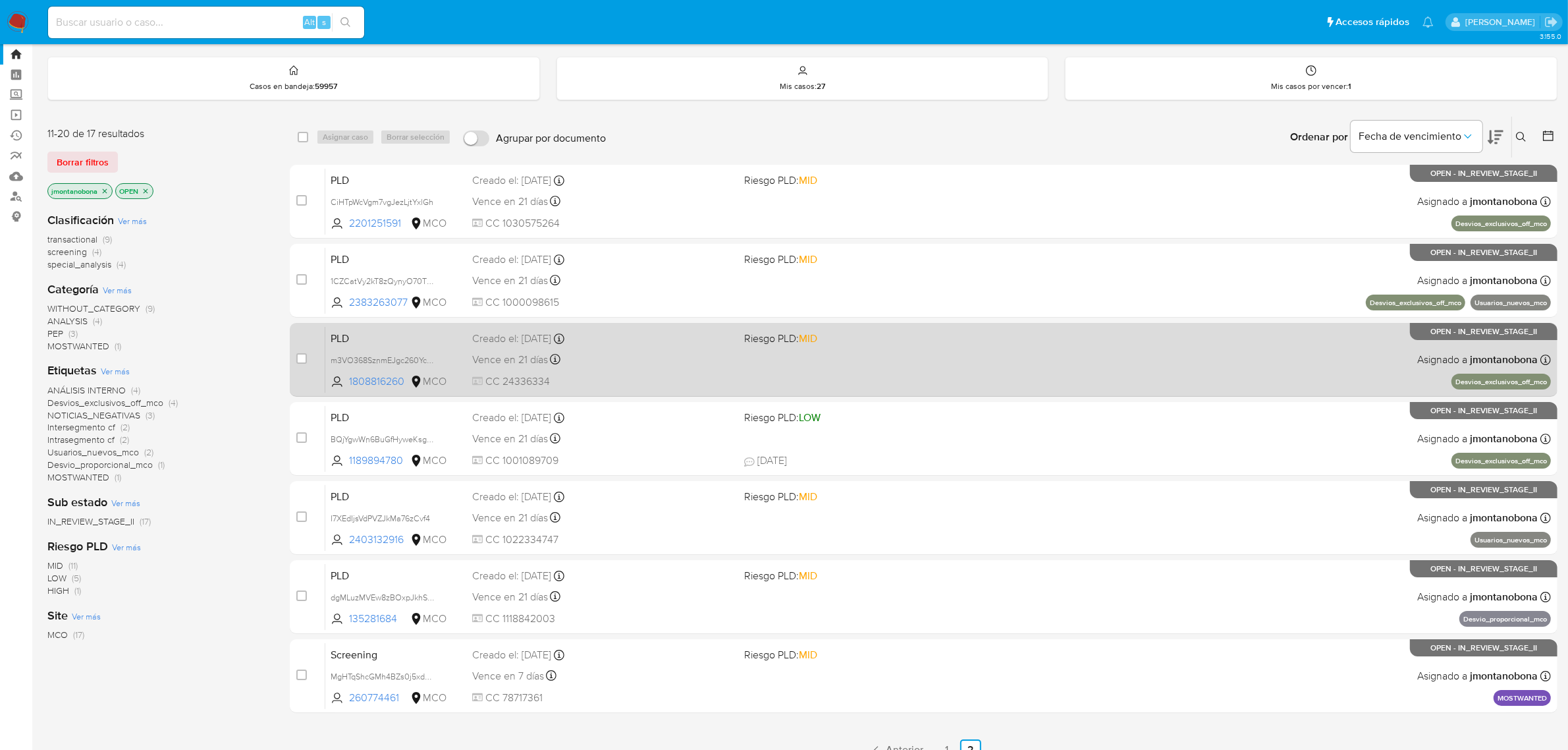
scroll to position [52, 0]
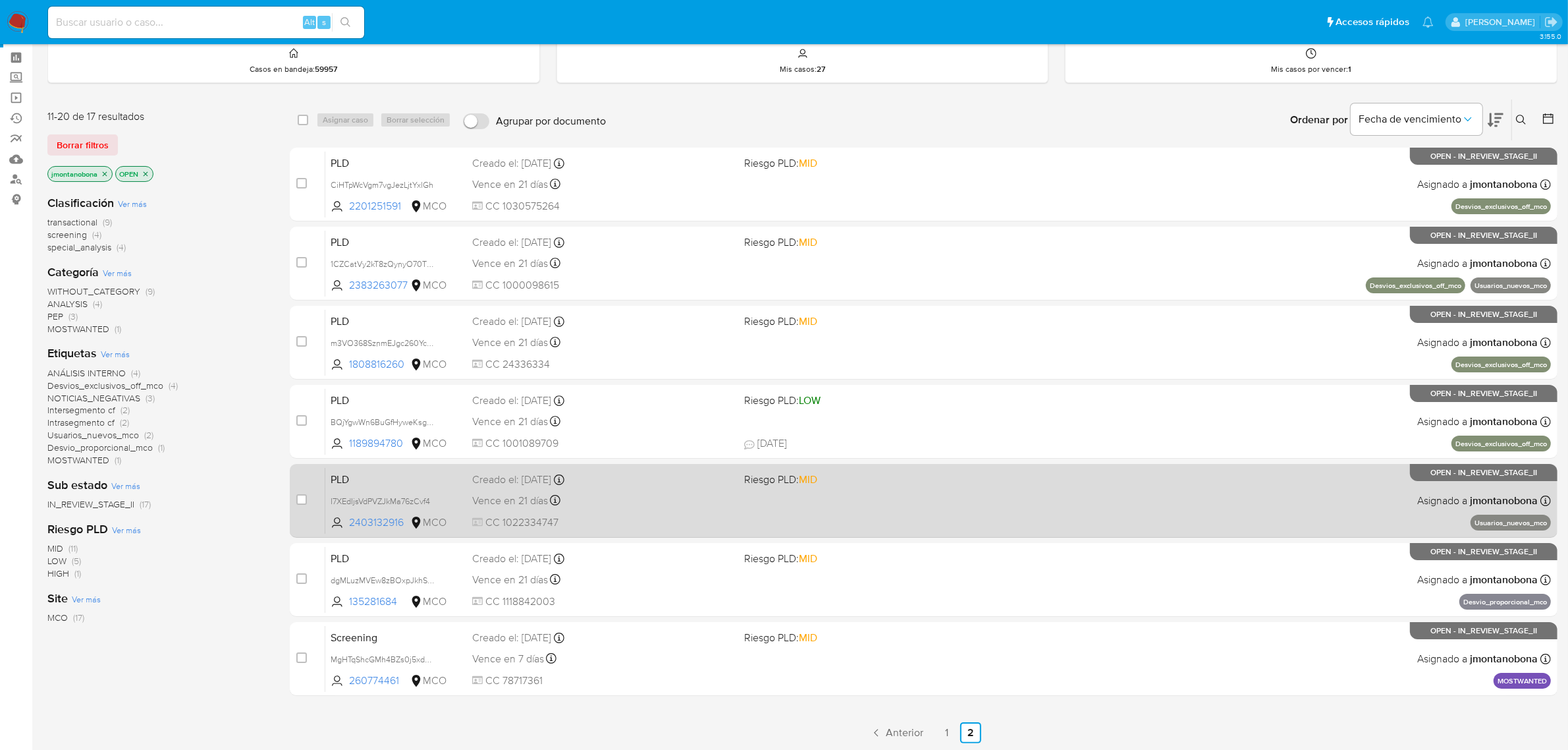
click at [445, 483] on span "PLD" at bounding box center [396, 478] width 131 height 17
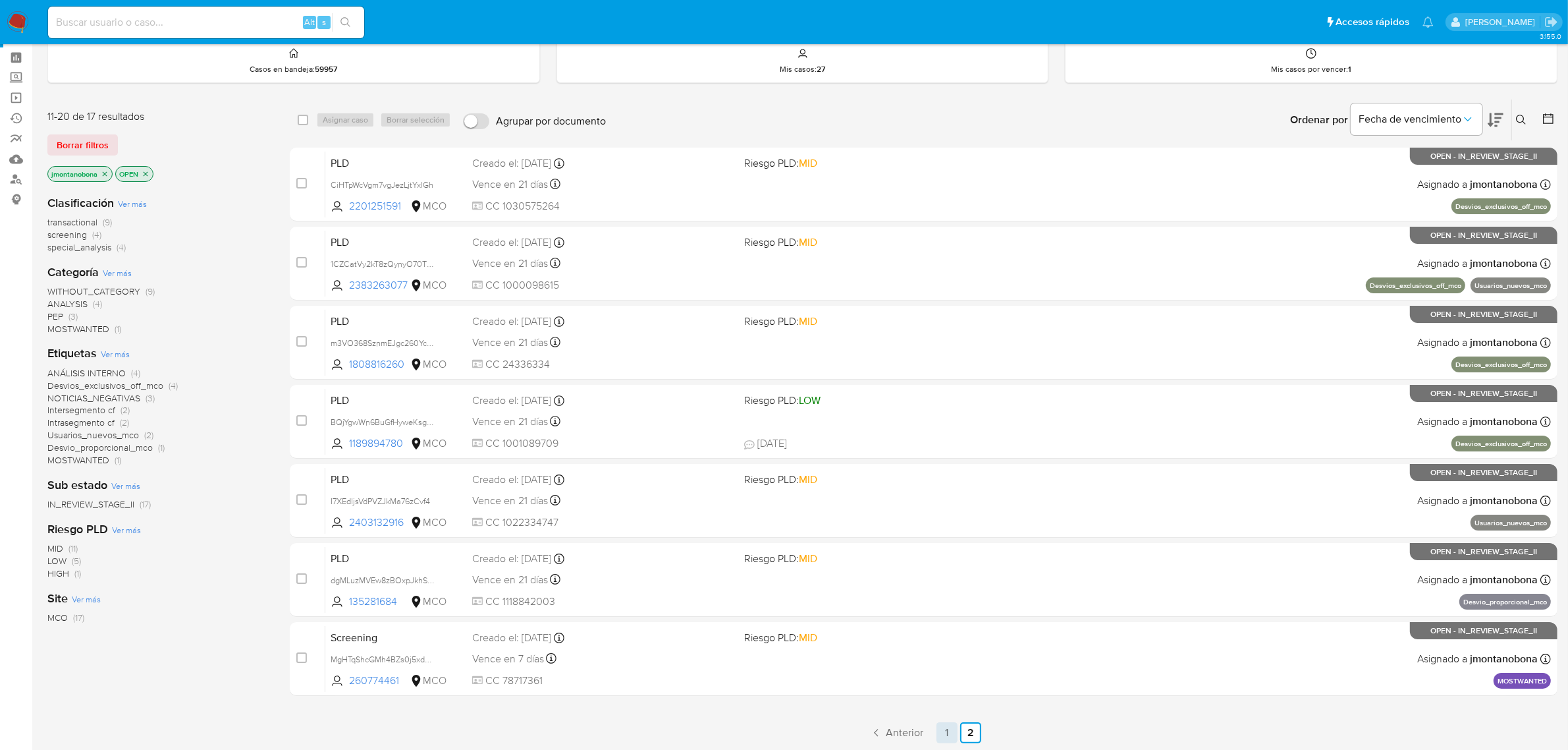
click at [950, 728] on link "1" at bounding box center [947, 732] width 21 height 21
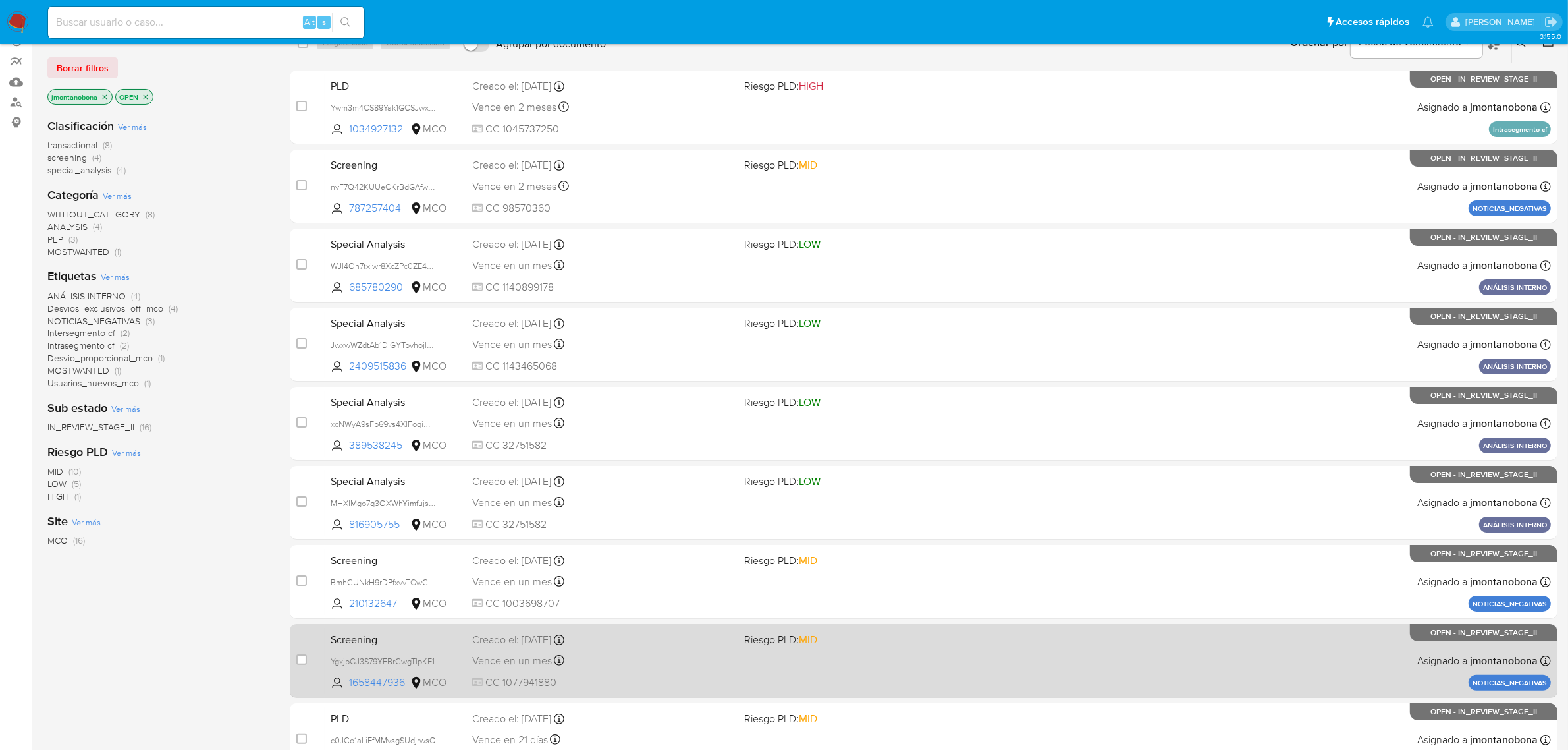
scroll to position [288, 0]
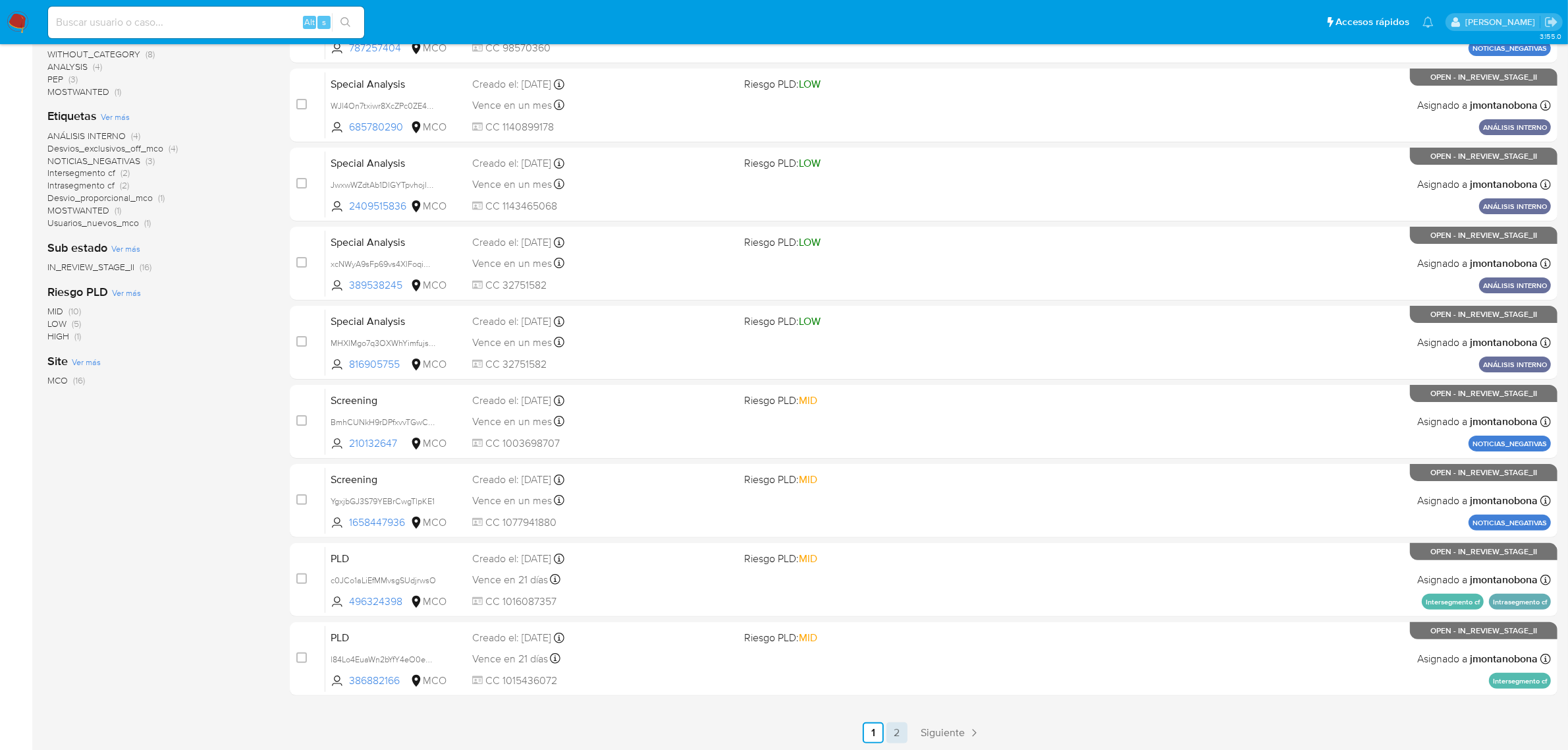
click at [897, 728] on link "2" at bounding box center [897, 732] width 21 height 21
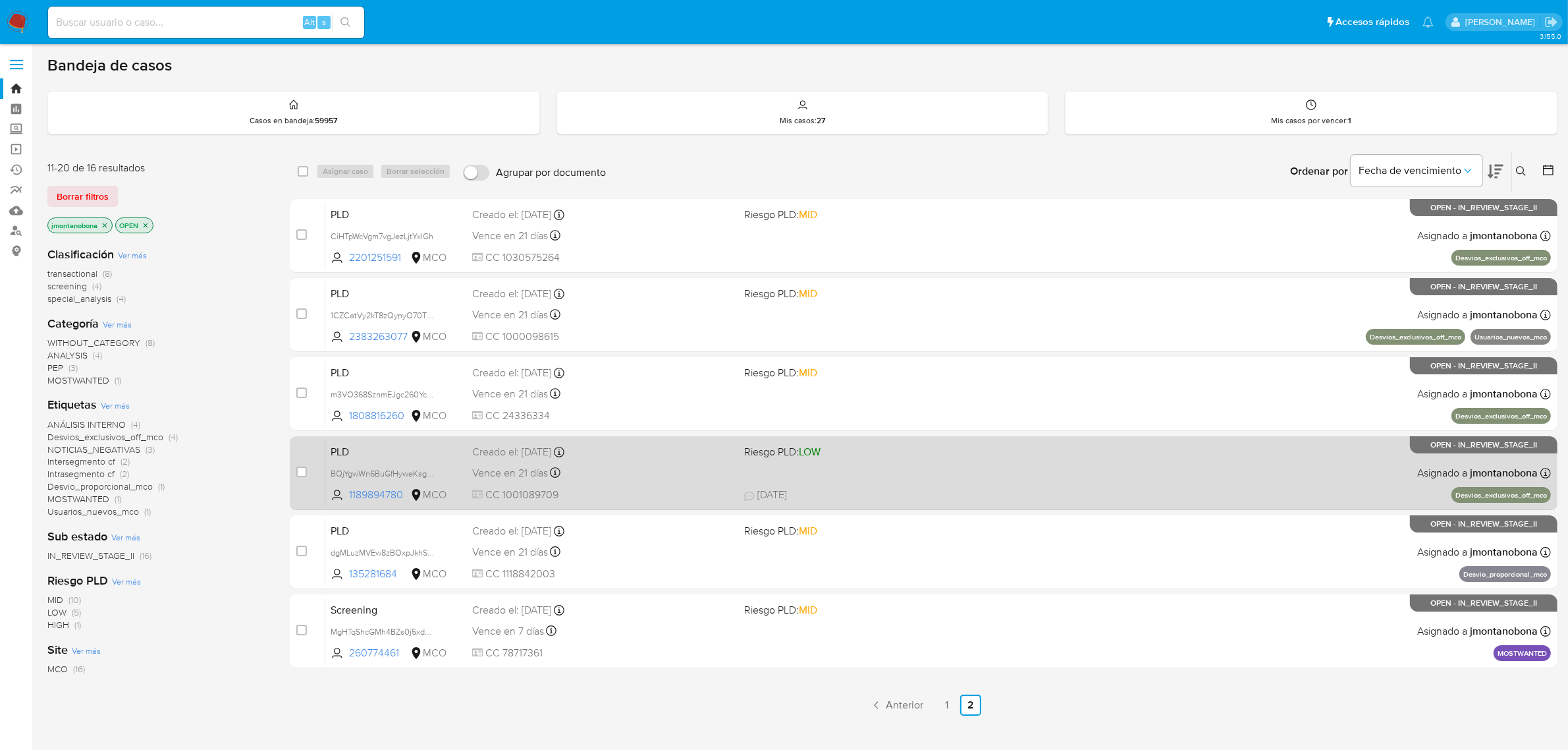
click at [619, 478] on div "Vence en 21 días Vence el 10/09/2025 05:04:29" at bounding box center [603, 472] width 262 height 18
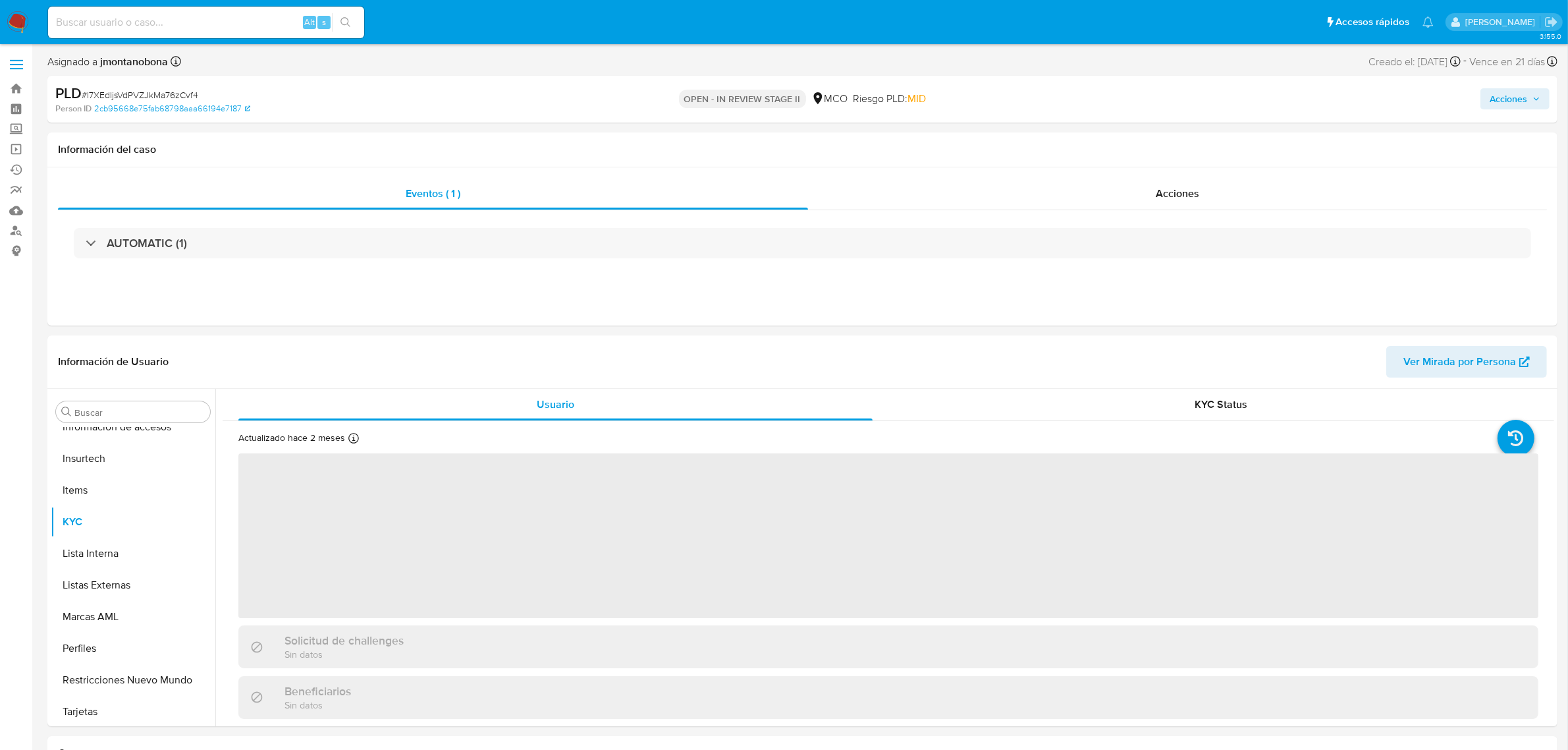
scroll to position [555, 0]
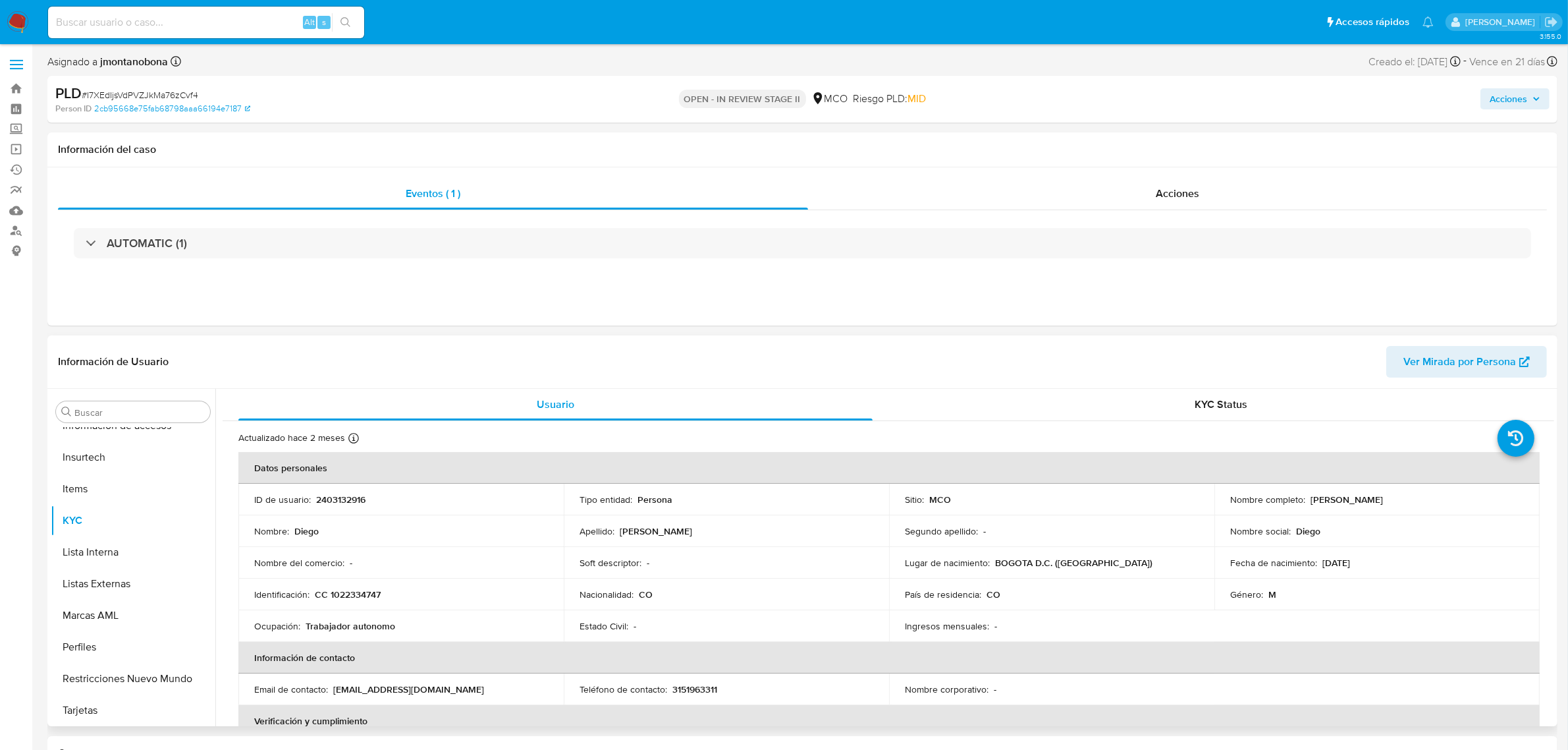
select select "10"
click at [1148, 202] on div "Acciones" at bounding box center [1177, 193] width 739 height 31
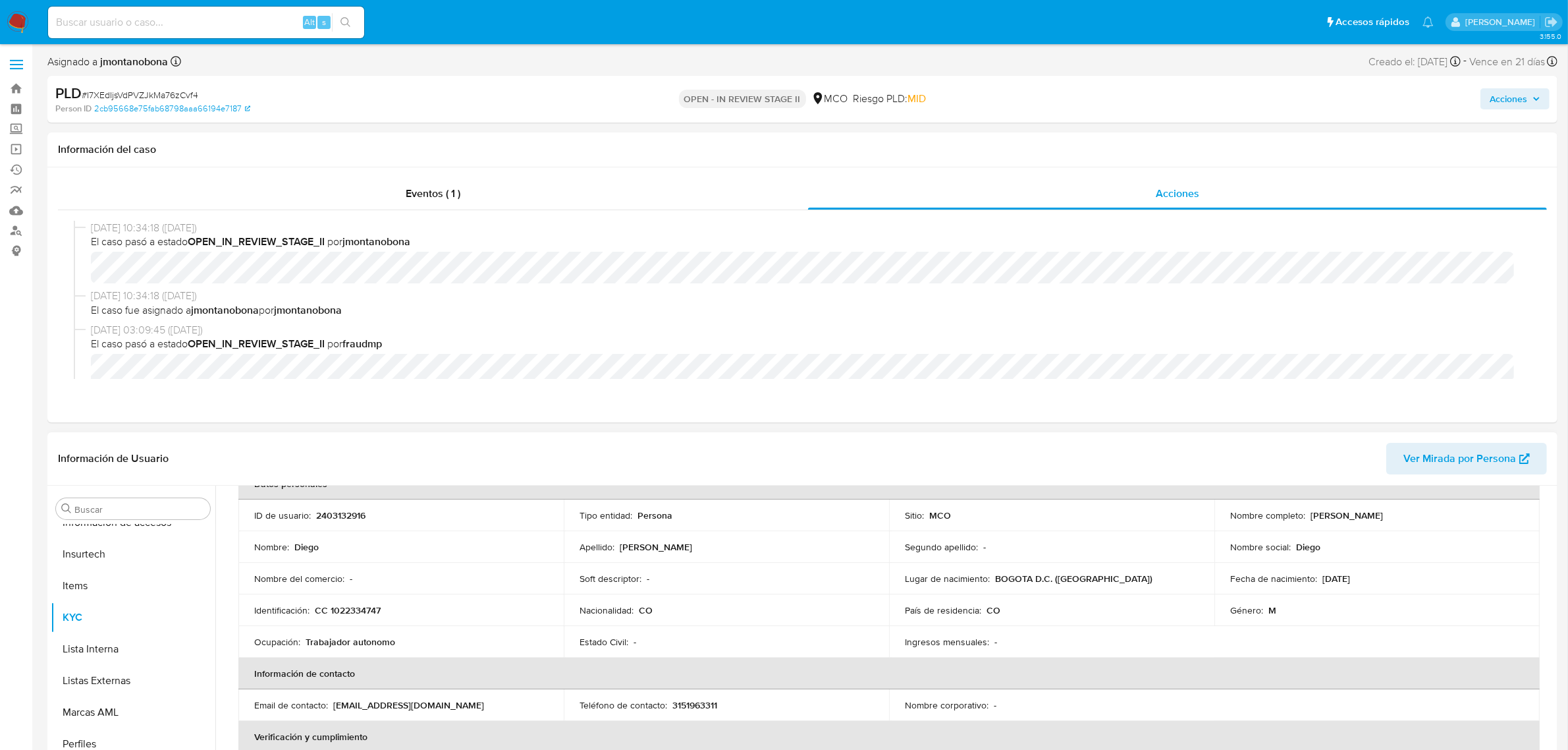
scroll to position [82, 0]
drag, startPoint x: 213, startPoint y: 96, endPoint x: 87, endPoint y: 98, distance: 126.0
click at [87, 98] on div "PLD # I7XEdIjsVdPVZJkMa76zCvf4" at bounding box center [302, 94] width 493 height 19
copy span "I7XEdIjsVdPVZJkMa76zCvf4"
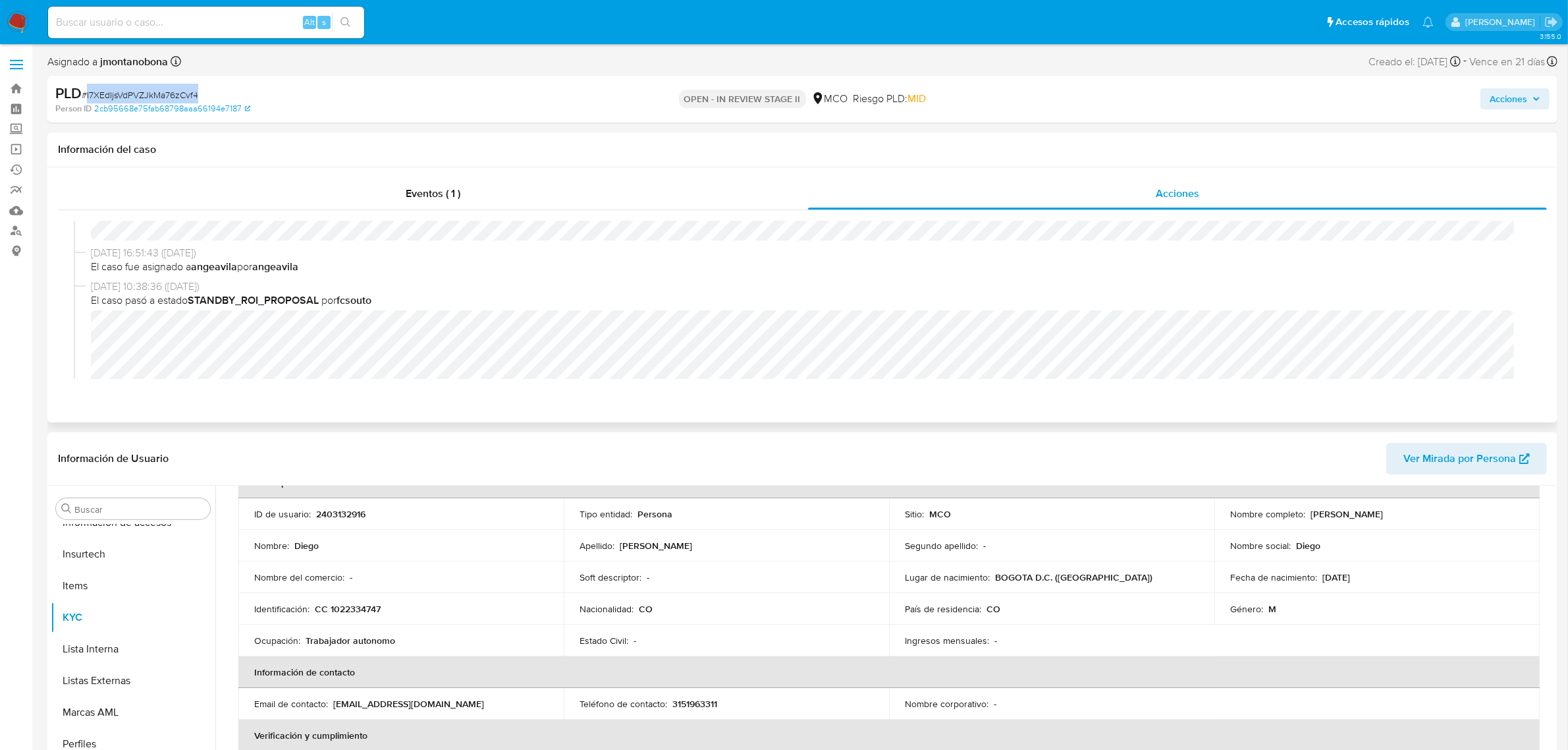
scroll to position [329, 0]
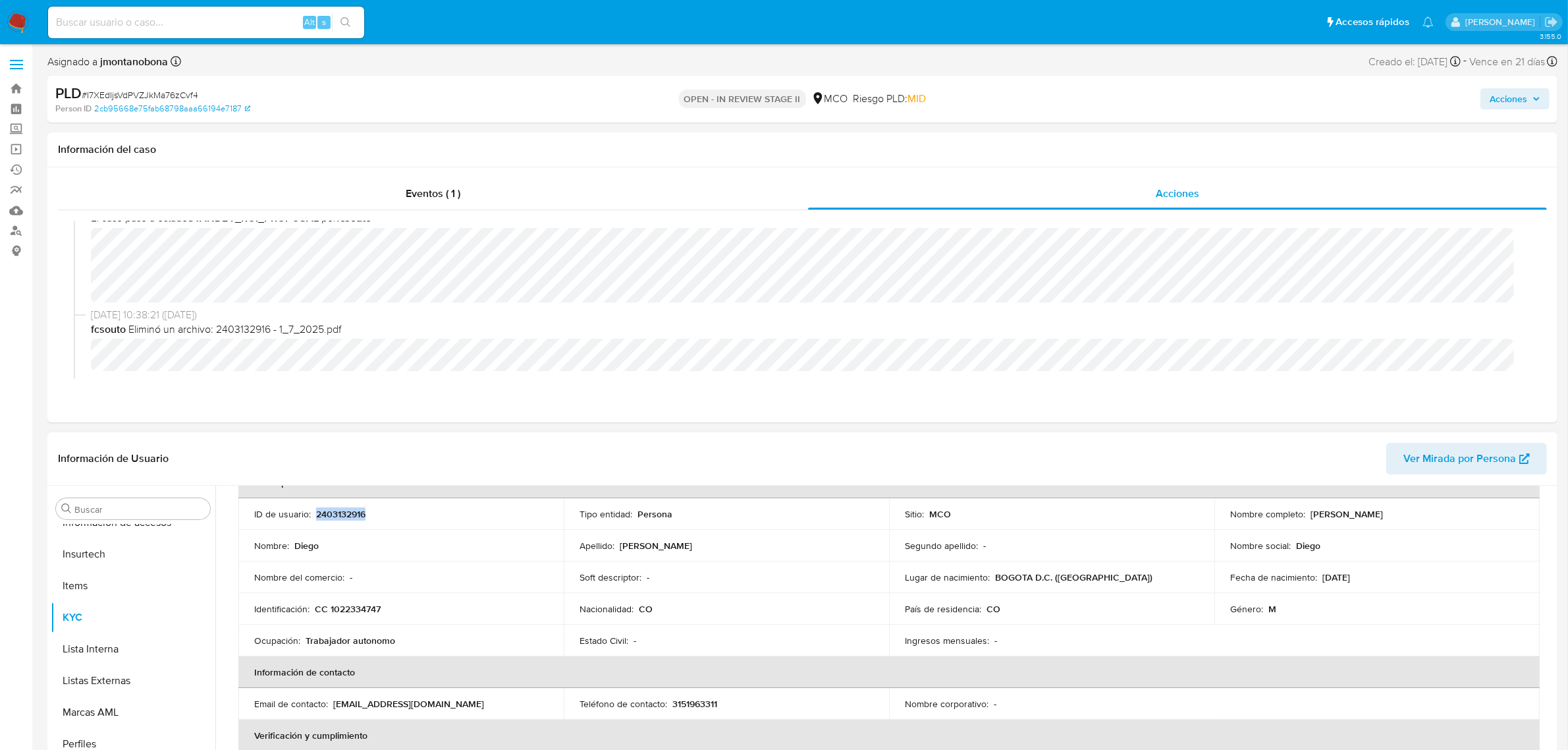
drag, startPoint x: 356, startPoint y: 516, endPoint x: 315, endPoint y: 517, distance: 41.0
click at [315, 517] on div "ID de usuario : 2403132916" at bounding box center [401, 513] width 294 height 12
copy p "2403132916"
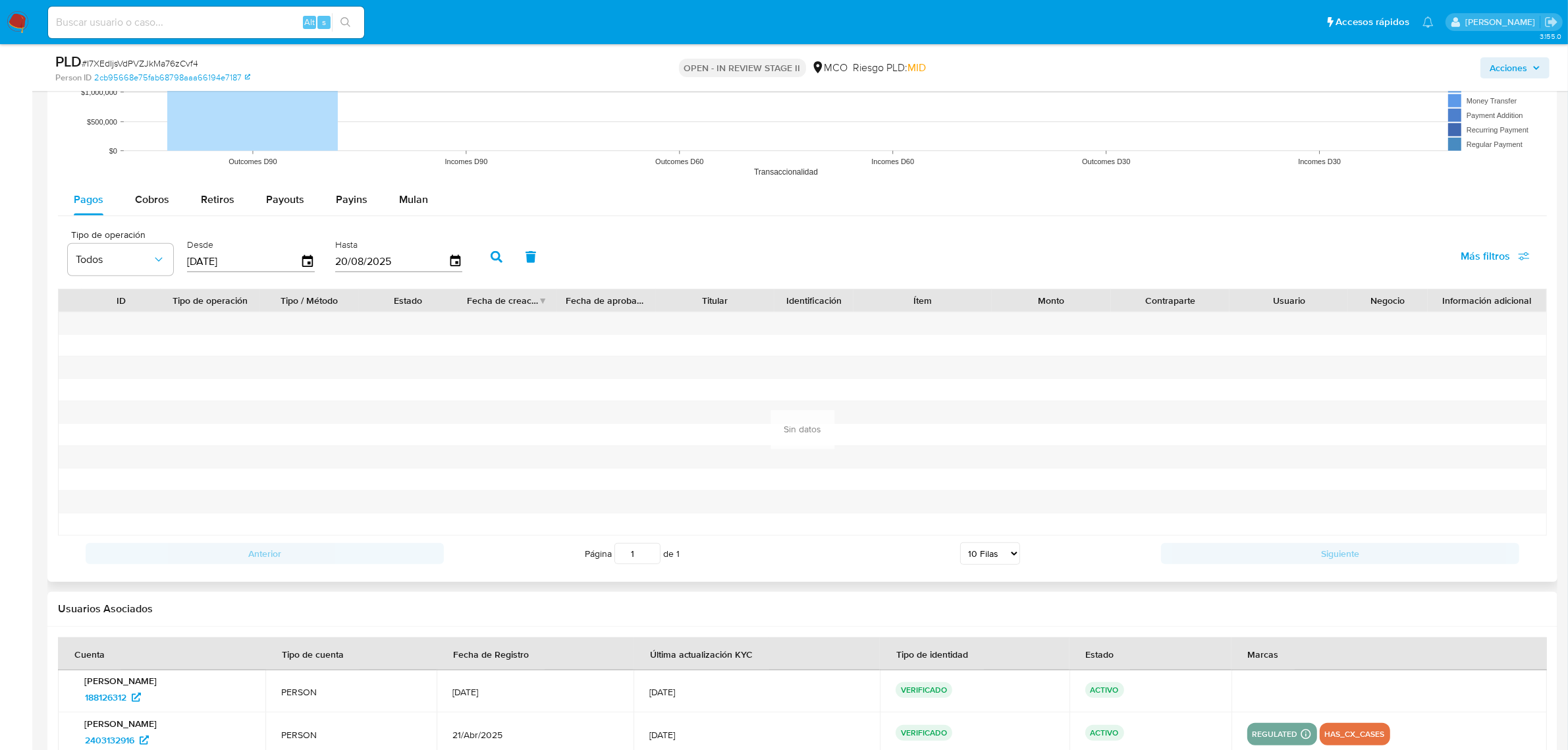
scroll to position [1482, 0]
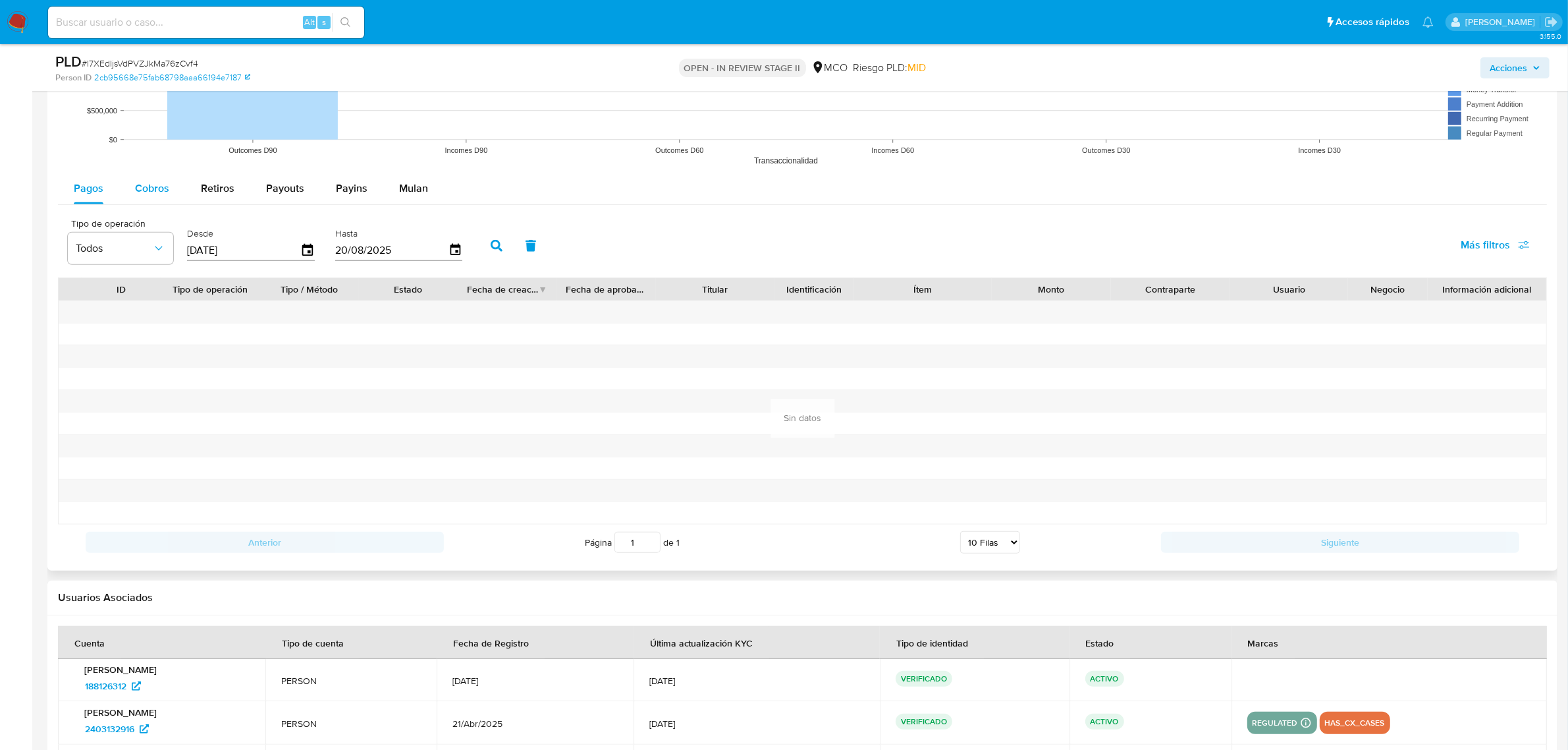
click at [166, 191] on span "Cobros" at bounding box center [152, 188] width 34 height 15
select select "10"
click at [199, 190] on button "Retiros" at bounding box center [217, 188] width 65 height 31
select select "10"
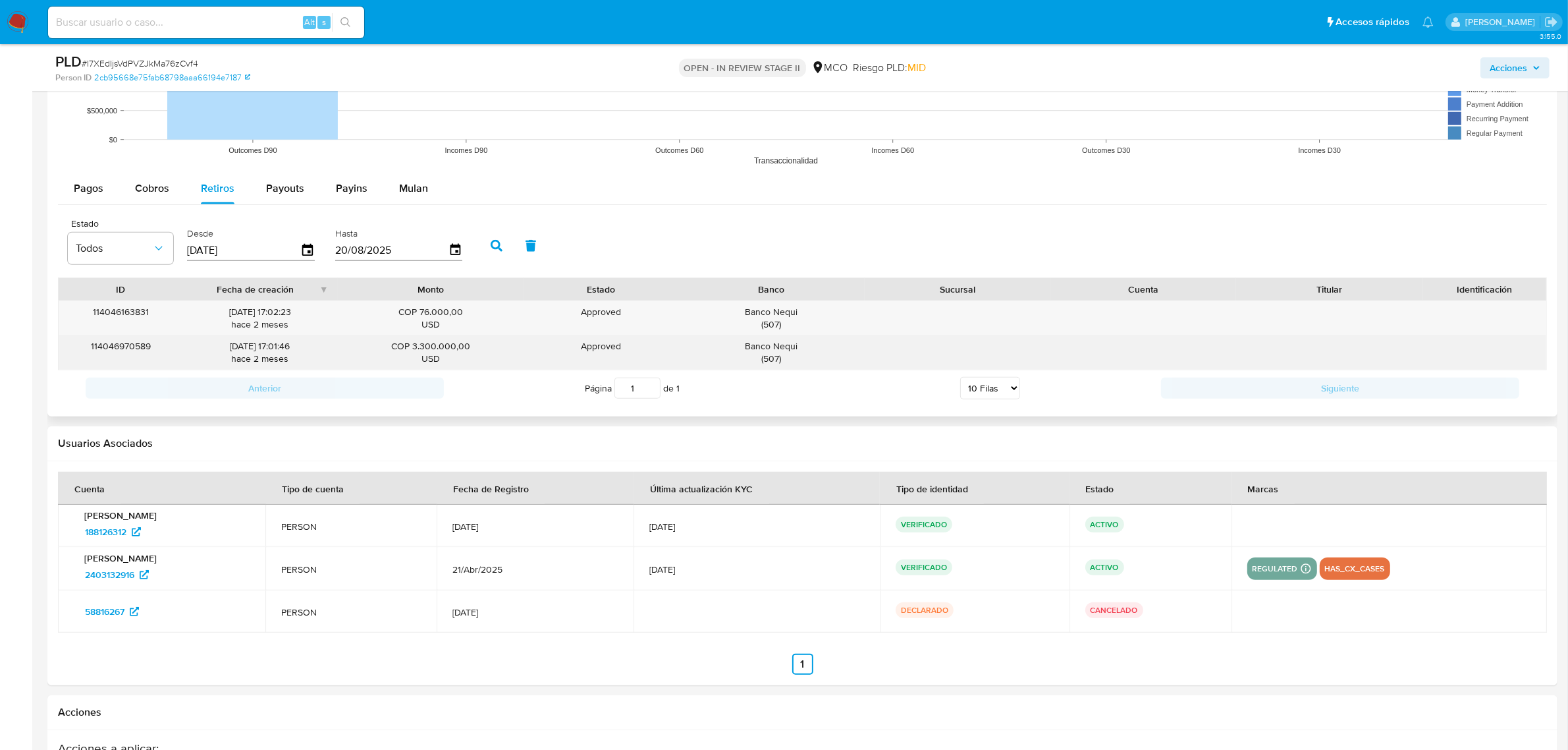
type button "2"
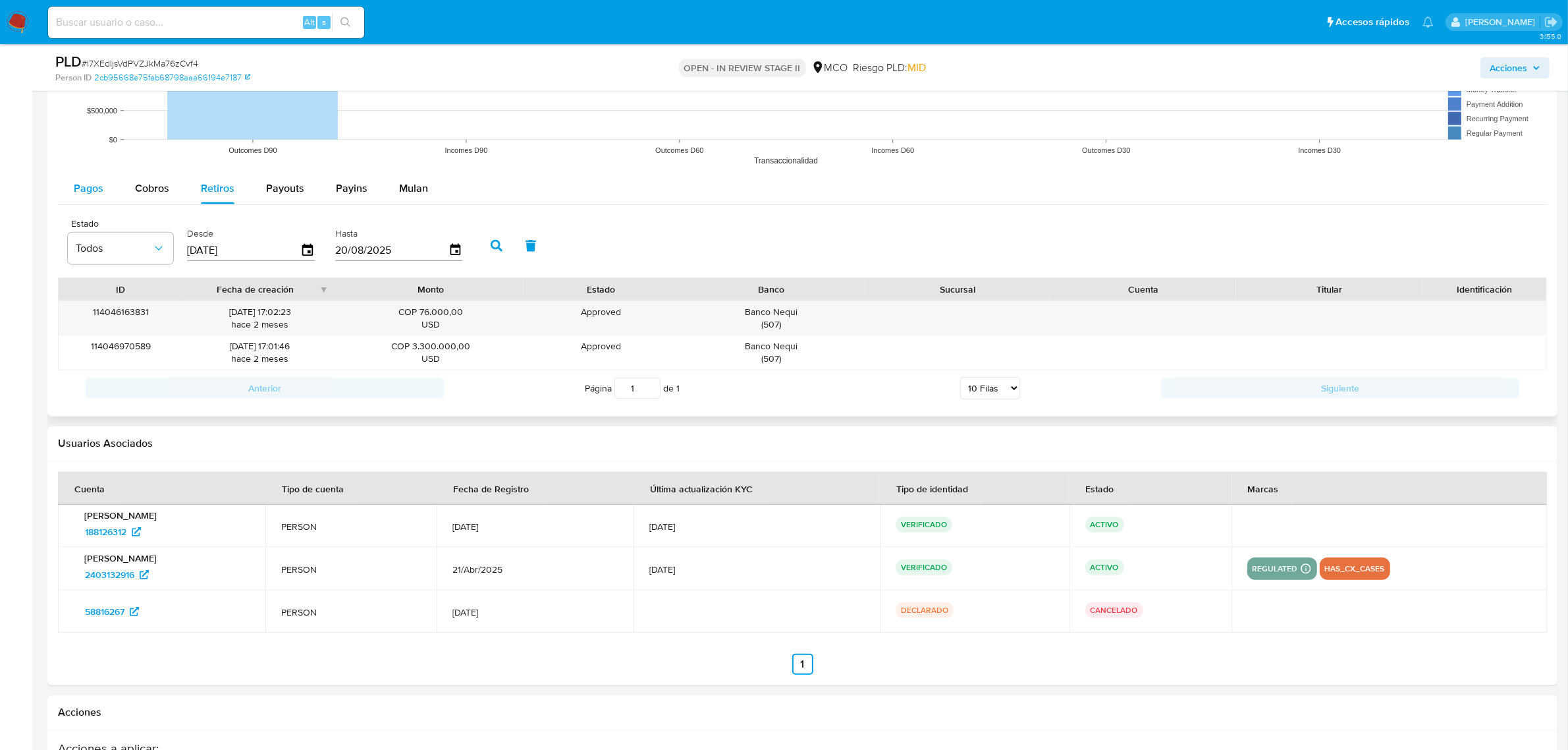
click at [86, 178] on div "Pagos" at bounding box center [88, 188] width 30 height 31
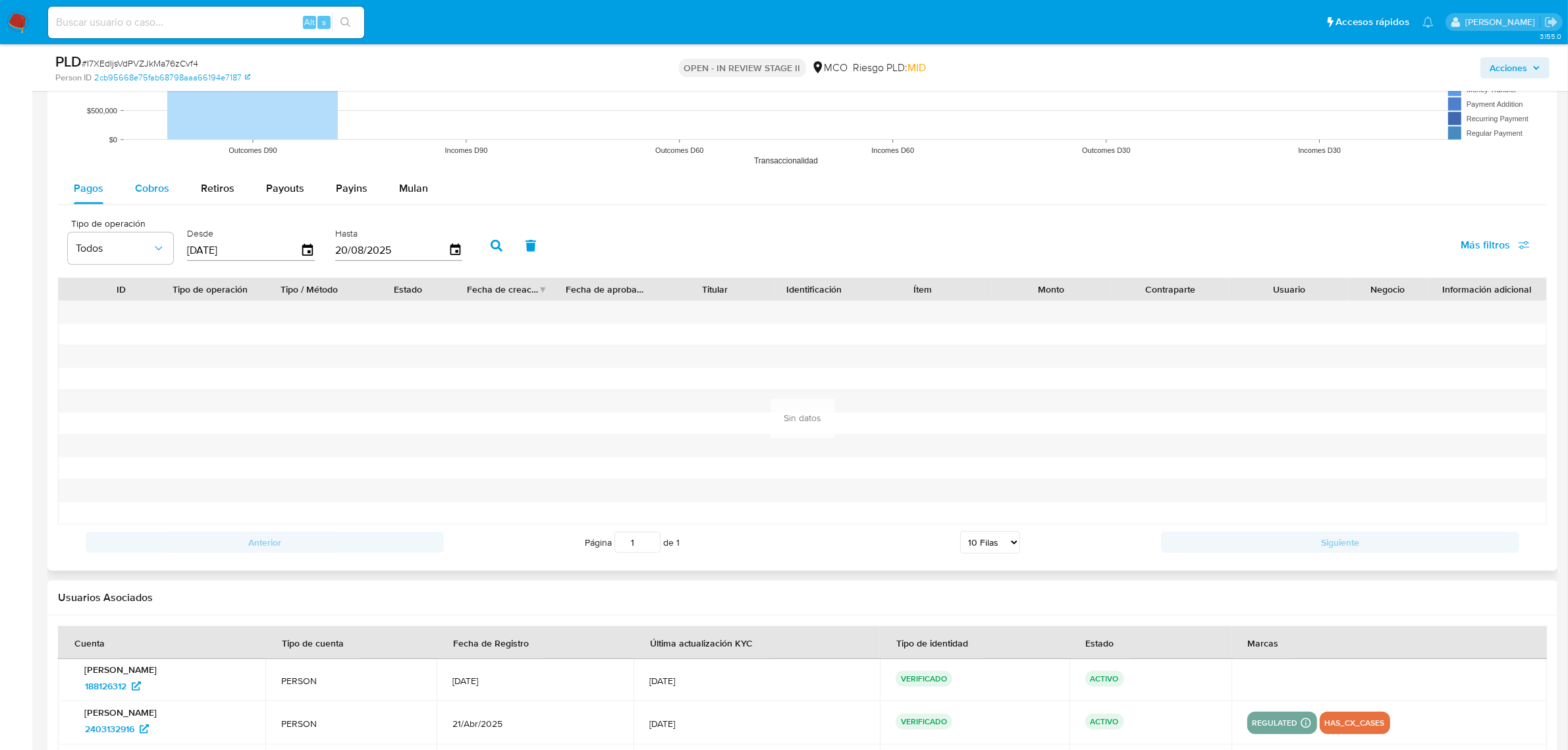
click at [163, 182] on span "Cobros" at bounding box center [152, 188] width 34 height 15
click at [494, 245] on icon "button" at bounding box center [496, 245] width 12 height 12
click at [307, 250] on icon "button" at bounding box center [307, 250] width 23 height 23
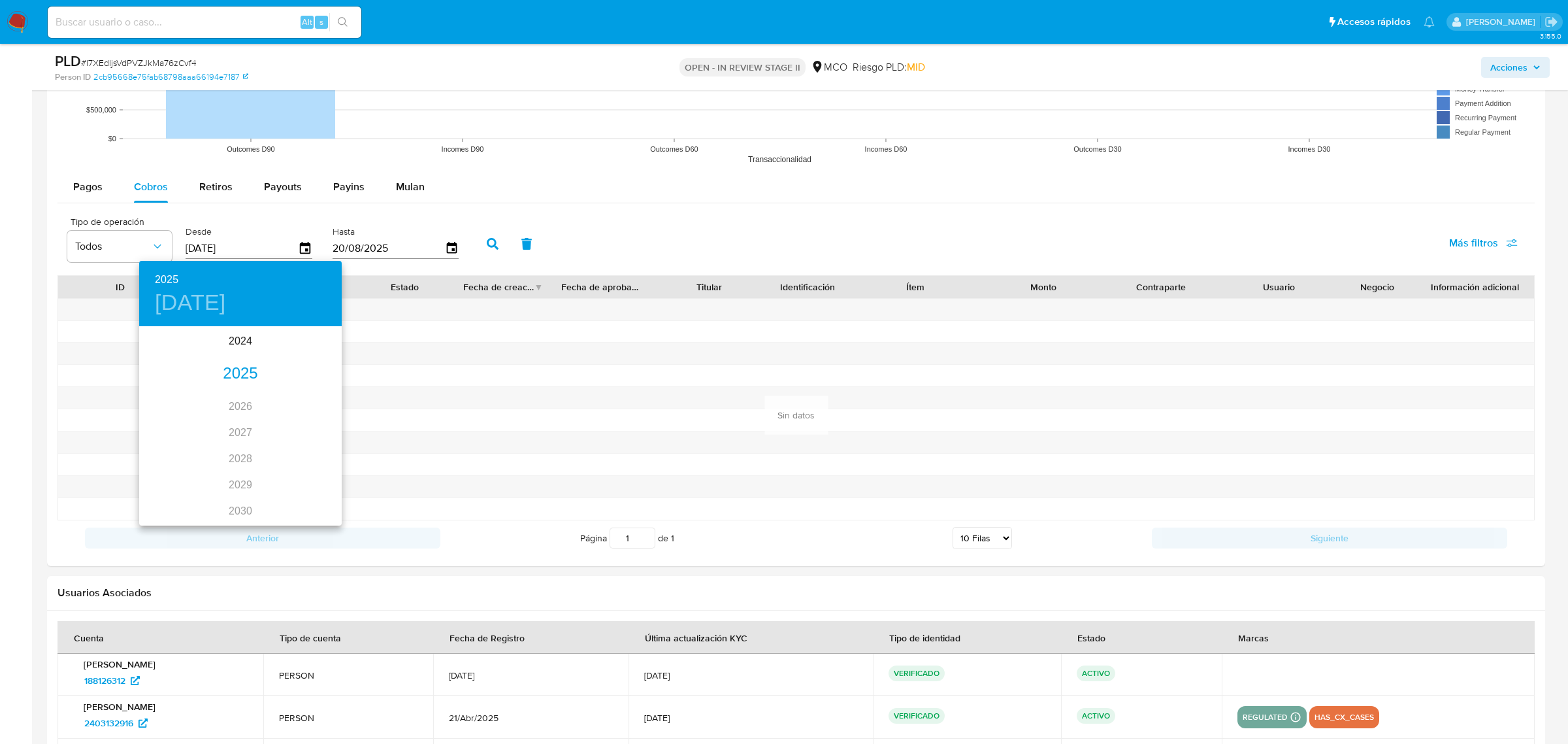
click at [236, 369] on div "2025" at bounding box center [240, 373] width 203 height 26
click at [239, 402] on div "may." at bounding box center [240, 401] width 67 height 49
click at [239, 397] on p "1" at bounding box center [240, 395] width 6 height 13
type input "01/05/2025"
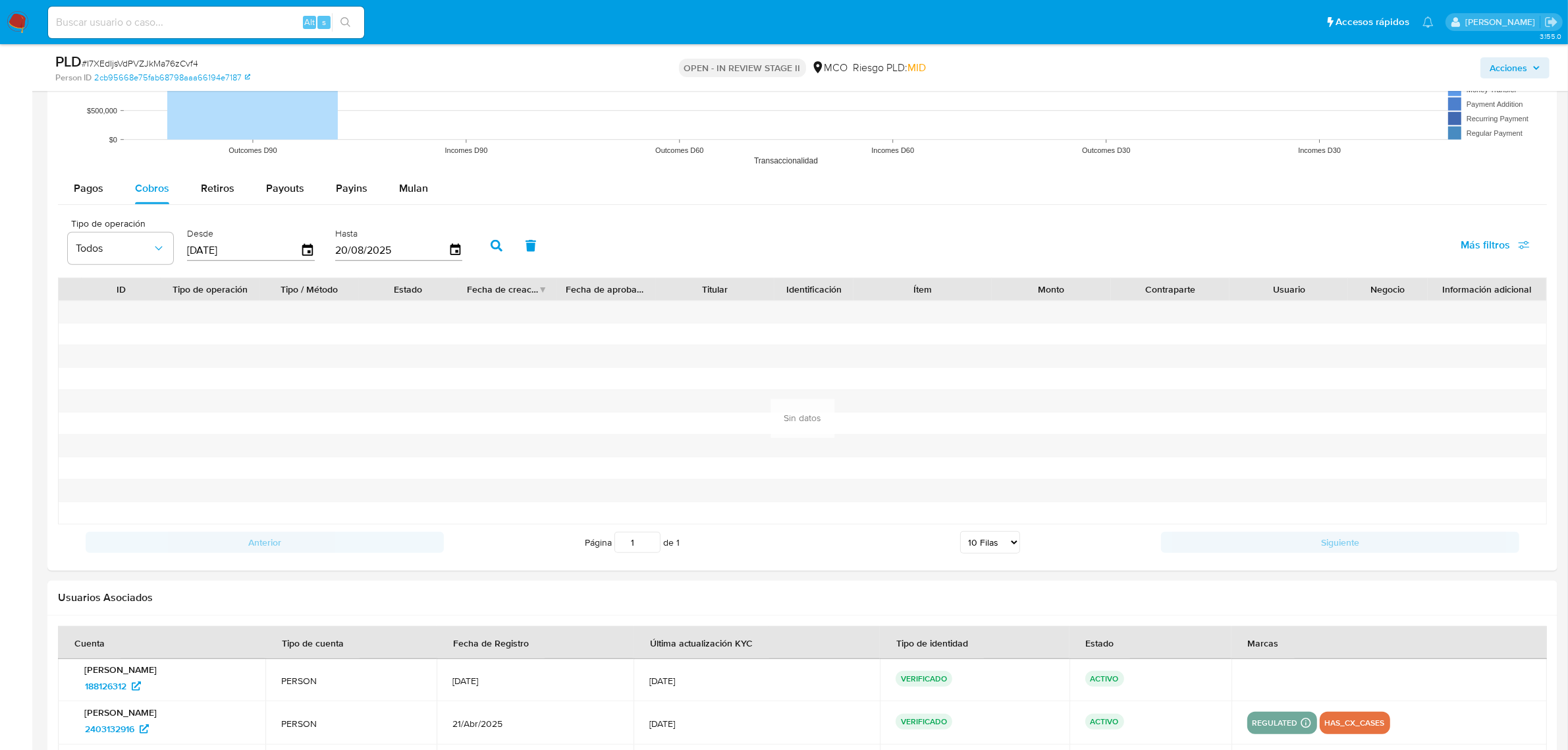
click at [491, 251] on icon "button" at bounding box center [496, 245] width 12 height 12
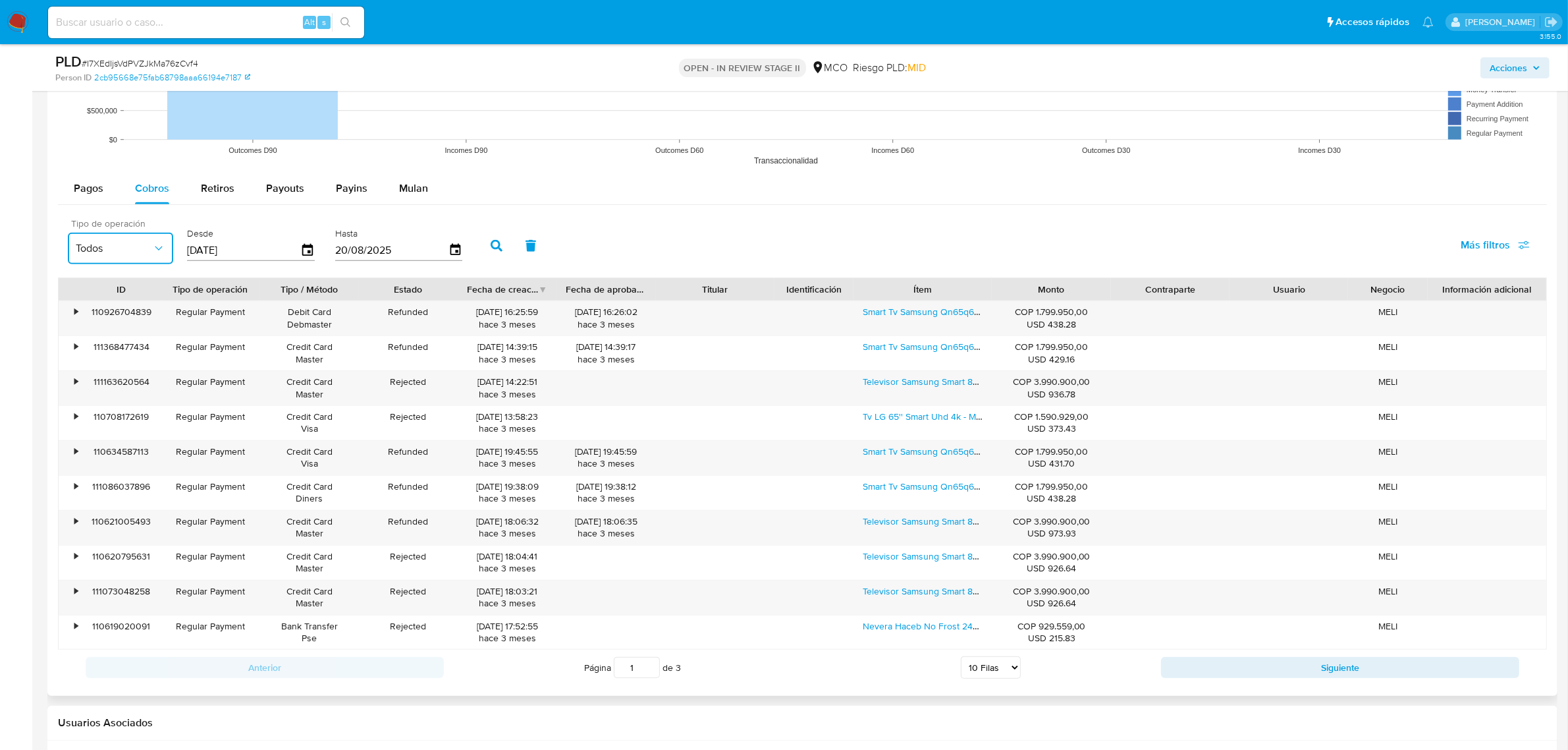
click at [163, 245] on icon "button" at bounding box center [158, 248] width 13 height 13
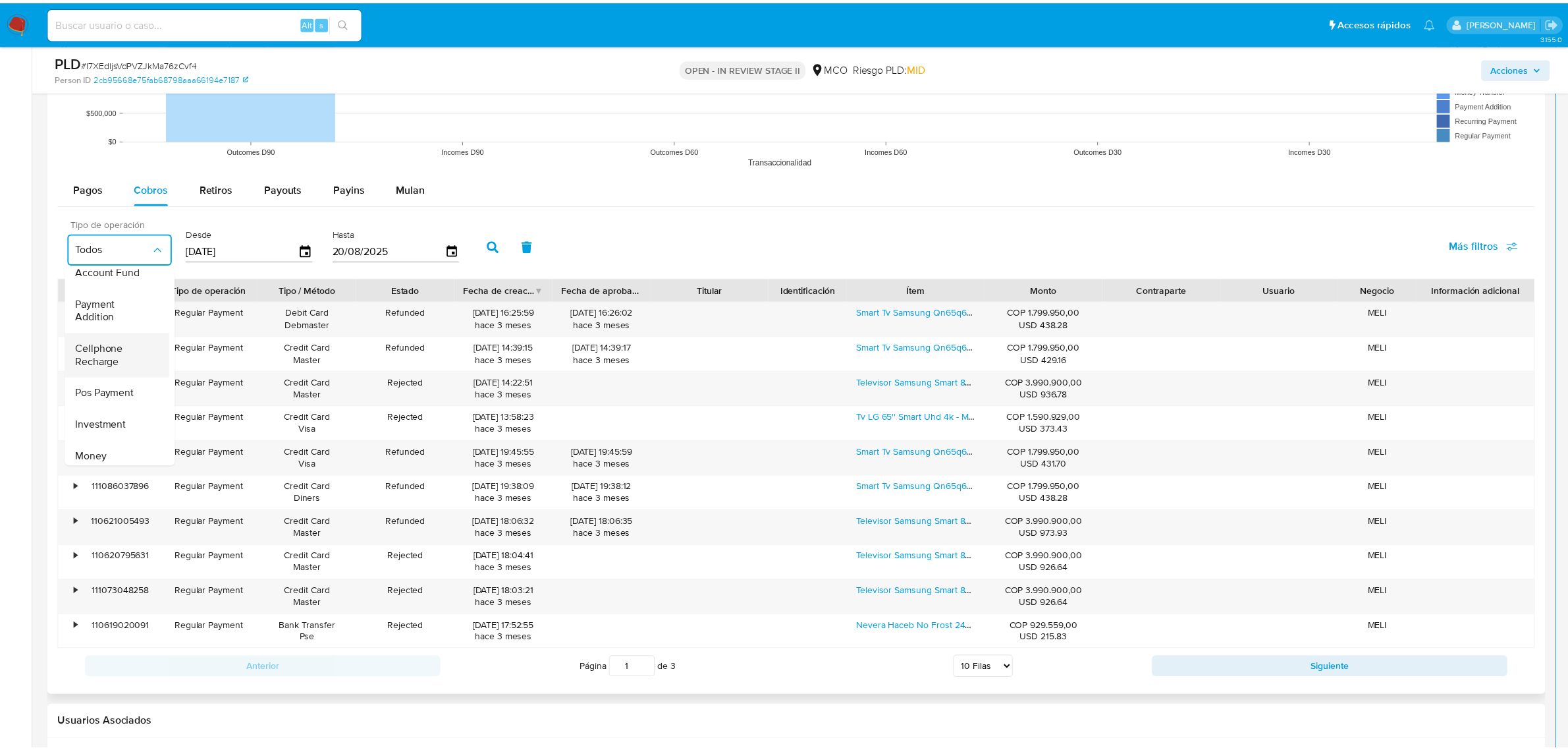
scroll to position [196, 0]
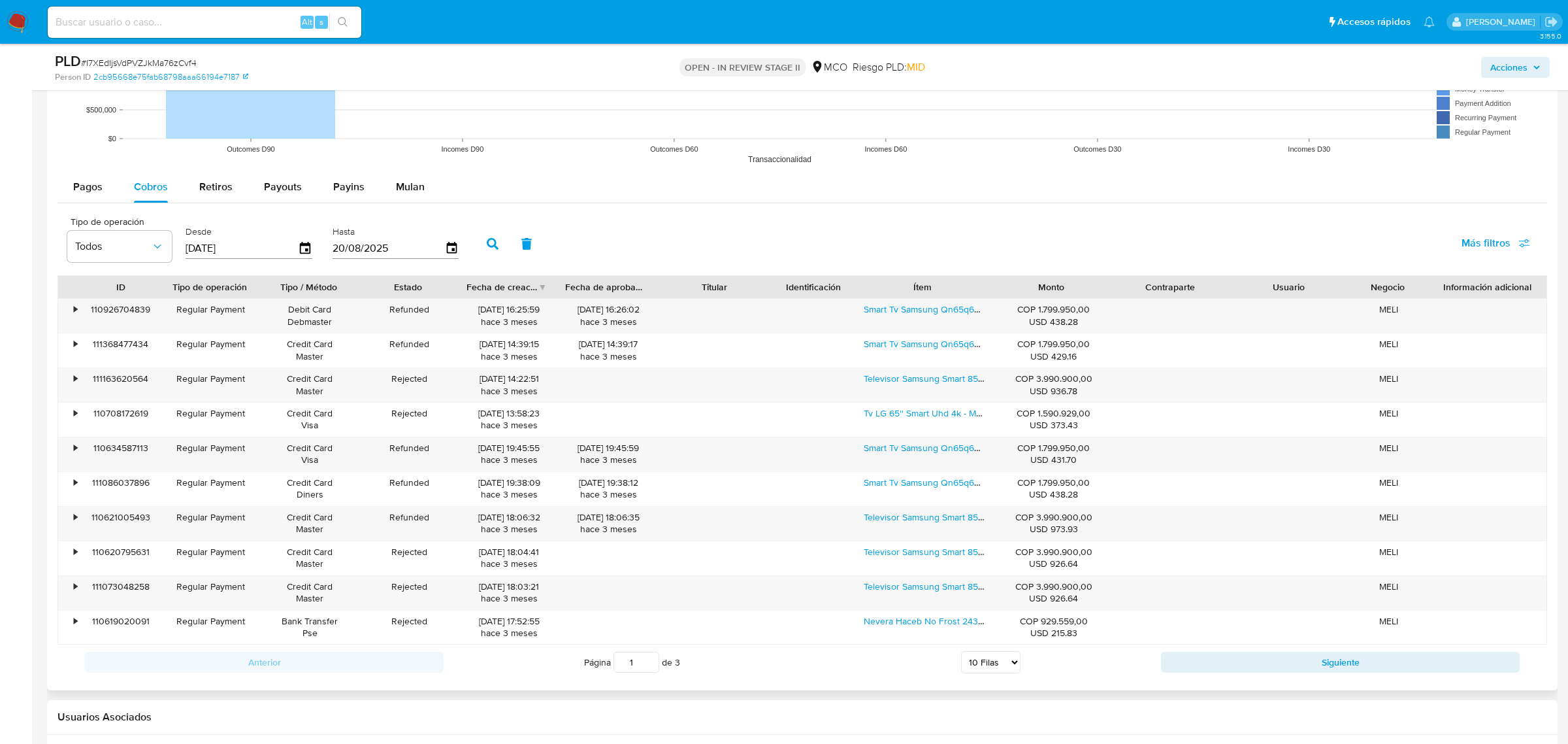
click at [846, 200] on div "Pagos Cobros Retiros Payouts Payins Mulan" at bounding box center [802, 187] width 1490 height 31
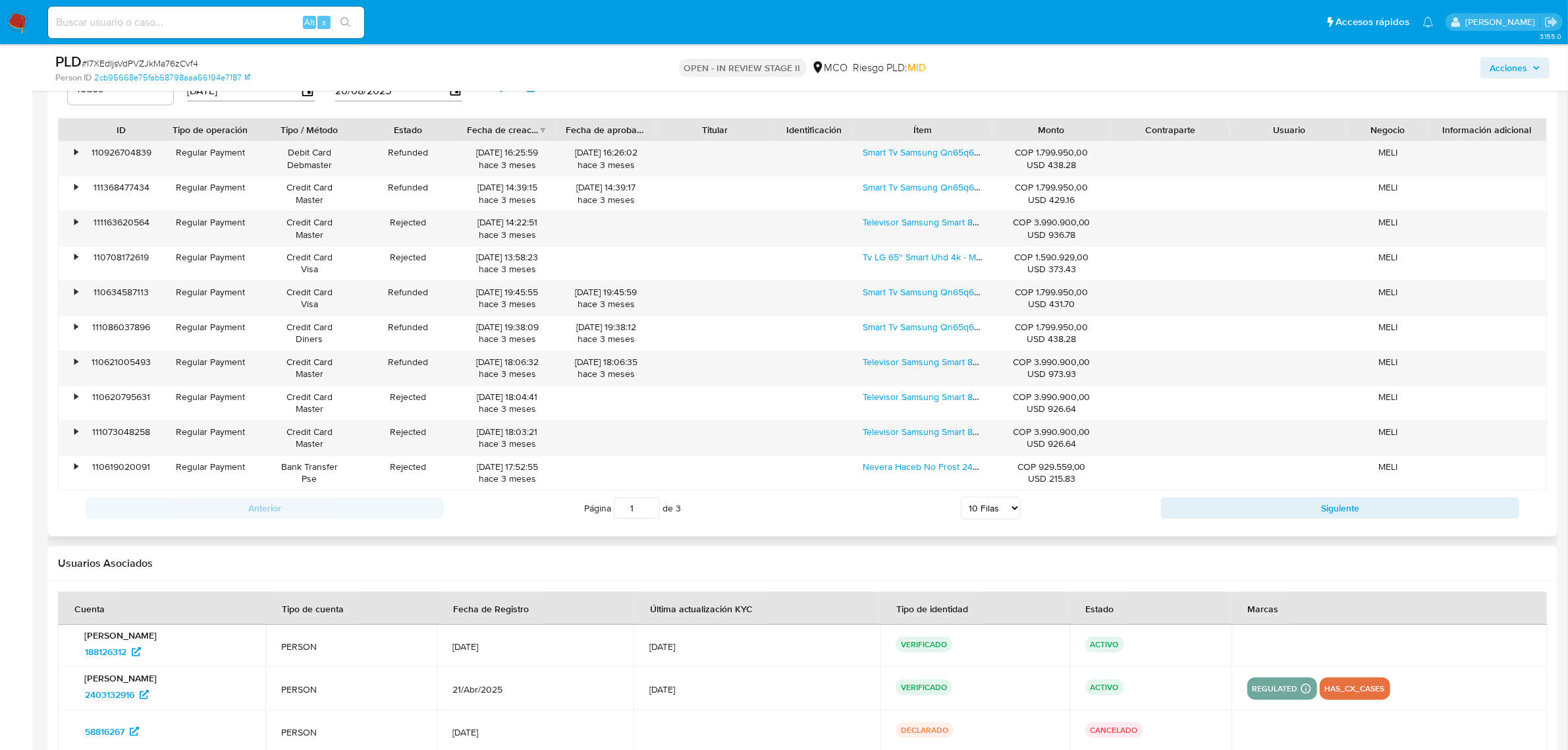
scroll to position [1565, 0]
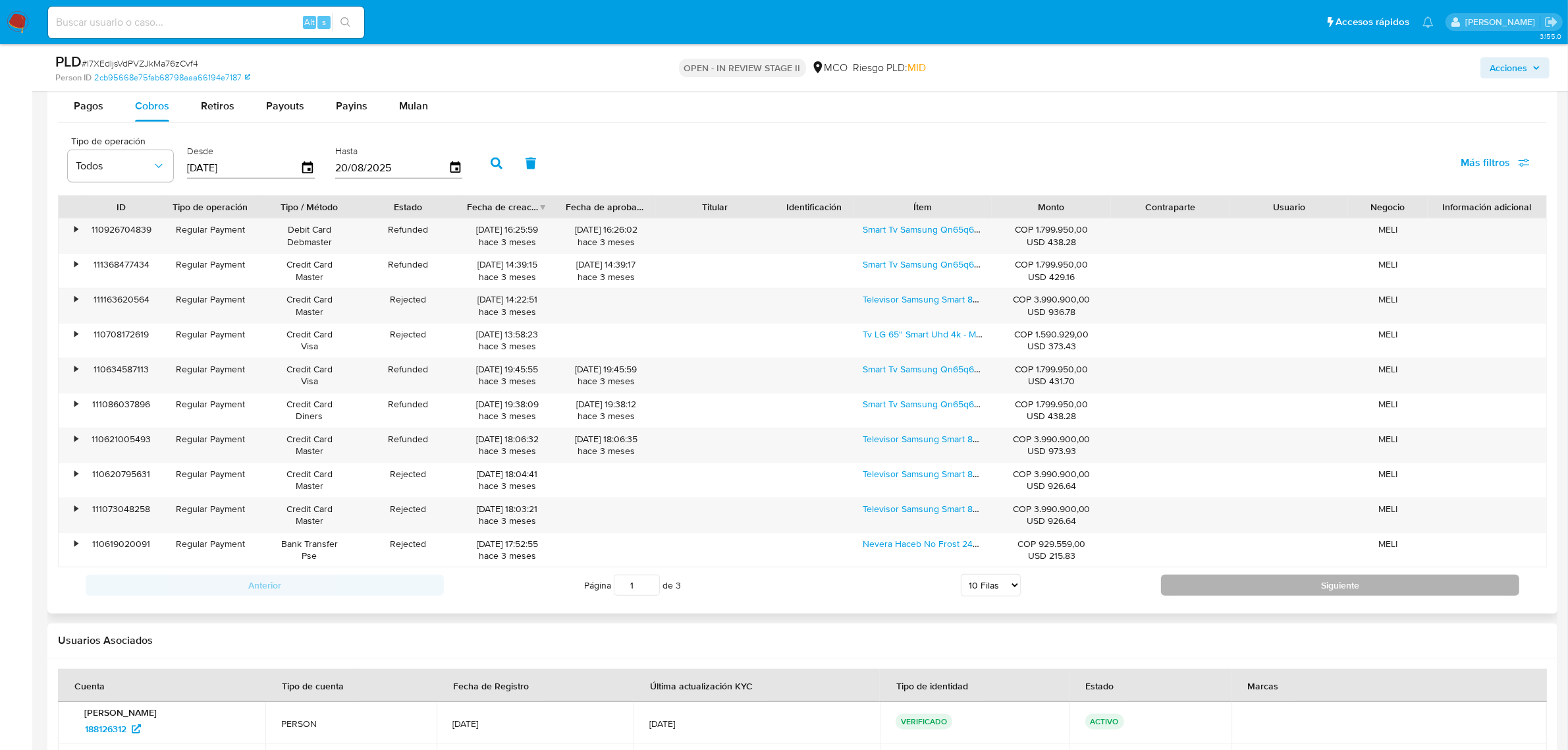
click at [1286, 594] on button "Siguiente" at bounding box center [1340, 585] width 358 height 21
type input "2"
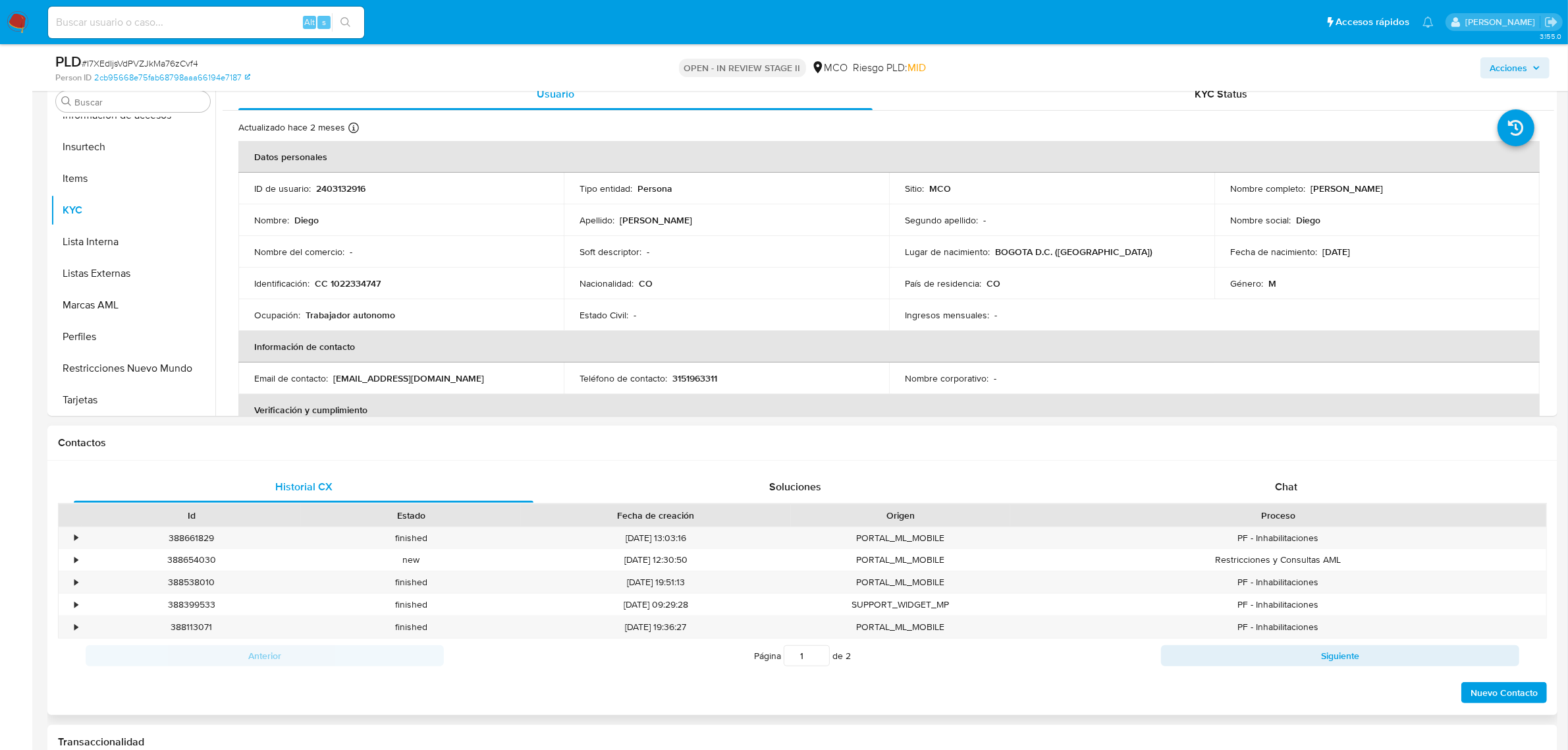
scroll to position [329, 0]
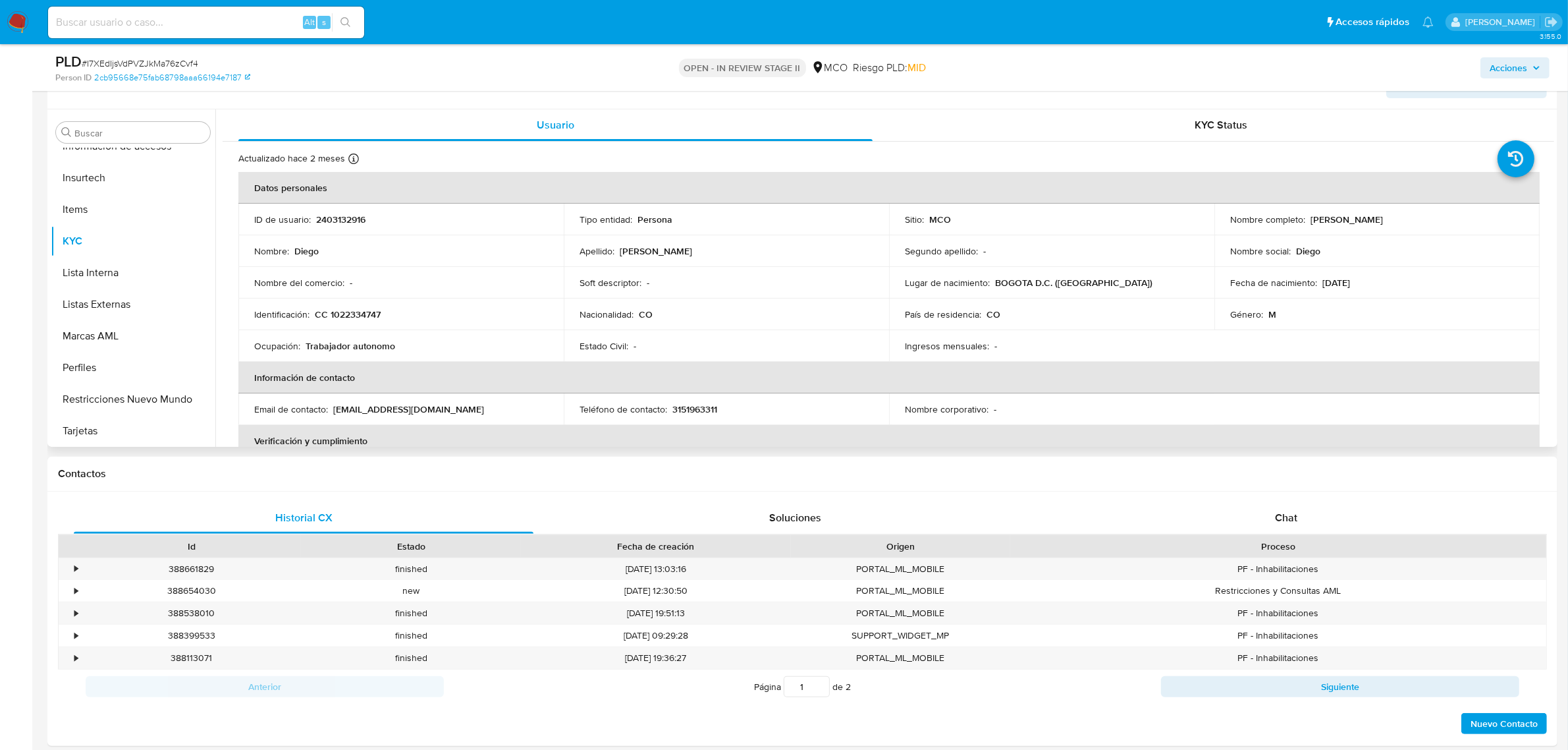
drag, startPoint x: 1307, startPoint y: 220, endPoint x: 1378, endPoint y: 224, distance: 71.1
click at [1381, 223] on p "Diego Escobar Alvarez" at bounding box center [1347, 219] width 73 height 12
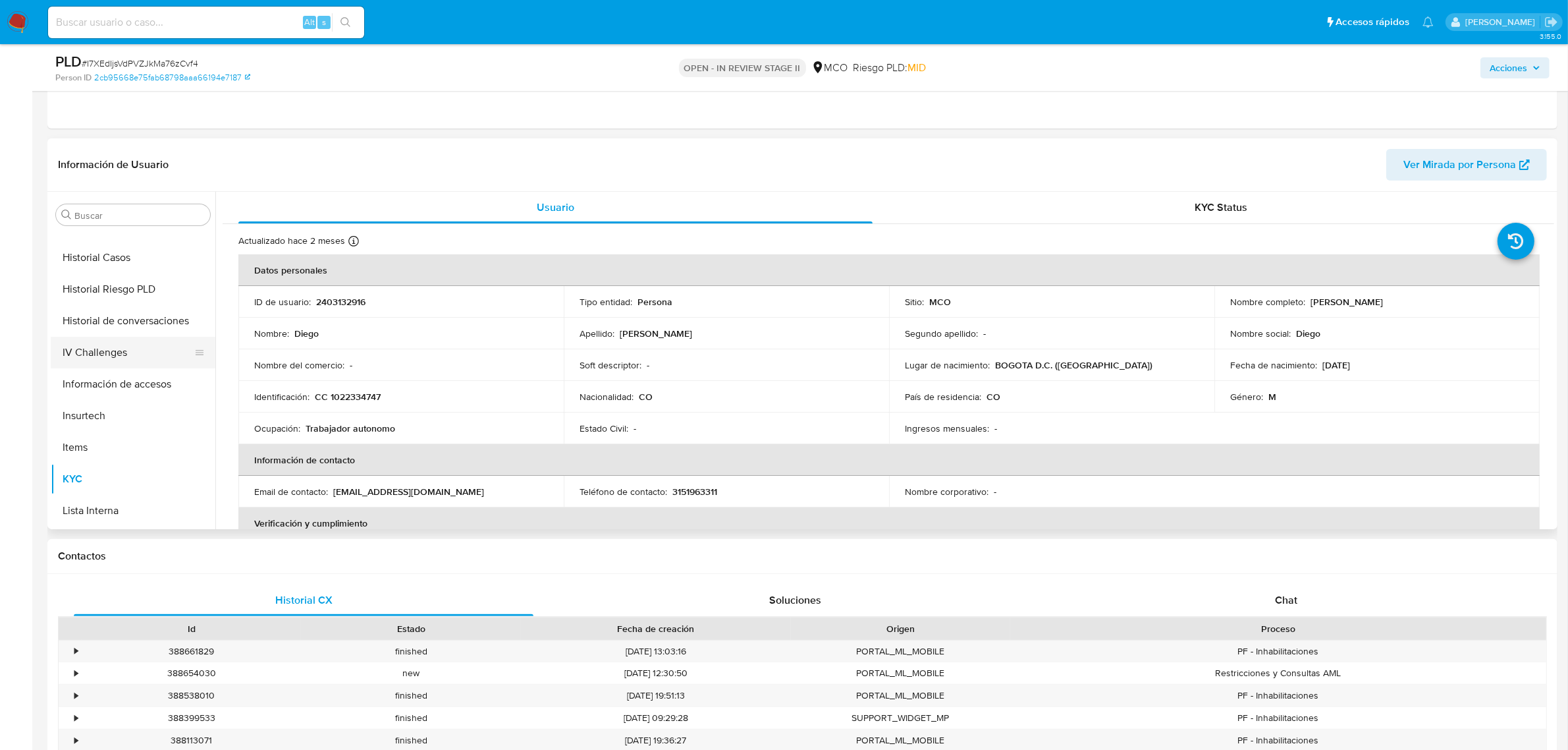
scroll to position [391, 0]
click at [111, 329] on button "Historial de conversaciones" at bounding box center [128, 329] width 154 height 31
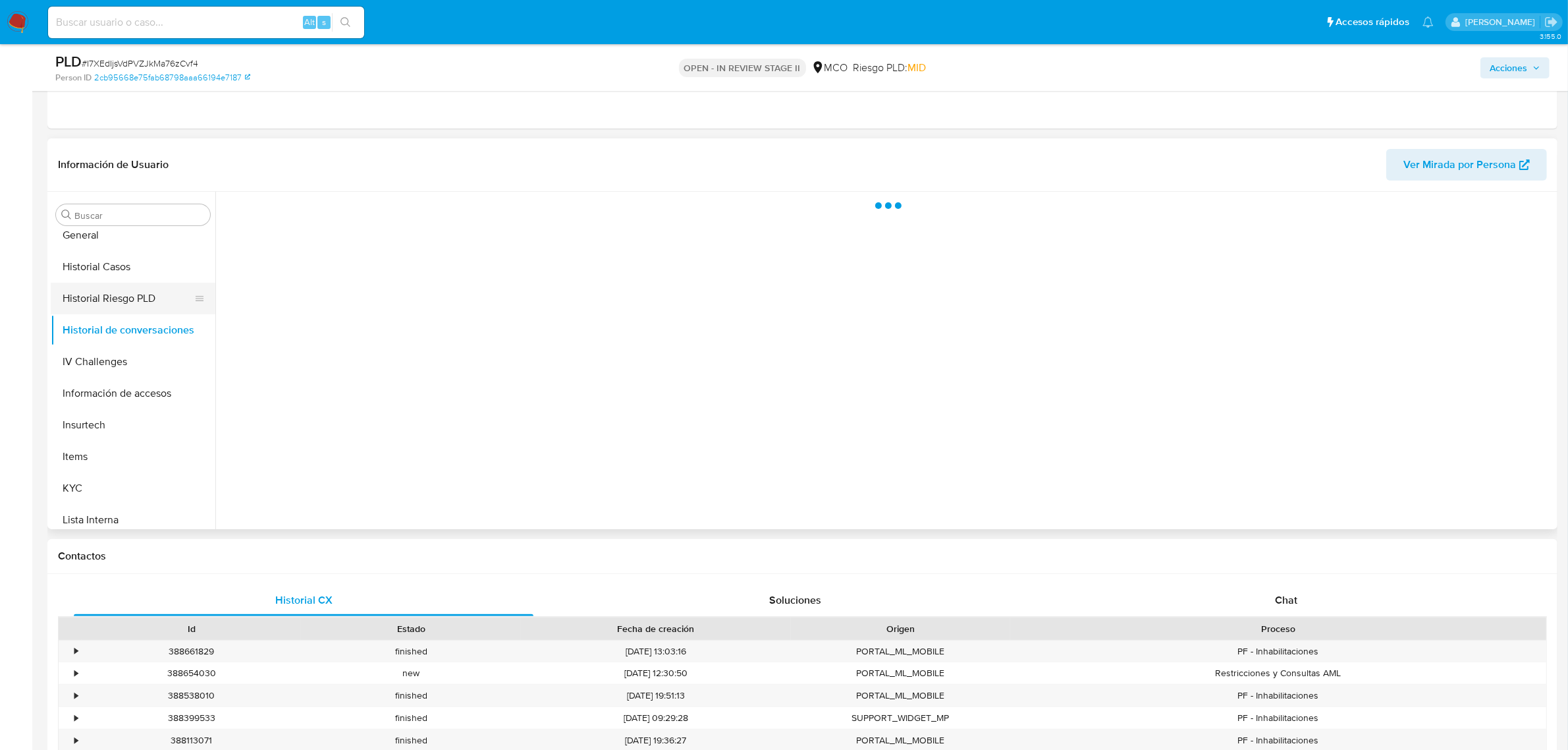
click at [114, 293] on button "Historial Riesgo PLD" at bounding box center [128, 298] width 154 height 31
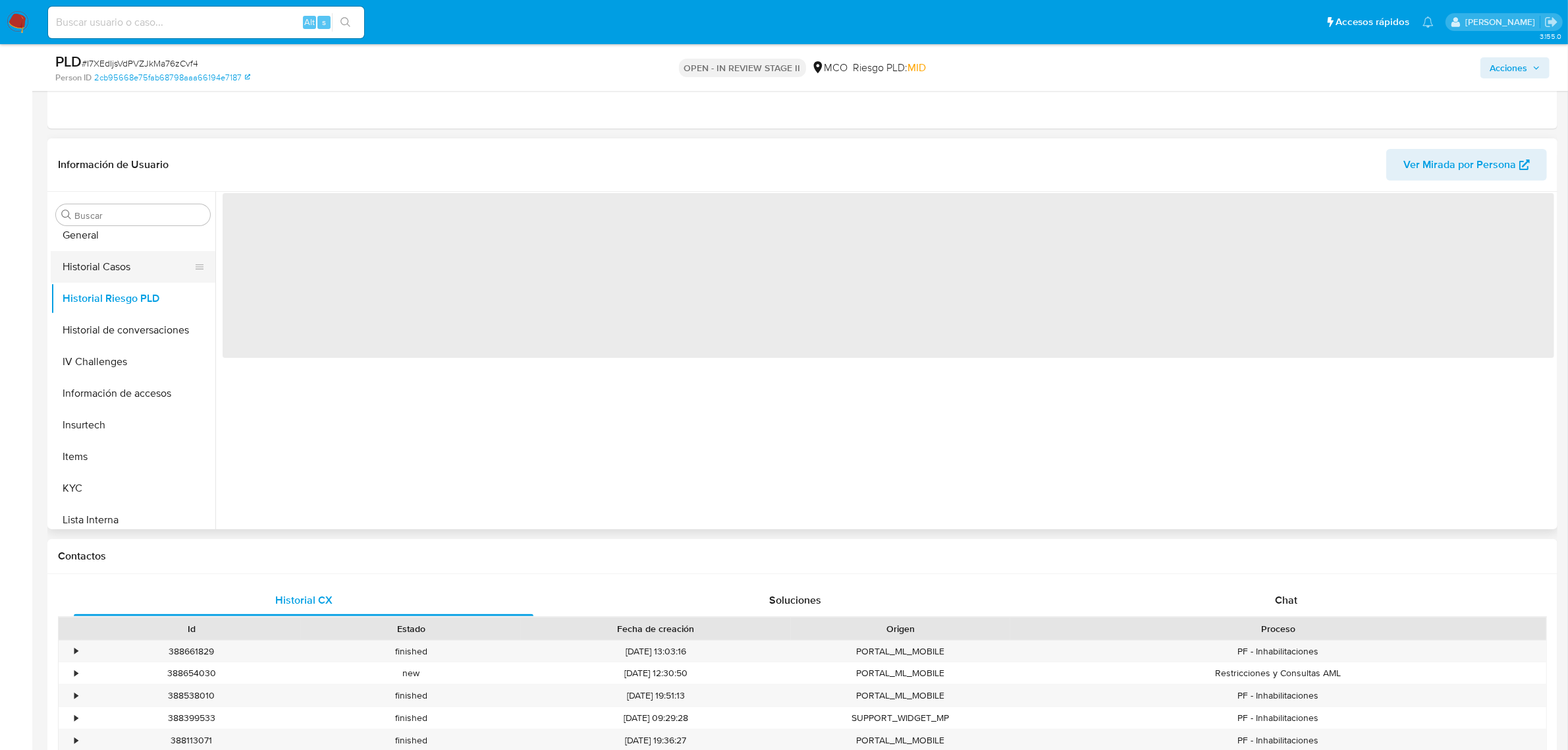
click at [113, 265] on button "Historial Casos" at bounding box center [128, 266] width 154 height 31
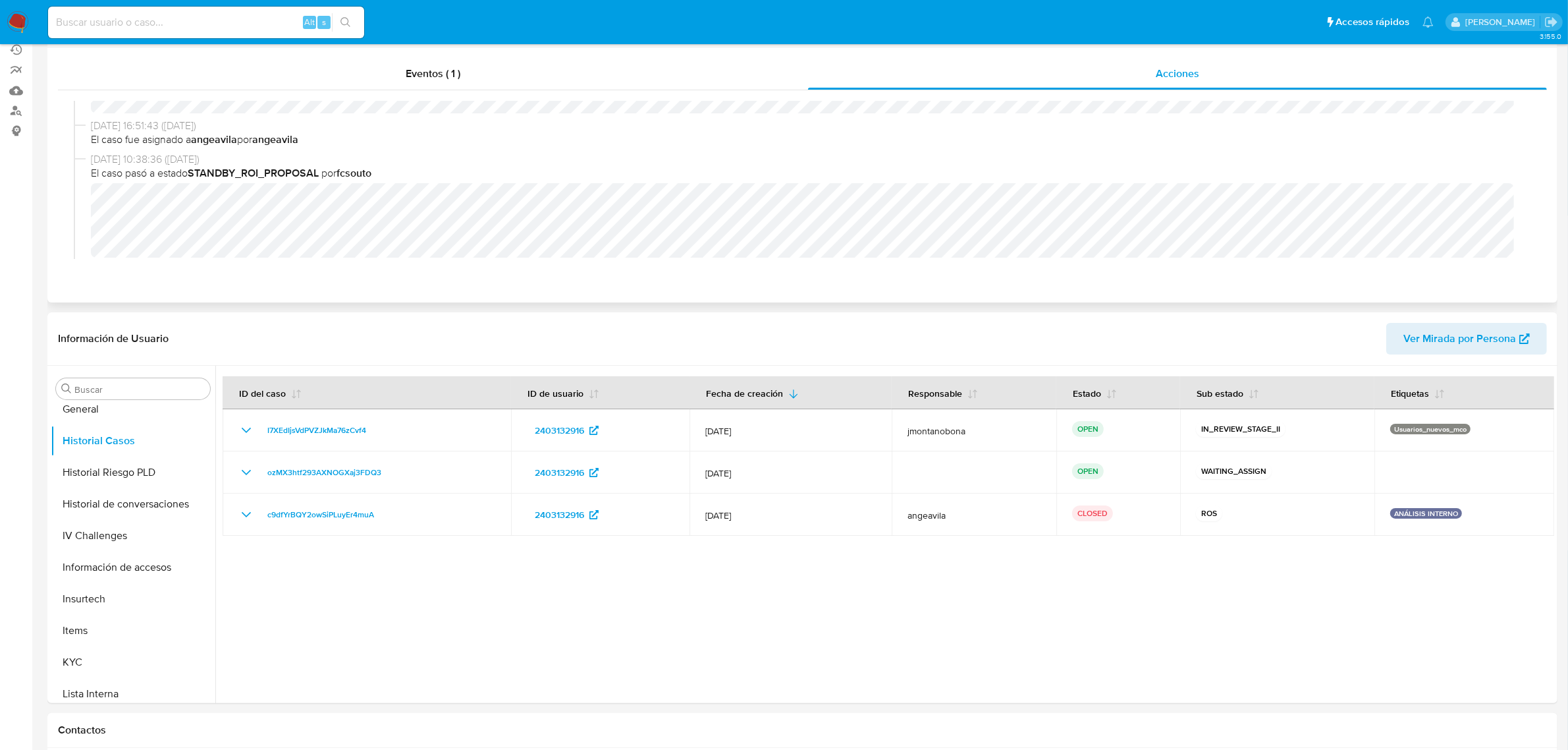
scroll to position [0, 0]
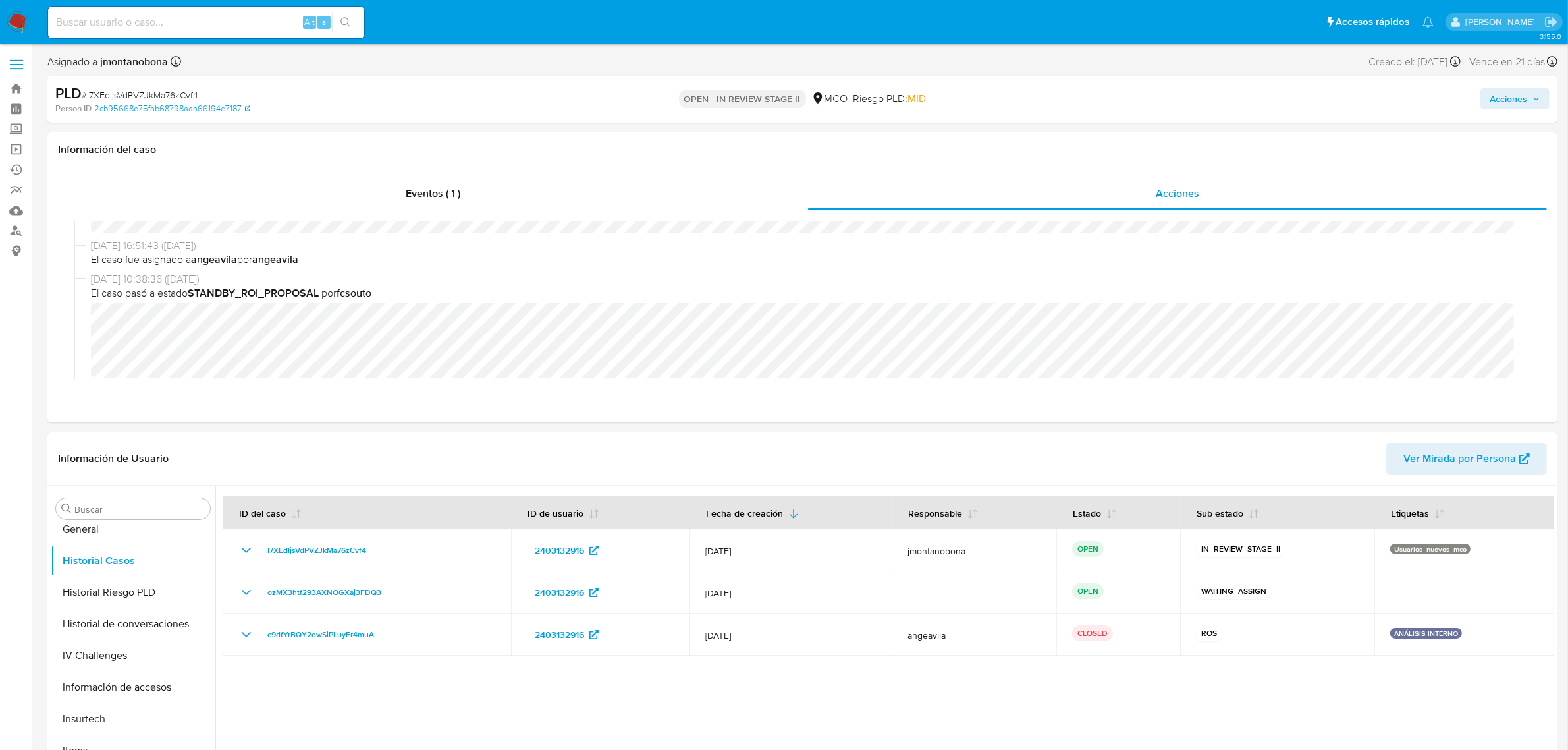
click at [1513, 103] on span "Acciones" at bounding box center [1508, 98] width 38 height 21
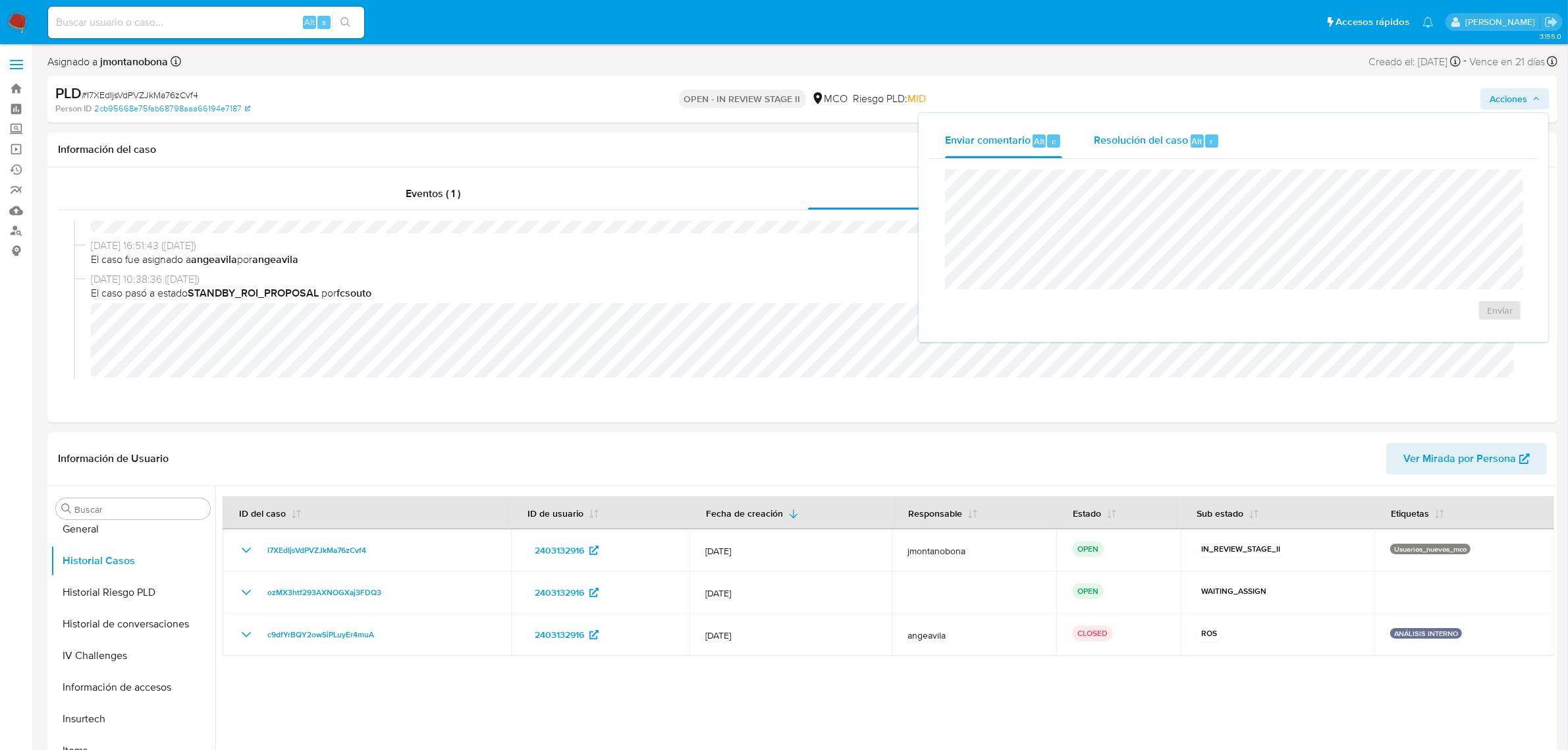
click at [1141, 135] on span "Resolución del caso" at bounding box center [1140, 140] width 94 height 15
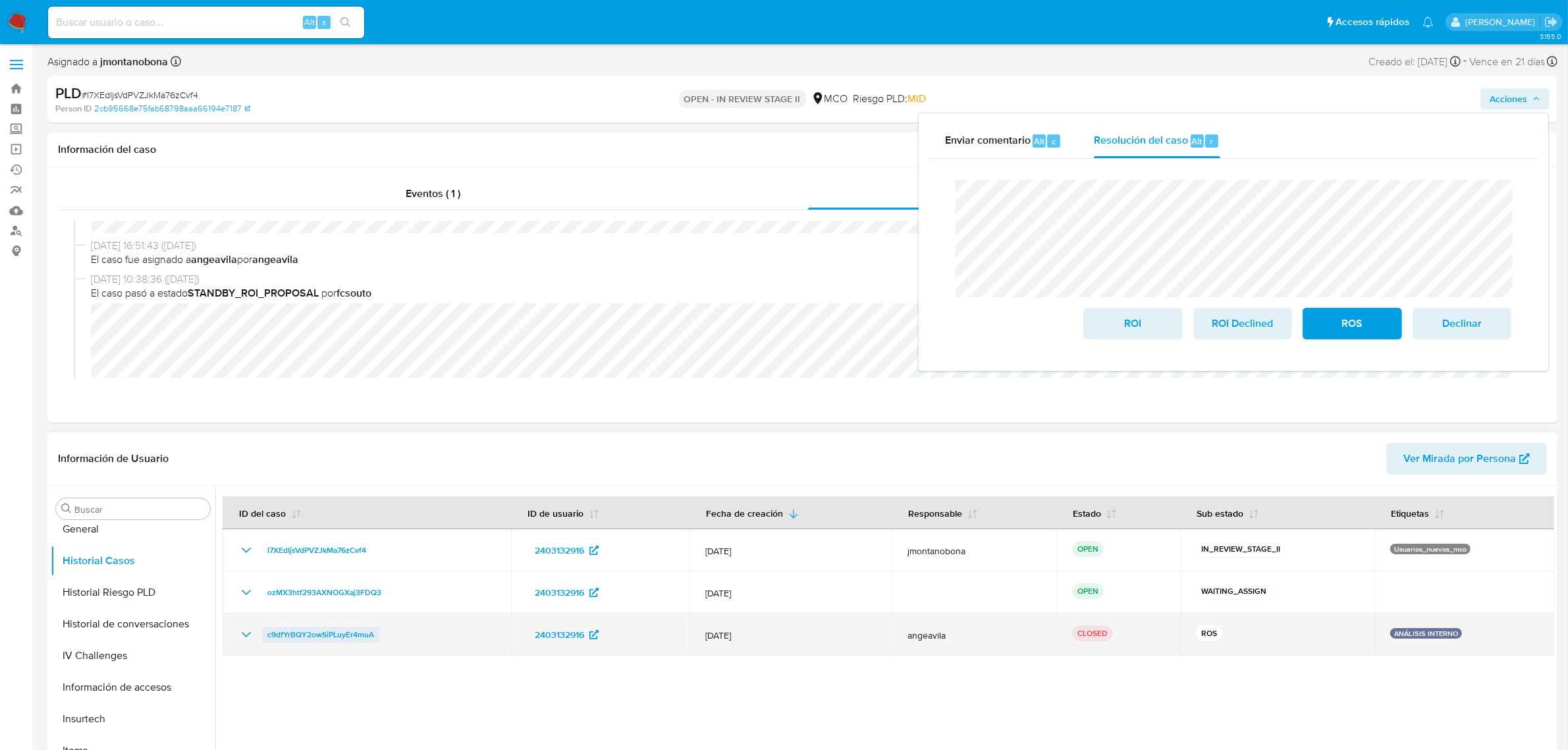
drag, startPoint x: 378, startPoint y: 639, endPoint x: 268, endPoint y: 636, distance: 110.0
click at [268, 636] on div "c9dfYrBQY2owSiPLuyEr4muA" at bounding box center [366, 635] width 257 height 16
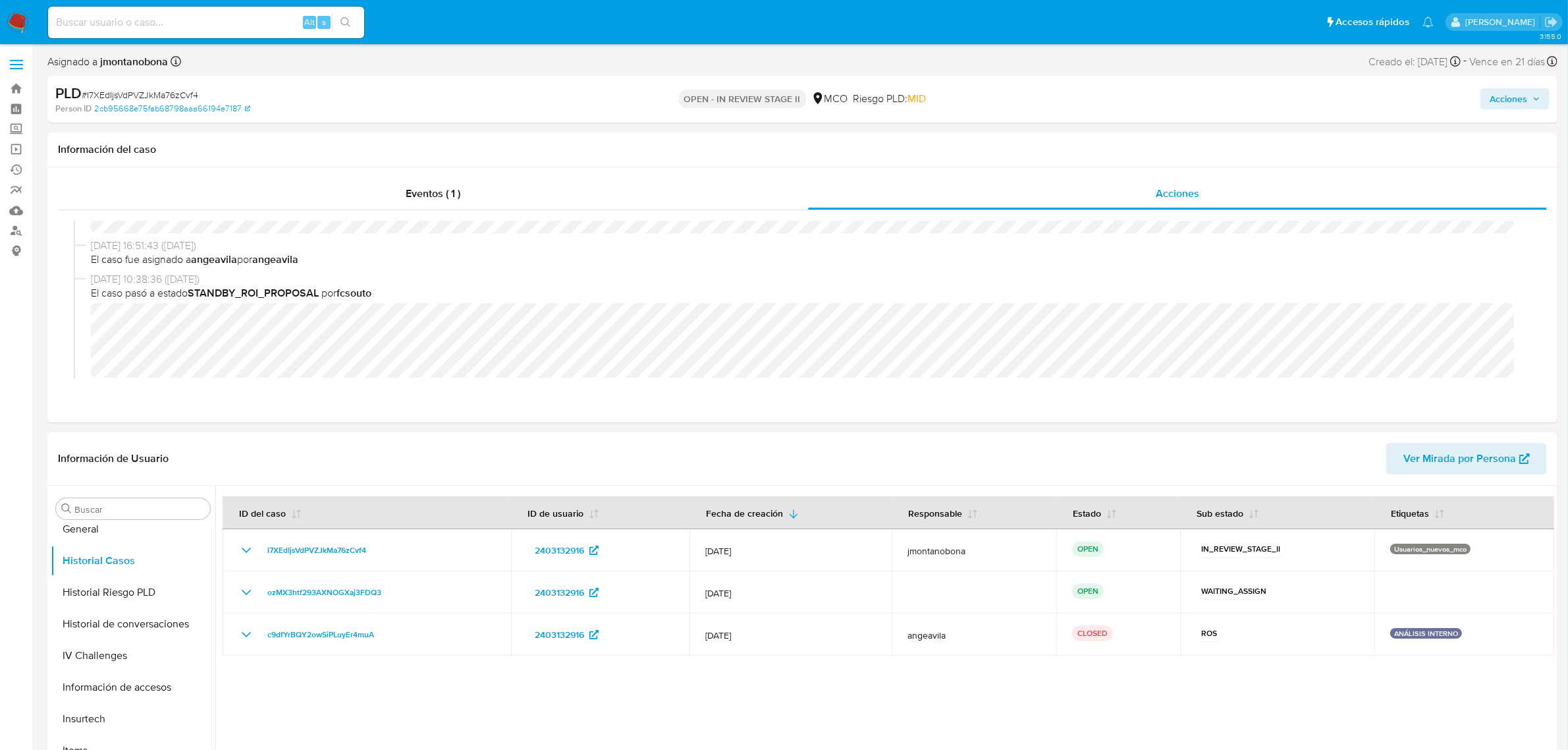
click at [1513, 106] on span "Acciones" at bounding box center [1508, 98] width 38 height 21
click at [1533, 103] on icon "button" at bounding box center [1537, 98] width 8 height 8
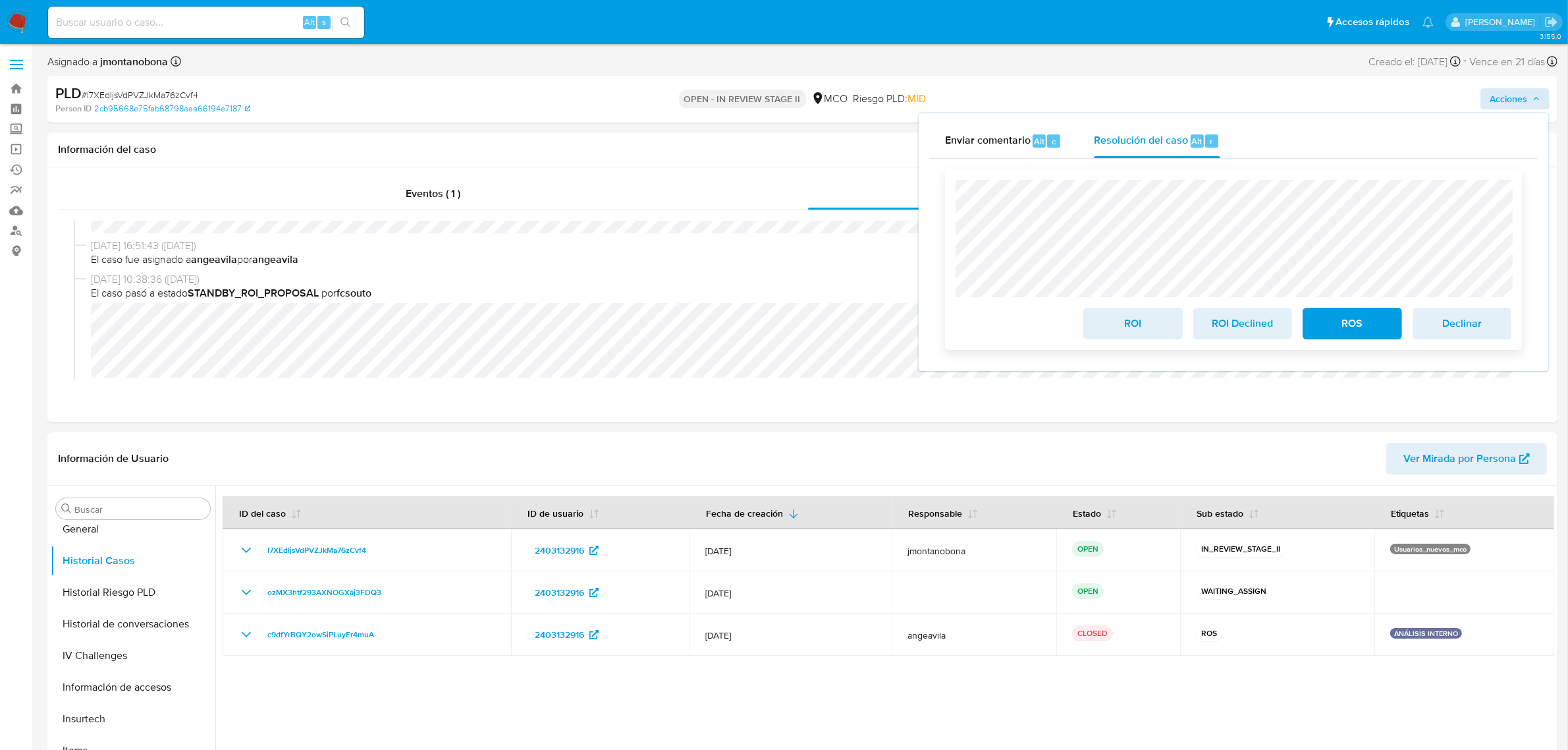
click at [1127, 324] on span "ROI" at bounding box center [1132, 324] width 65 height 29
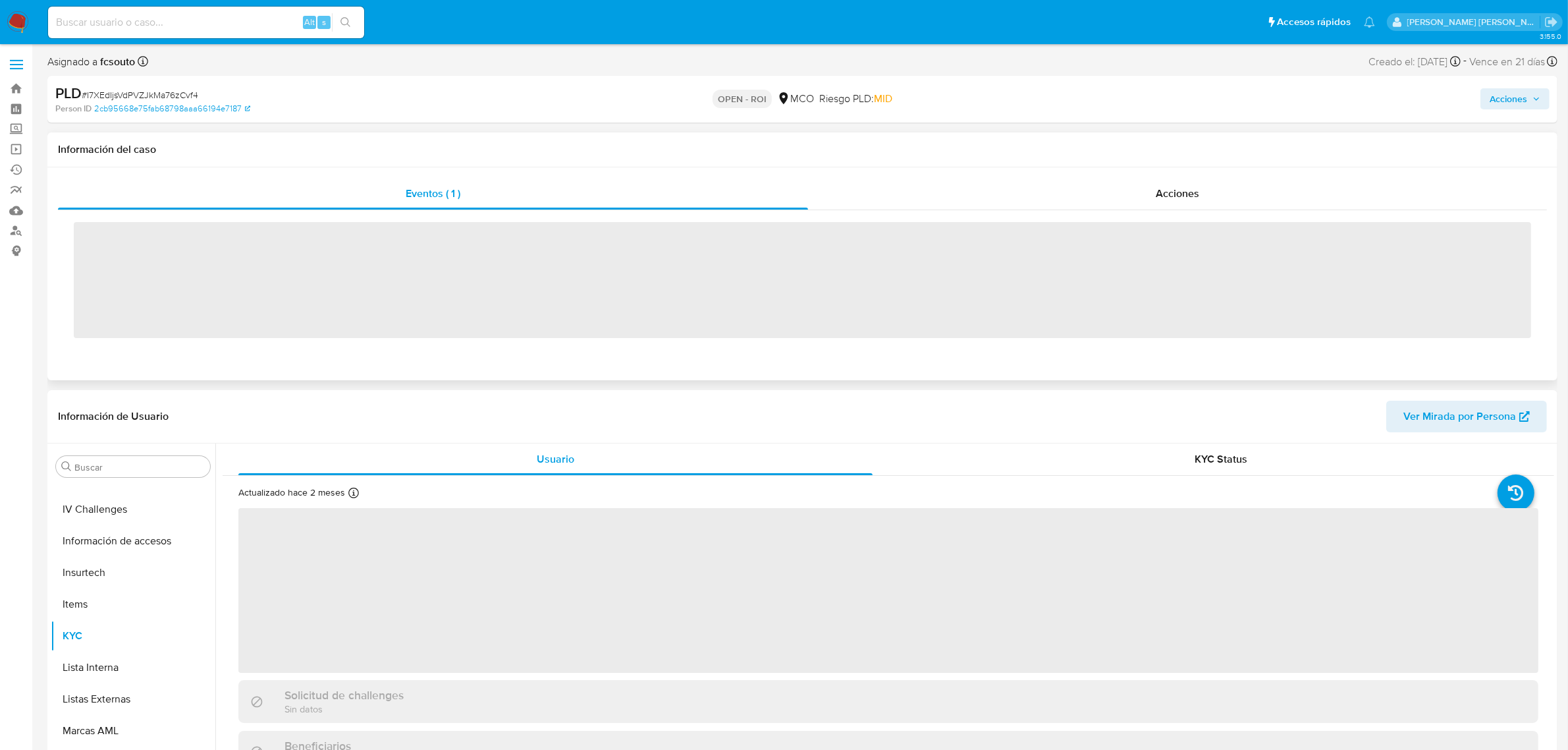
scroll to position [555, 0]
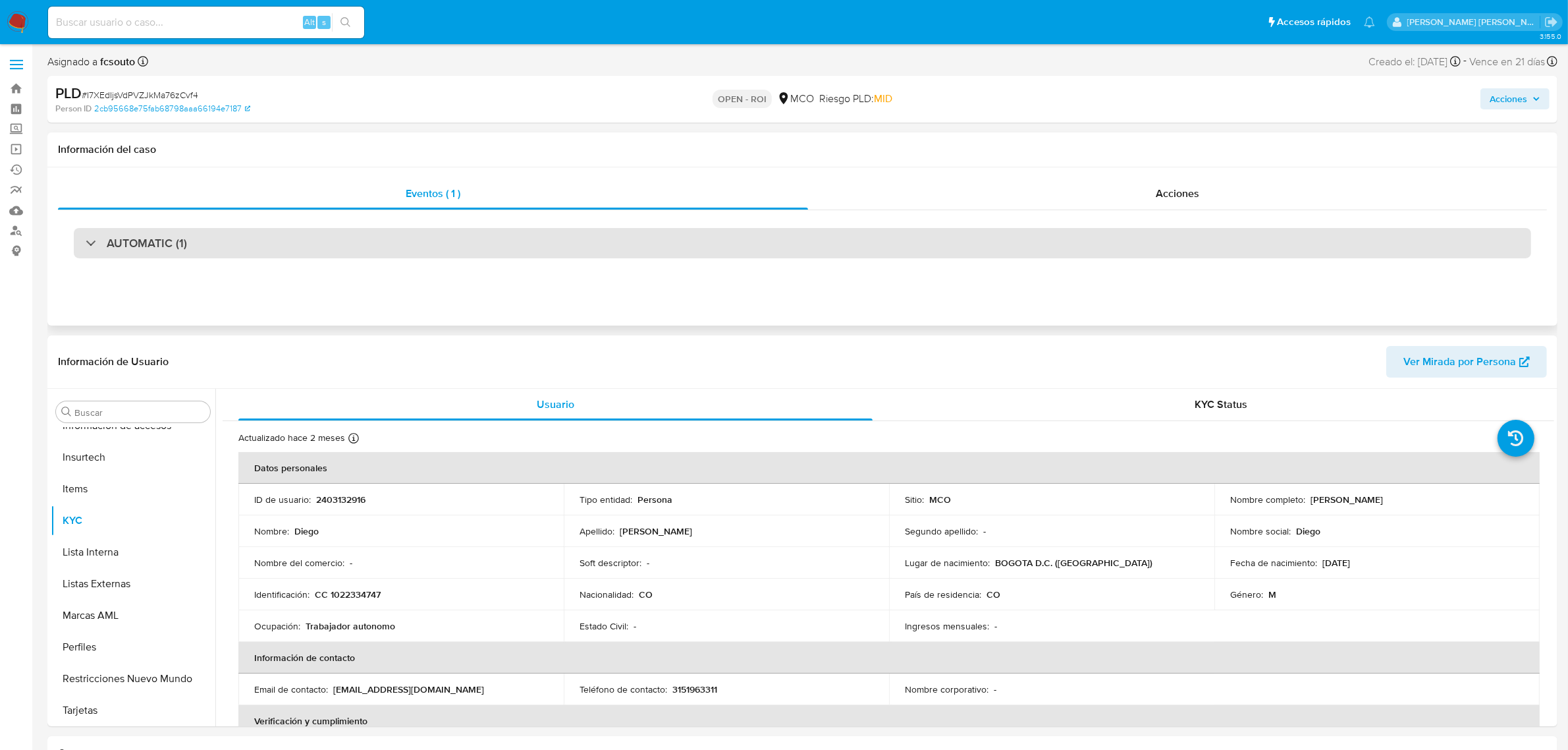
select select "10"
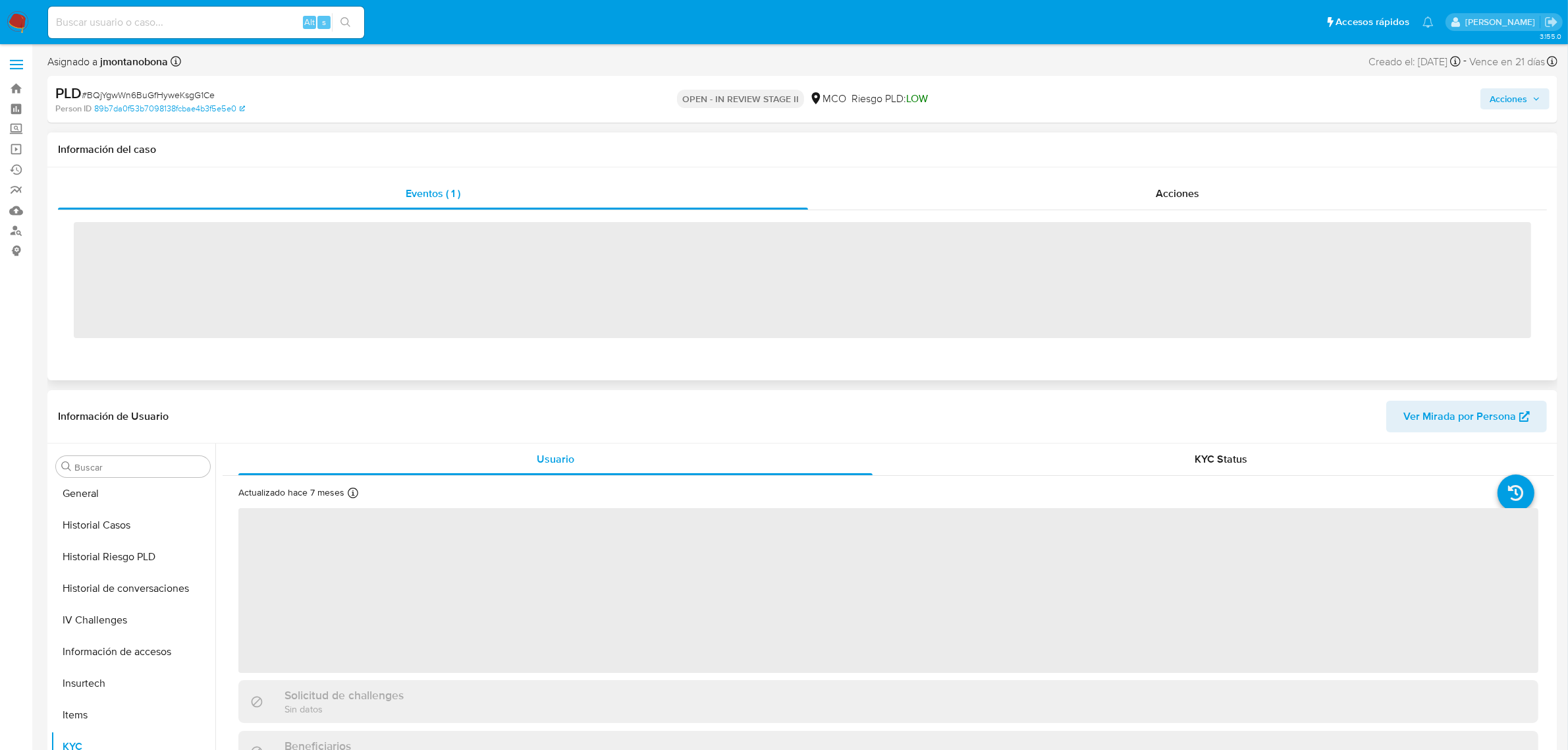
scroll to position [555, 0]
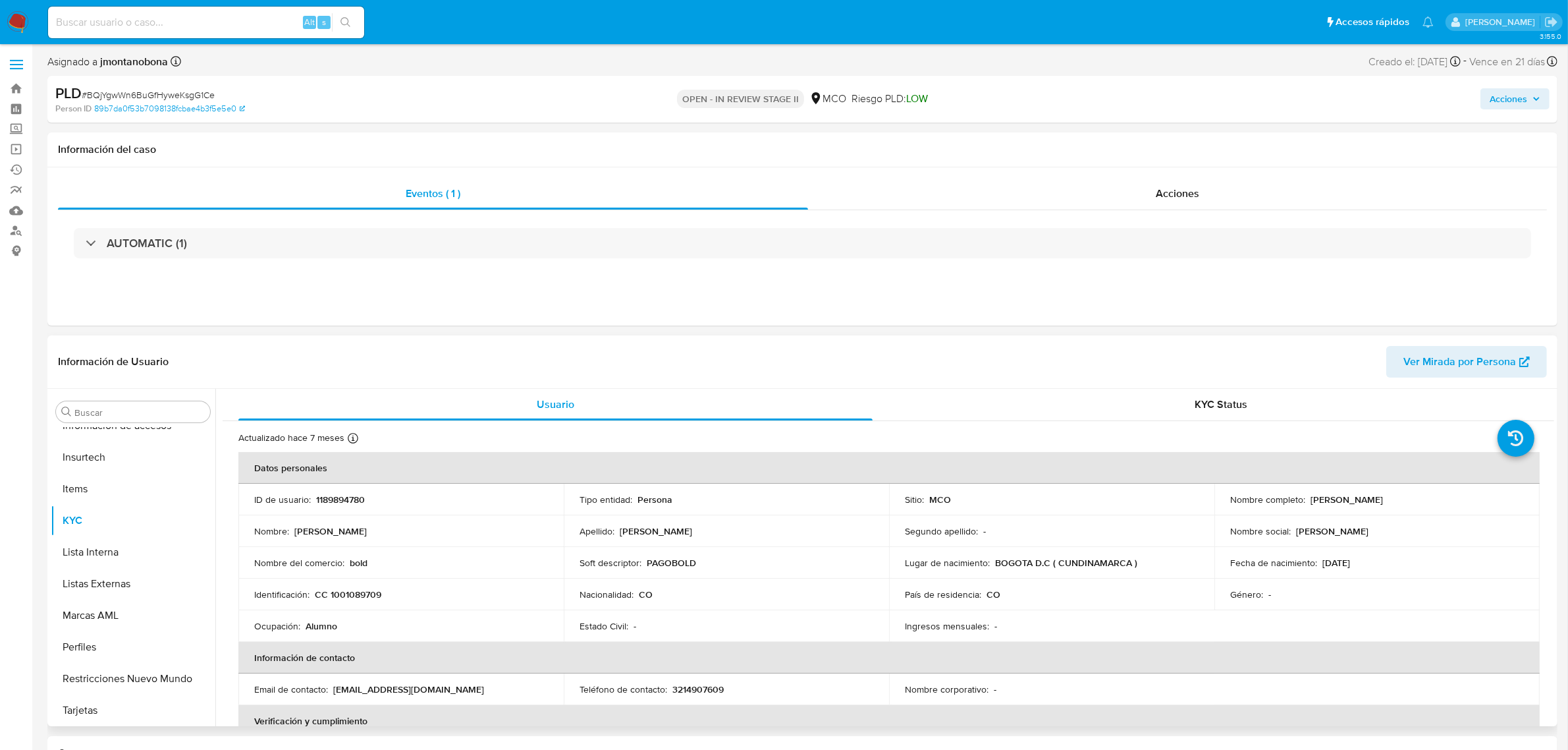
select select "10"
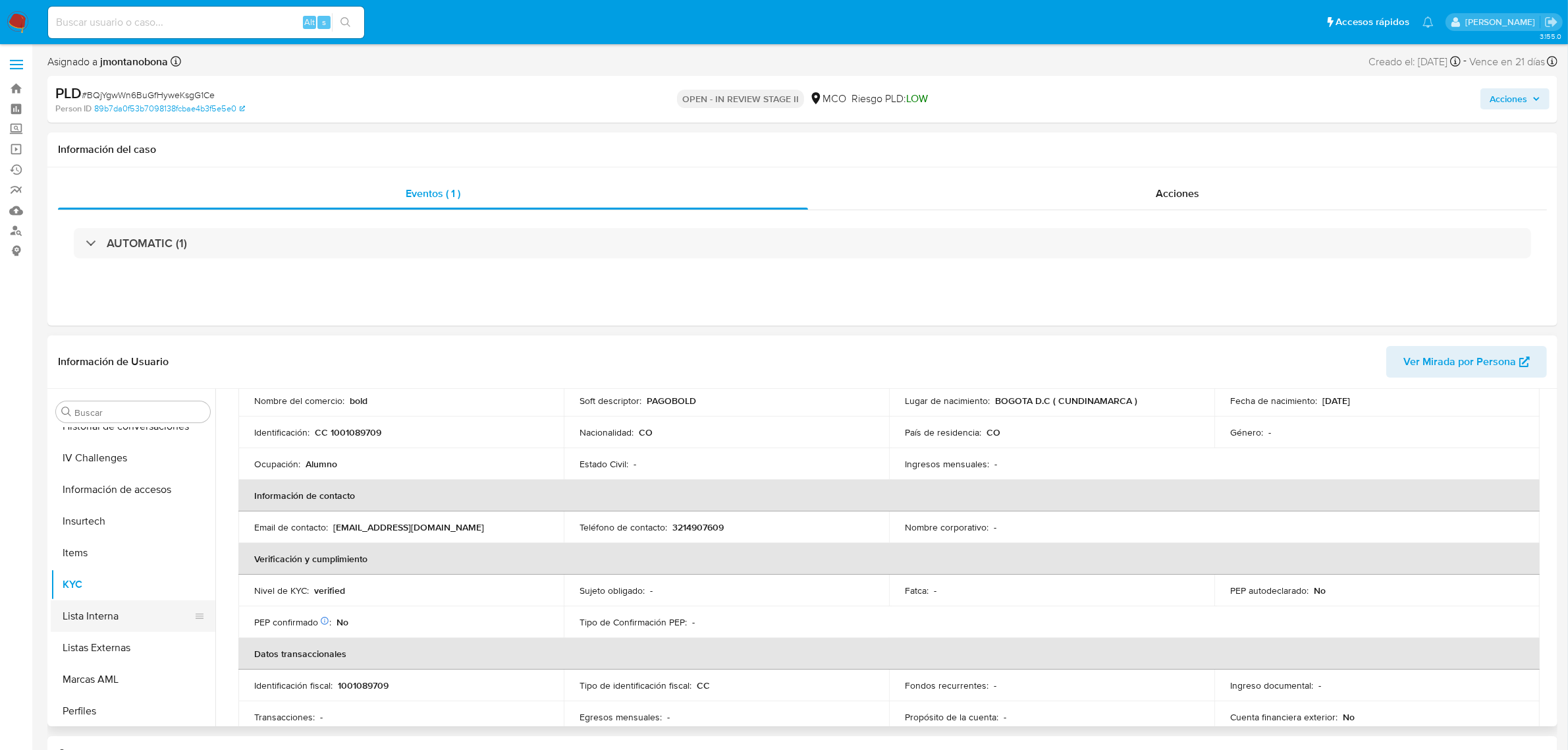
scroll to position [391, 0]
click at [112, 472] on button "Historial Casos" at bounding box center [128, 463] width 154 height 31
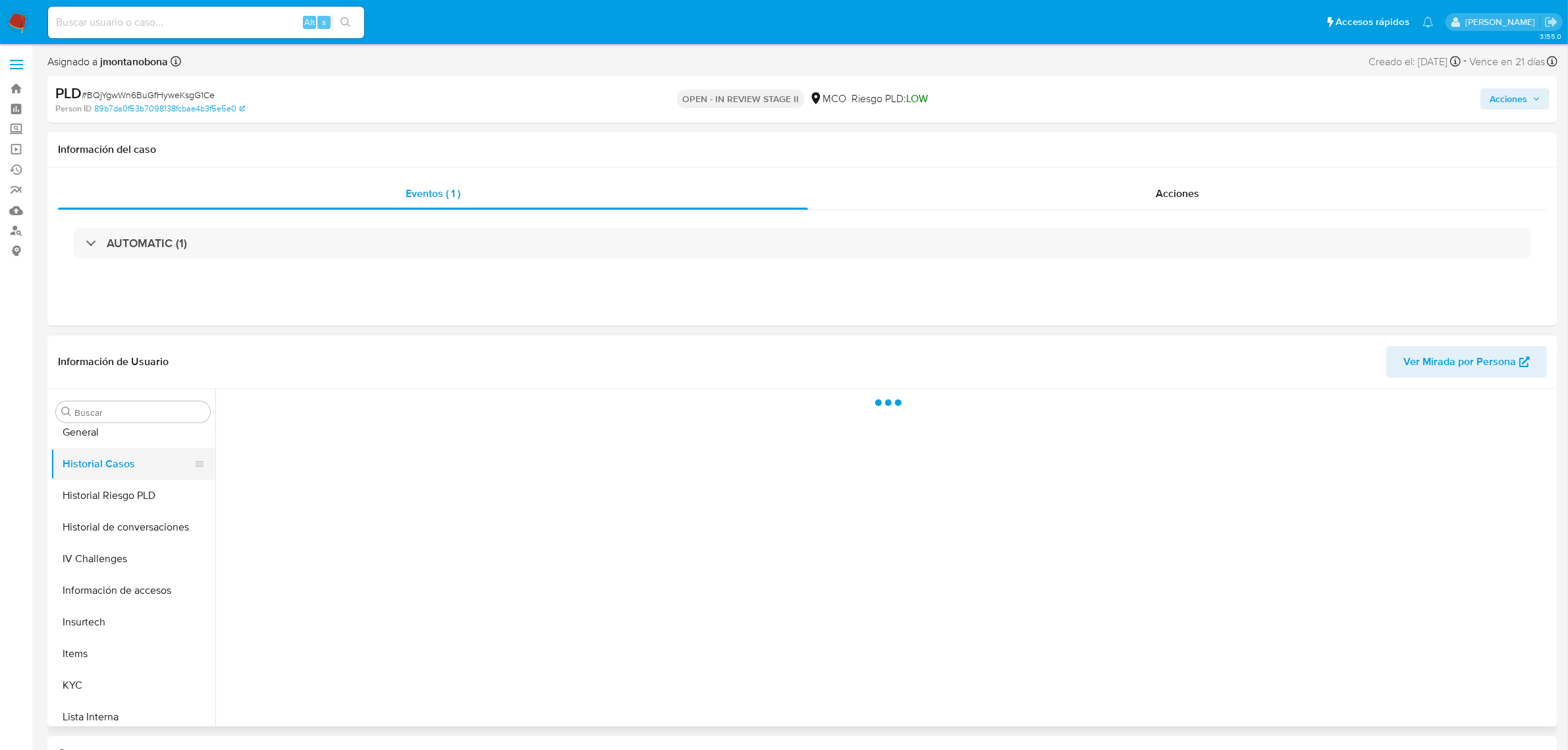
scroll to position [0, 0]
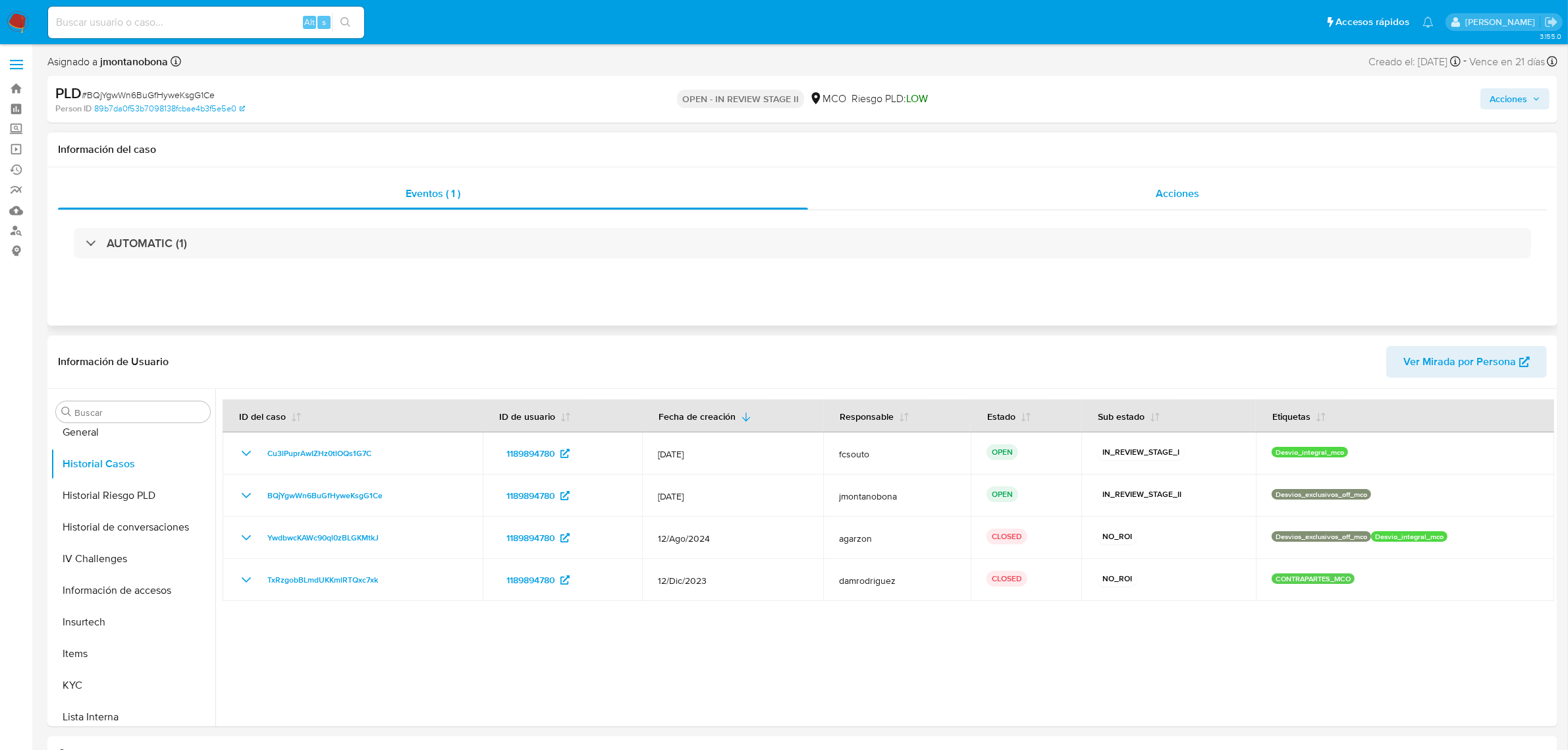
click at [1165, 198] on span "Acciones" at bounding box center [1177, 193] width 44 height 15
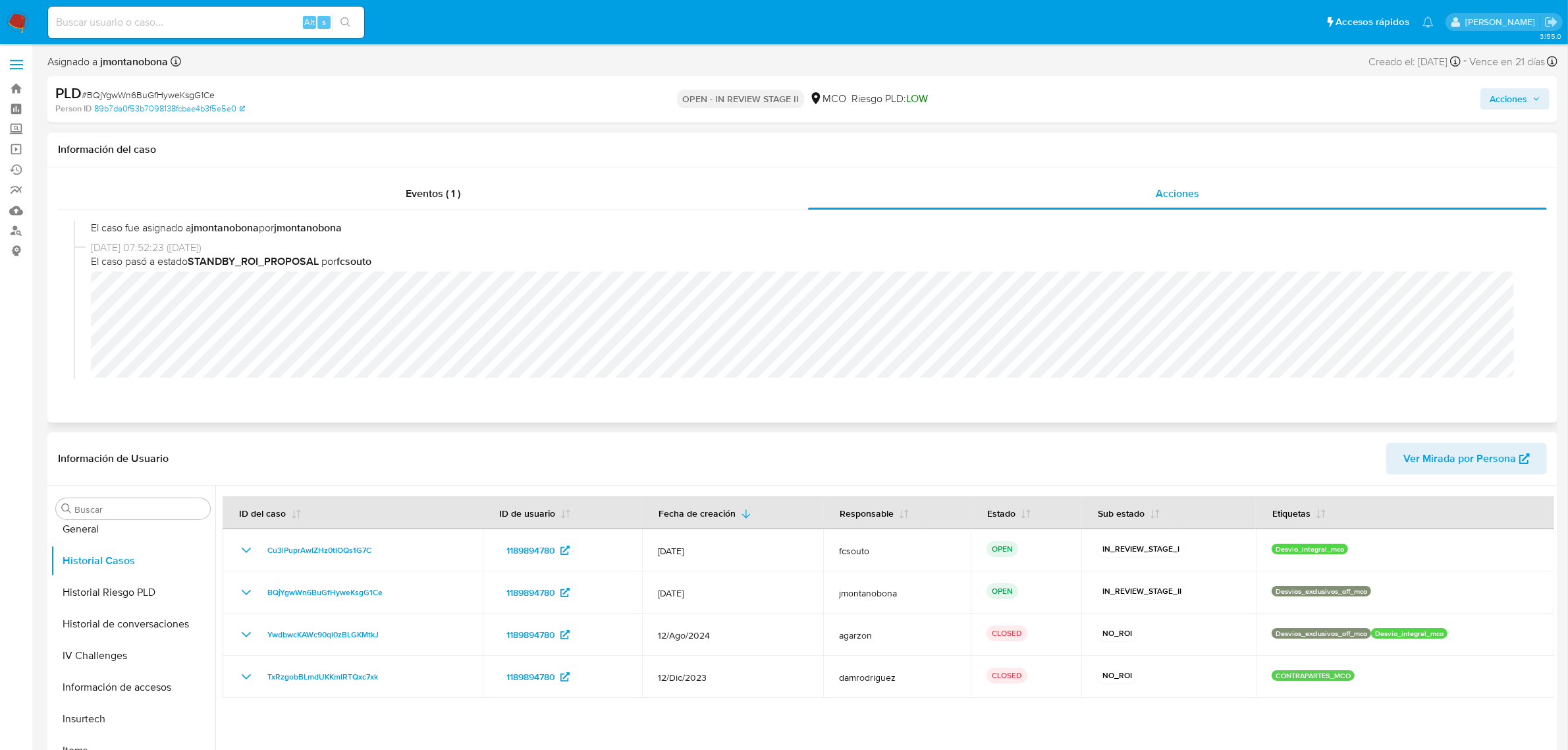
scroll to position [113, 0]
click at [274, 362] on div "[DATE] 15:31:39 ([DATE]) El caso pasó a estado OPEN_IN_REVIEW_STAGE_II por jmon…" at bounding box center [802, 300] width 1457 height 158
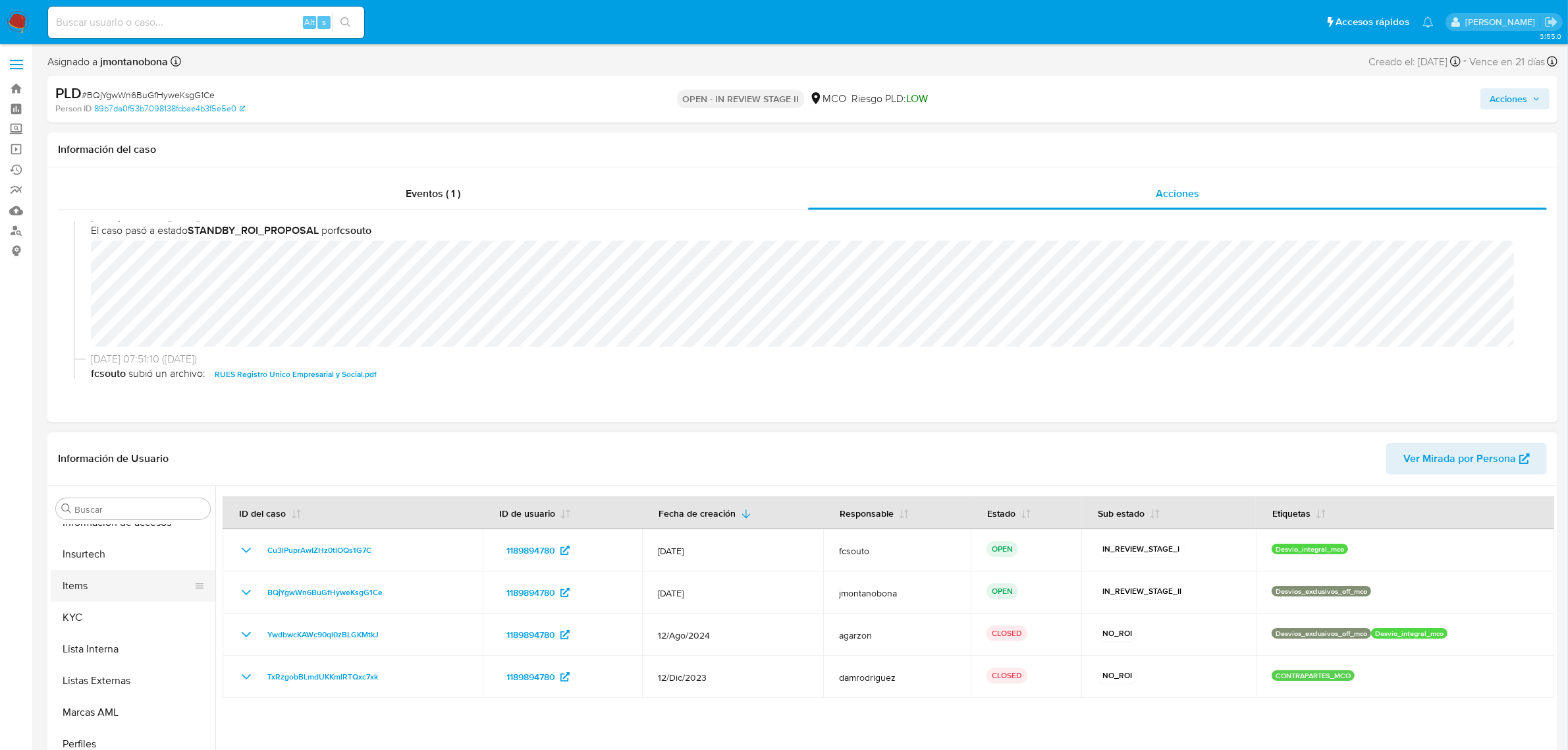
scroll to position [82, 0]
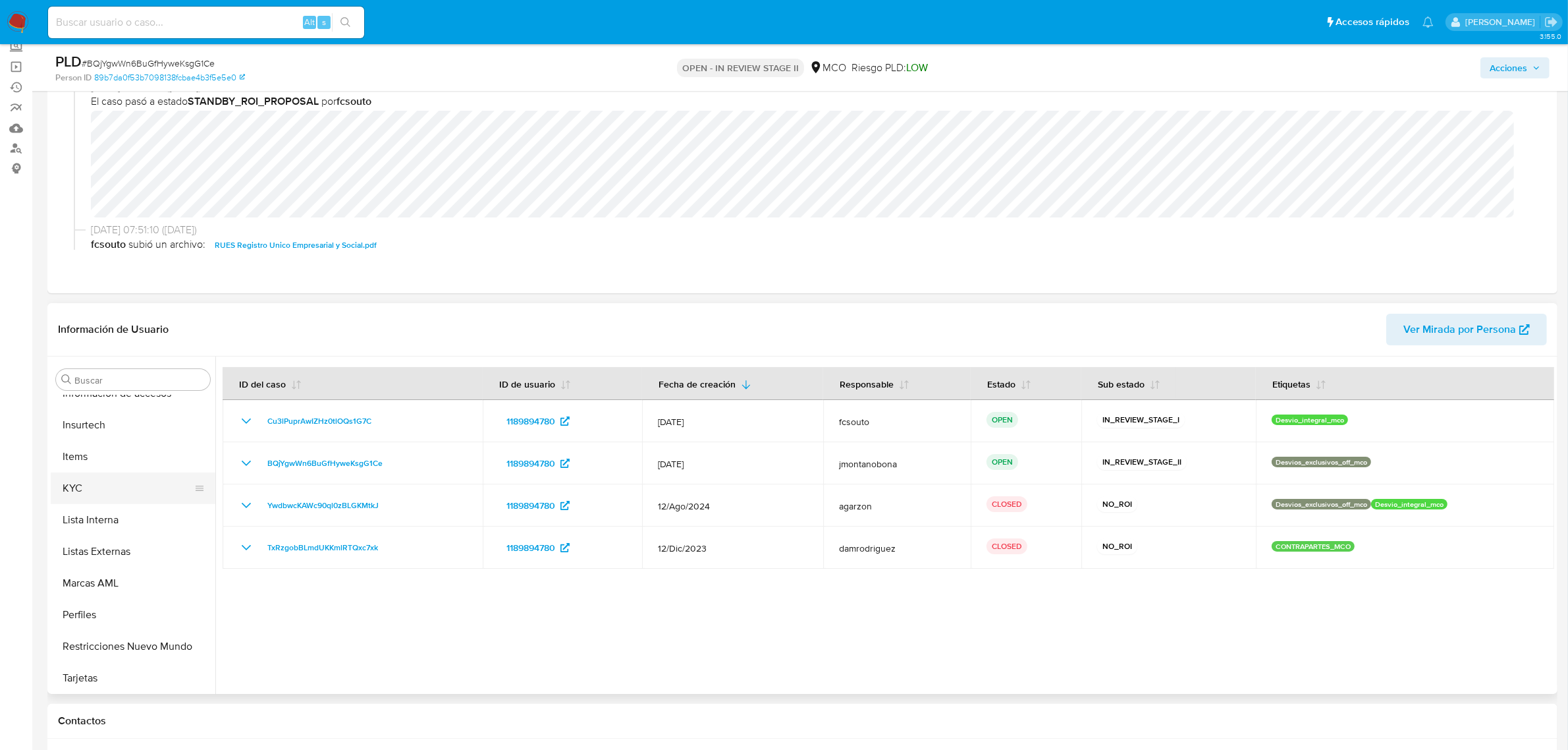
click at [109, 475] on button "KYC" at bounding box center [128, 488] width 154 height 31
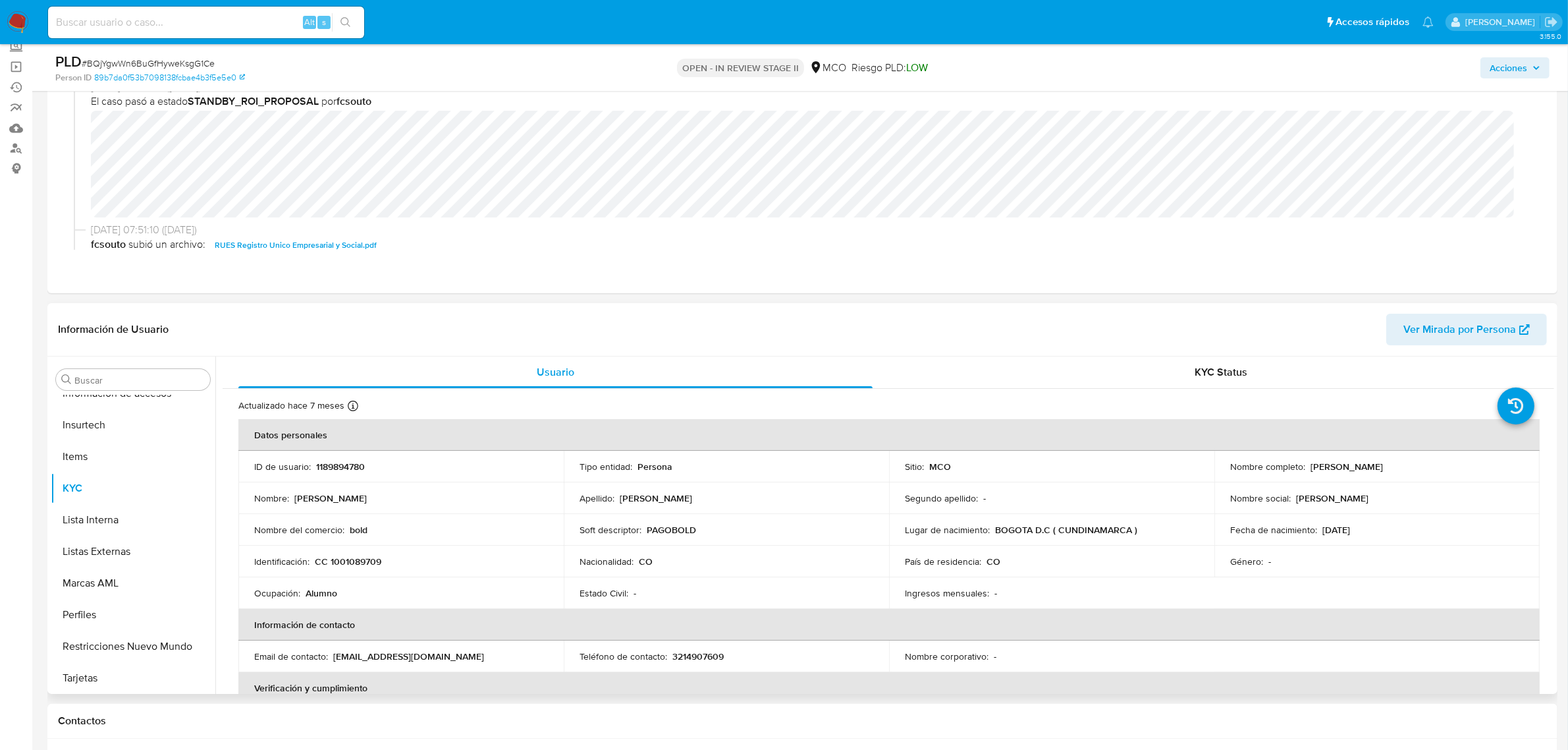
scroll to position [0, 0]
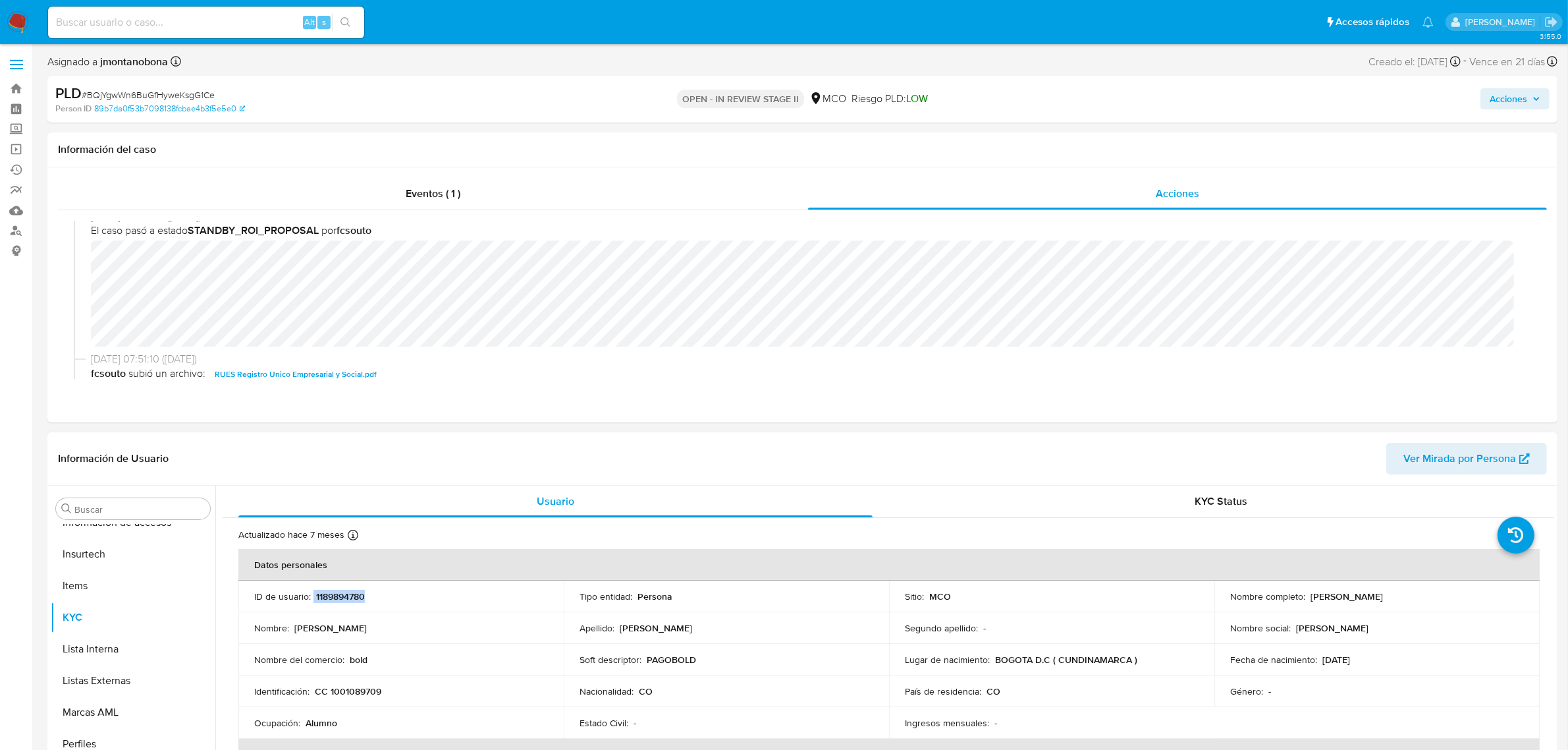
drag, startPoint x: 370, startPoint y: 590, endPoint x: 313, endPoint y: 600, distance: 57.9
click at [313, 600] on td "ID de usuario : 1189894780" at bounding box center [400, 596] width 325 height 31
copy div "1189894780"
click at [1512, 101] on span "Acciones" at bounding box center [1508, 98] width 38 height 21
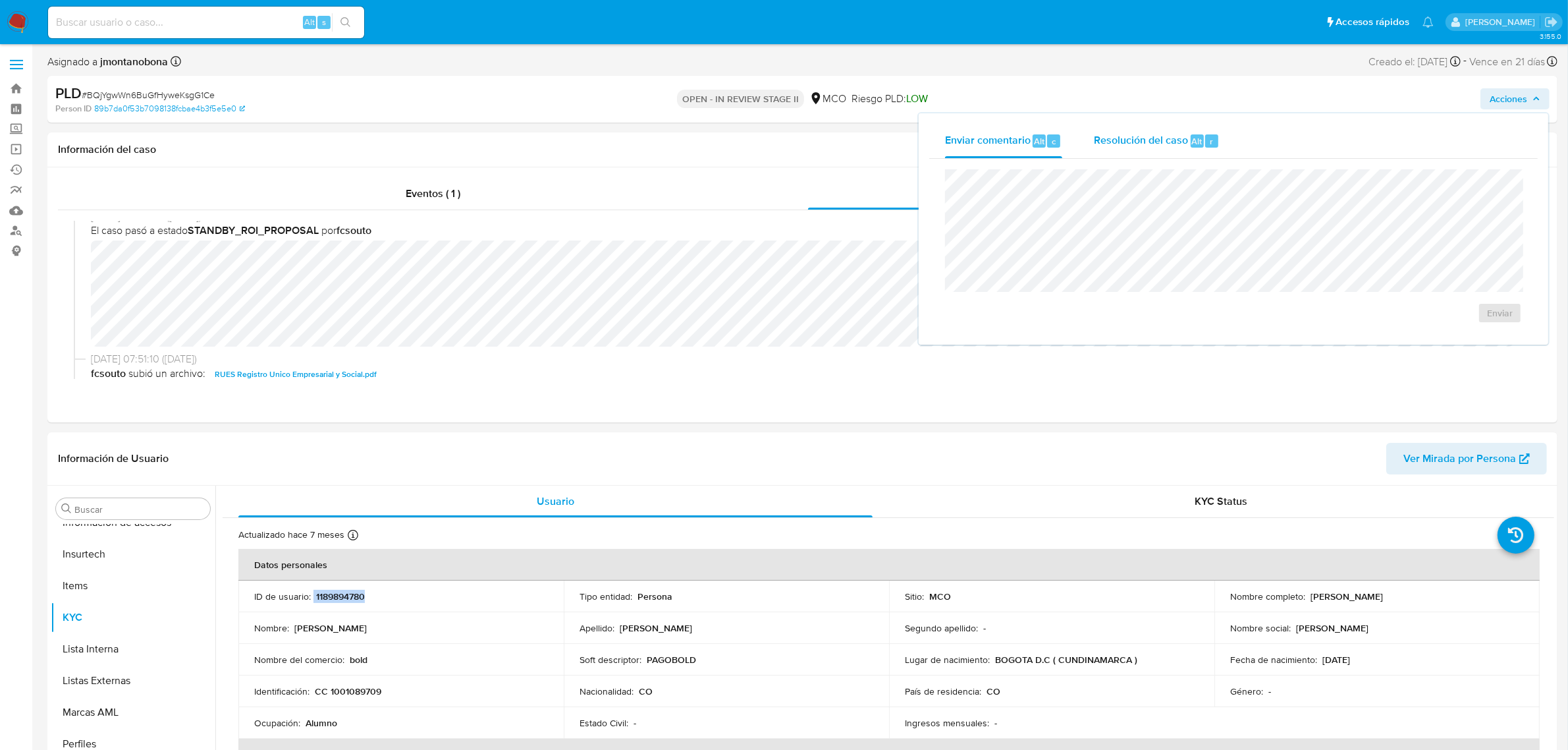
click at [1159, 135] on span "Resolución del caso" at bounding box center [1140, 140] width 94 height 15
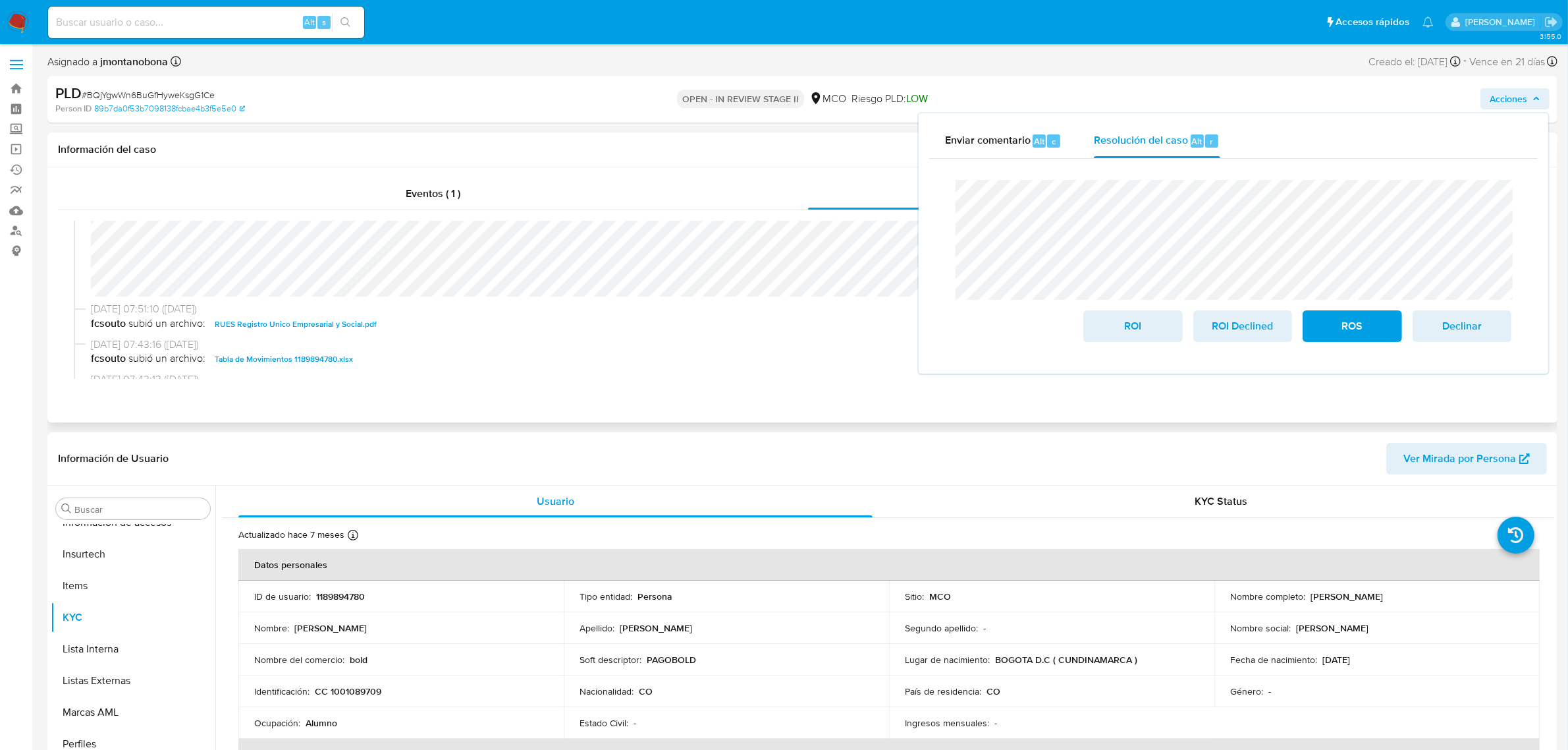
scroll to position [165, 0]
click at [1154, 328] on span "ROI" at bounding box center [1132, 326] width 65 height 29
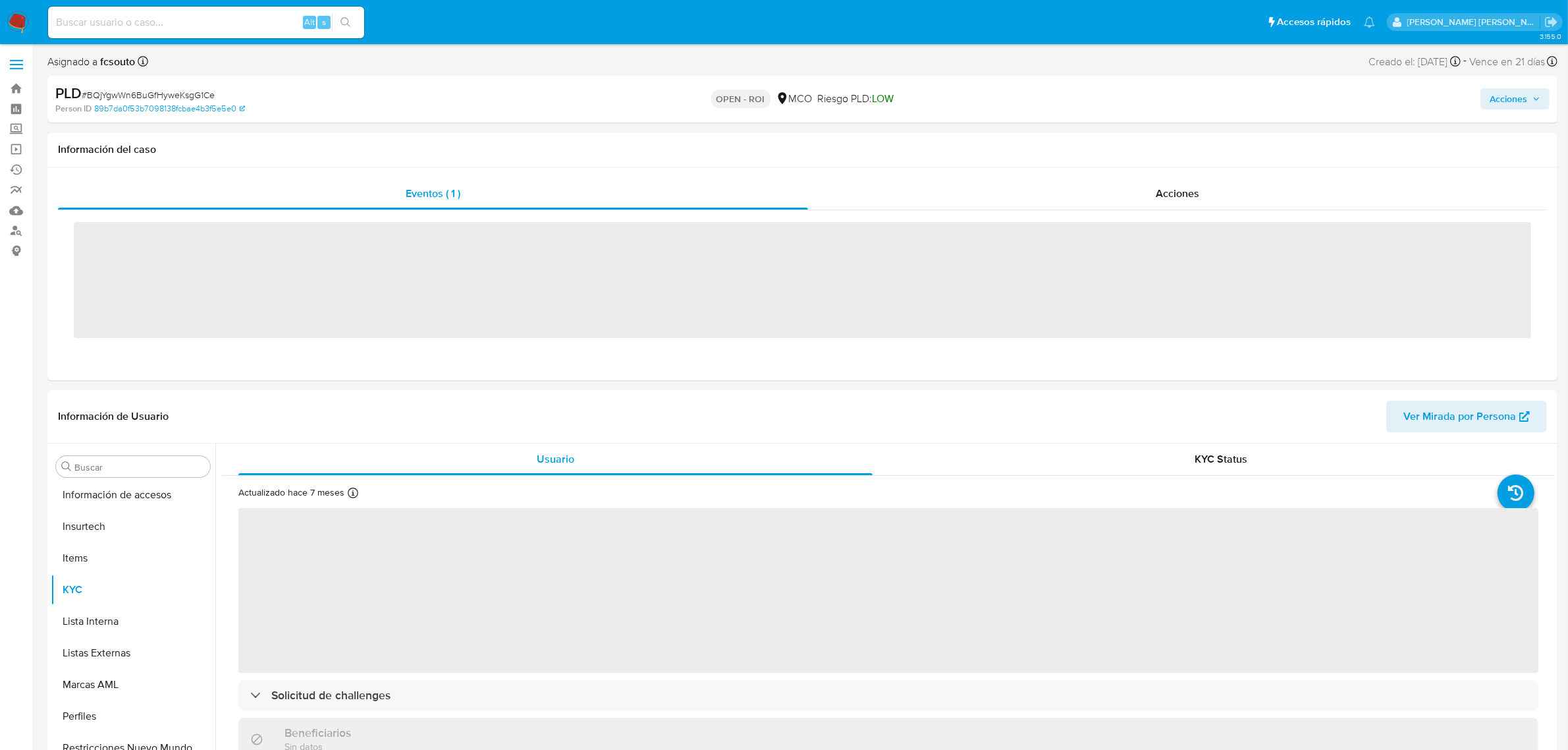
scroll to position [555, 0]
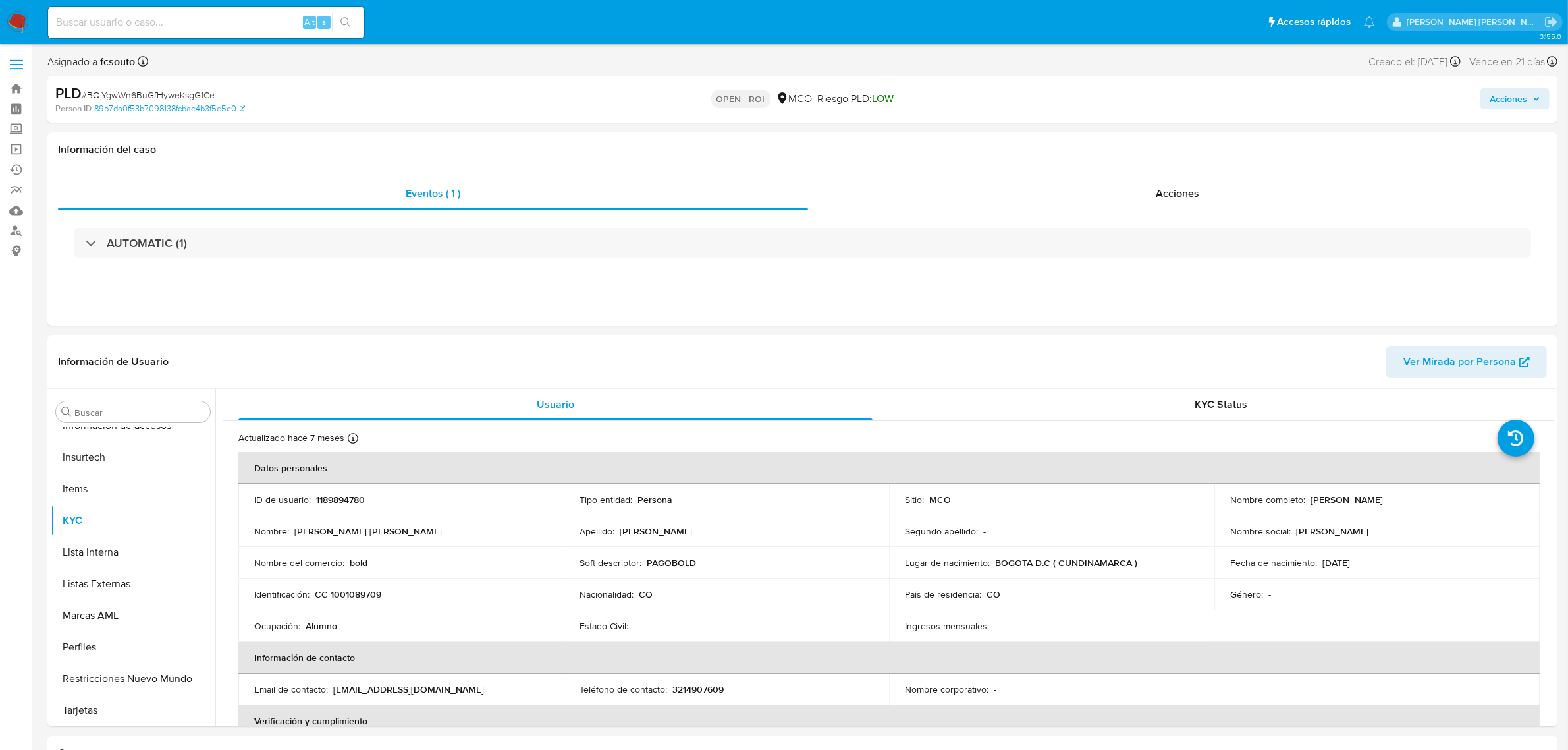
select select "10"
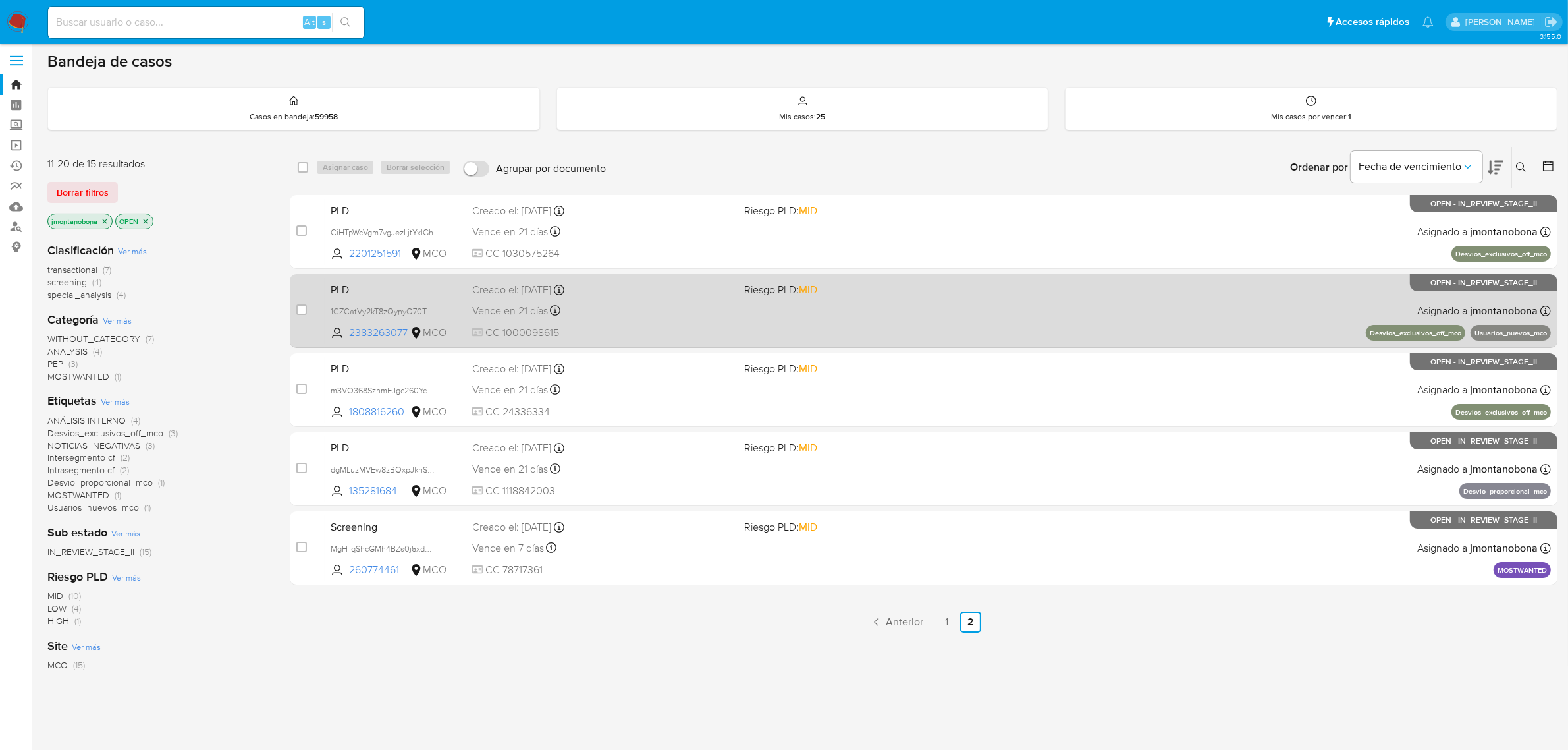
scroll to position [5, 0]
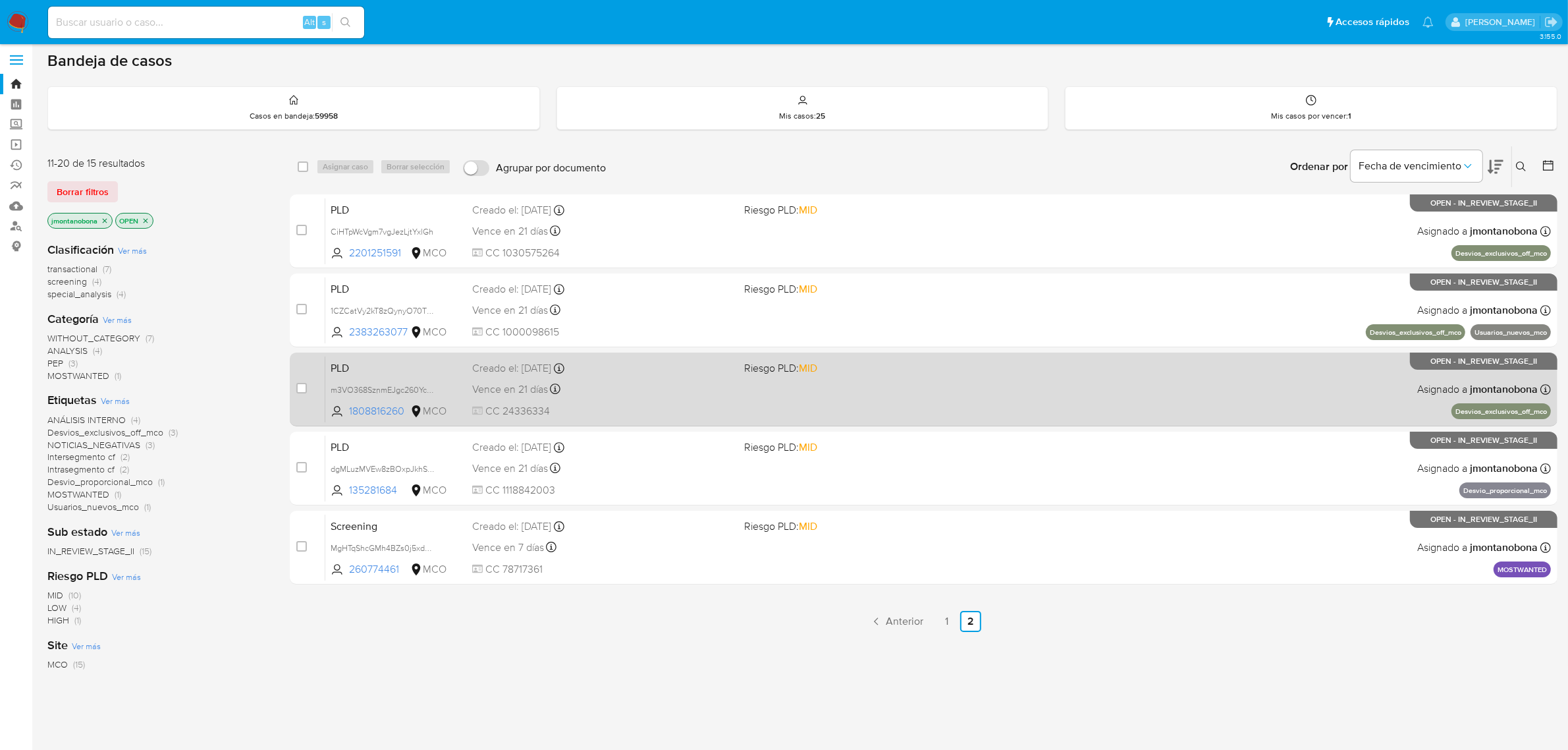
click at [646, 388] on div "Vence en 21 días Vence el [DATE] 05:04:34" at bounding box center [603, 389] width 262 height 18
click at [399, 374] on span "PLD" at bounding box center [396, 367] width 131 height 17
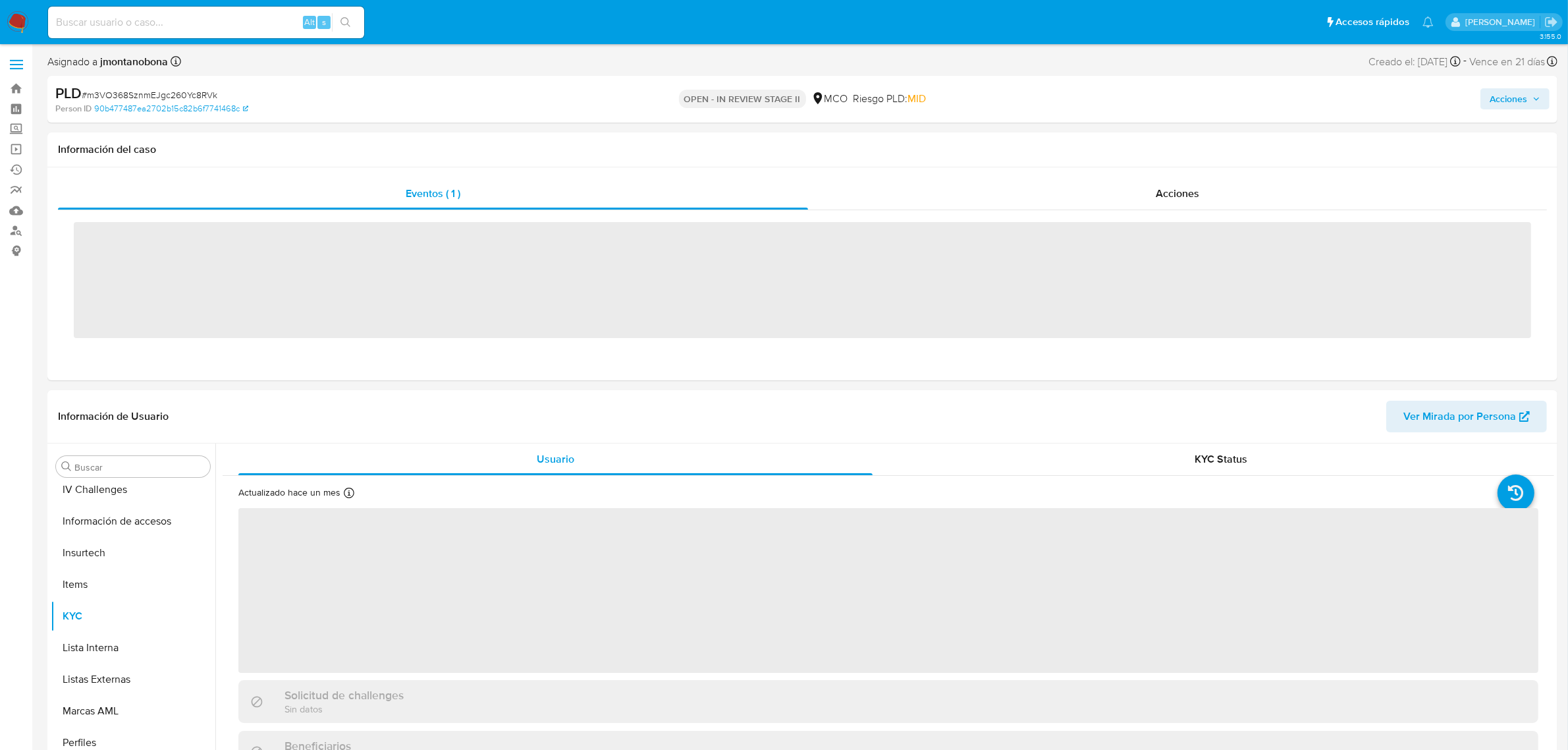
scroll to position [555, 0]
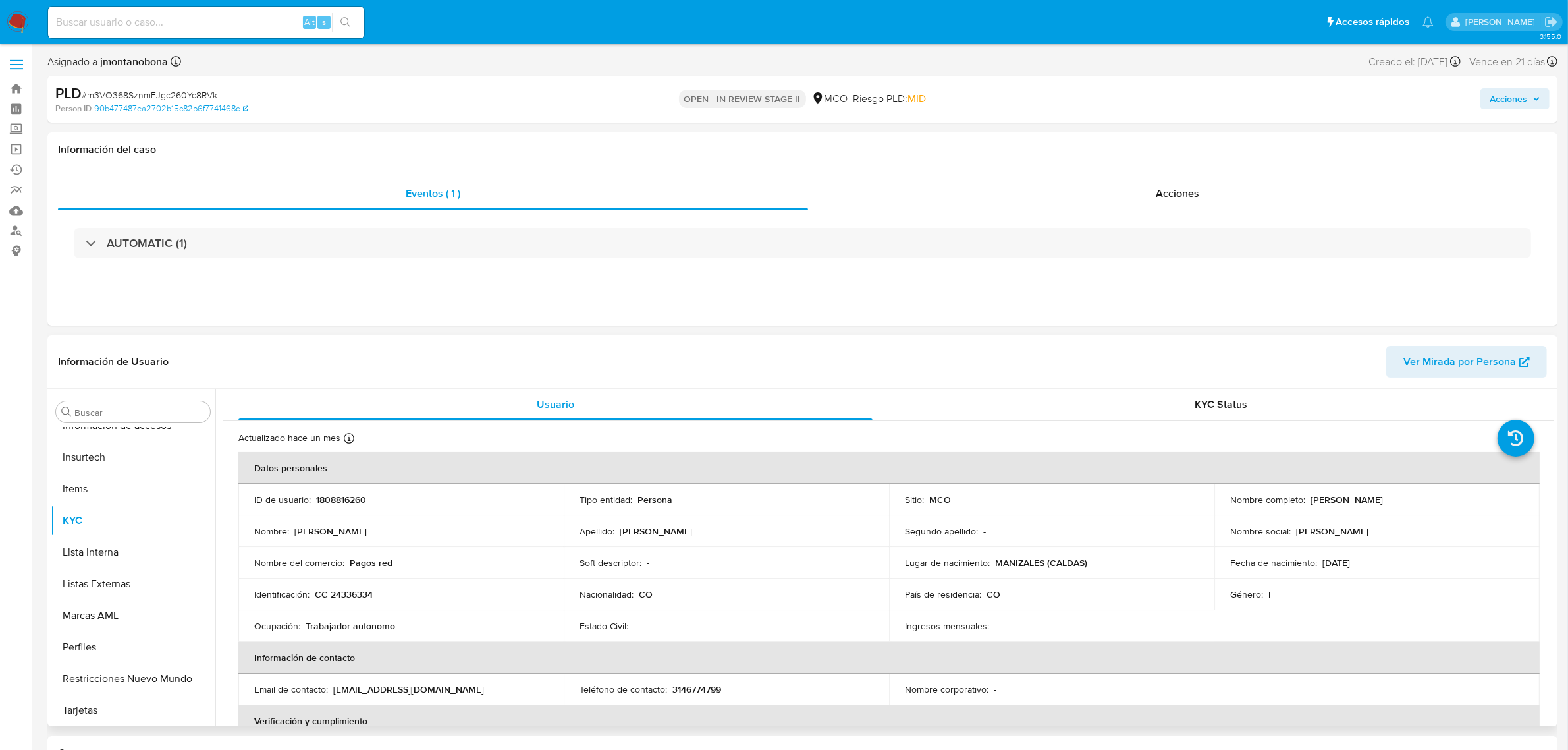
select select "10"
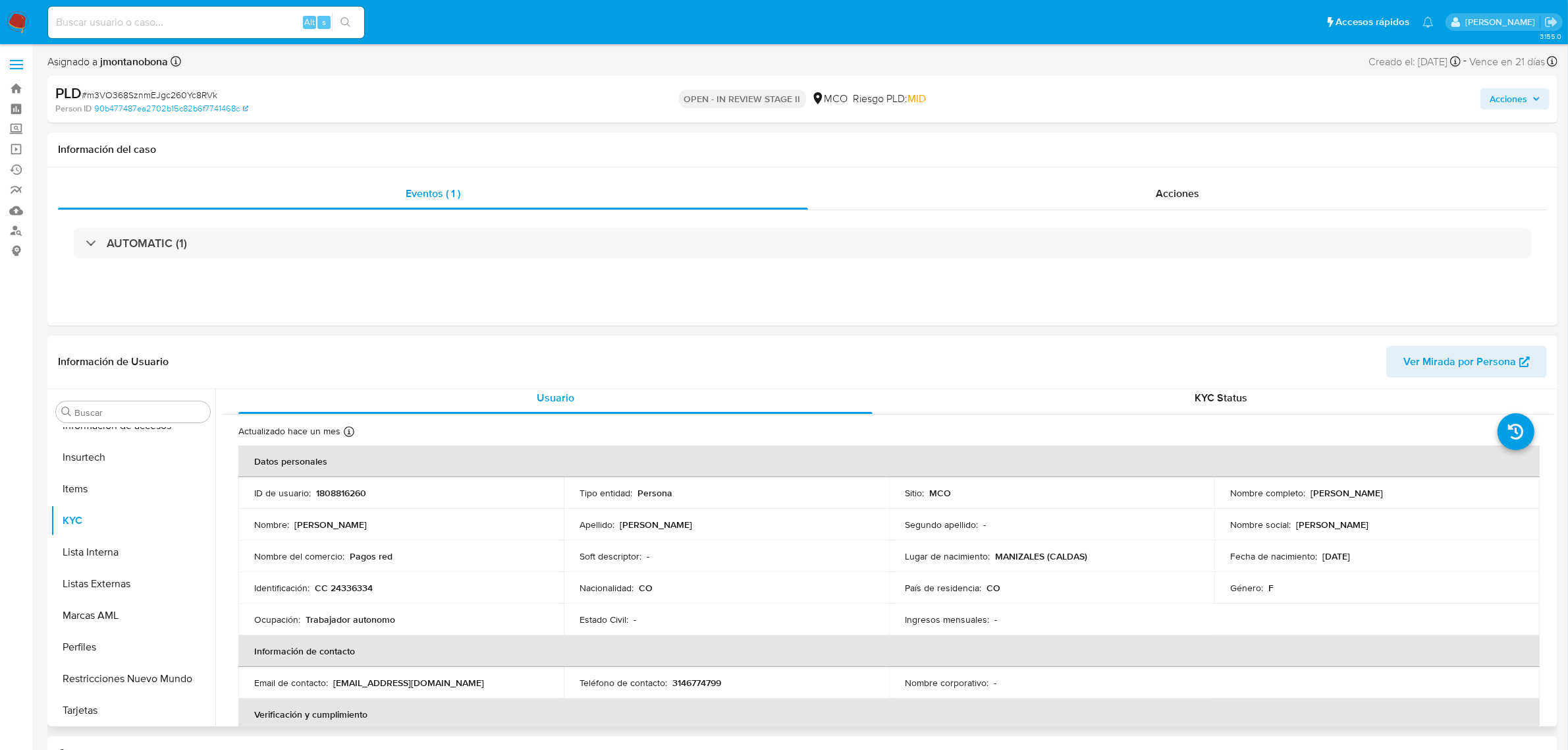
scroll to position [0, 0]
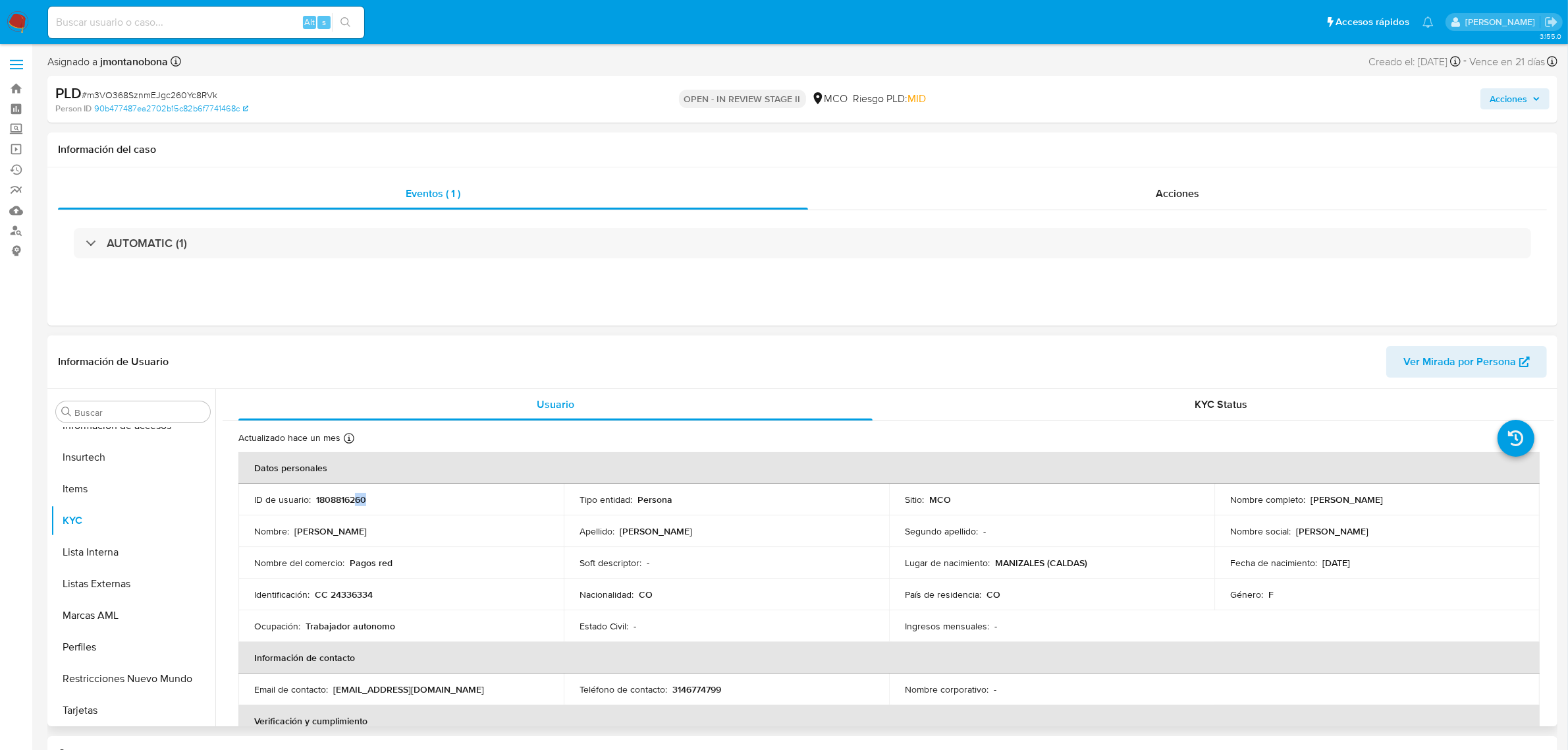
drag, startPoint x: 394, startPoint y: 504, endPoint x: 357, endPoint y: 505, distance: 37.0
click at [357, 505] on div "ID de usuario : 1808816260" at bounding box center [401, 499] width 294 height 12
click at [348, 507] on td "ID de usuario : 1808816260" at bounding box center [400, 499] width 325 height 31
drag, startPoint x: 373, startPoint y: 502, endPoint x: 313, endPoint y: 502, distance: 60.0
click at [313, 502] on div "ID de usuario : 1808816260" at bounding box center [401, 499] width 294 height 12
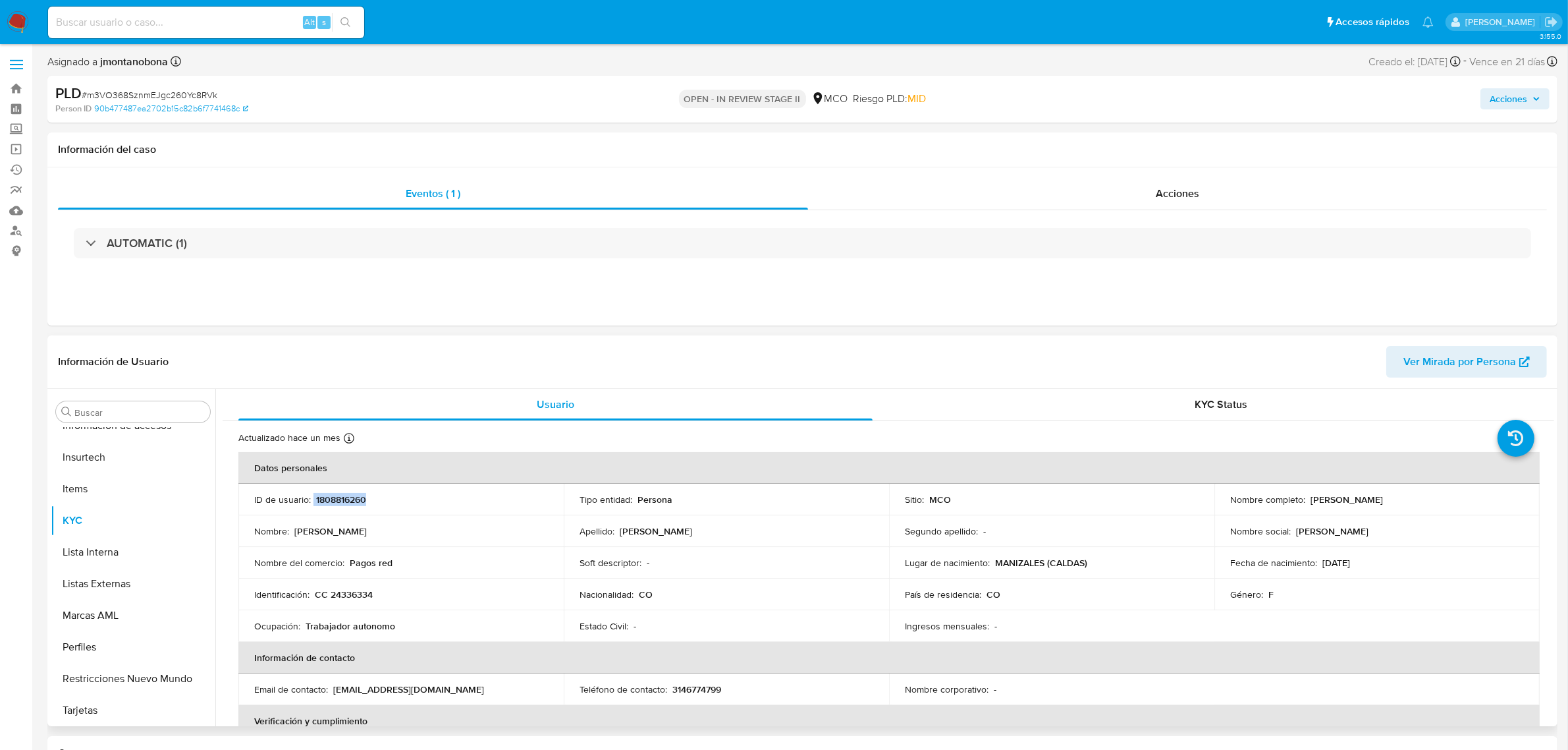
copy div "1808816260"
click at [1113, 198] on div "Acciones" at bounding box center [1177, 193] width 739 height 31
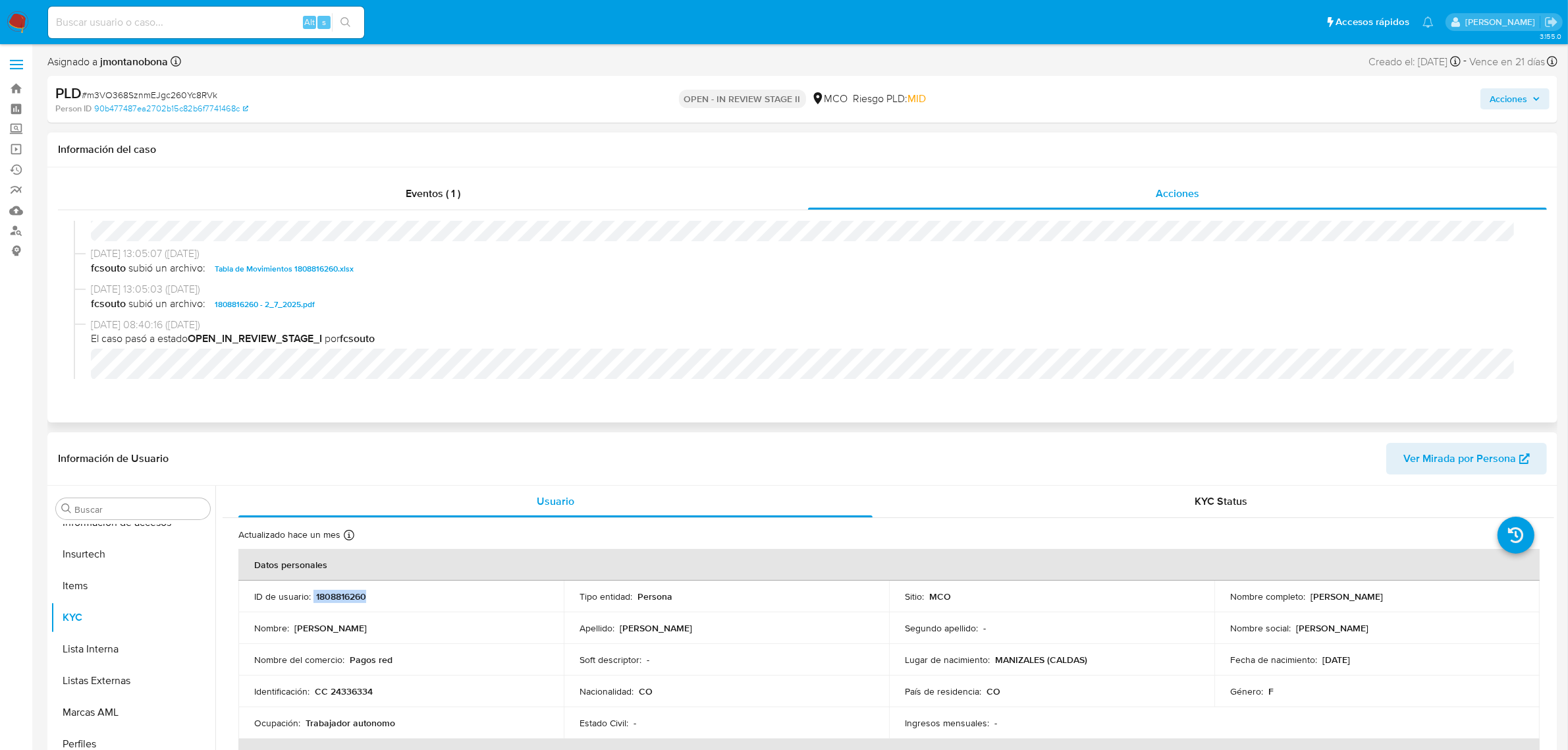
scroll to position [329, 0]
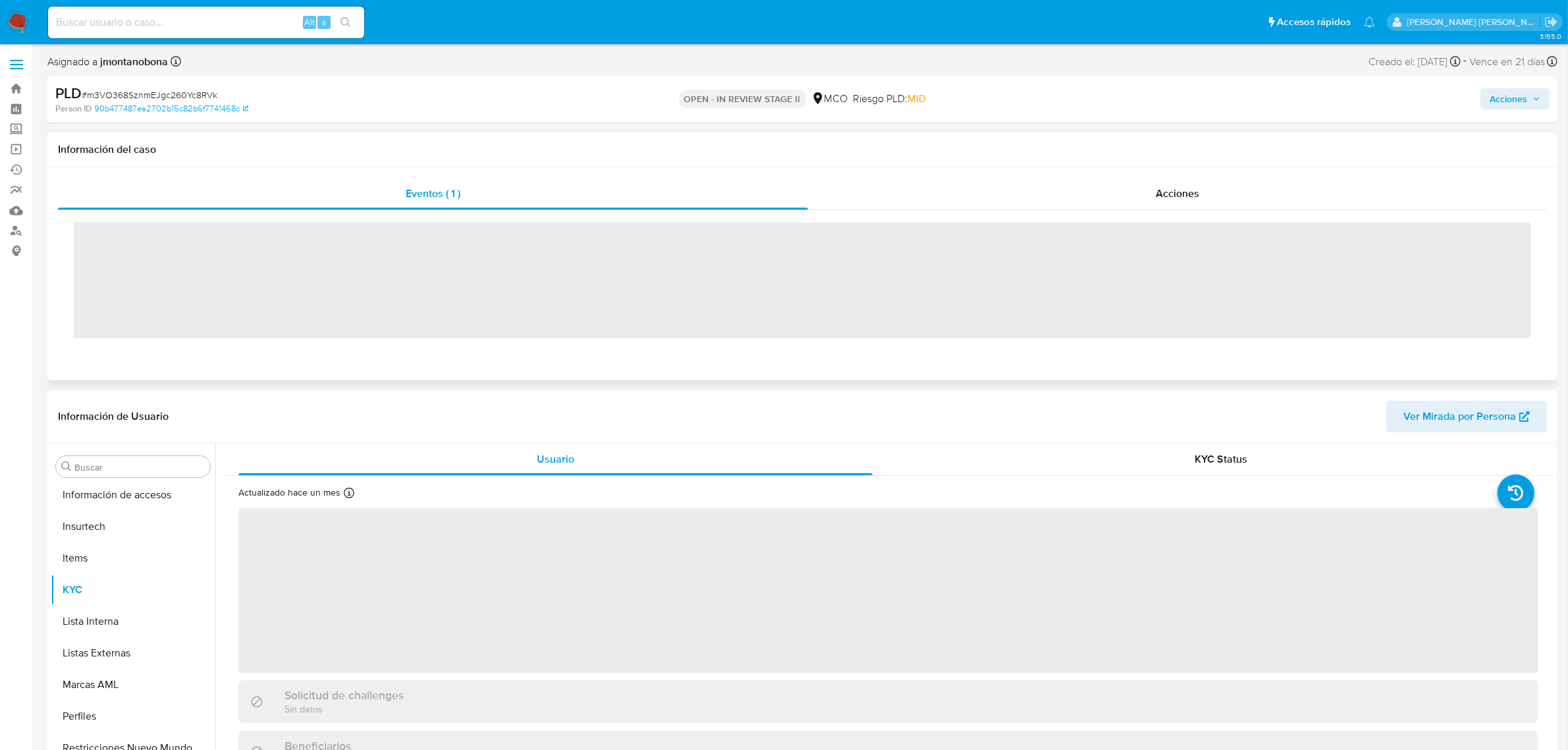
scroll to position [555, 0]
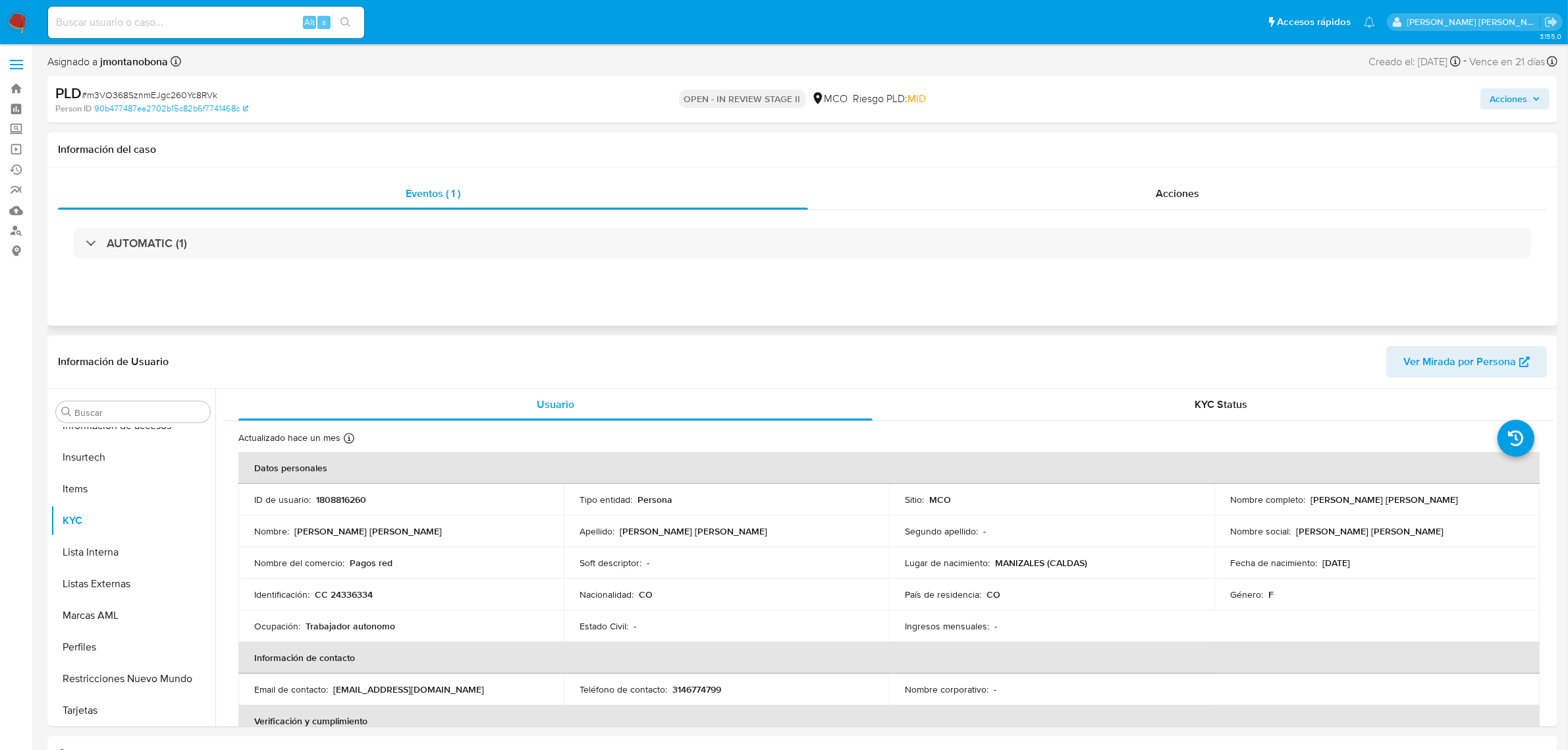
select select "10"
drag, startPoint x: 391, startPoint y: 503, endPoint x: 315, endPoint y: 504, distance: 76.0
click at [315, 504] on div "ID de usuario : 1808816260" at bounding box center [401, 499] width 294 height 12
copy p "1808816260"
